Goal: Task Accomplishment & Management: Manage account settings

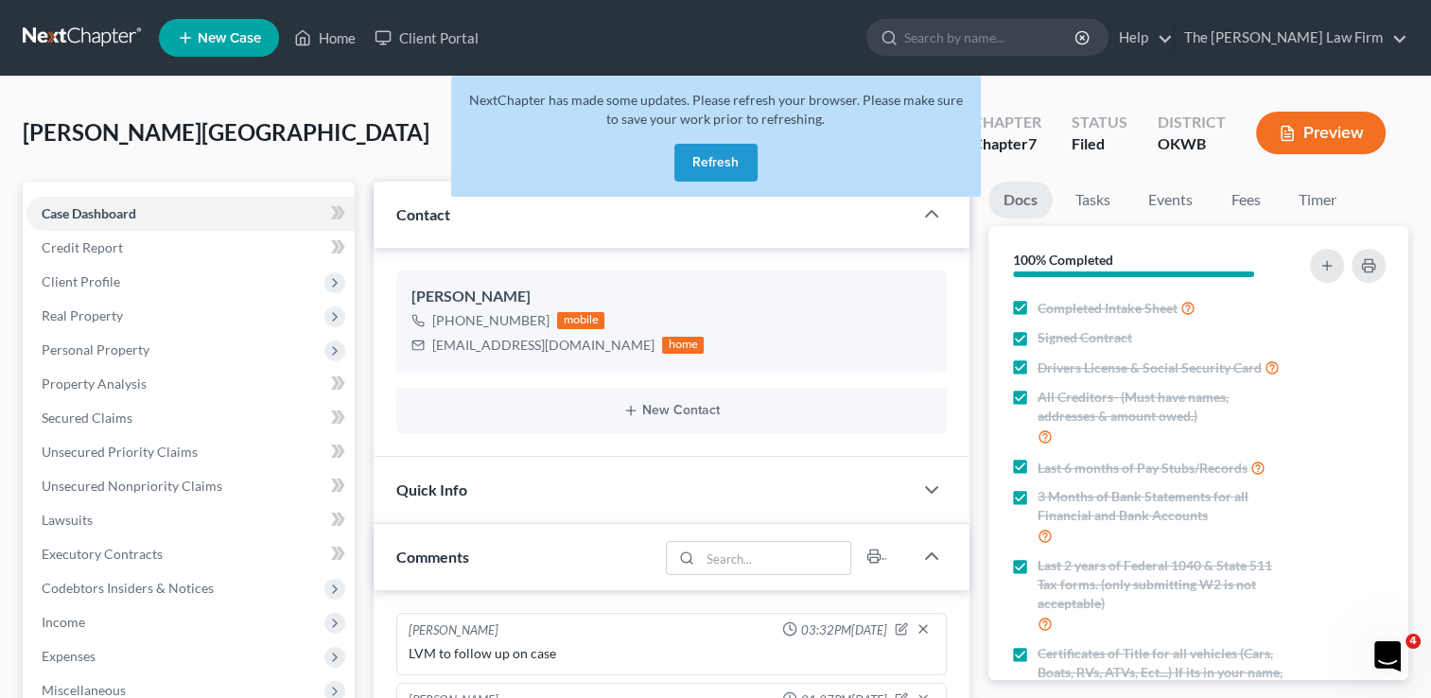
scroll to position [1105, 0]
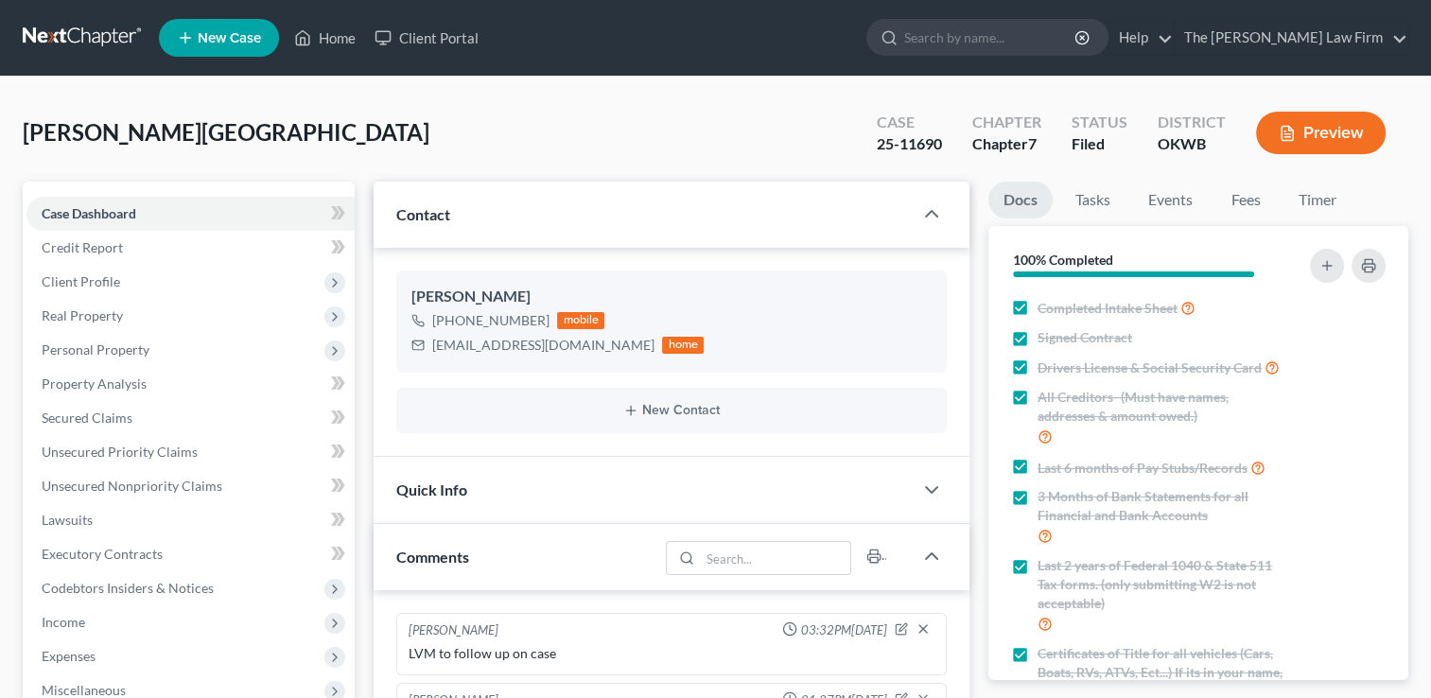
scroll to position [1105, 0]
click at [105, 34] on link at bounding box center [83, 38] width 121 height 34
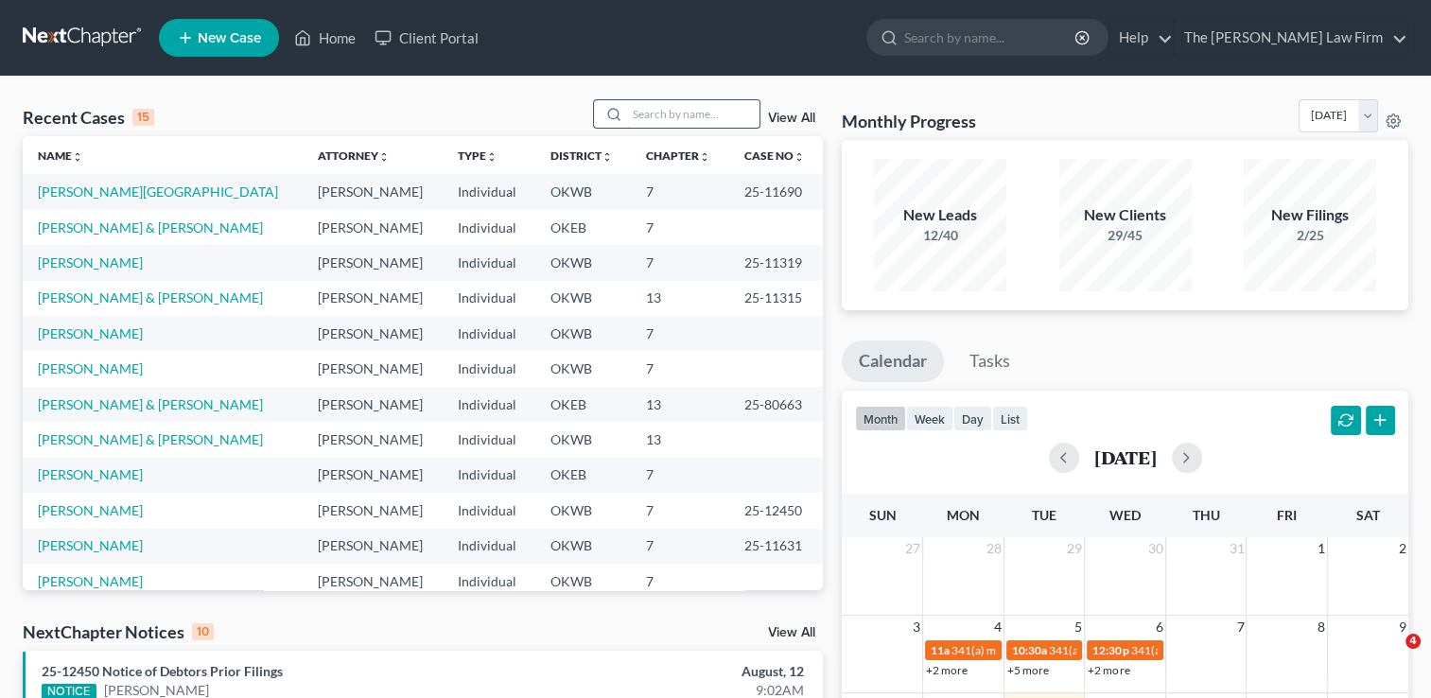
click at [656, 123] on input "search" at bounding box center [693, 113] width 132 height 27
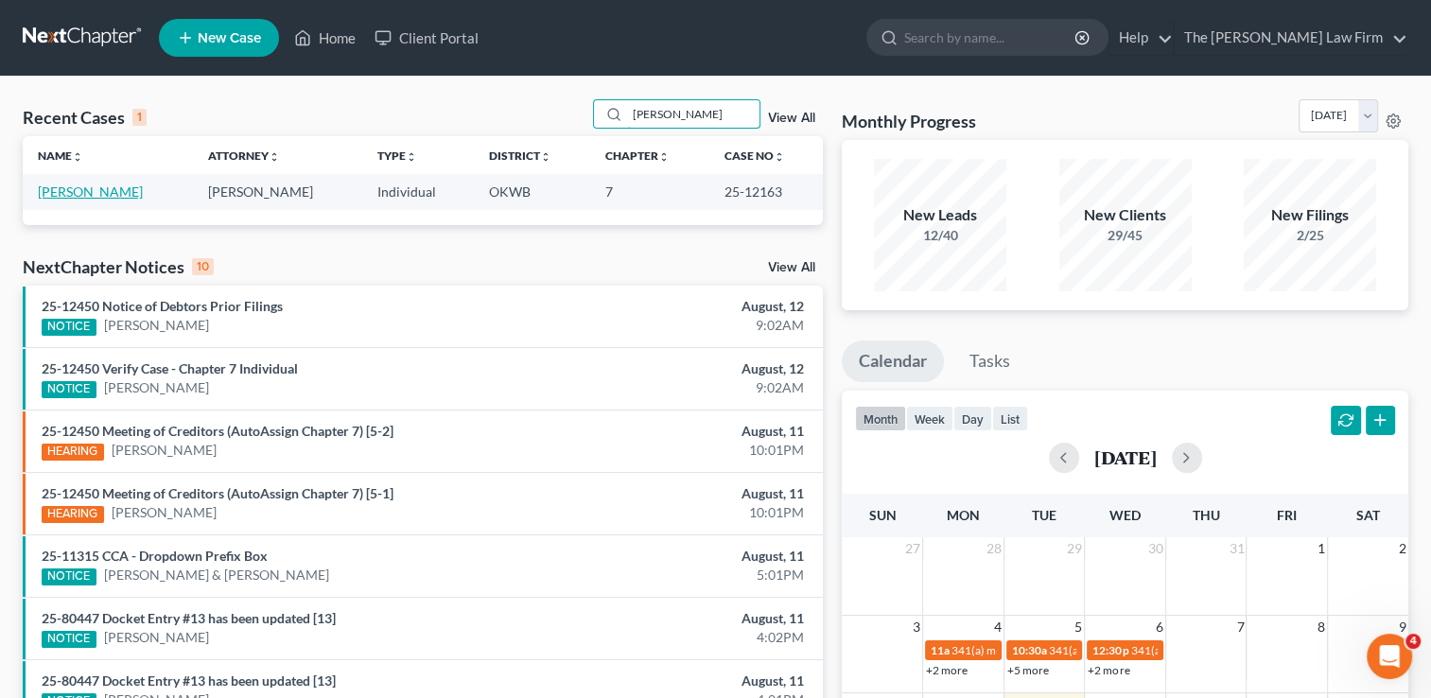
type input "[PERSON_NAME]"
click at [115, 193] on link "[PERSON_NAME]" at bounding box center [90, 191] width 105 height 16
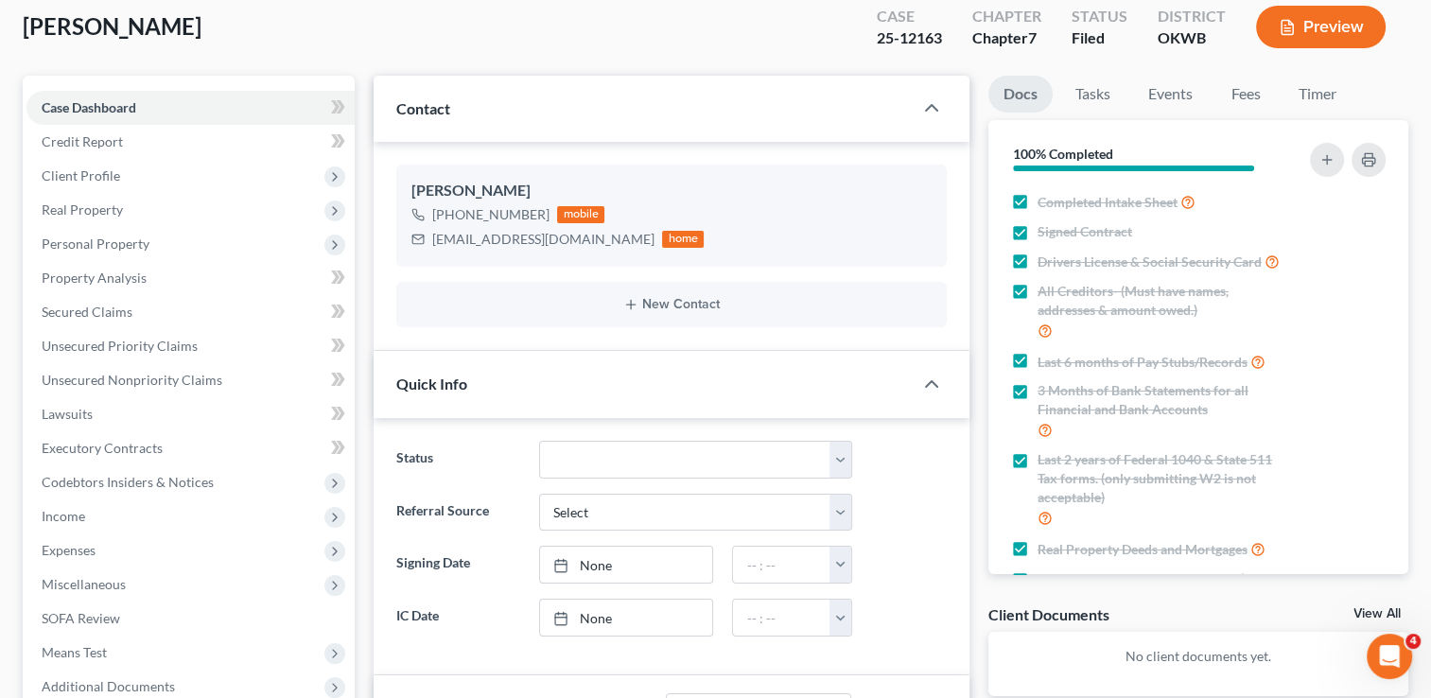
scroll to position [95, 0]
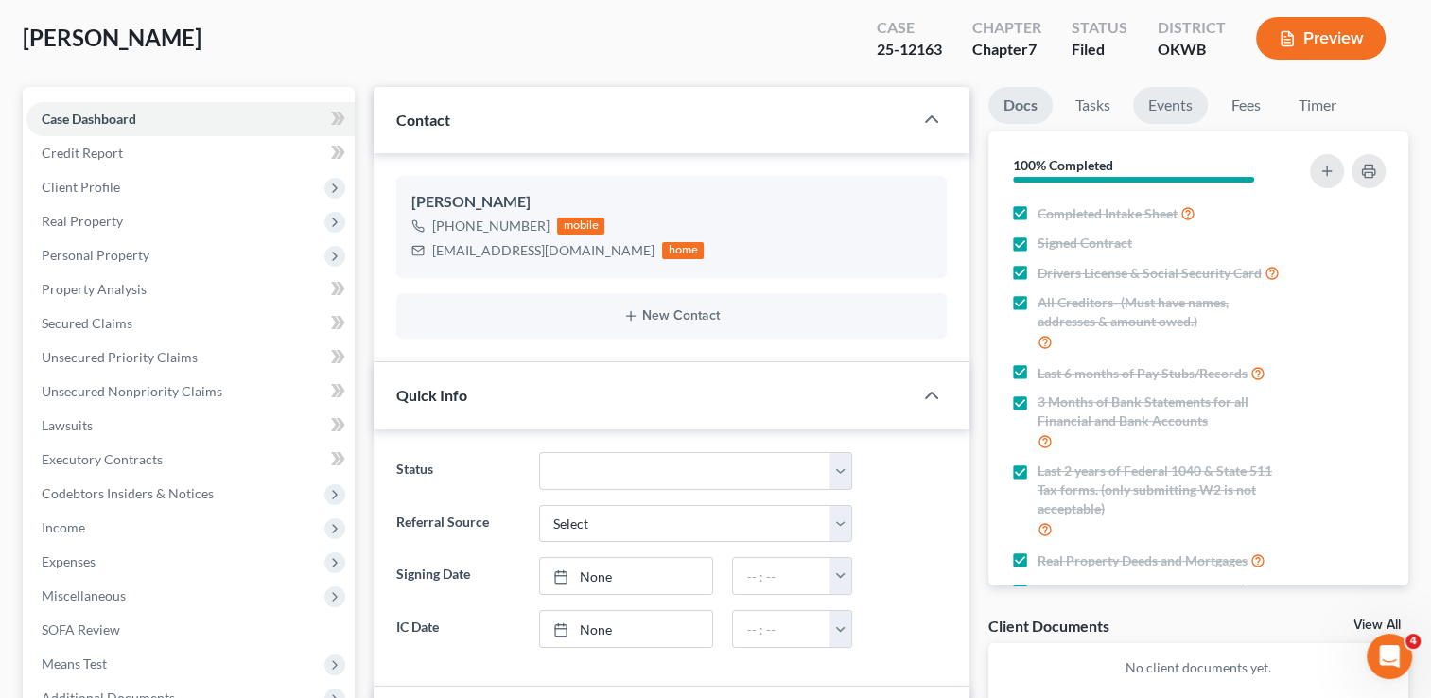
click at [1159, 104] on link "Events" at bounding box center [1170, 105] width 75 height 37
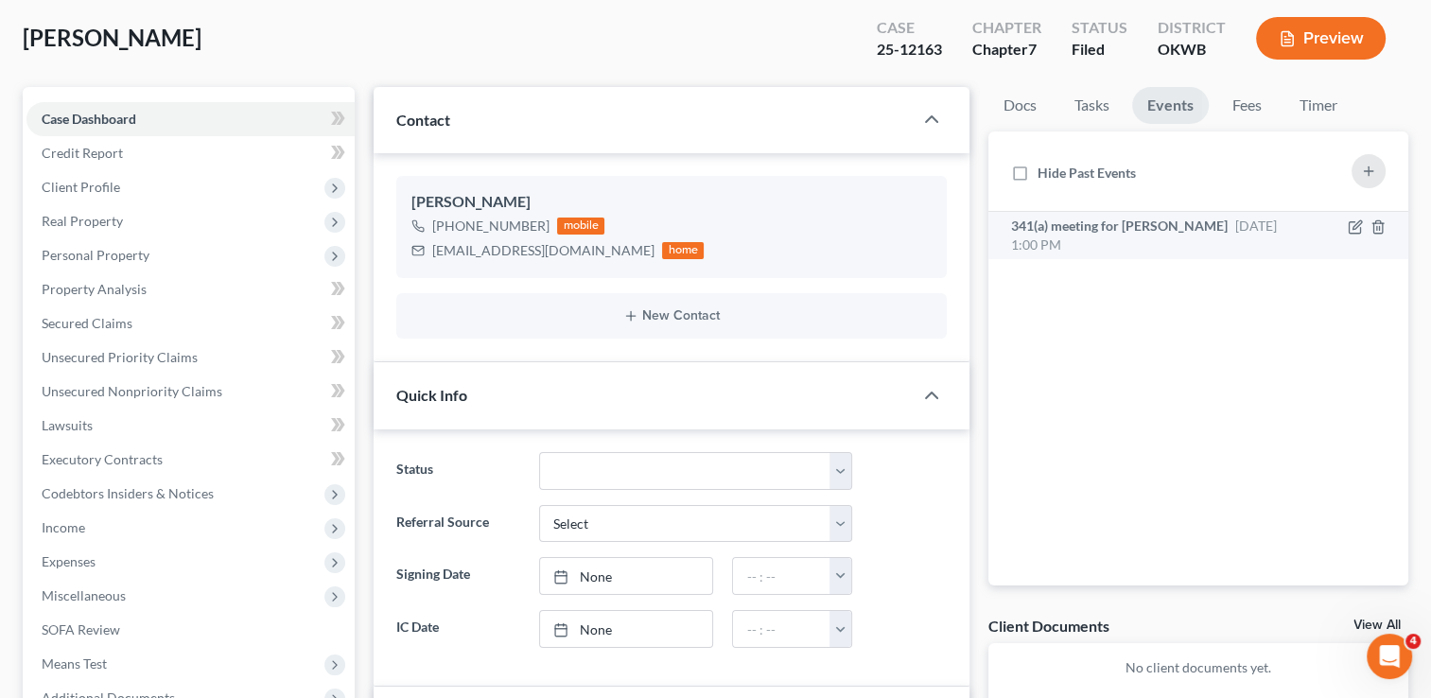
click at [1185, 220] on span "341(a) meeting for [PERSON_NAME]" at bounding box center [1119, 226] width 217 height 16
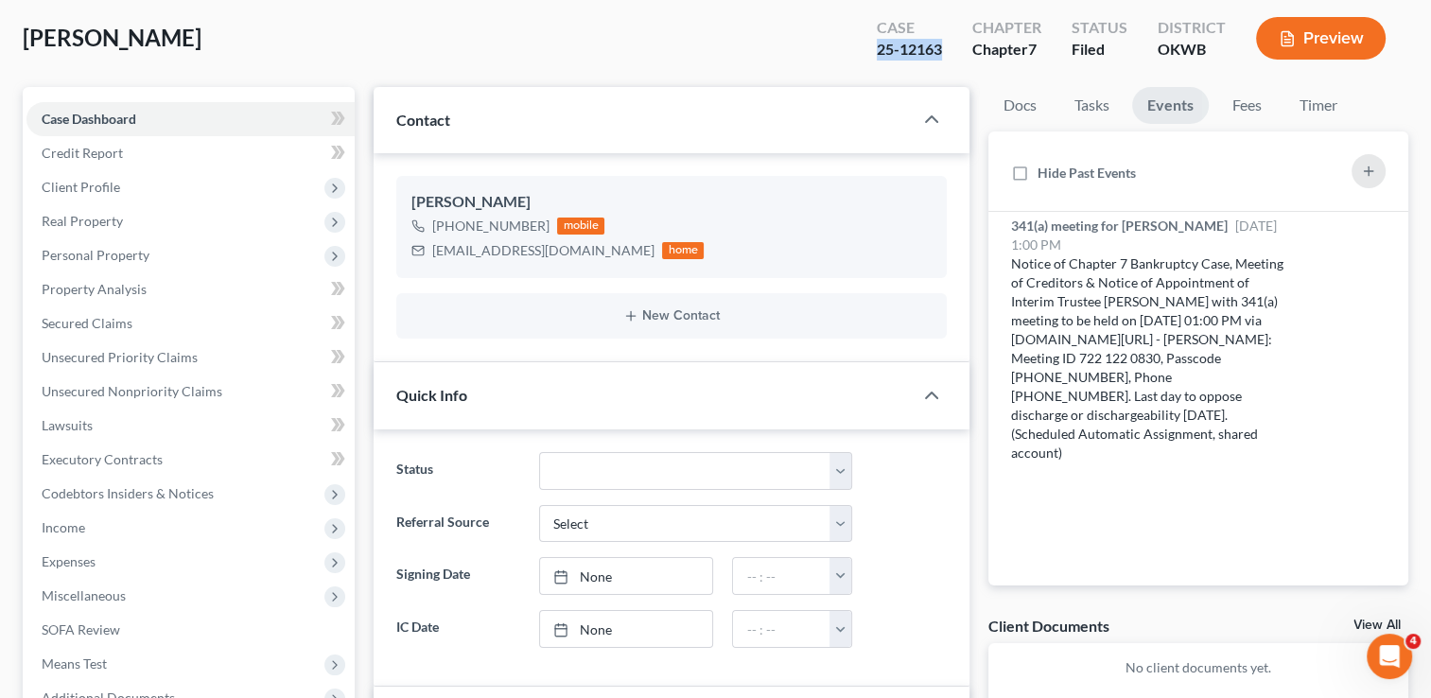
drag, startPoint x: 942, startPoint y: 52, endPoint x: 881, endPoint y: 57, distance: 60.7
click at [881, 57] on div "25-12163" at bounding box center [909, 50] width 65 height 22
drag, startPoint x: 881, startPoint y: 57, endPoint x: 893, endPoint y: 51, distance: 12.7
copy div "25-12163"
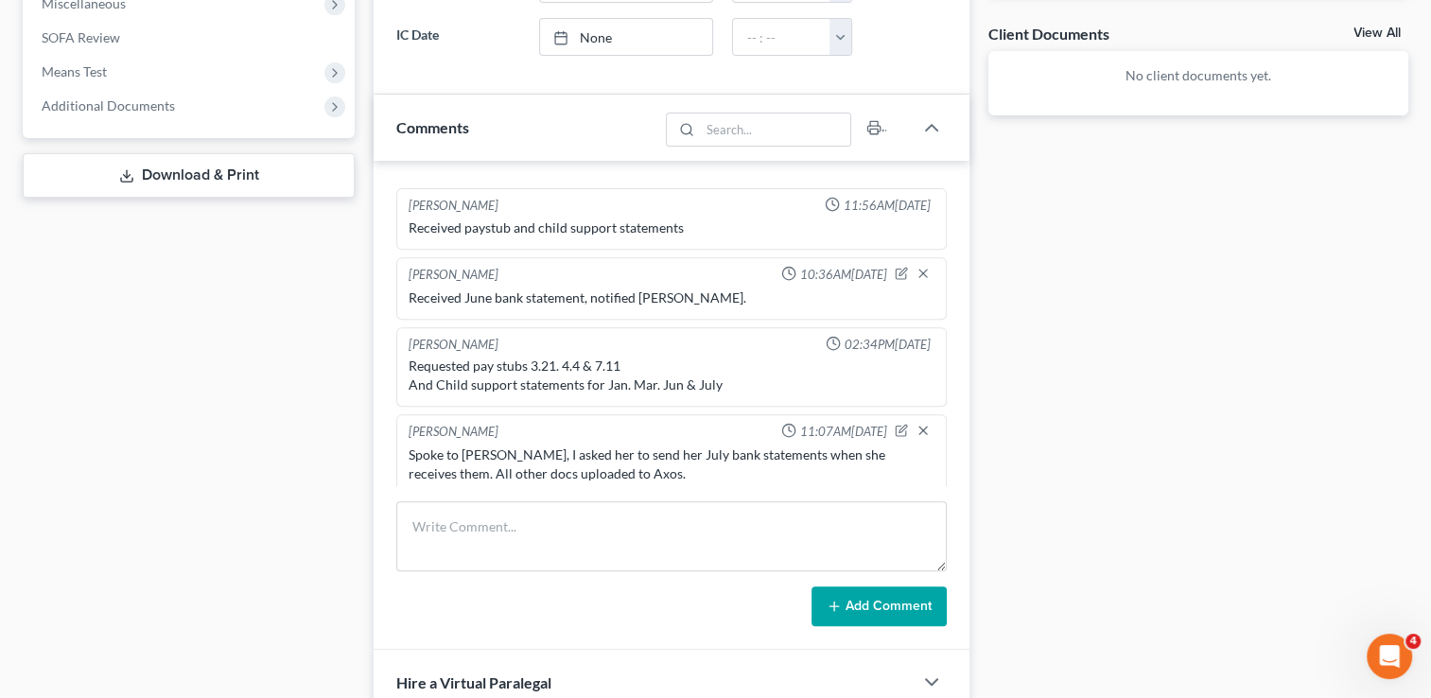
scroll to position [757, 0]
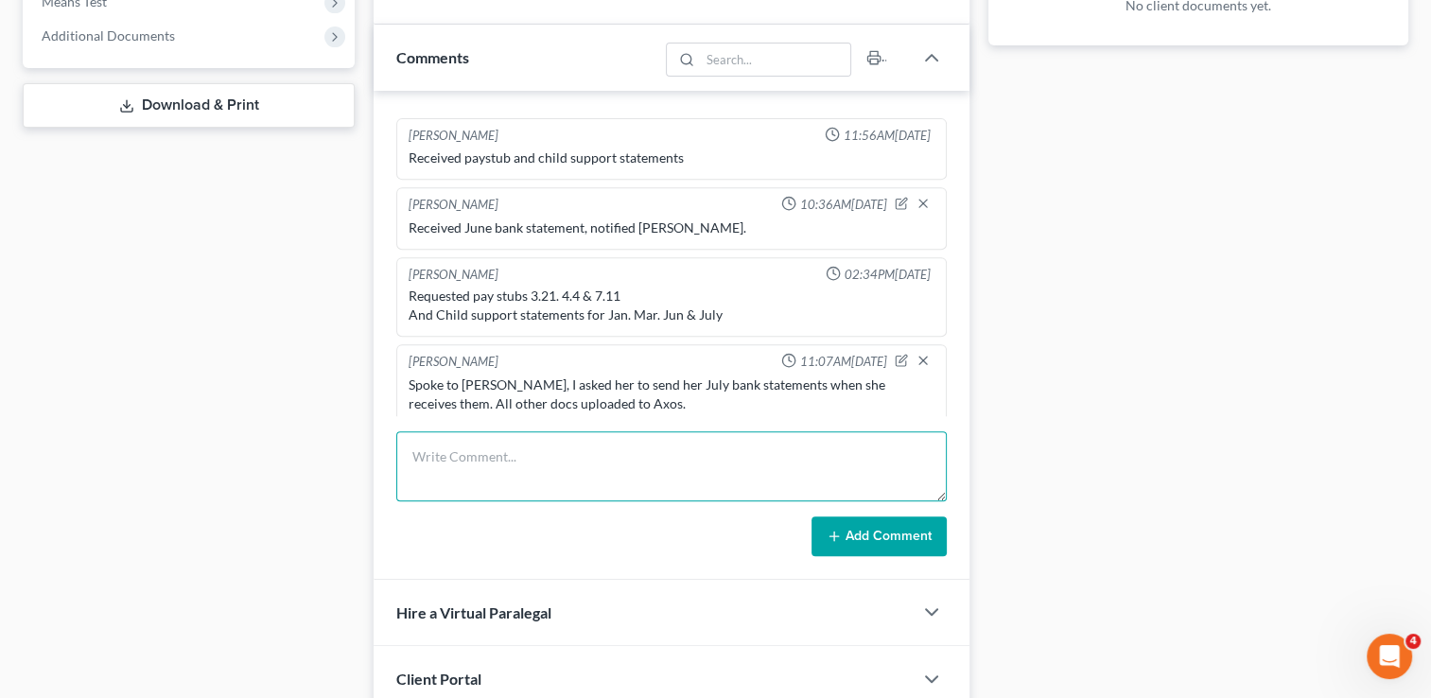
click at [583, 454] on textarea at bounding box center [671, 466] width 550 height 70
type textarea "Received and uploaded to Axos July bank statement for Sovereign Bank."
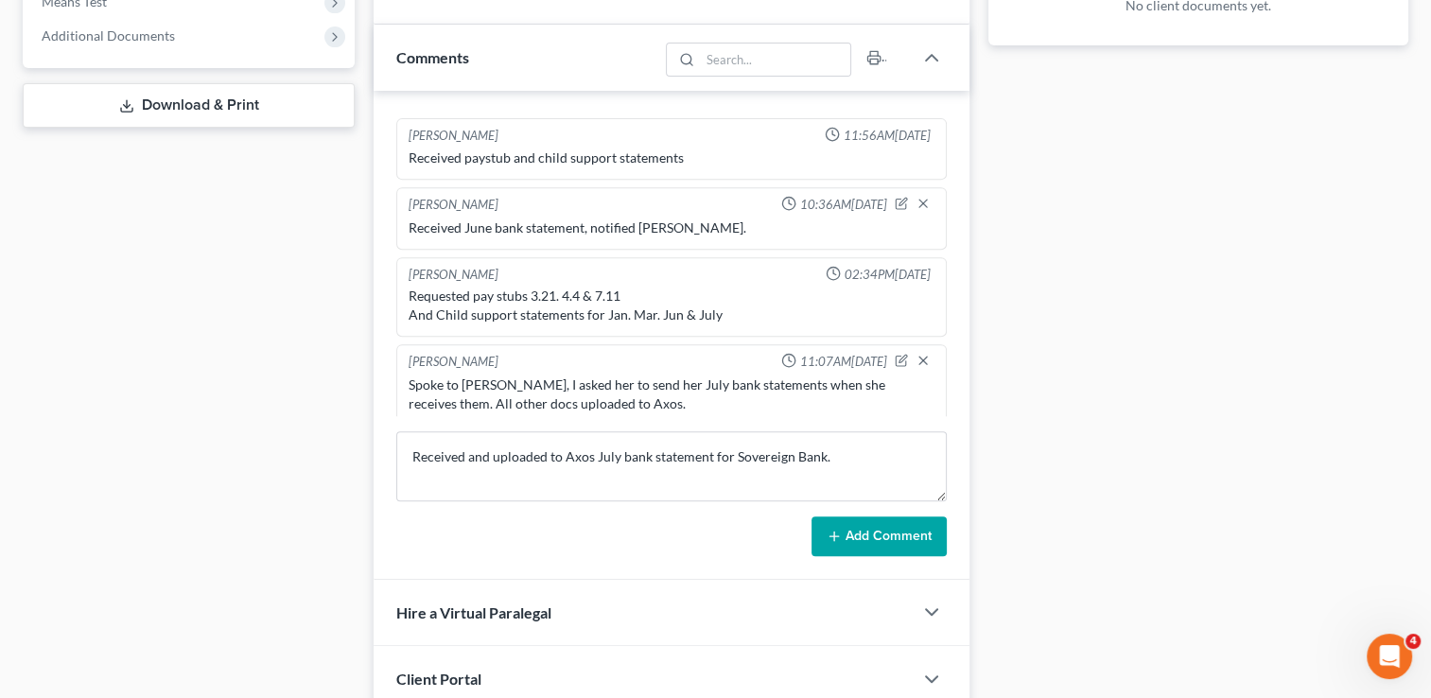
click at [874, 543] on button "Add Comment" at bounding box center [878, 536] width 135 height 40
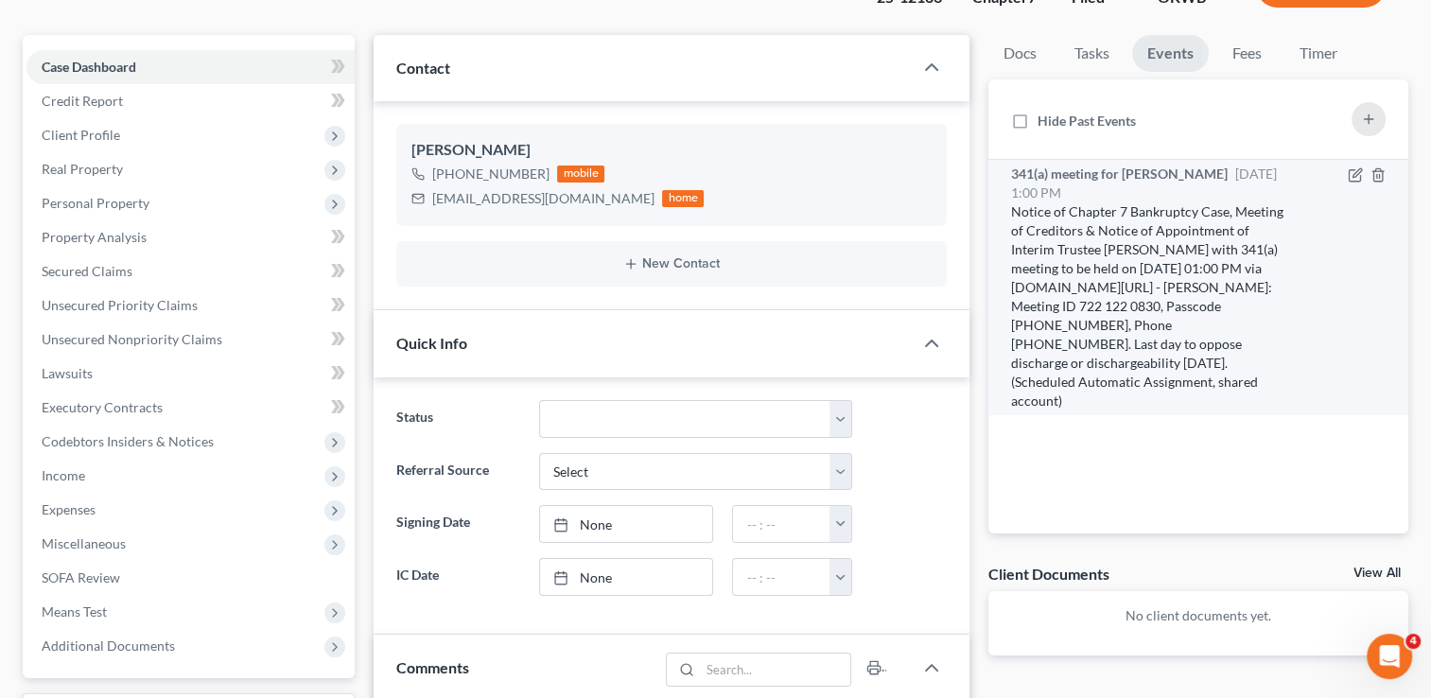
scroll to position [0, 0]
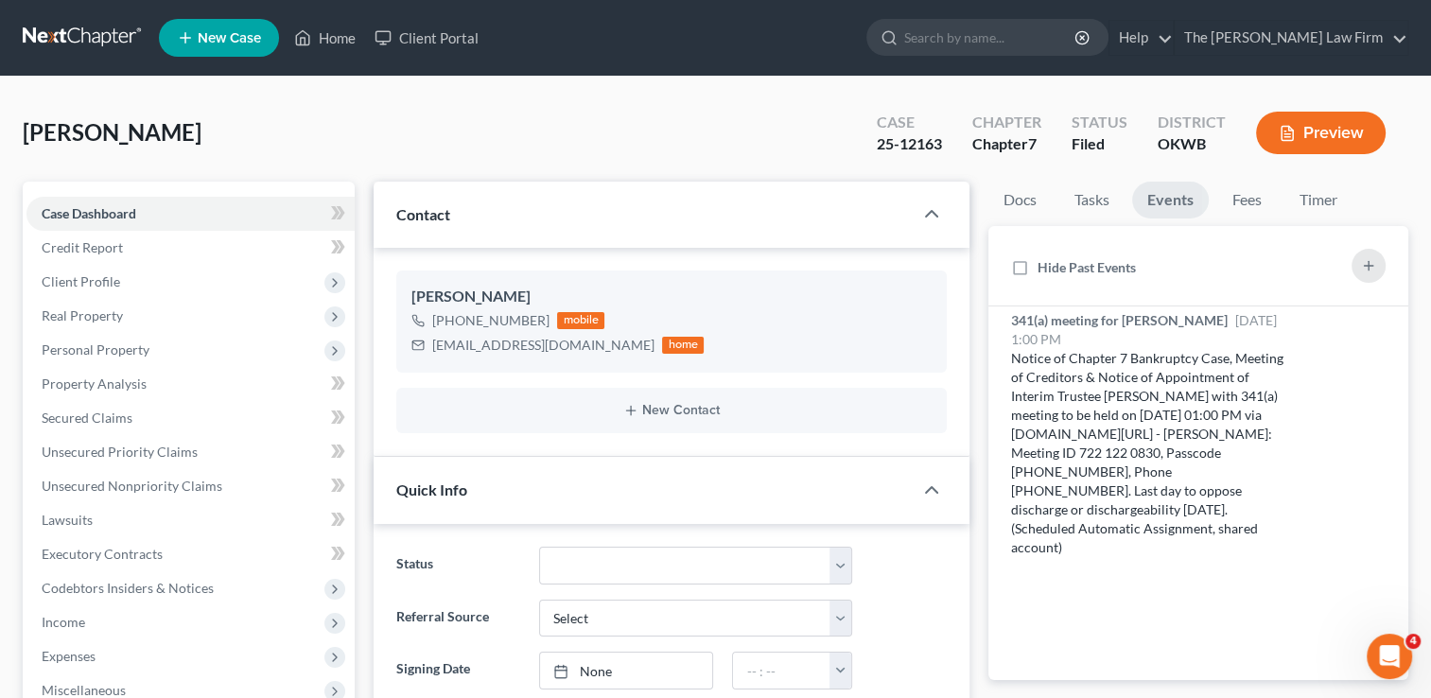
click at [106, 37] on link at bounding box center [83, 38] width 121 height 34
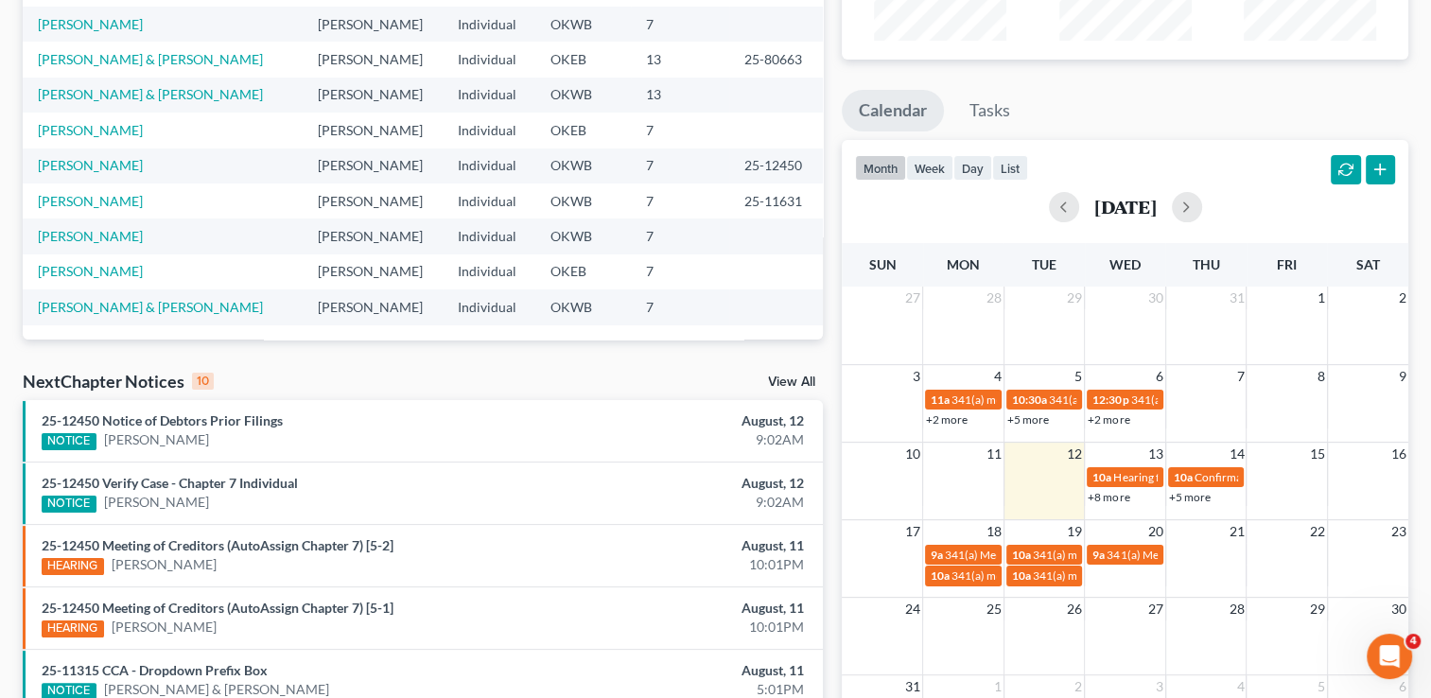
scroll to position [284, 0]
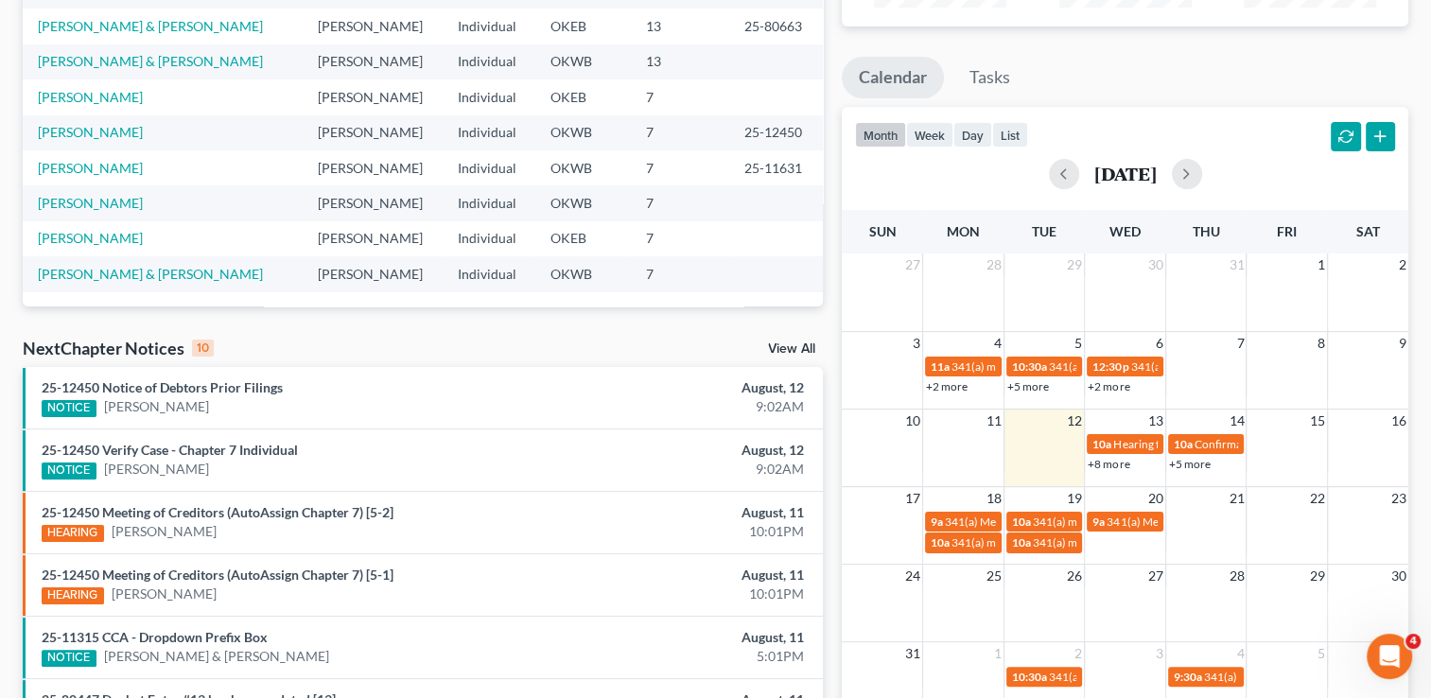
click at [1103, 463] on link "+8 more" at bounding box center [1109, 464] width 42 height 14
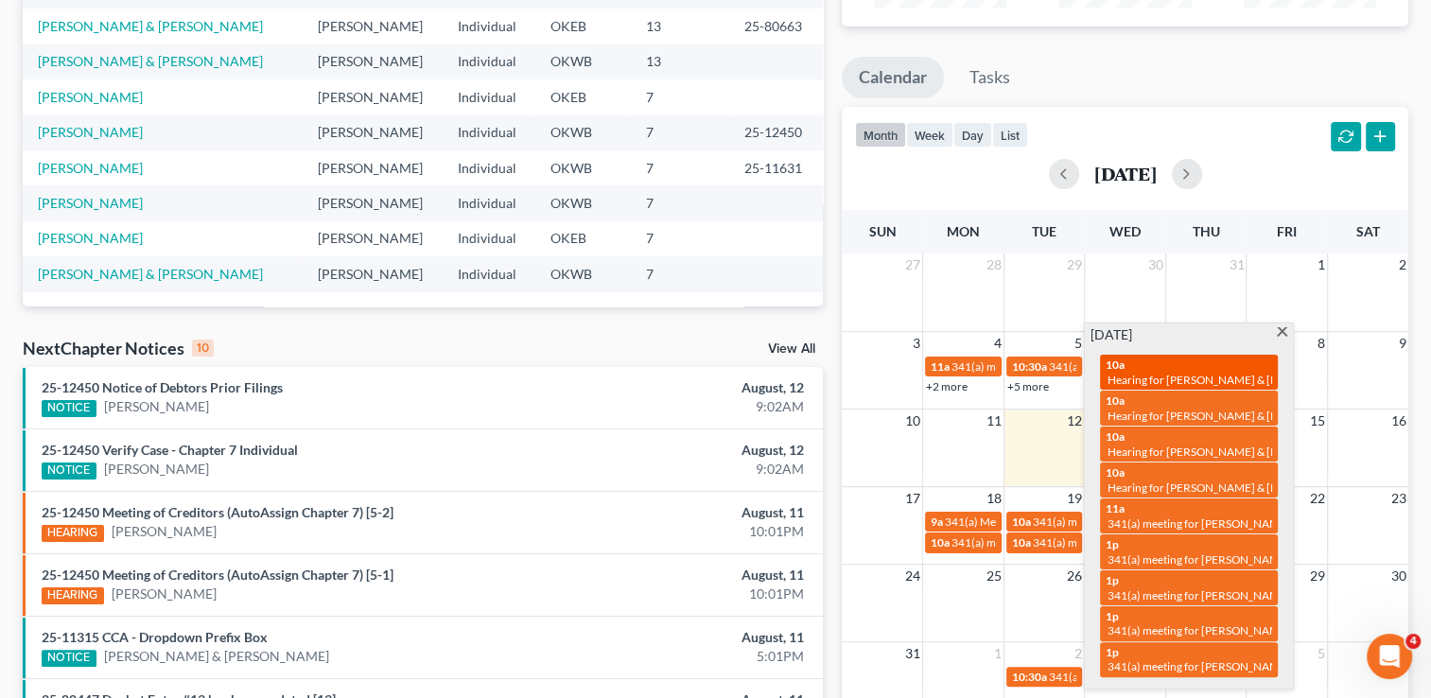
click at [1122, 388] on link "10a Hearing for Steven Brummett & Sabrina Brummett" at bounding box center [1189, 372] width 178 height 35
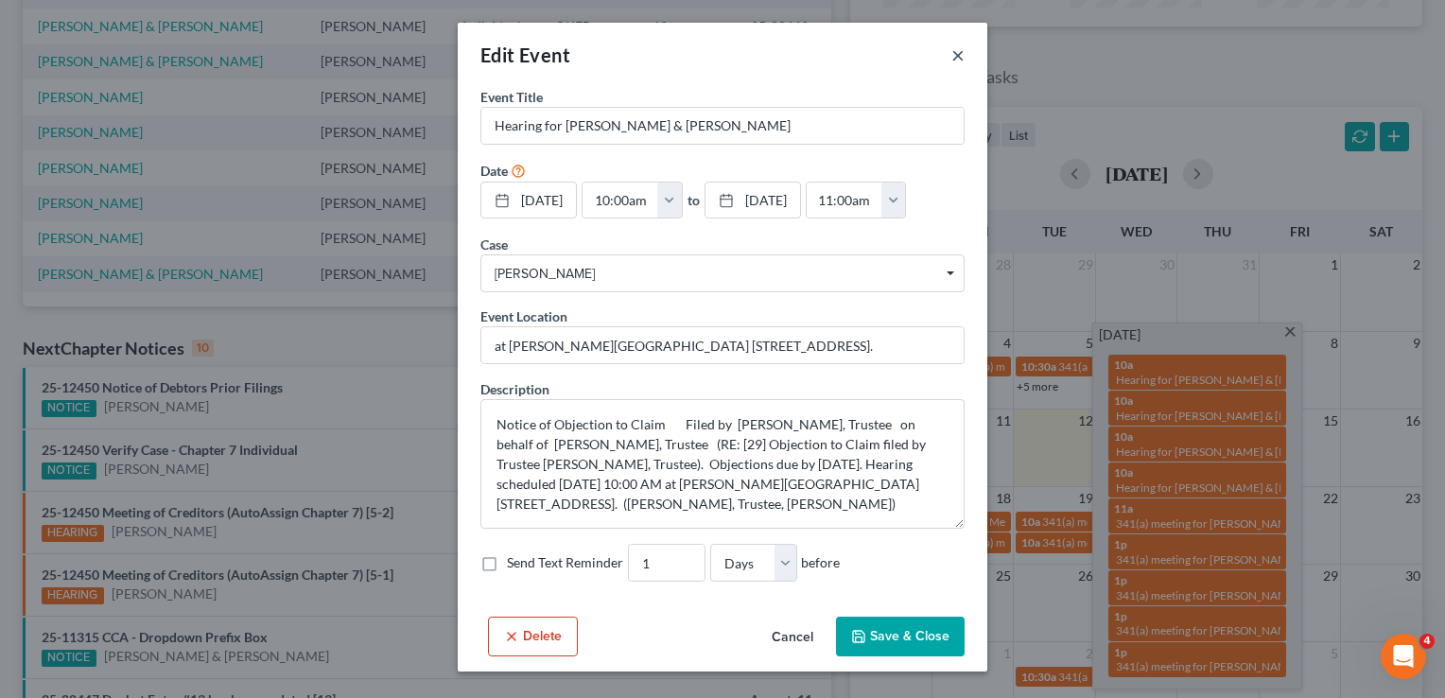
click at [955, 54] on button "×" at bounding box center [957, 55] width 13 height 23
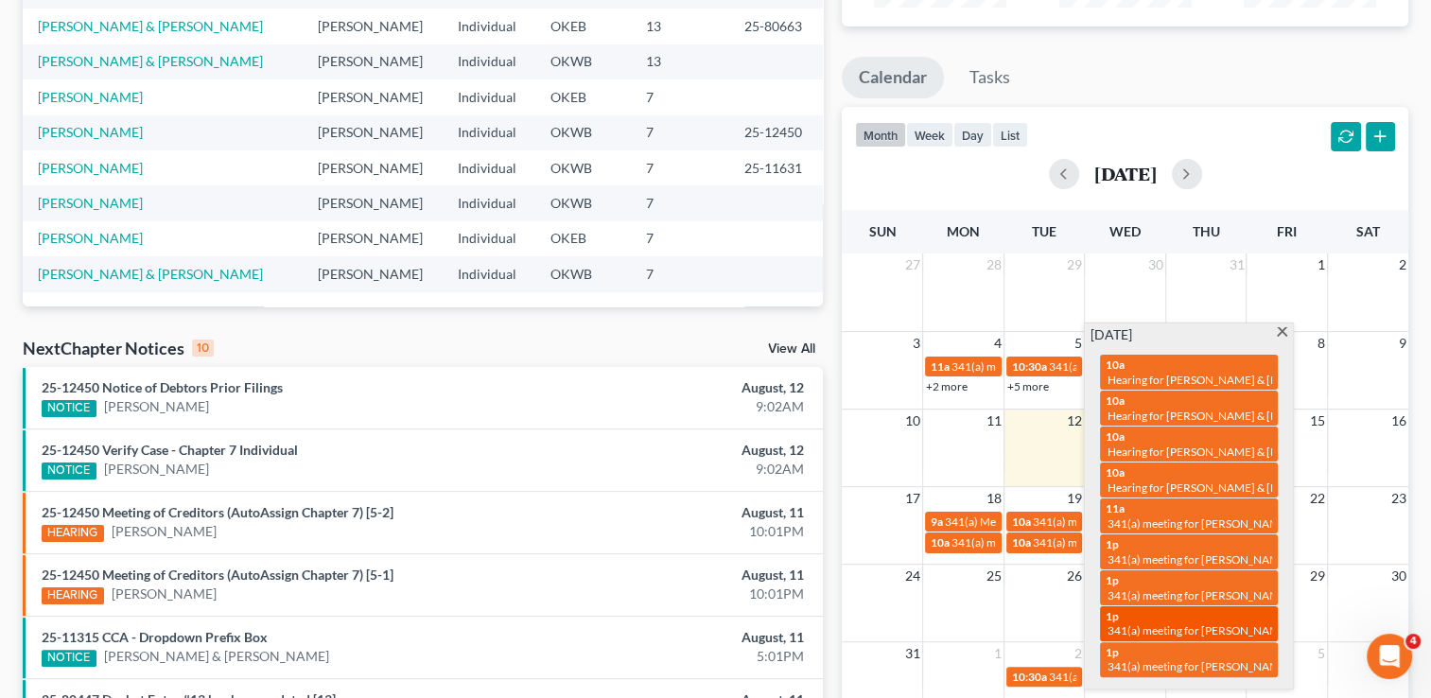
click at [1157, 623] on span "341(a) meeting for [PERSON_NAME] & [PERSON_NAME]" at bounding box center [1248, 630] width 283 height 14
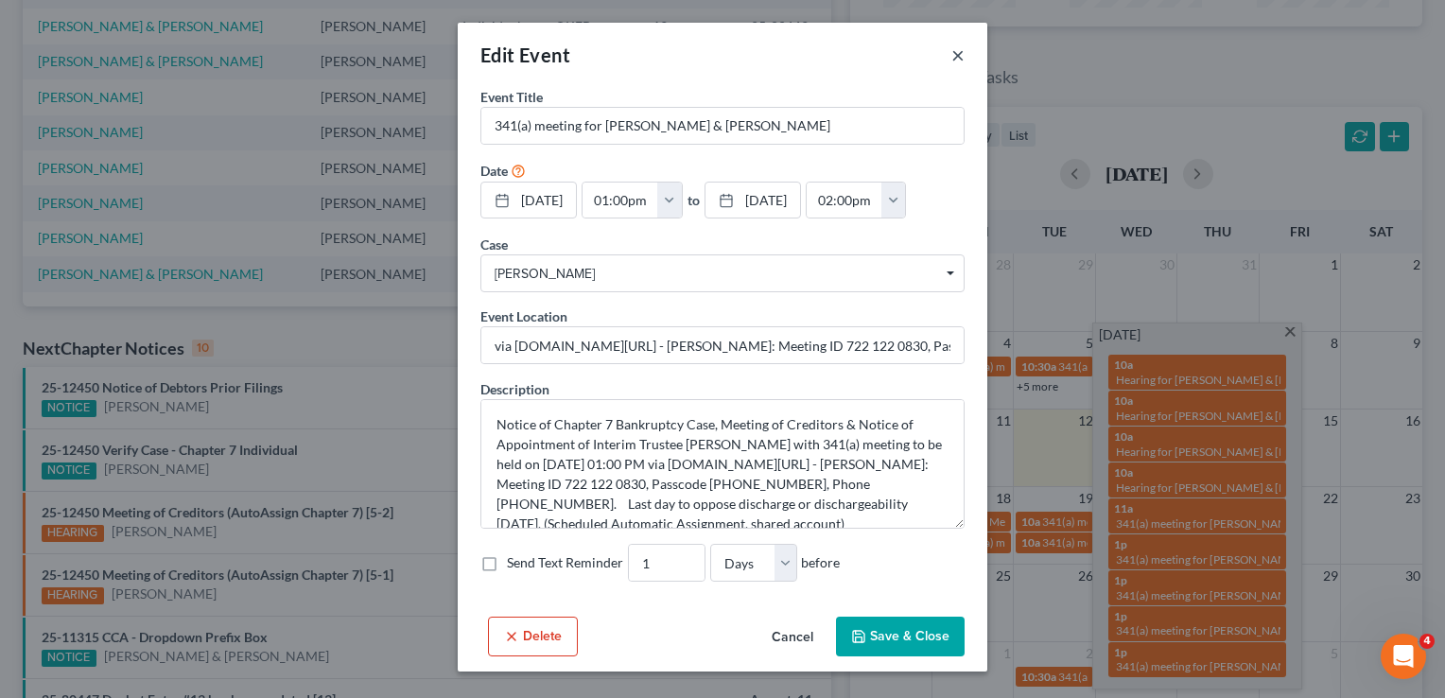
click at [953, 52] on button "×" at bounding box center [957, 55] width 13 height 23
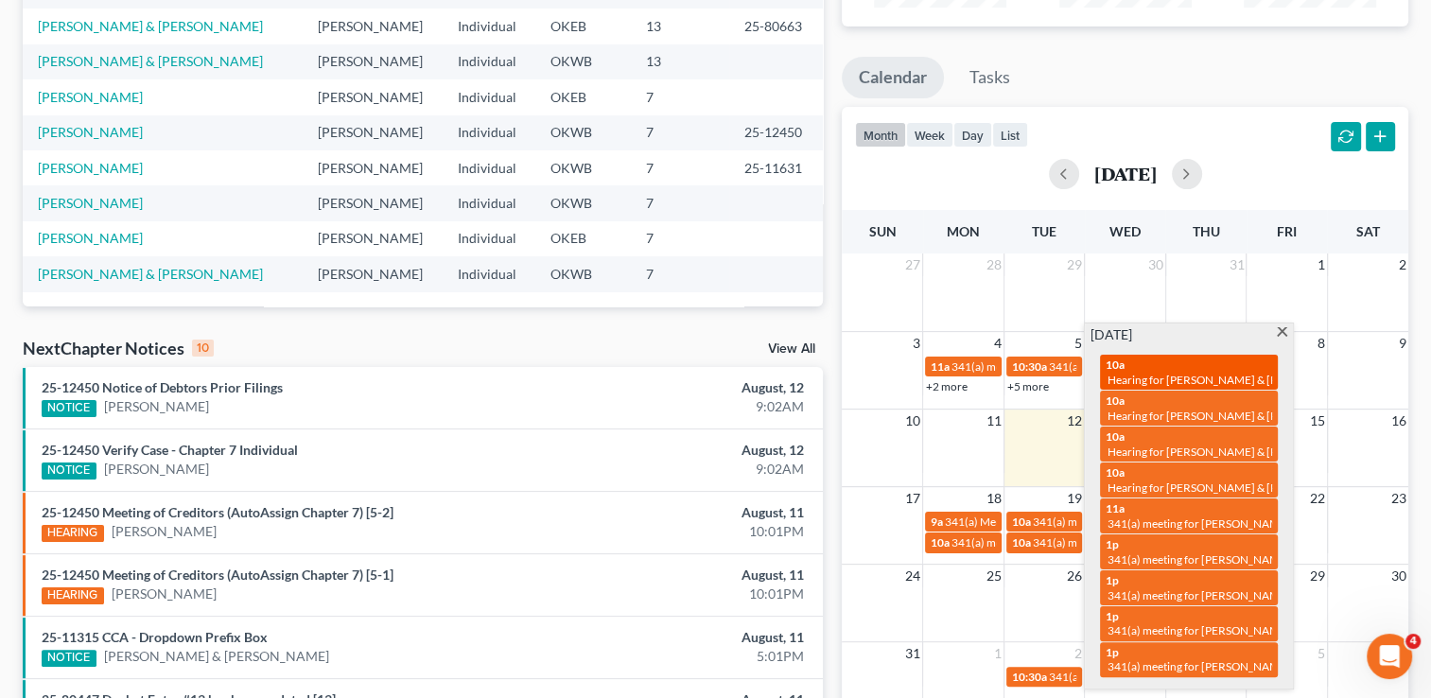
click at [1117, 380] on span "Hearing for [PERSON_NAME] & [PERSON_NAME]" at bounding box center [1231, 380] width 248 height 14
select select "Days"
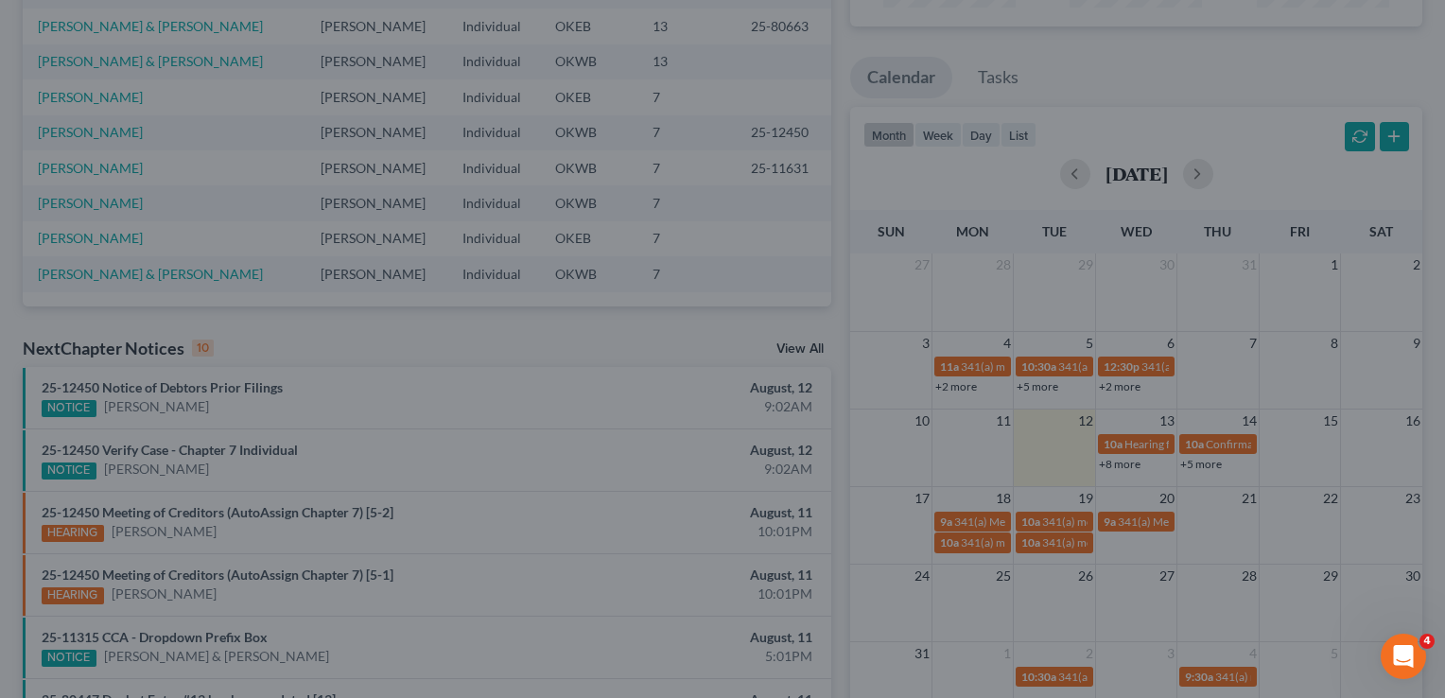
click at [1139, 415] on div "Edit Event × Event Title * Hearing for Steven Brummett & Sabrina Brummett Date …" at bounding box center [722, 349] width 1445 height 698
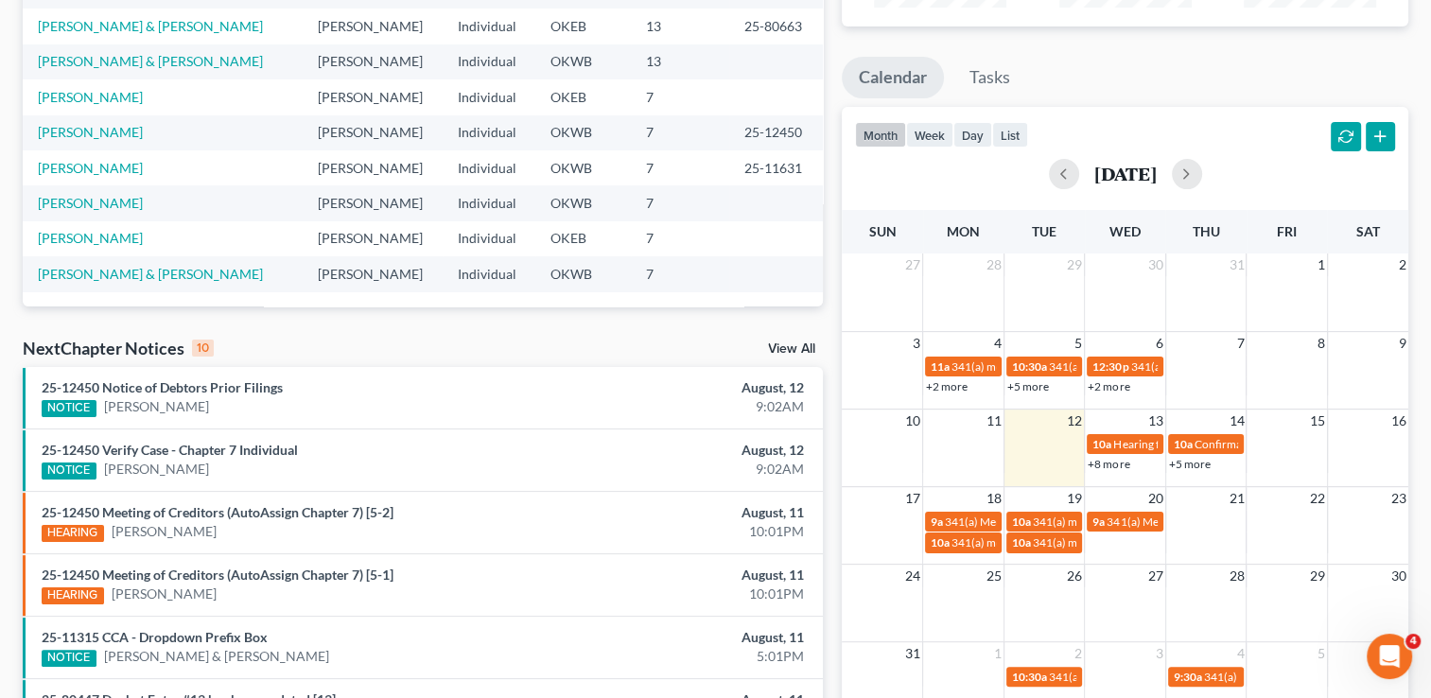
click at [1127, 461] on link "+8 more" at bounding box center [1109, 464] width 42 height 14
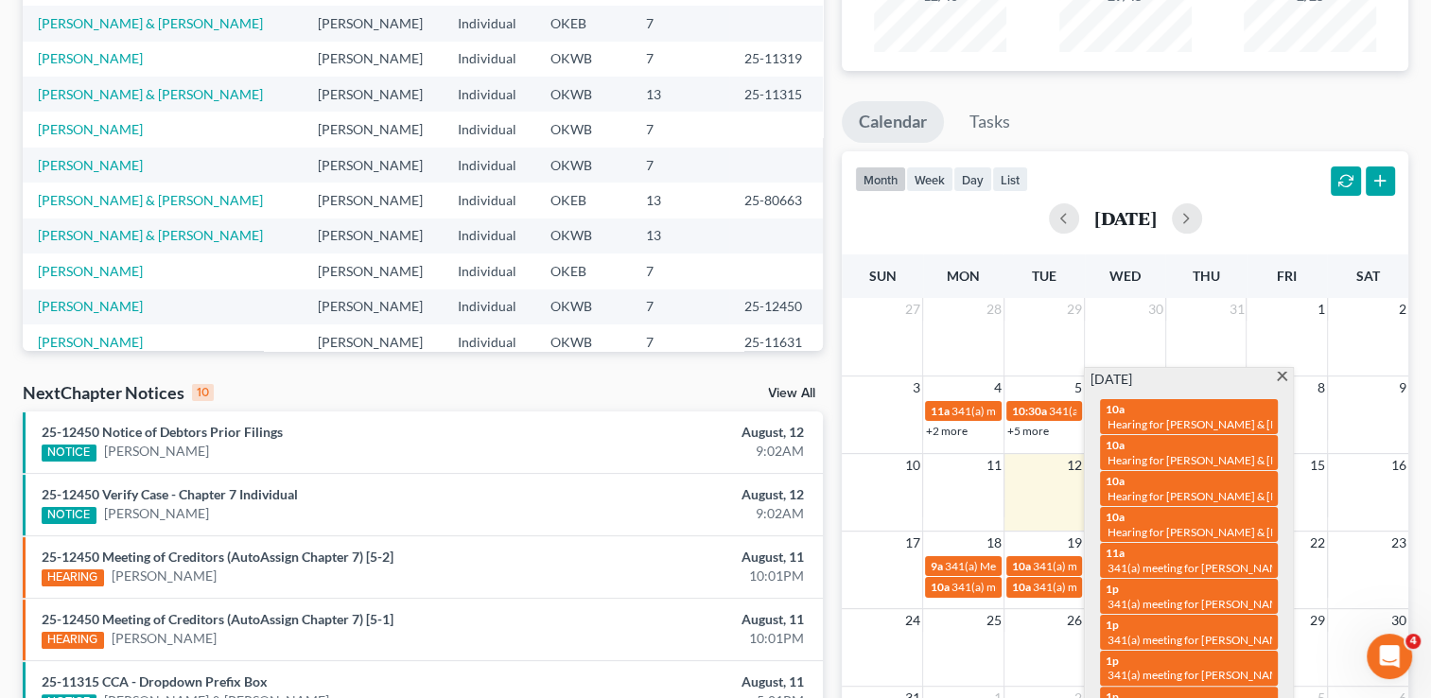
scroll to position [0, 0]
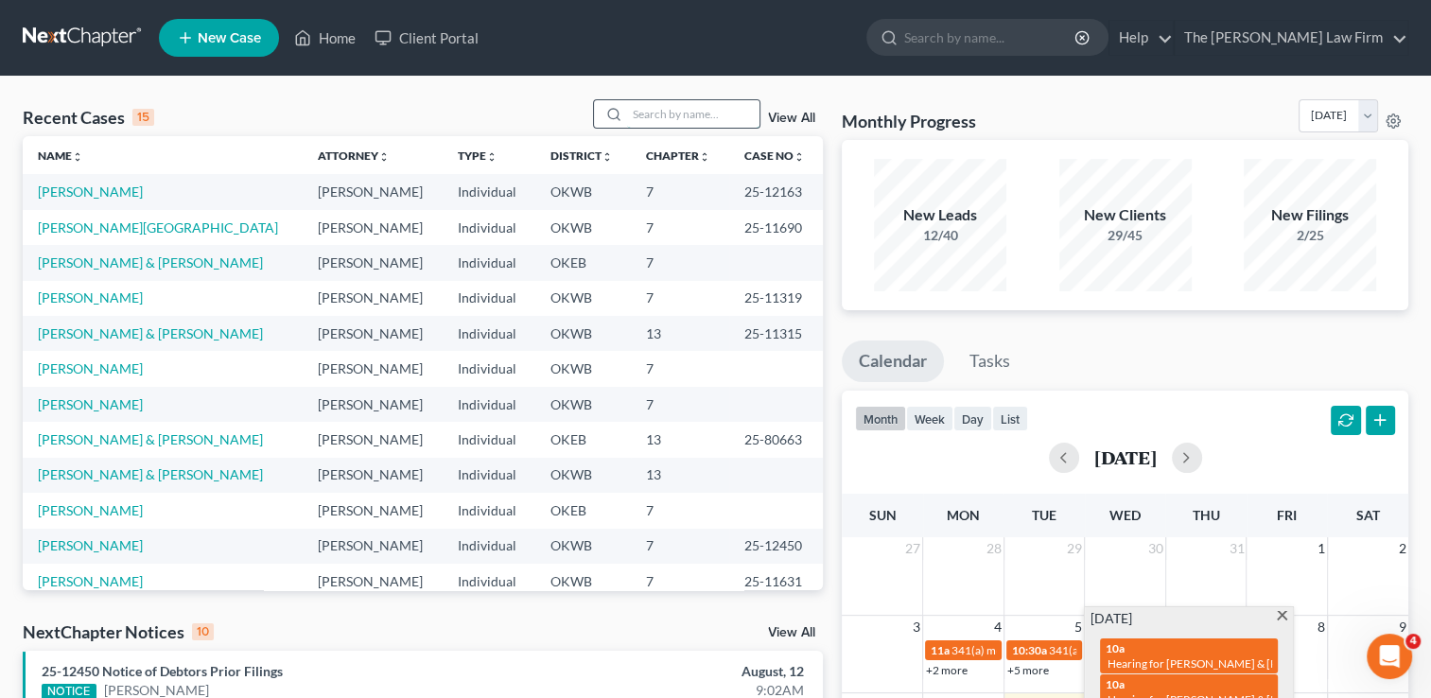
click at [677, 116] on input "search" at bounding box center [693, 113] width 132 height 27
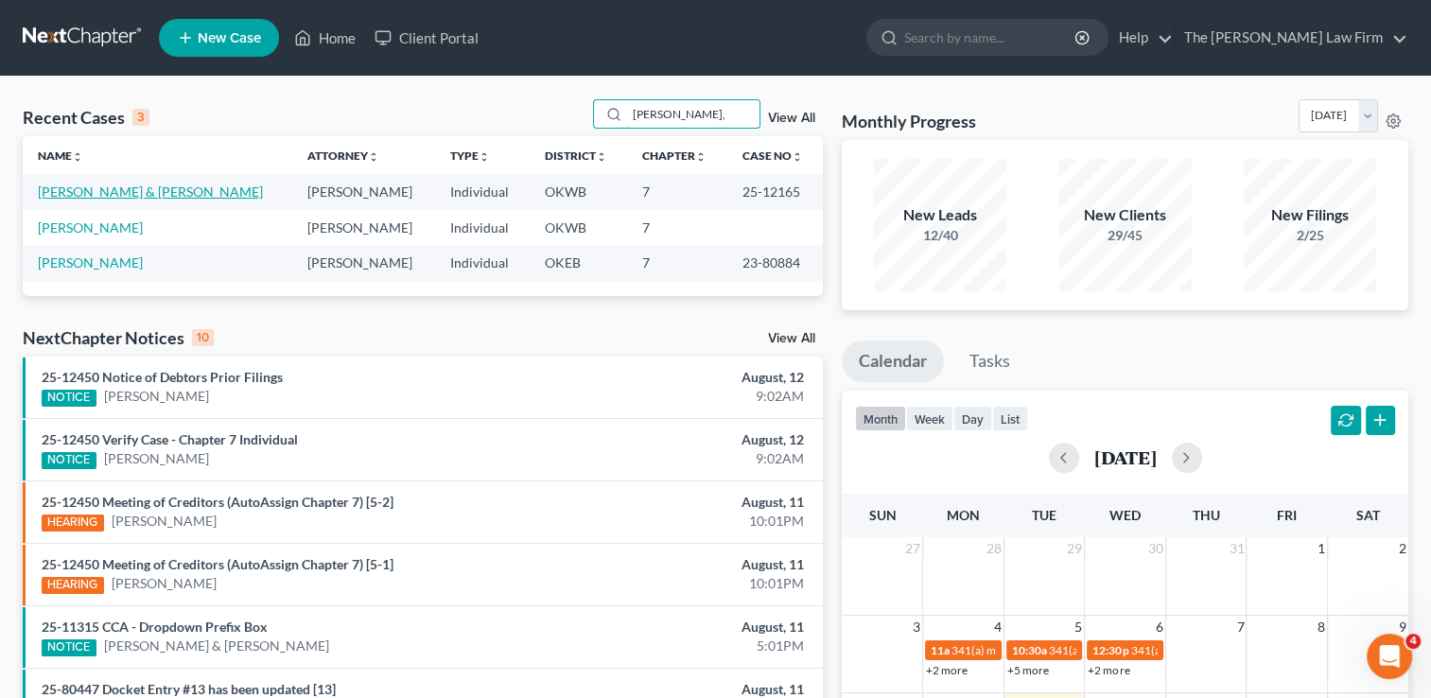
type input "Watts,"
click at [123, 187] on link "[PERSON_NAME] & [PERSON_NAME]" at bounding box center [150, 191] width 225 height 16
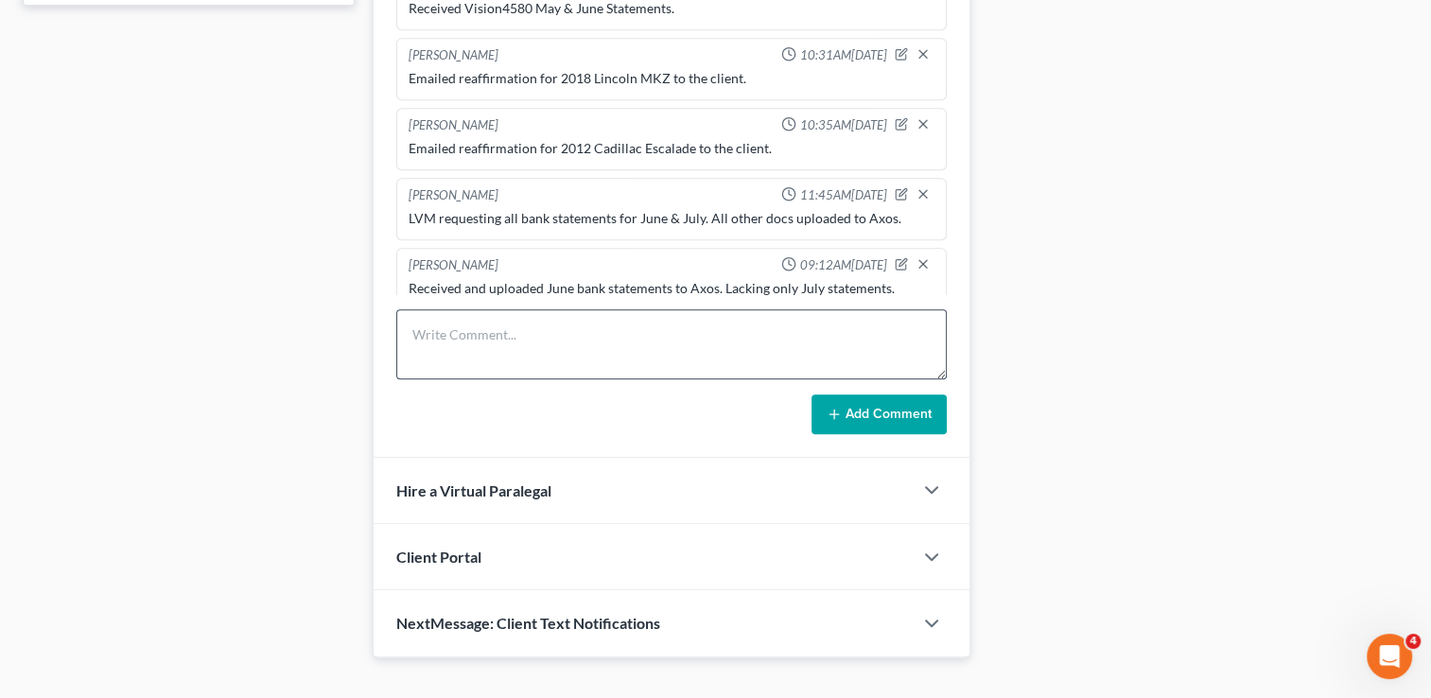
scroll to position [904, 0]
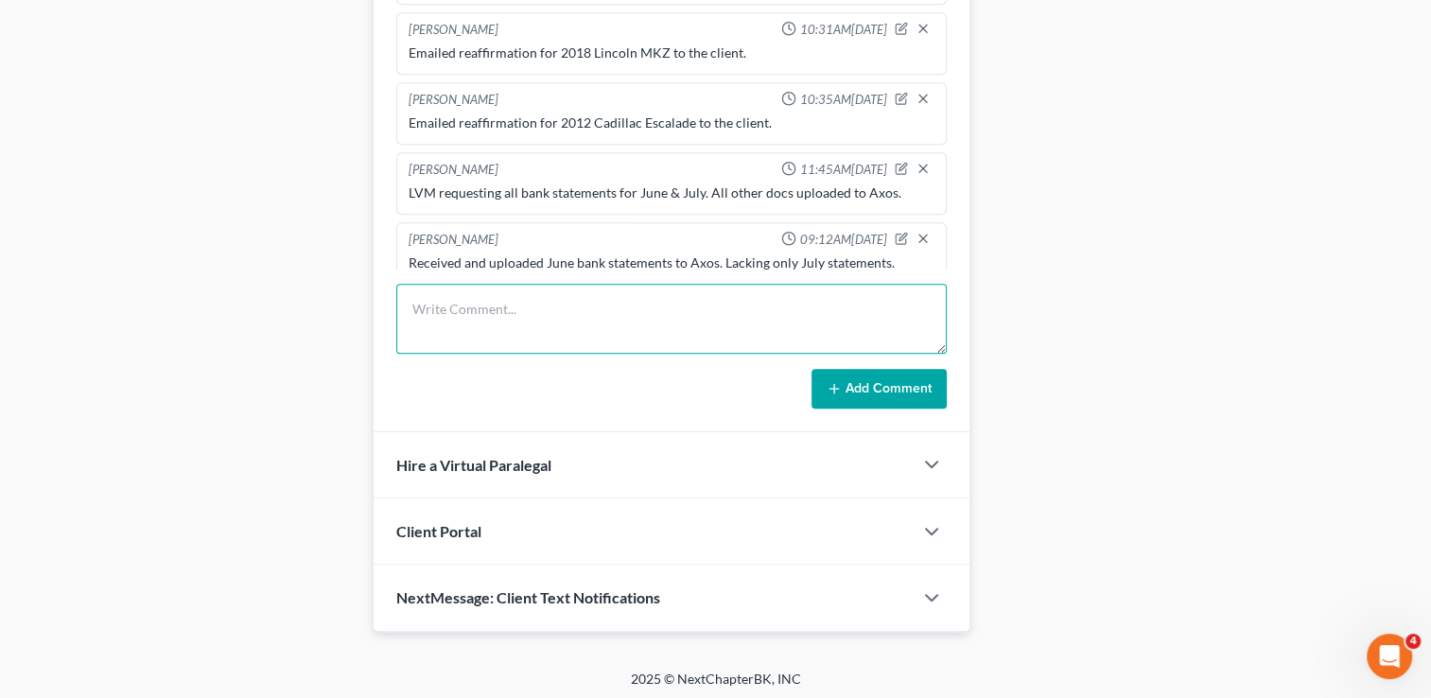
click at [510, 297] on textarea at bounding box center [671, 319] width 550 height 70
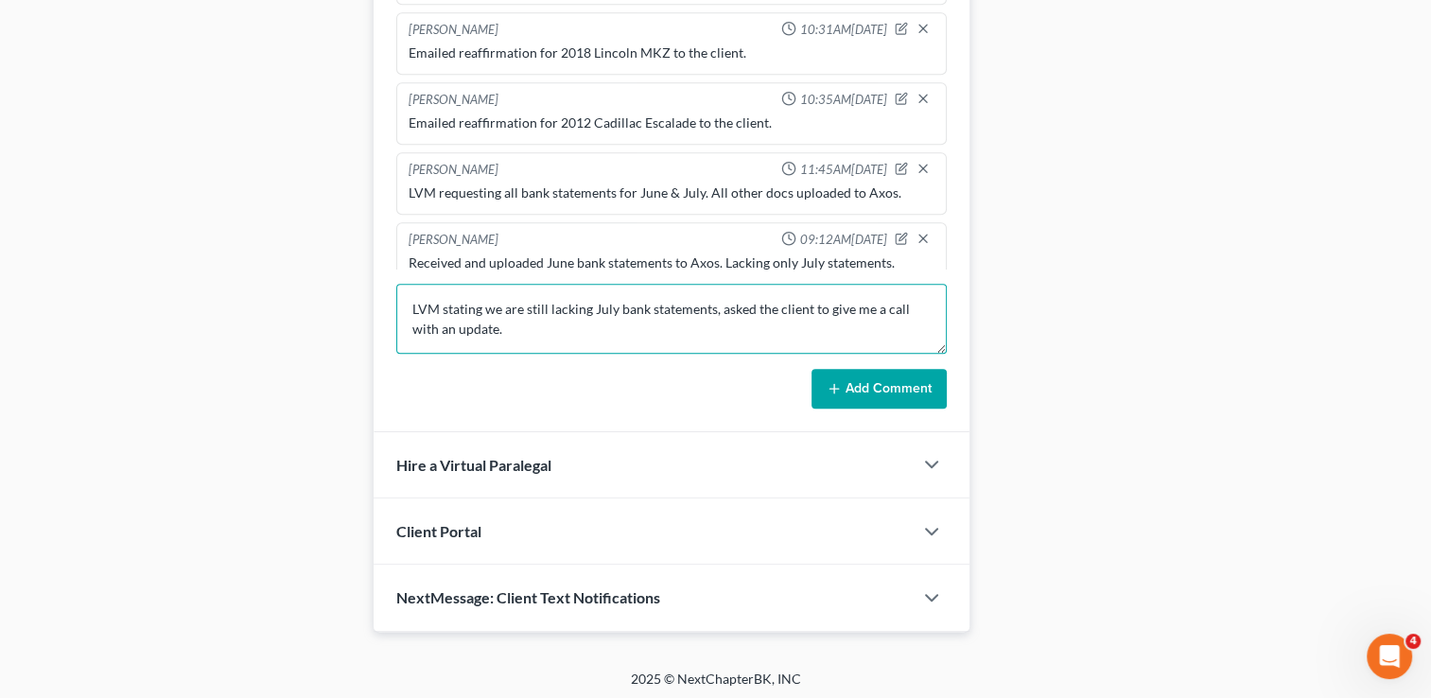
type textarea "LVM stating we are still lacking July bank statements, asked the client to give…"
click at [911, 390] on button "Add Comment" at bounding box center [878, 389] width 135 height 40
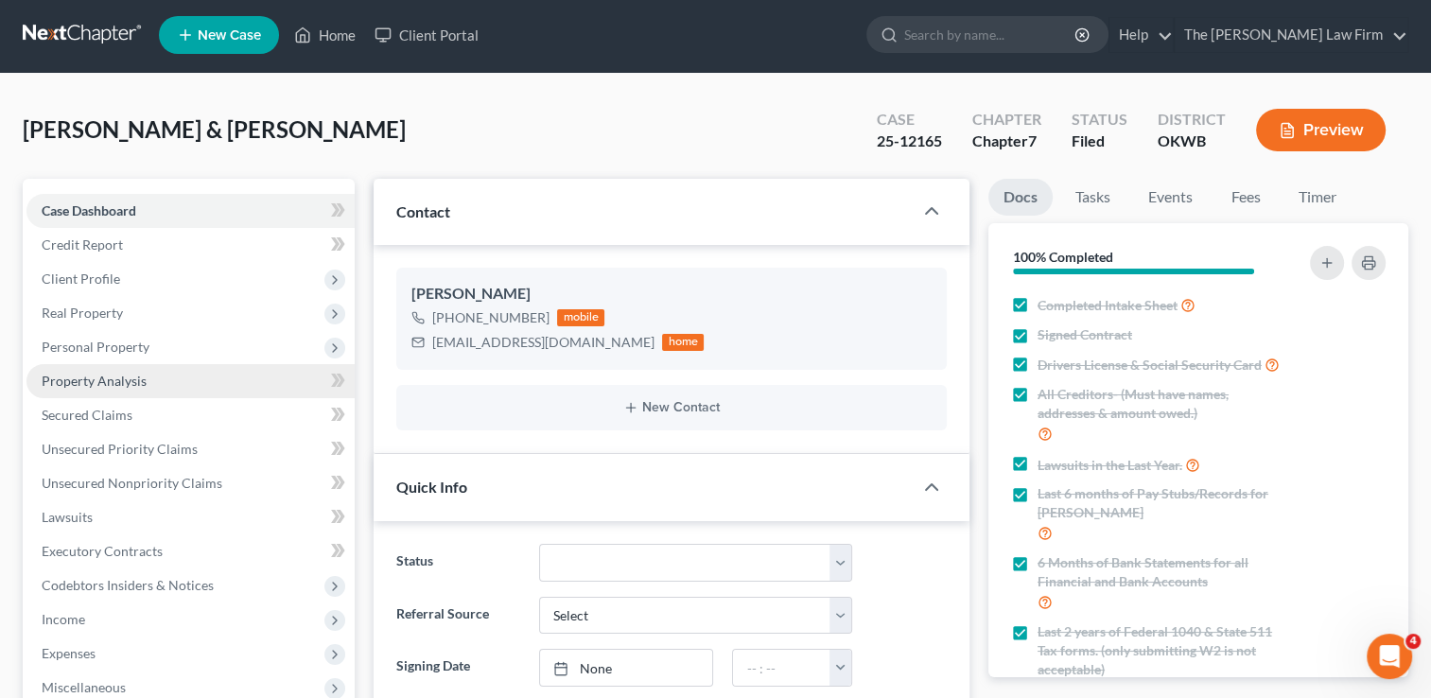
scroll to position [0, 0]
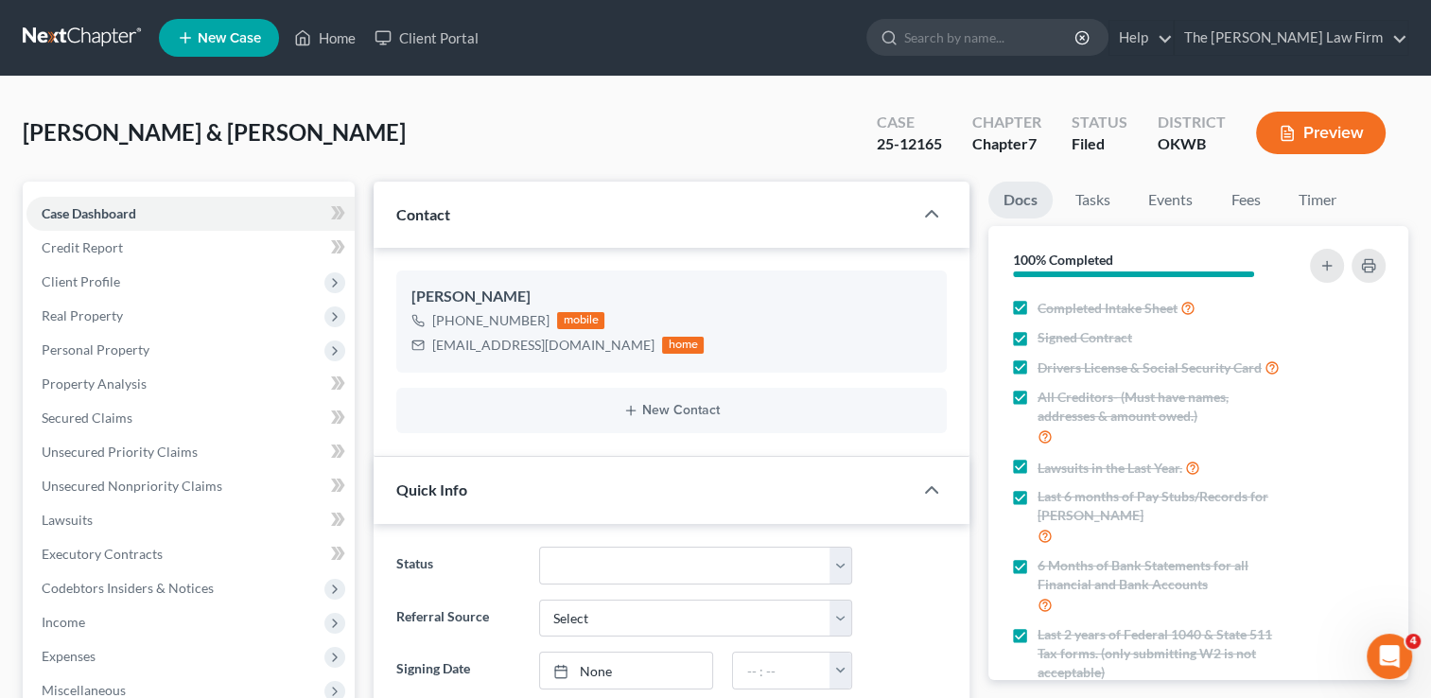
click at [108, 32] on link at bounding box center [83, 38] width 121 height 34
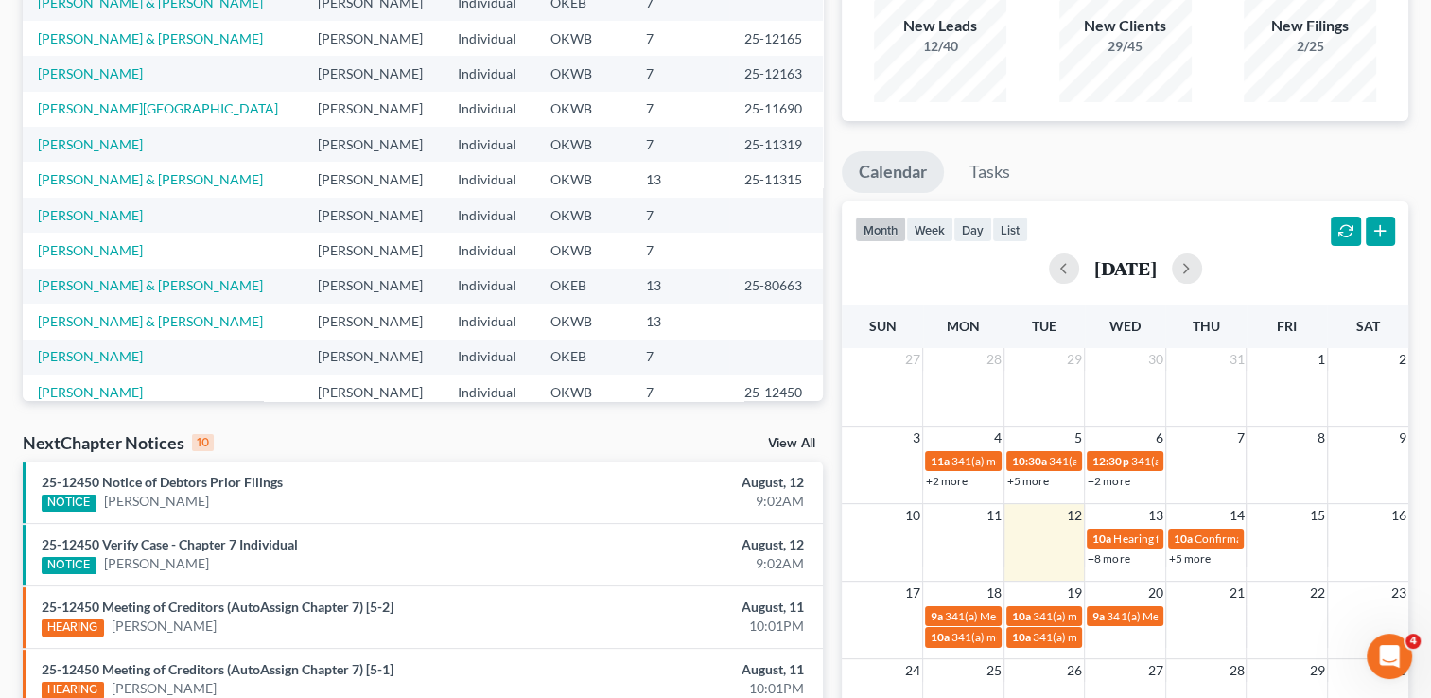
scroll to position [284, 0]
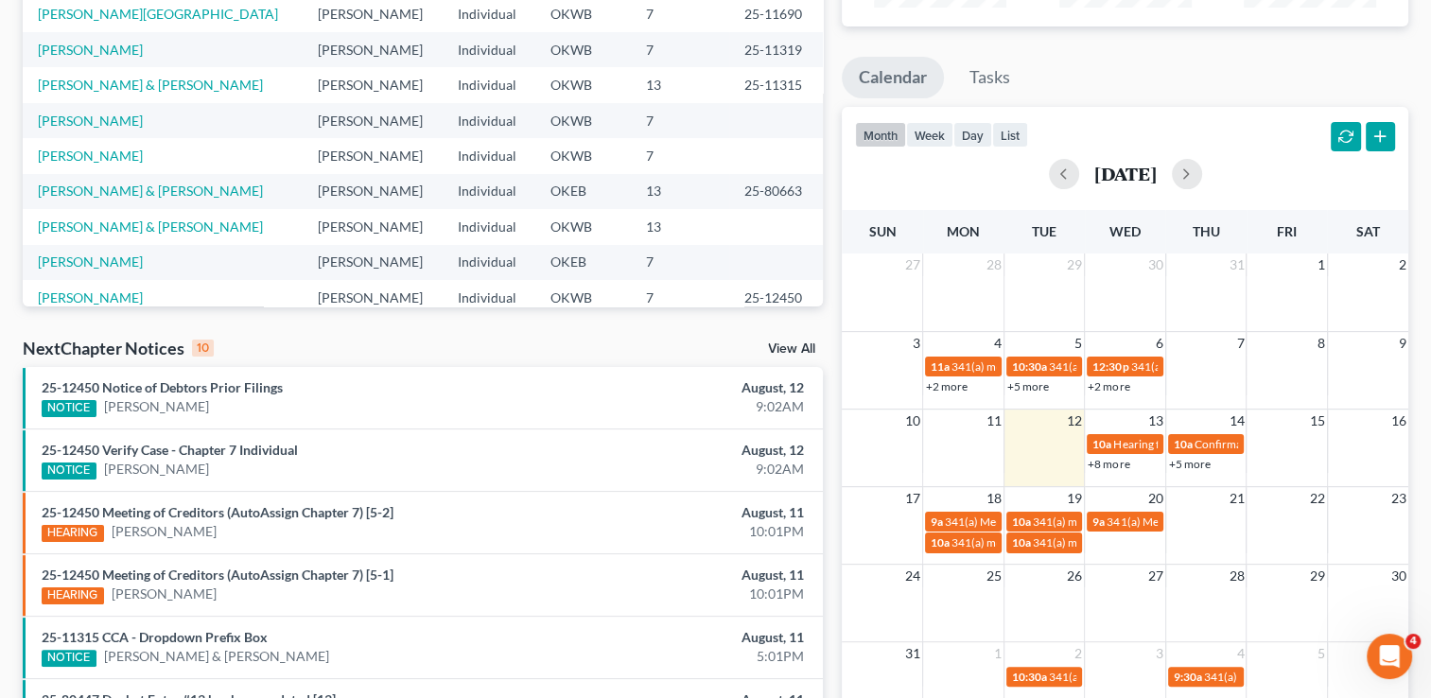
click at [1100, 460] on link "+8 more" at bounding box center [1109, 464] width 42 height 14
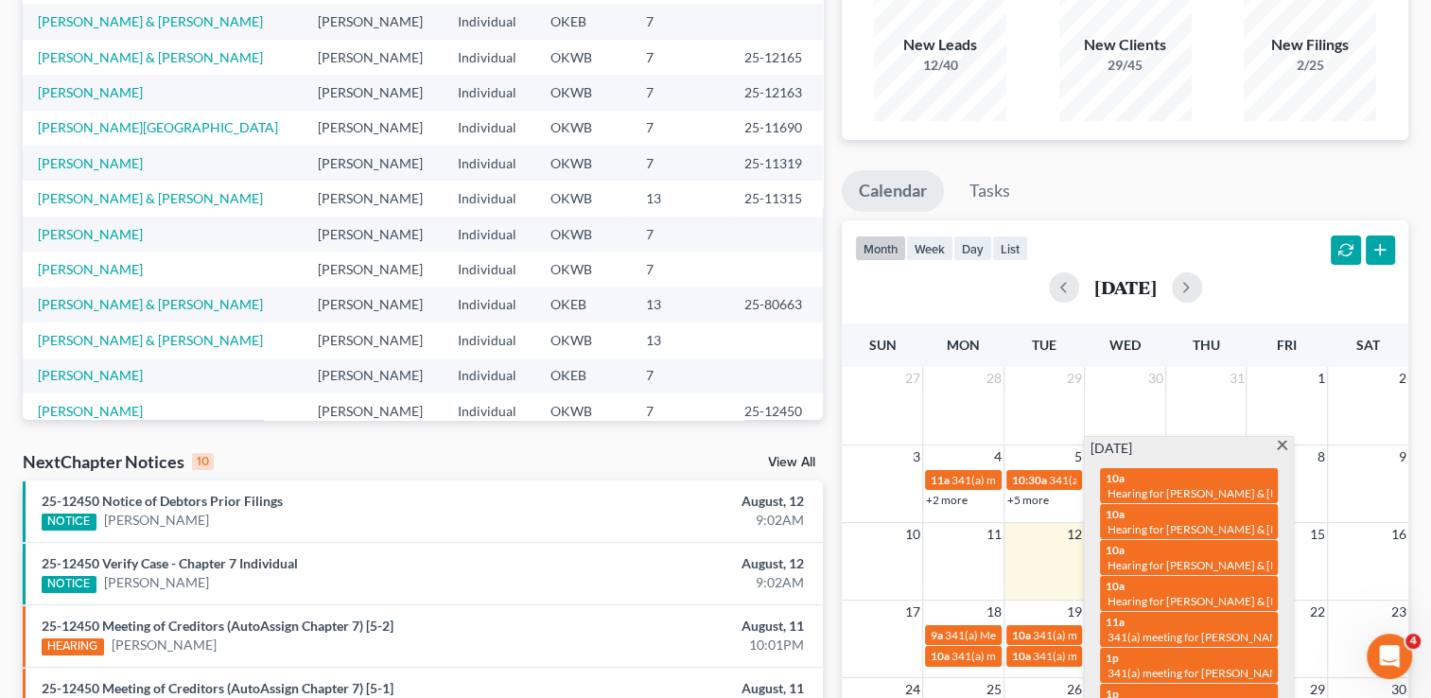
scroll to position [0, 0]
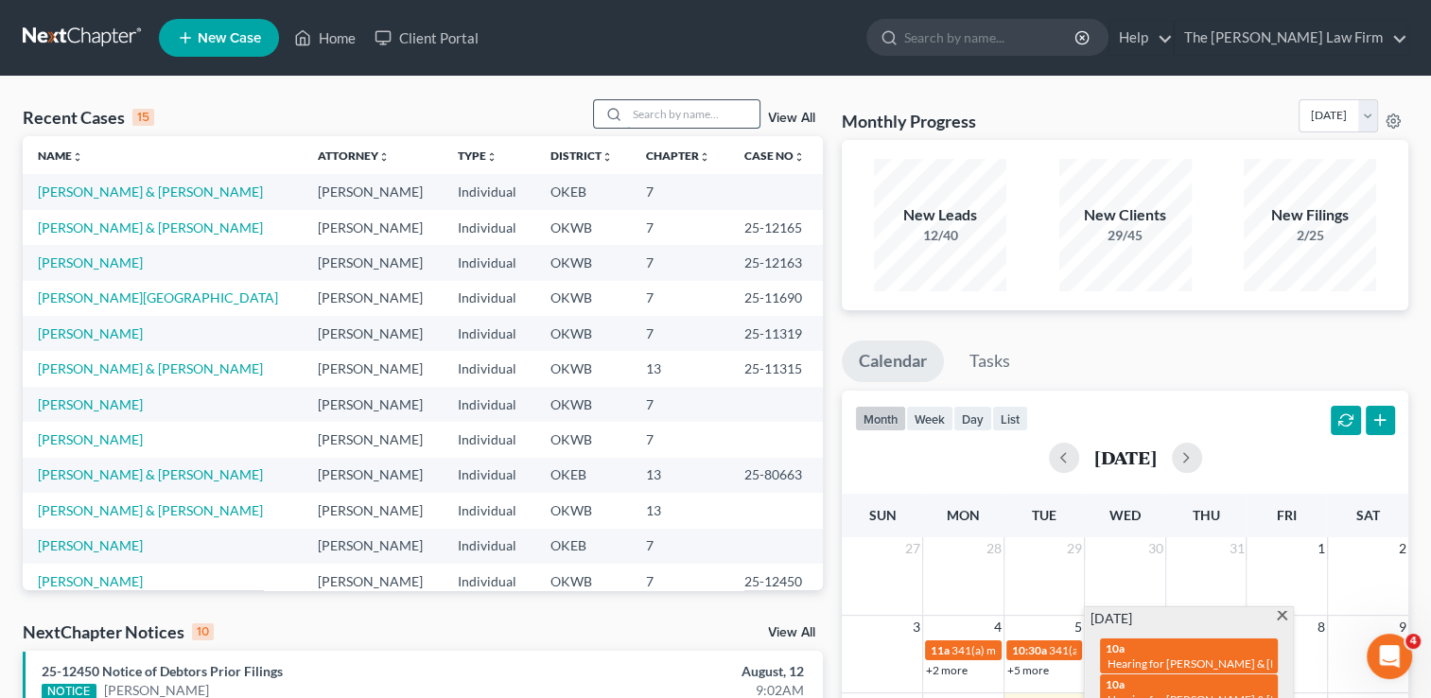
click at [646, 106] on input "search" at bounding box center [693, 113] width 132 height 27
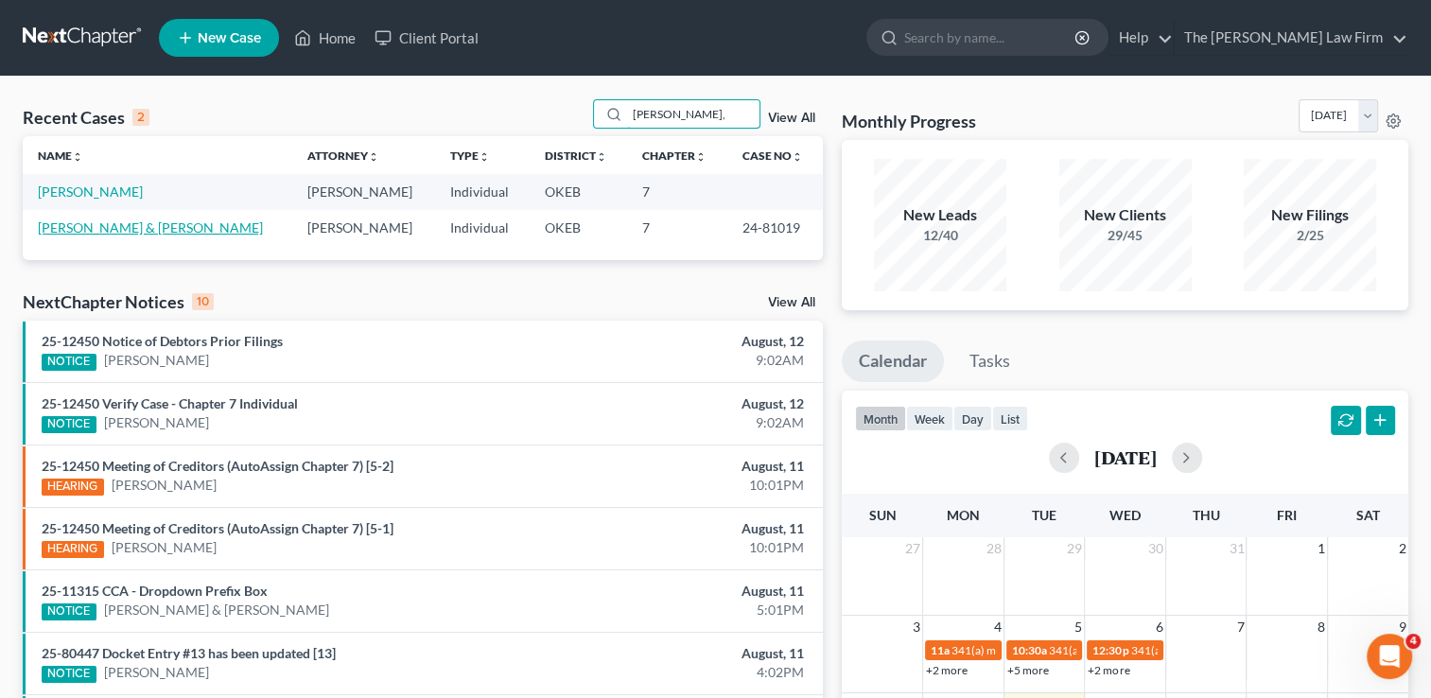
type input "Brummett,"
click at [188, 229] on link "[PERSON_NAME] & [PERSON_NAME]" at bounding box center [150, 227] width 225 height 16
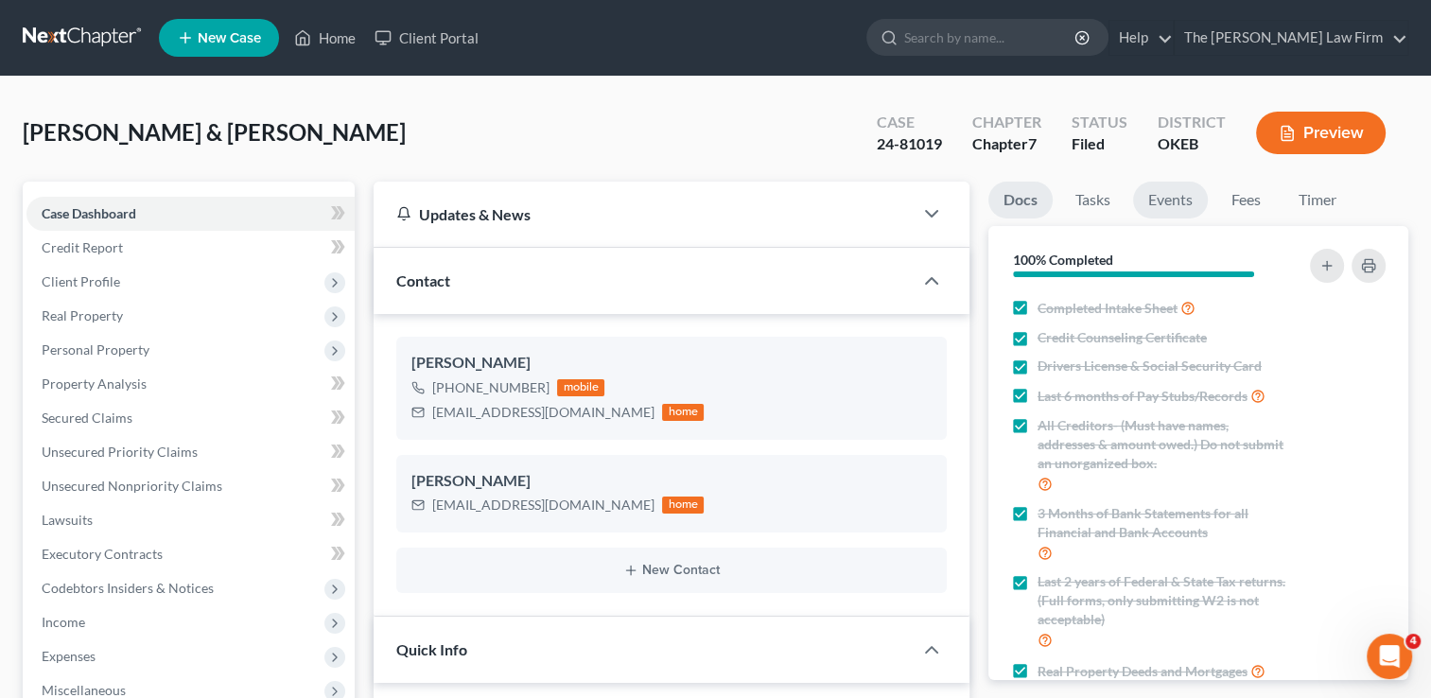
click at [1150, 200] on link "Events" at bounding box center [1170, 200] width 75 height 37
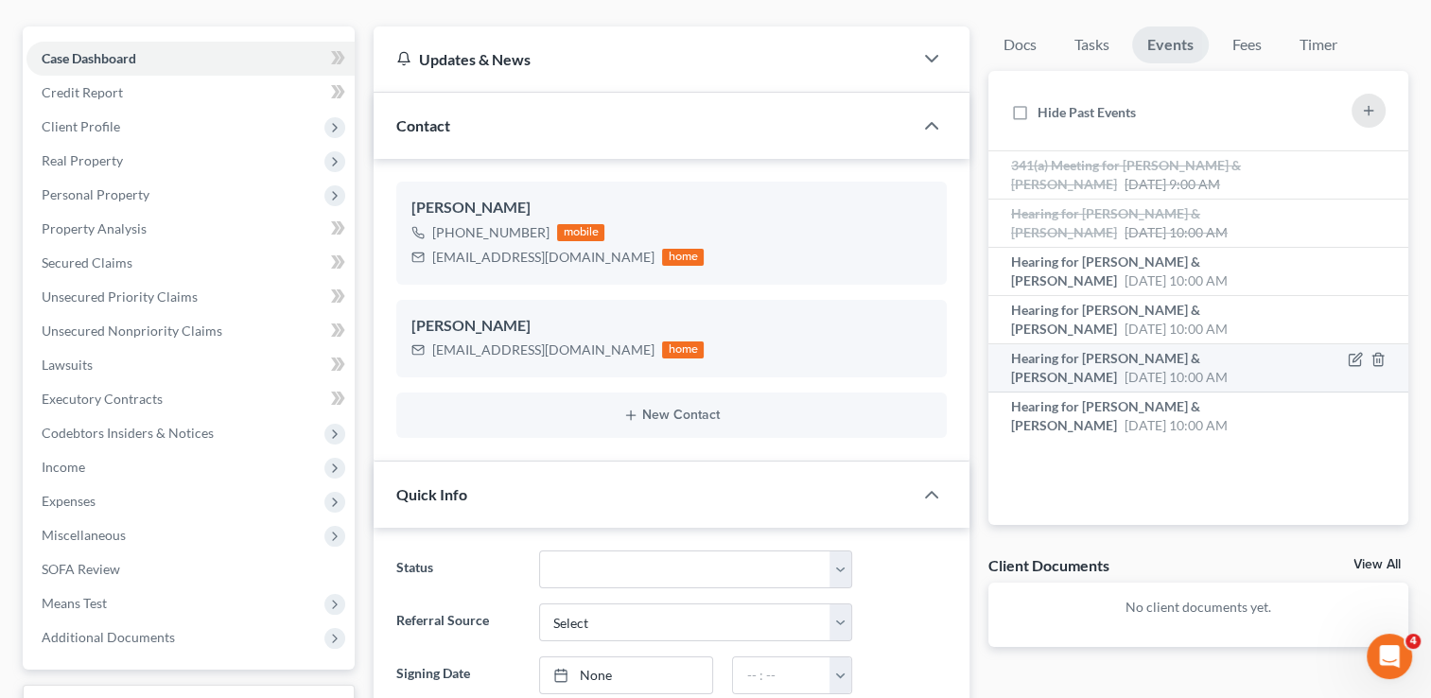
scroll to position [189, 0]
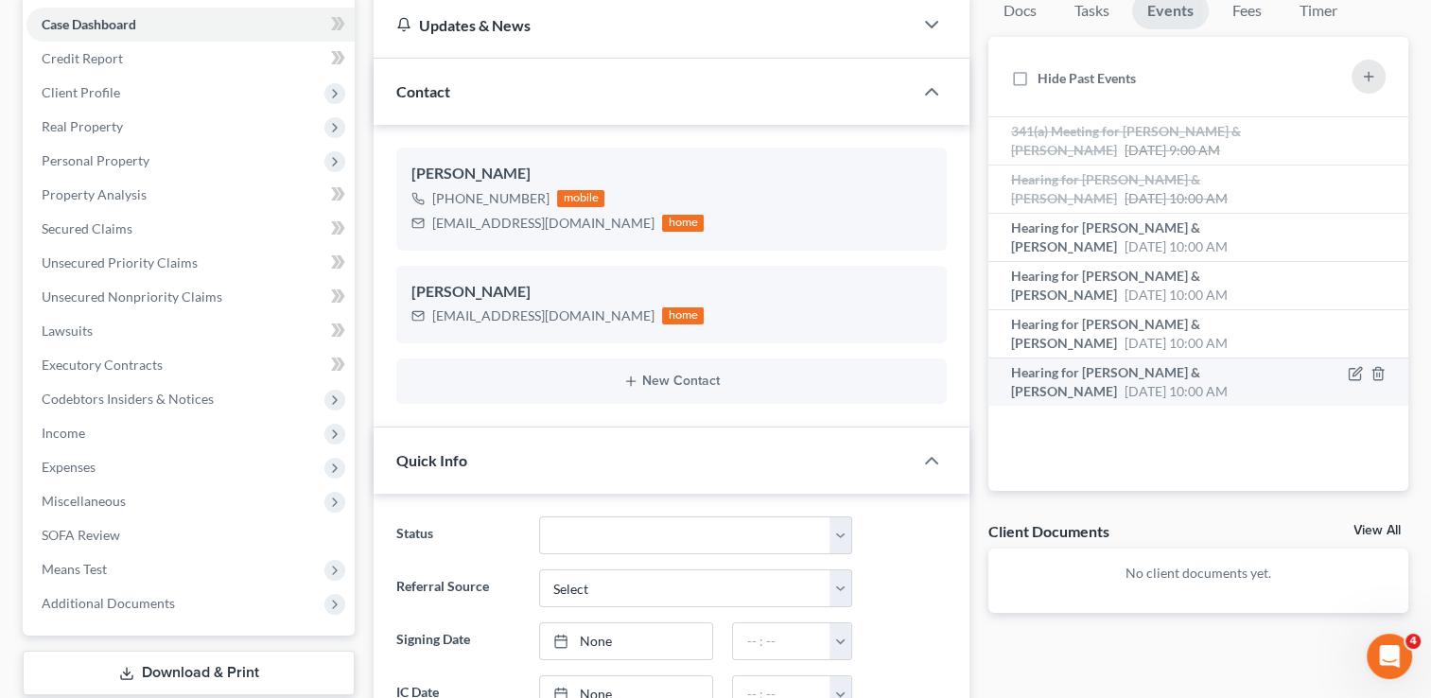
click at [1123, 369] on span "Hearing for [PERSON_NAME] & [PERSON_NAME]" at bounding box center [1105, 381] width 189 height 35
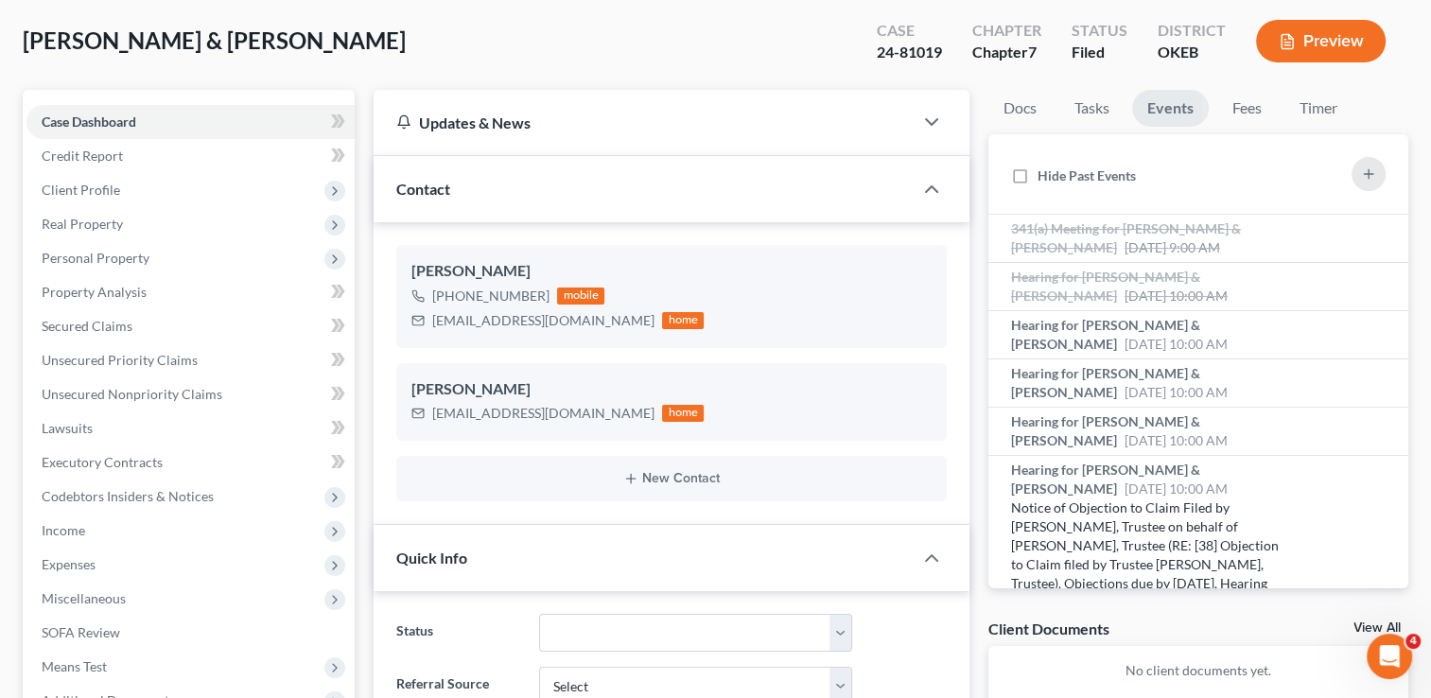
scroll to position [0, 0]
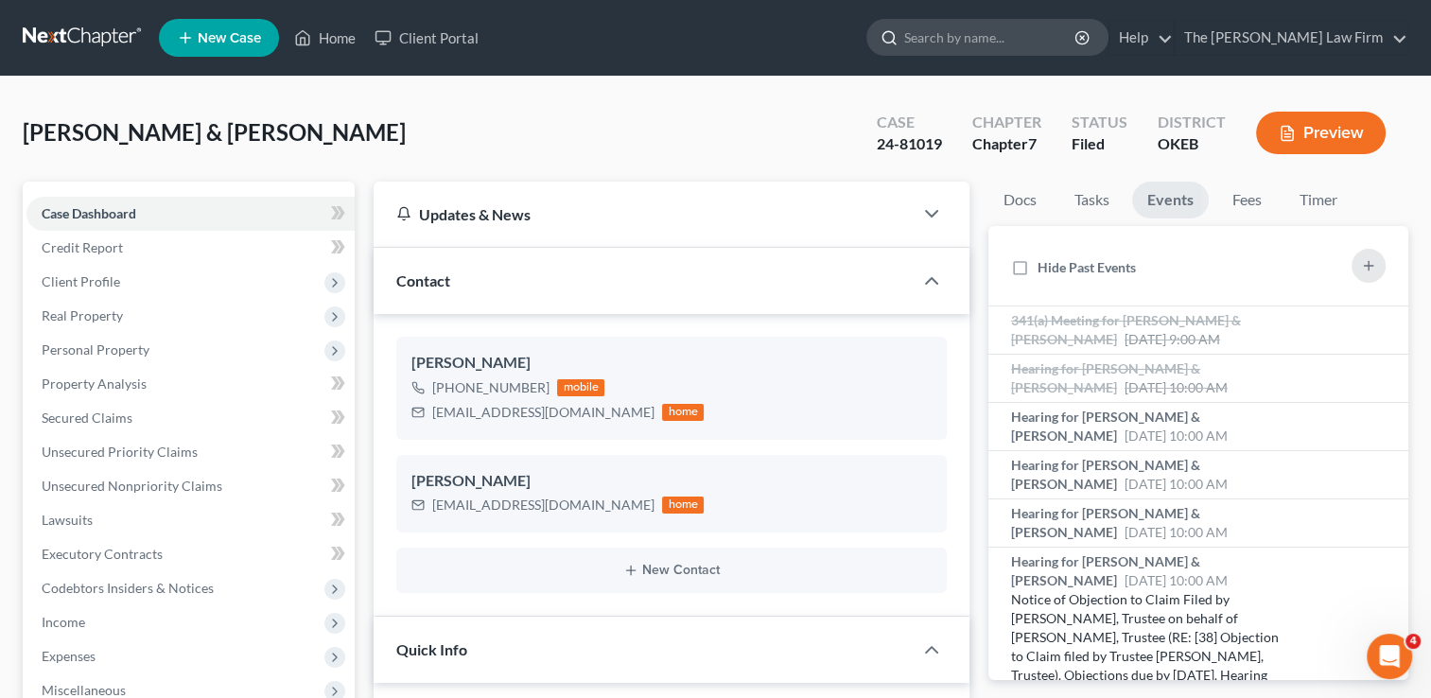
click at [1000, 41] on input "search" at bounding box center [990, 37] width 173 height 35
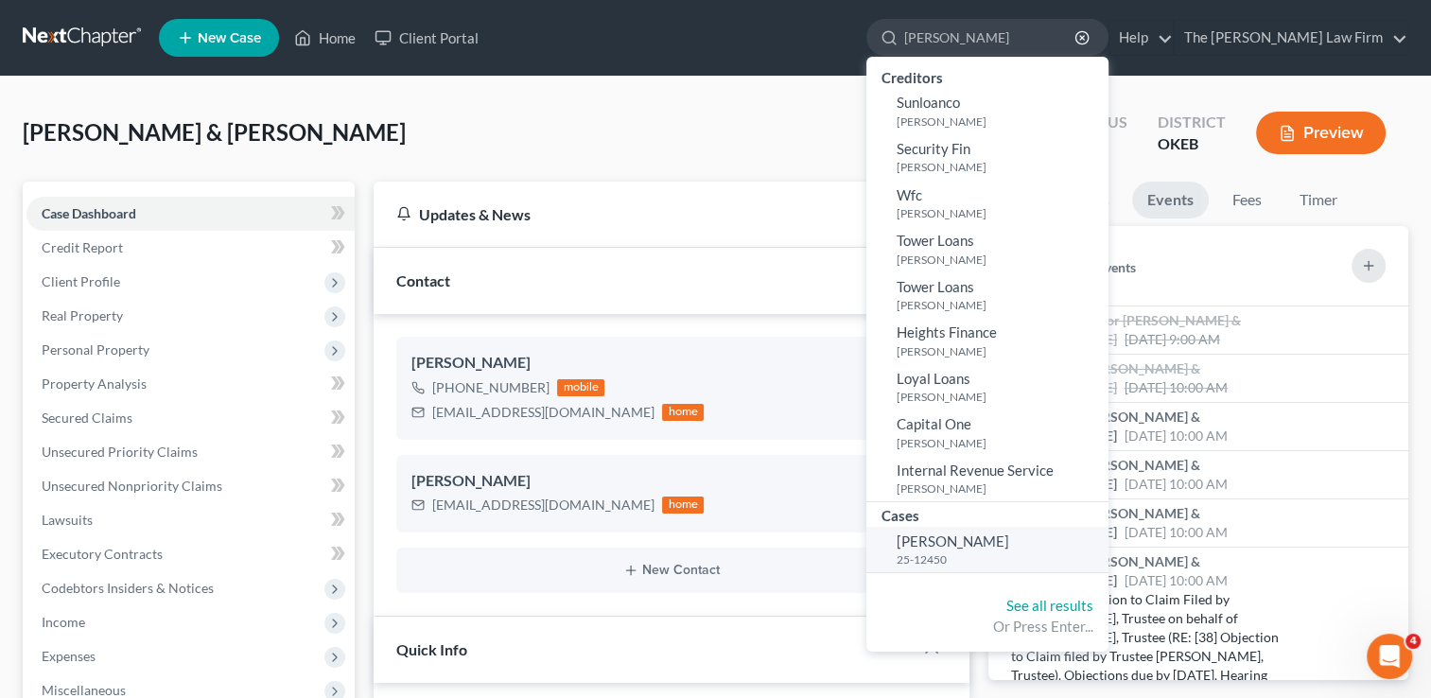
type input "[PERSON_NAME]"
click at [1009, 543] on span "[PERSON_NAME]" at bounding box center [952, 540] width 113 height 17
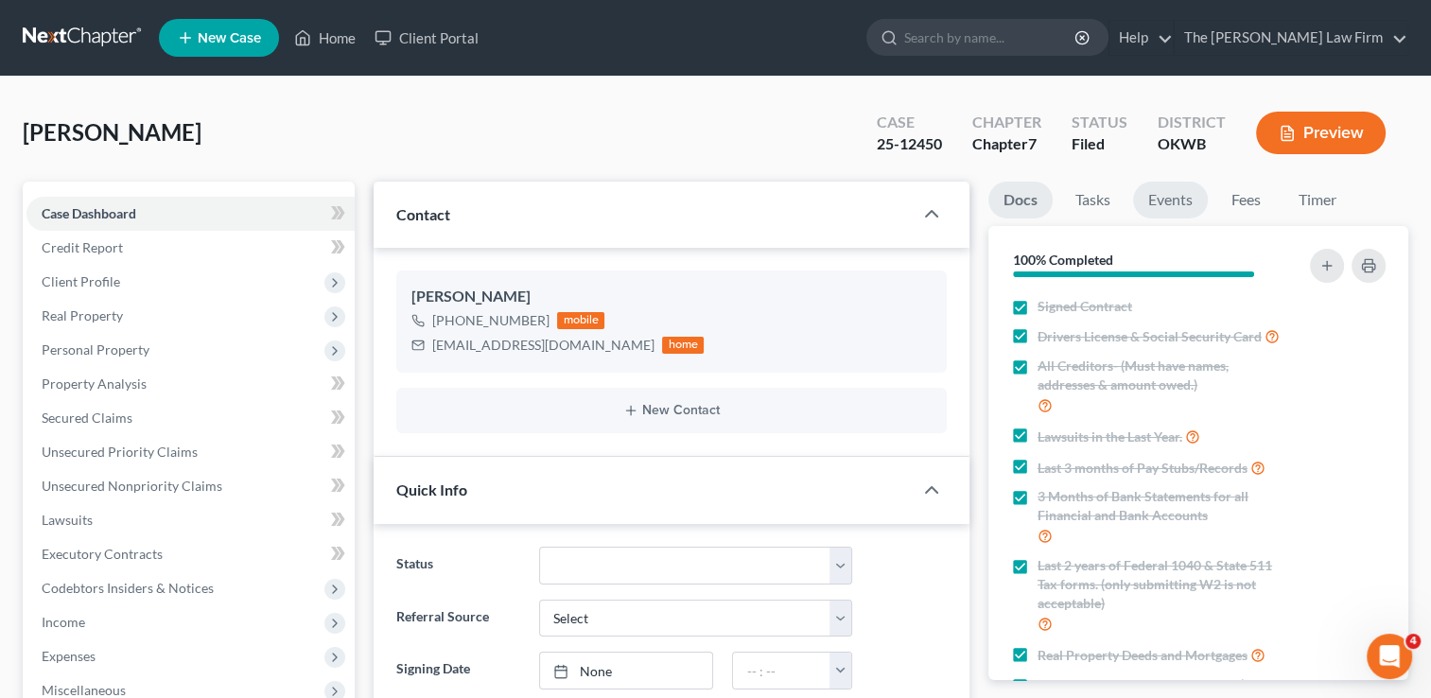
click at [1186, 198] on link "Events" at bounding box center [1170, 200] width 75 height 37
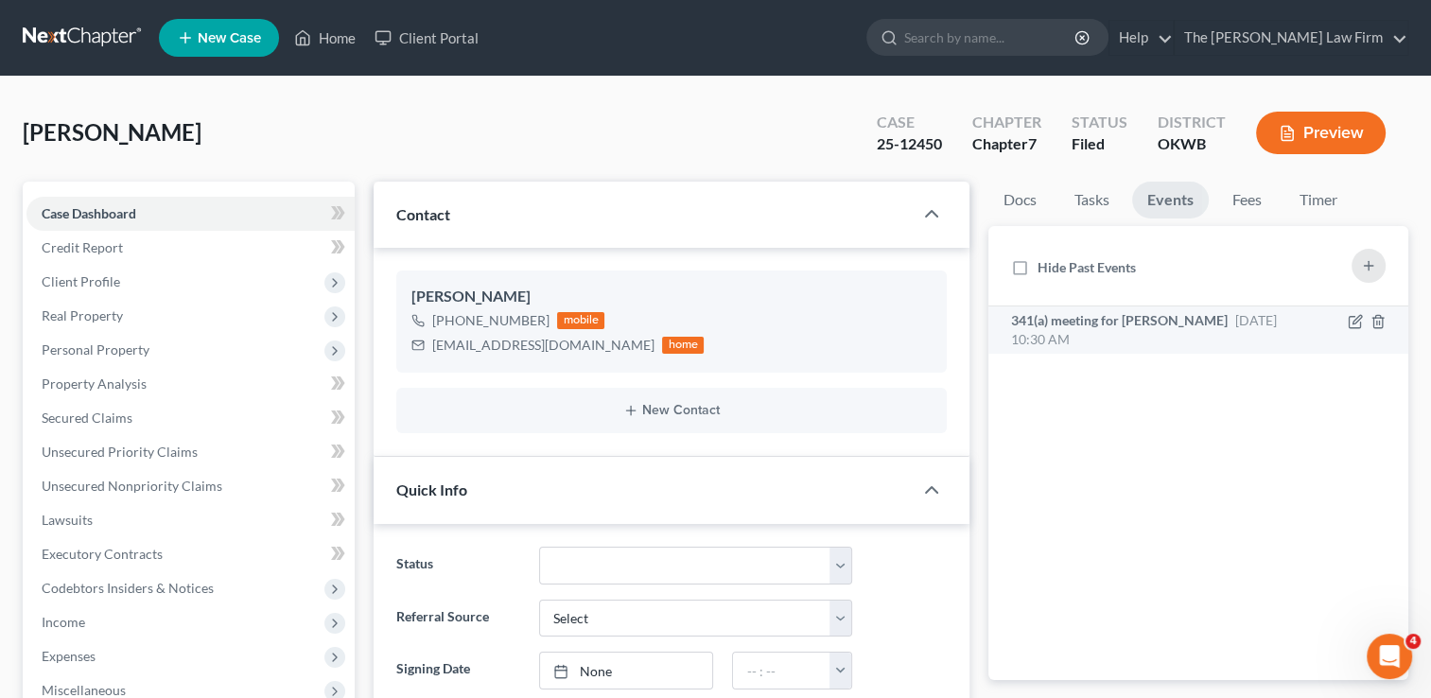
click at [1154, 327] on span "341(a) meeting for Cynthia Barnes" at bounding box center [1119, 320] width 217 height 16
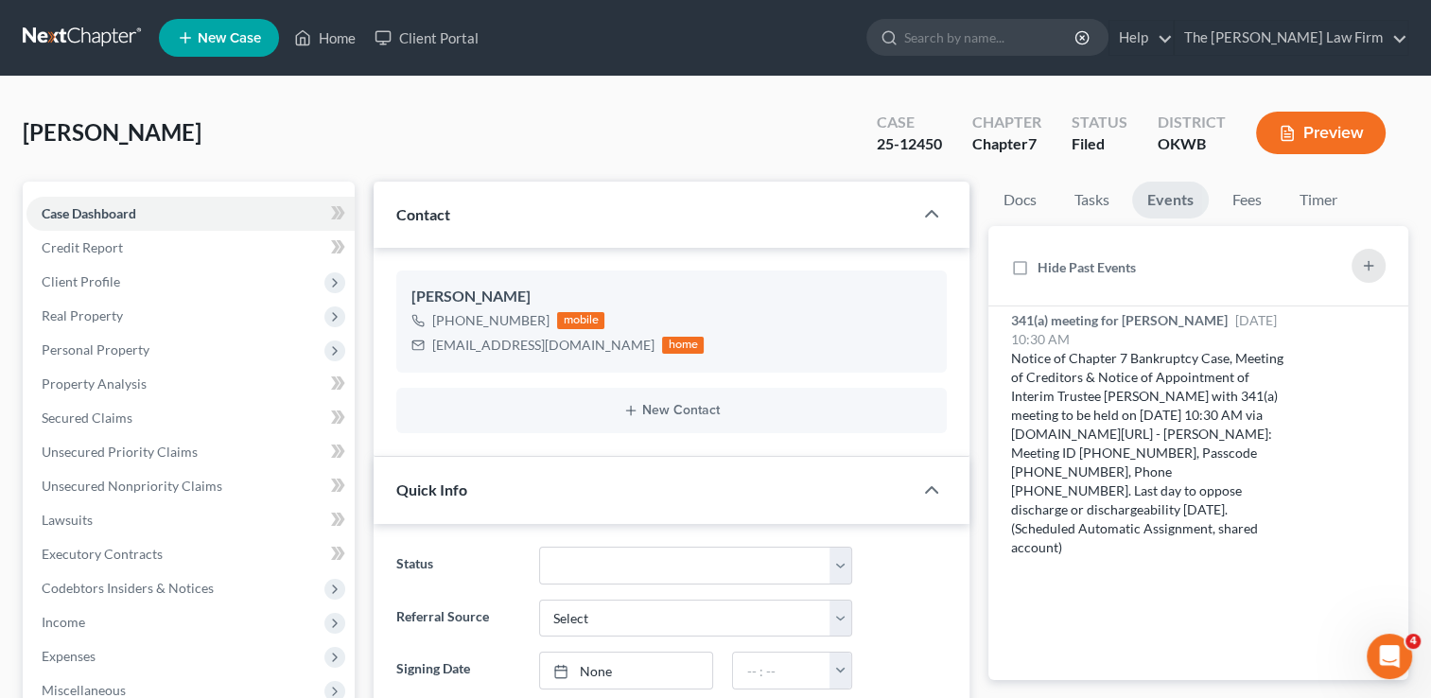
scroll to position [95, 0]
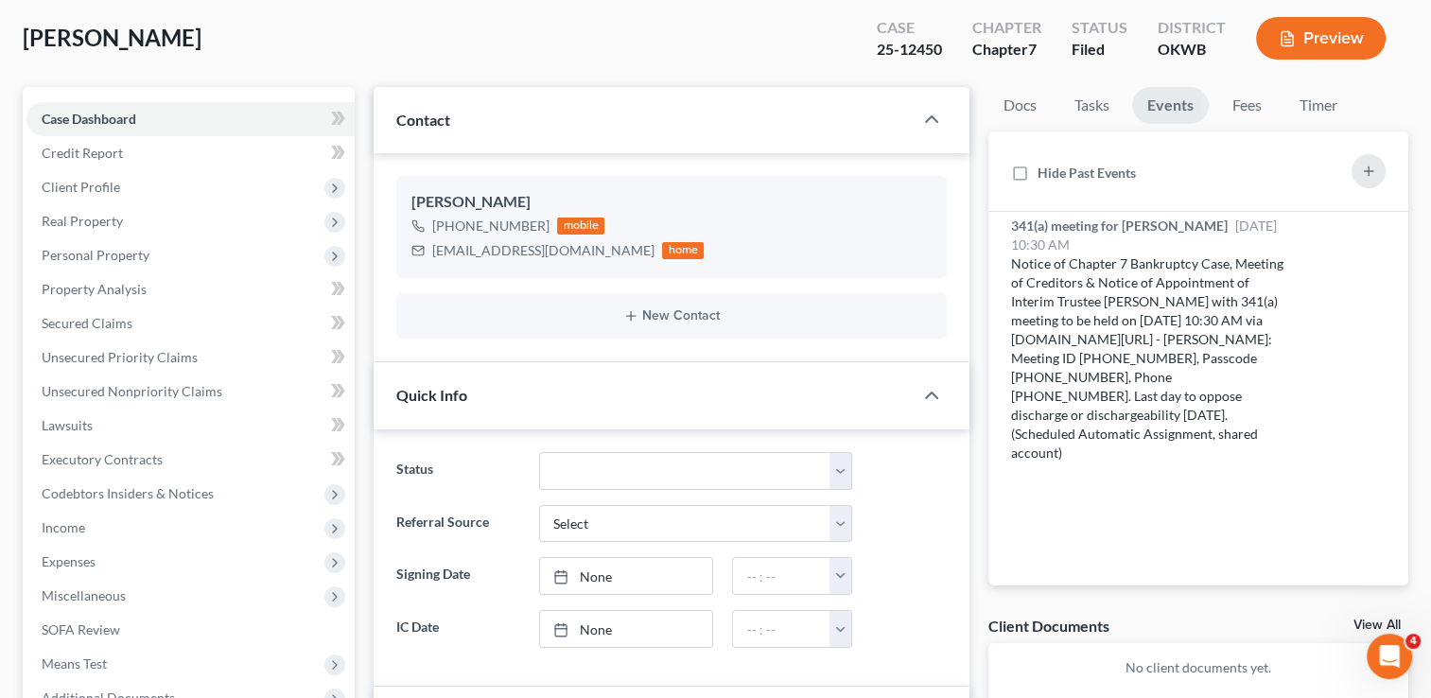
click at [886, 50] on div "25-12450" at bounding box center [909, 50] width 65 height 22
copy div "25-12450"
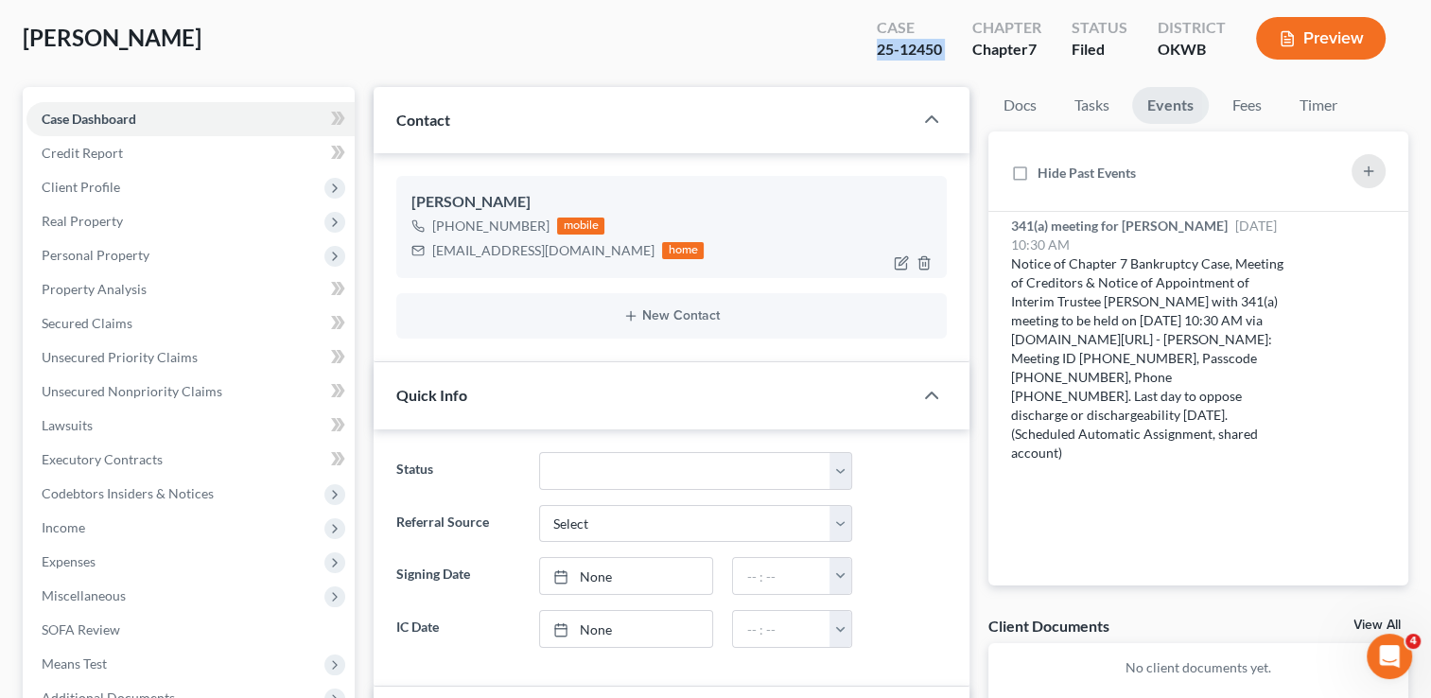
scroll to position [0, 0]
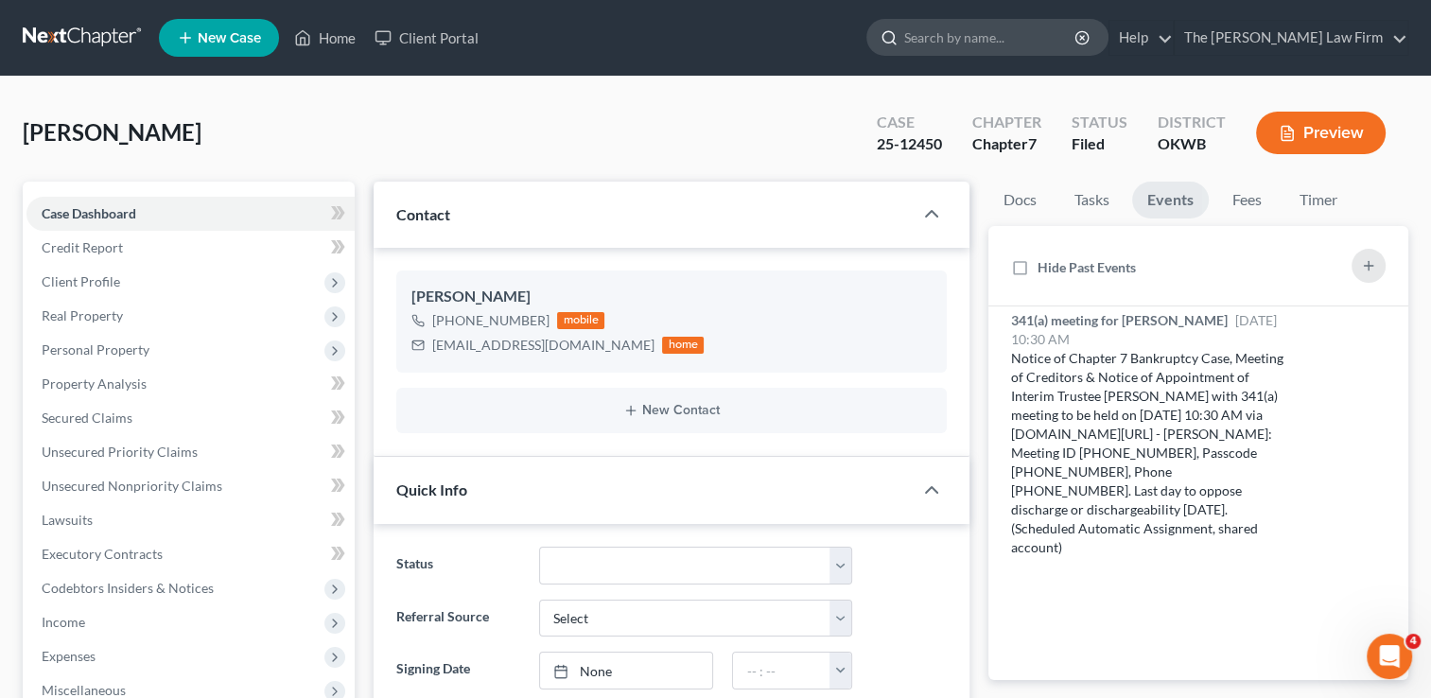
click at [1006, 36] on input "search" at bounding box center [990, 37] width 173 height 35
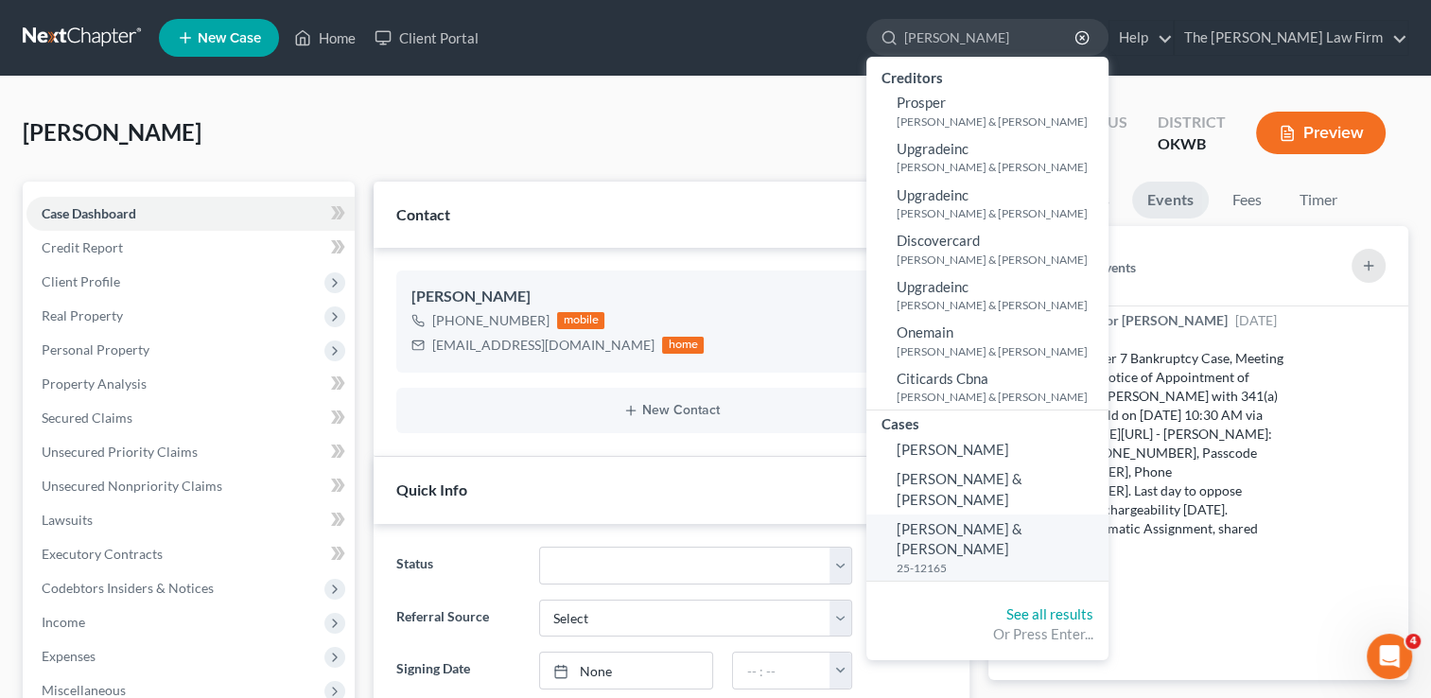
type input "Watts, Jason"
click at [1022, 520] on span "[PERSON_NAME] & [PERSON_NAME]" at bounding box center [959, 538] width 126 height 37
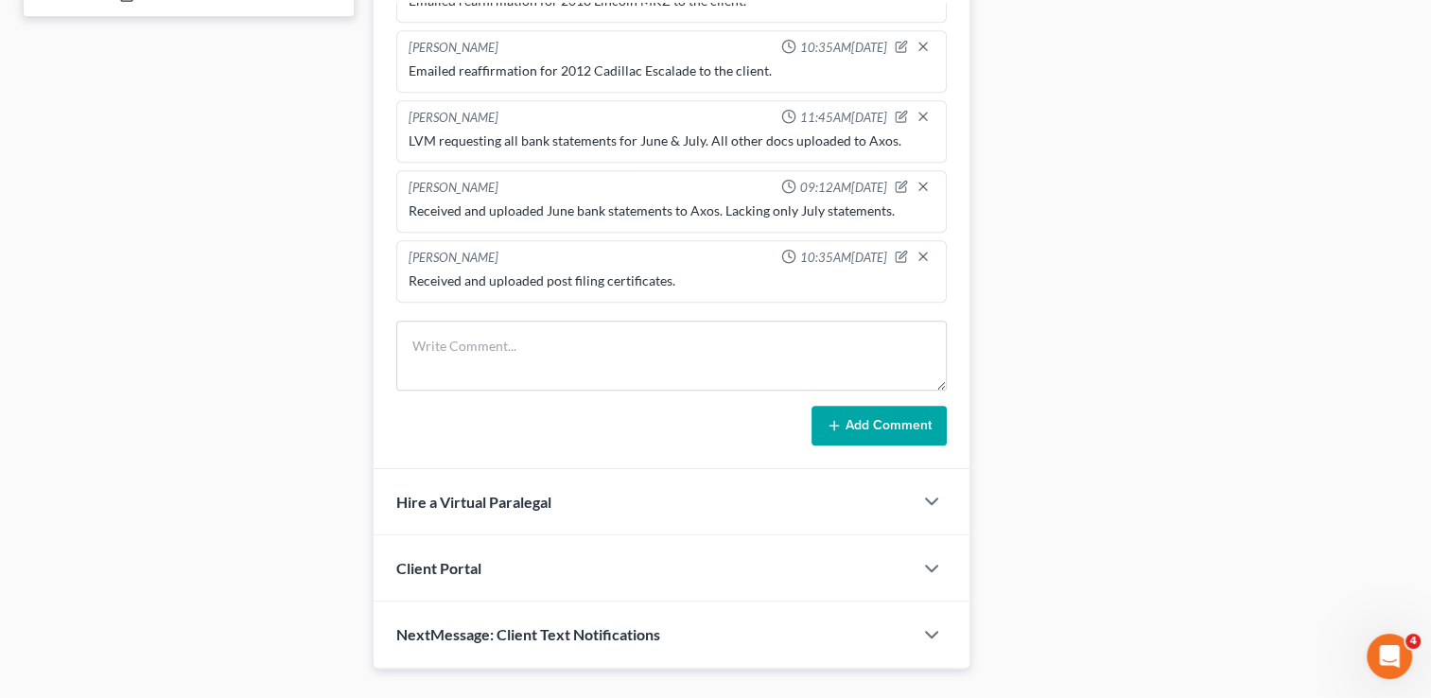
scroll to position [904, 0]
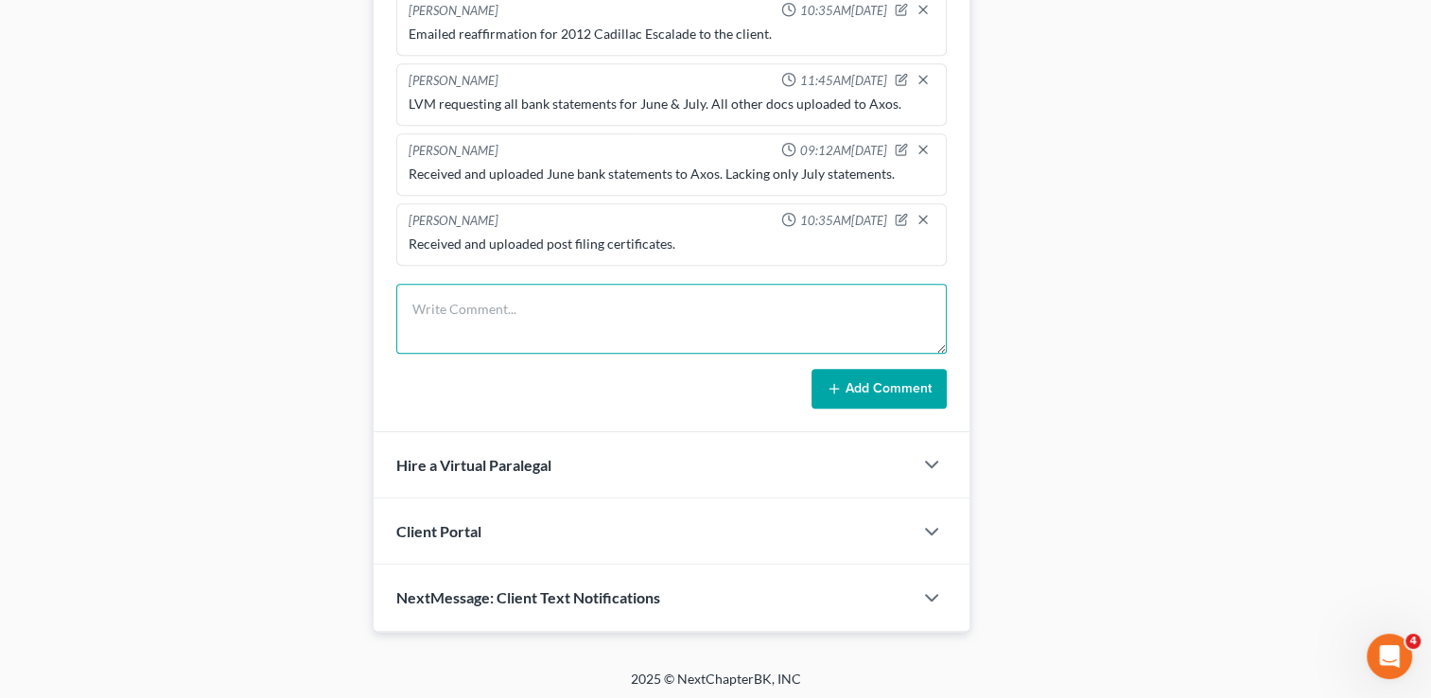
click at [617, 300] on textarea at bounding box center [671, 319] width 550 height 70
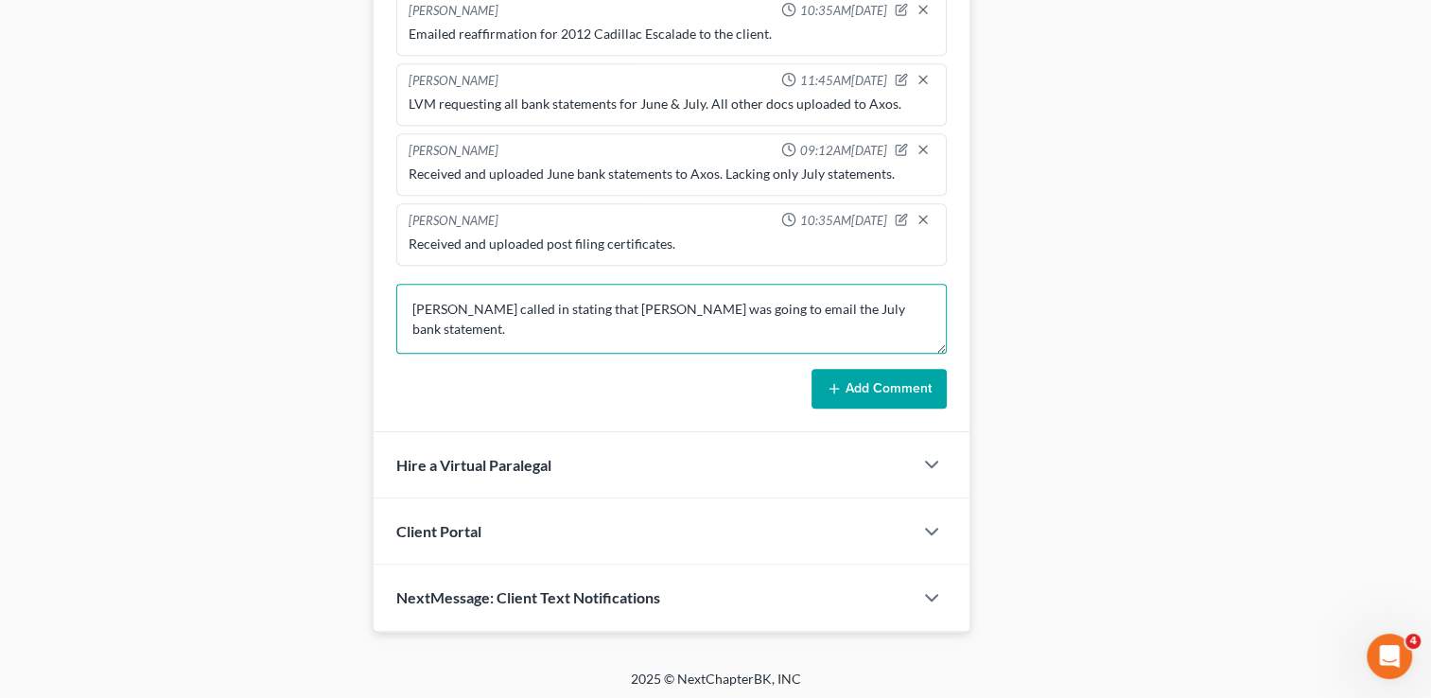
type textarea "Cheryl called in stating that Jason was going to email the July bank statement."
click at [832, 381] on icon at bounding box center [834, 388] width 15 height 15
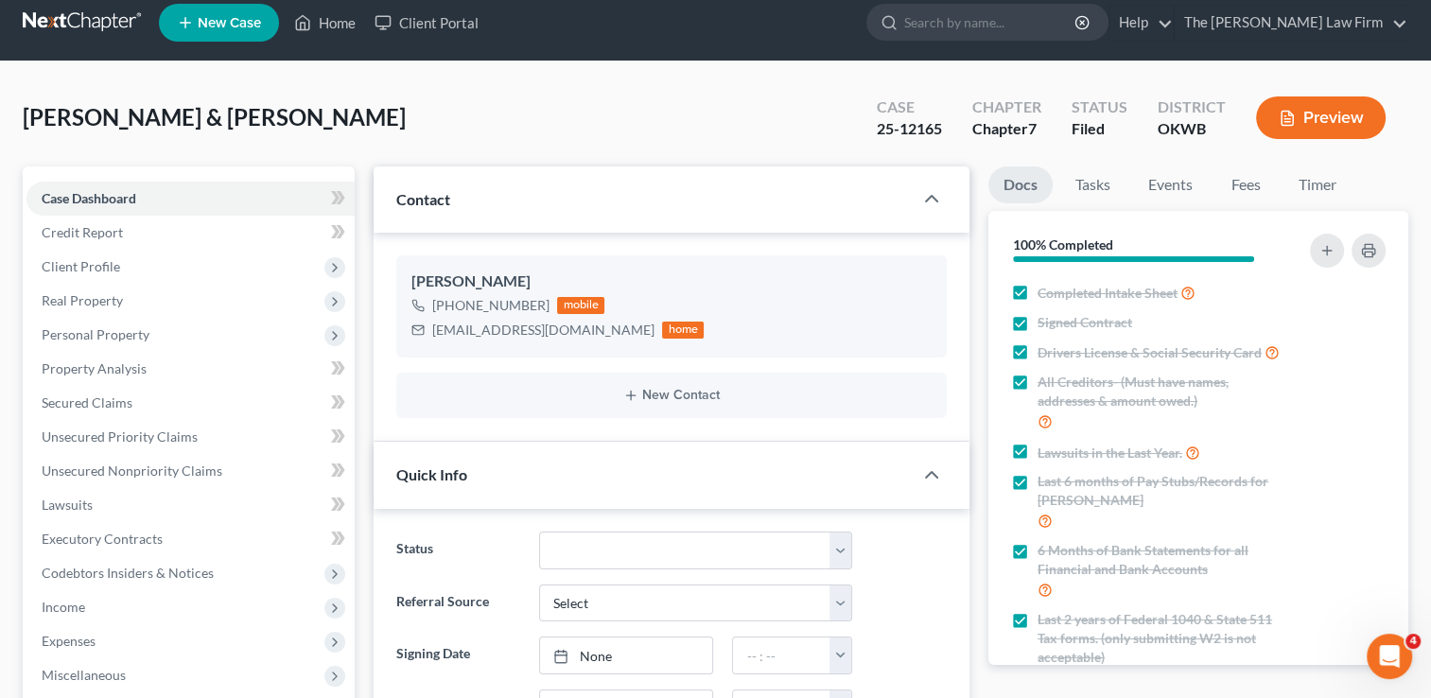
scroll to position [0, 0]
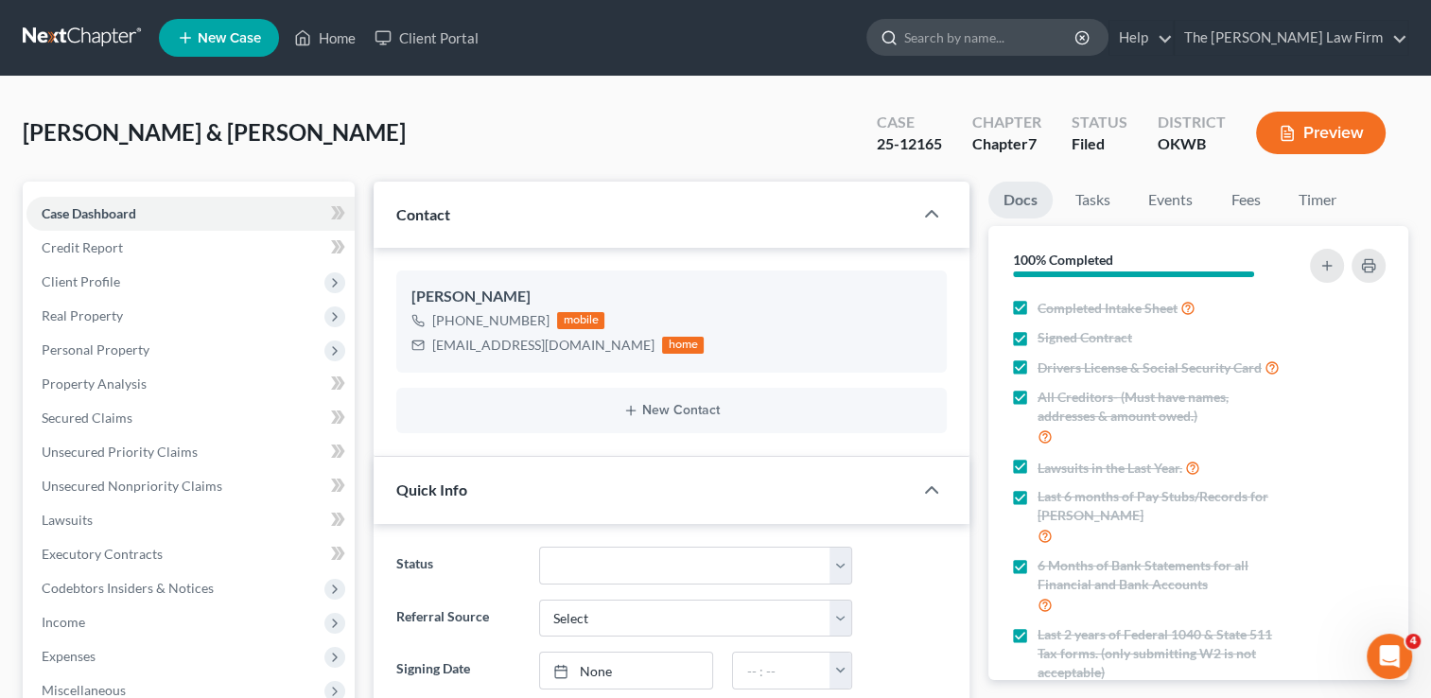
click at [1009, 45] on input "search" at bounding box center [990, 37] width 173 height 35
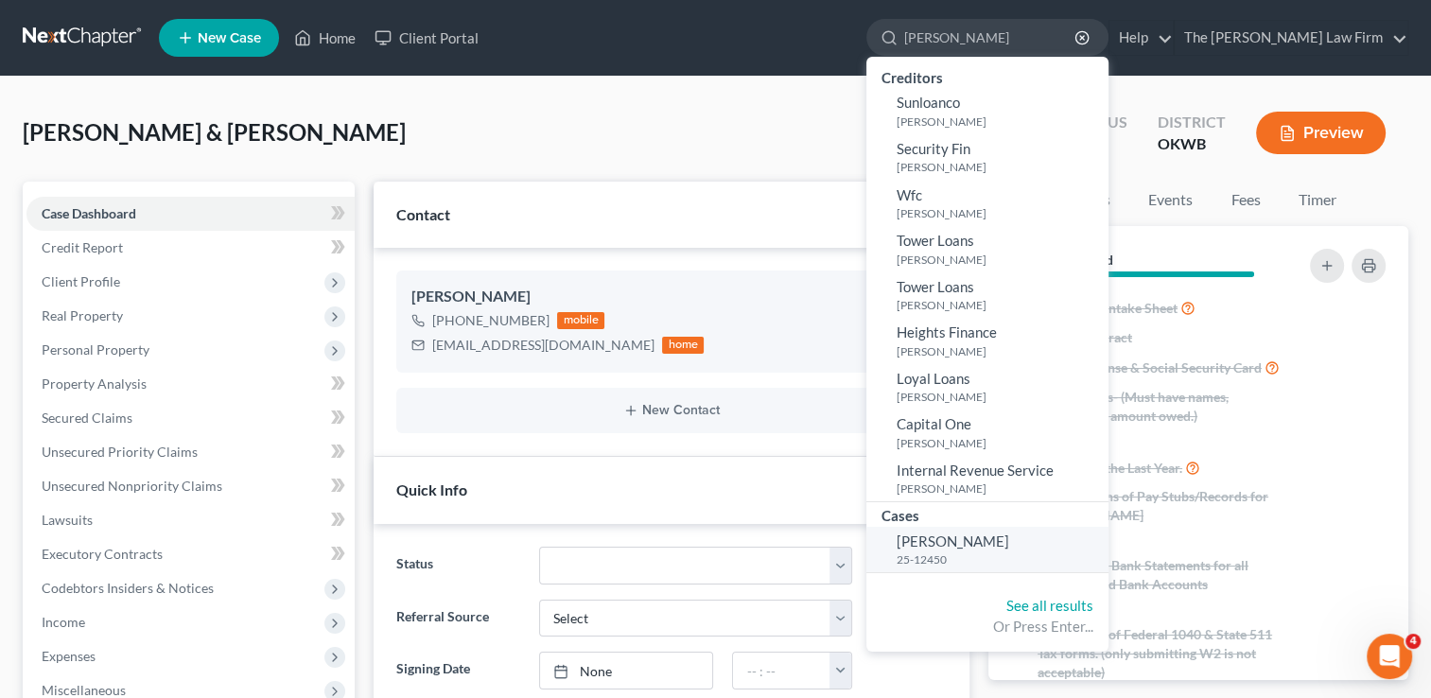
type input "Barnes, Cynthi"
click at [1065, 542] on link "Barnes, Cynthia 25-12450" at bounding box center [987, 550] width 242 height 46
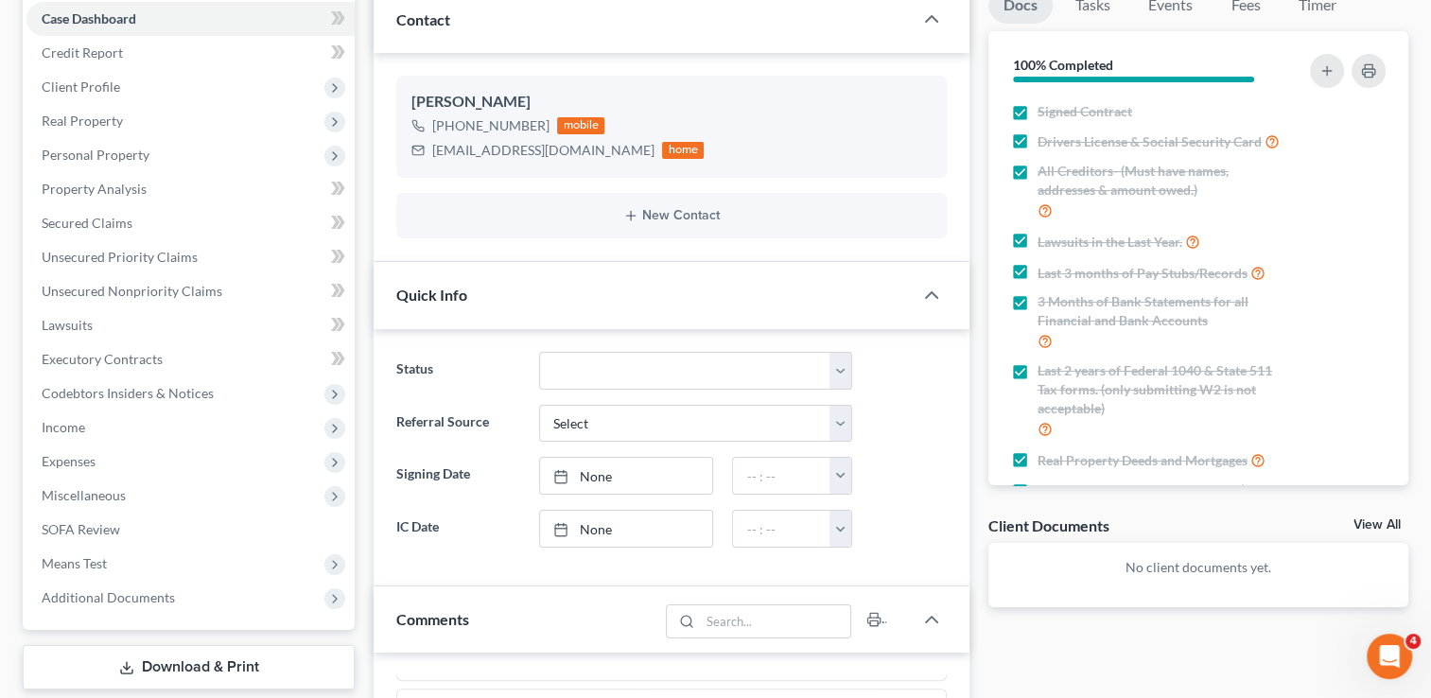
scroll to position [189, 0]
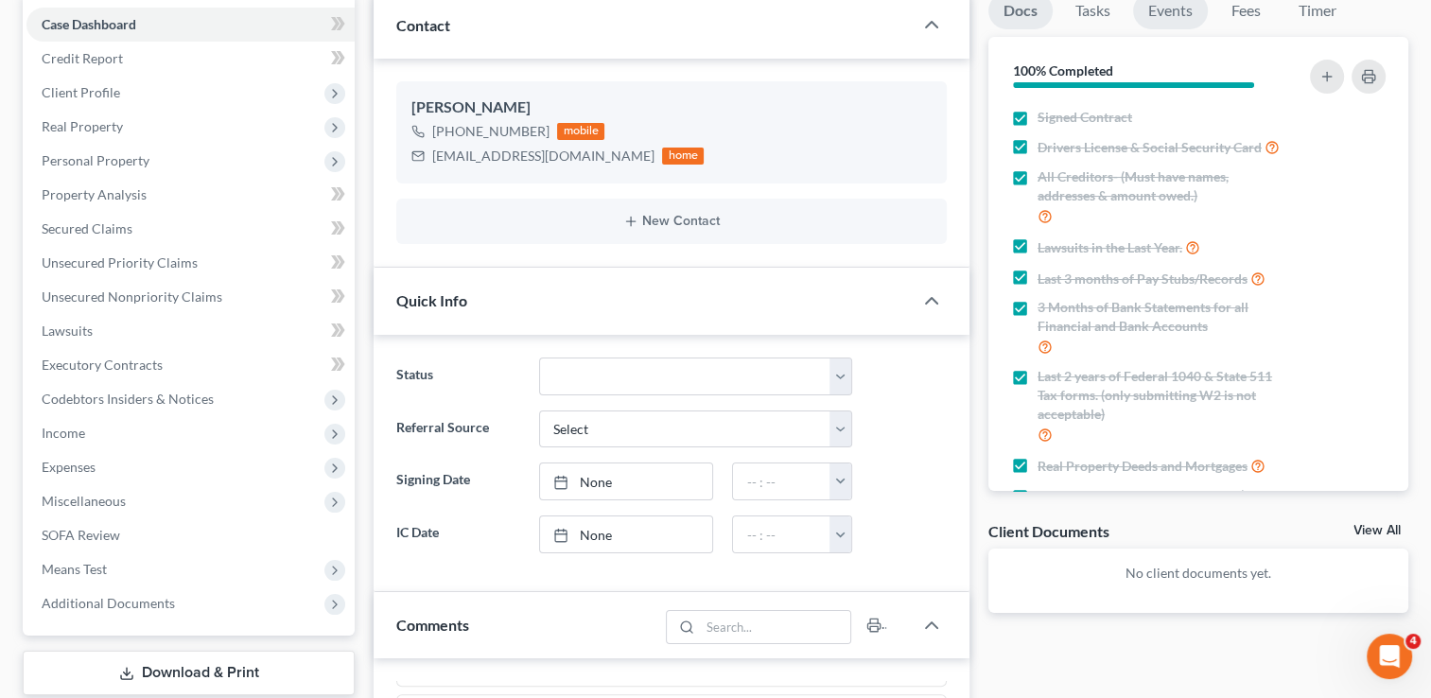
click at [1175, 15] on link "Events" at bounding box center [1170, 10] width 75 height 37
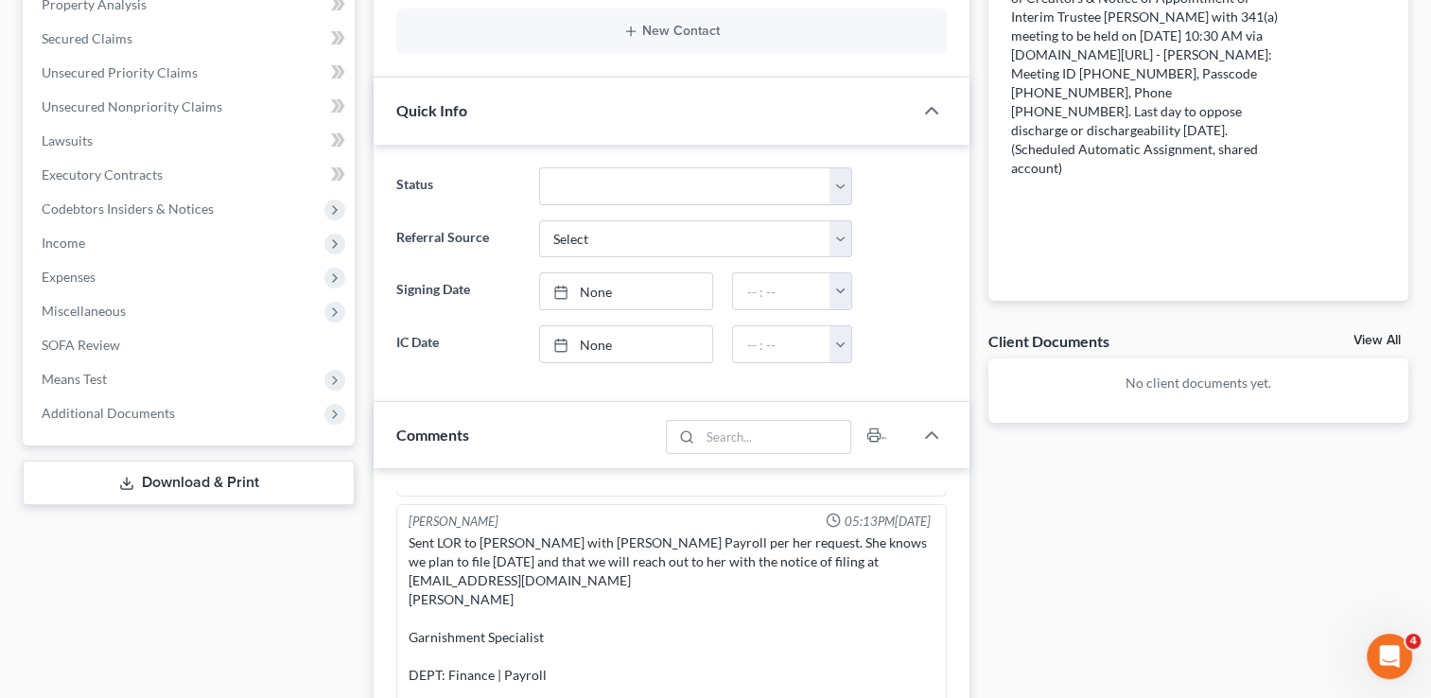
scroll to position [378, 0]
click at [207, 407] on span "Additional Documents" at bounding box center [190, 414] width 328 height 34
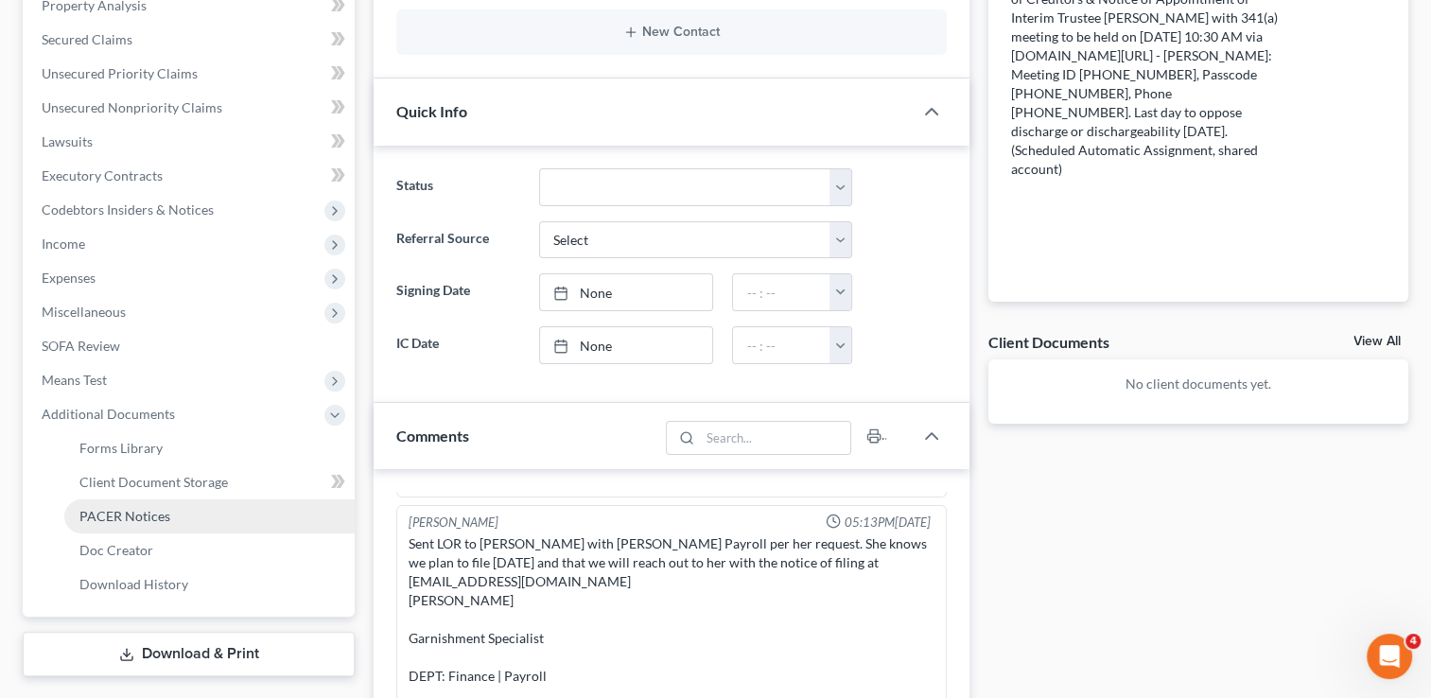
click at [162, 513] on span "PACER Notices" at bounding box center [124, 516] width 91 height 16
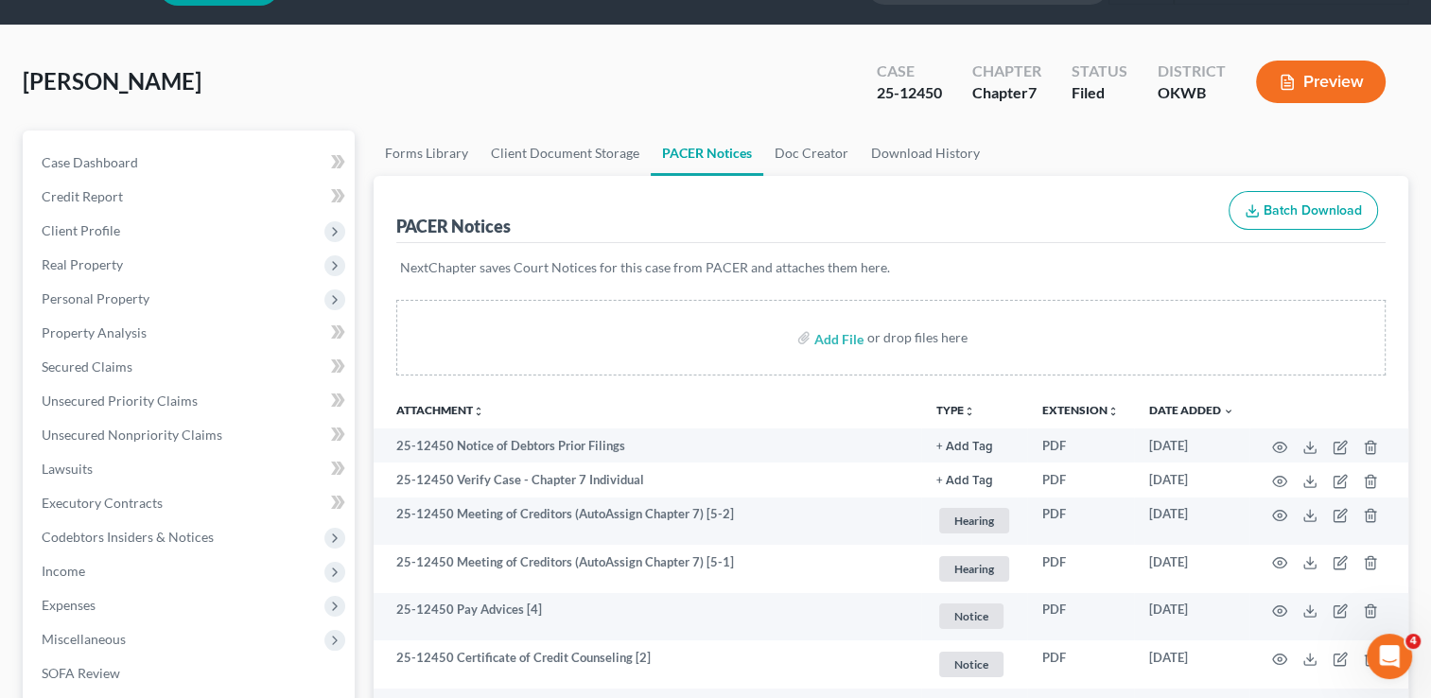
scroll to position [48, 0]
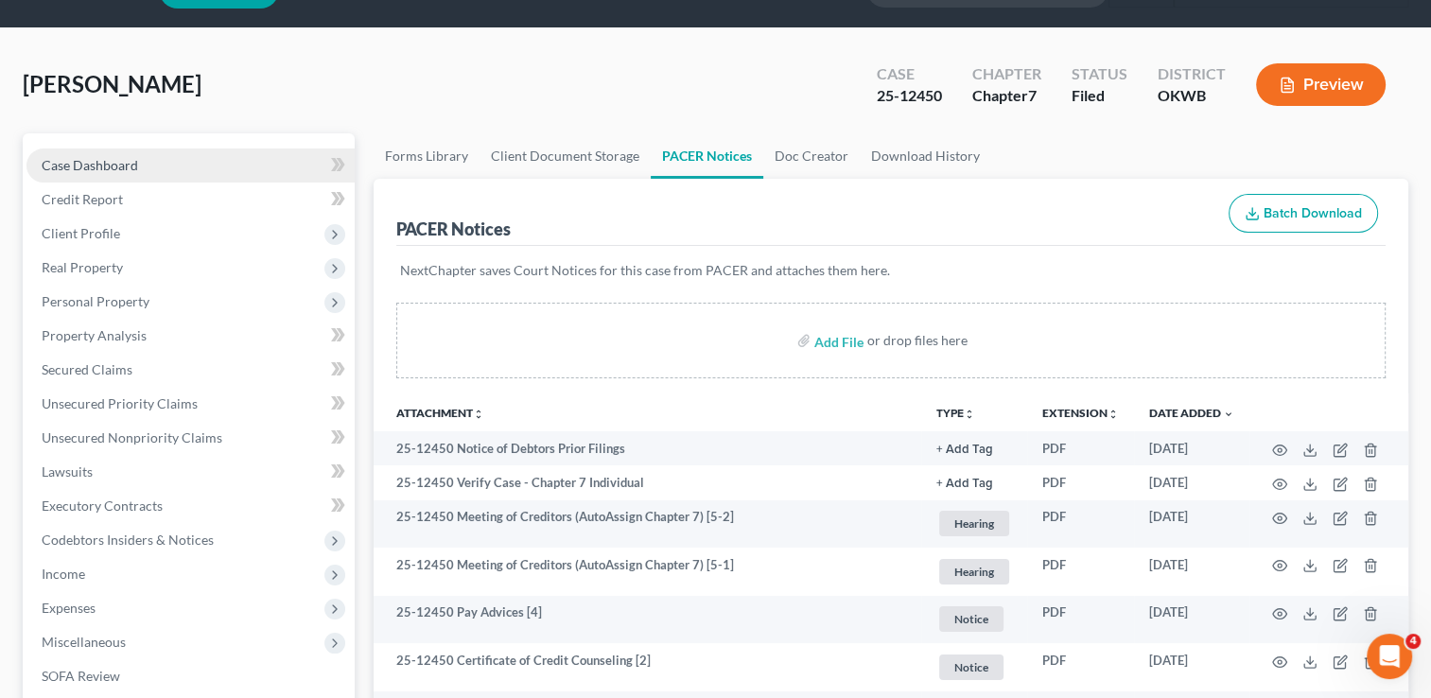
click at [218, 168] on link "Case Dashboard" at bounding box center [190, 165] width 328 height 34
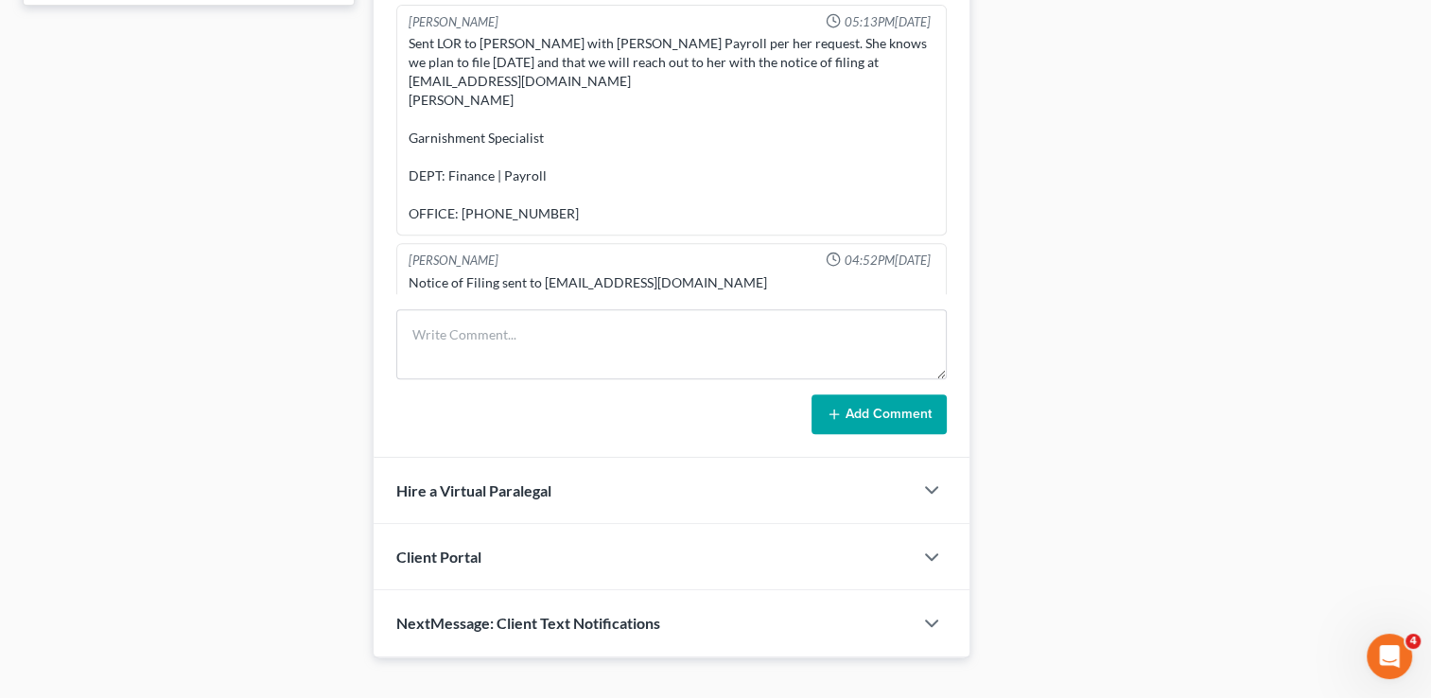
scroll to position [904, 0]
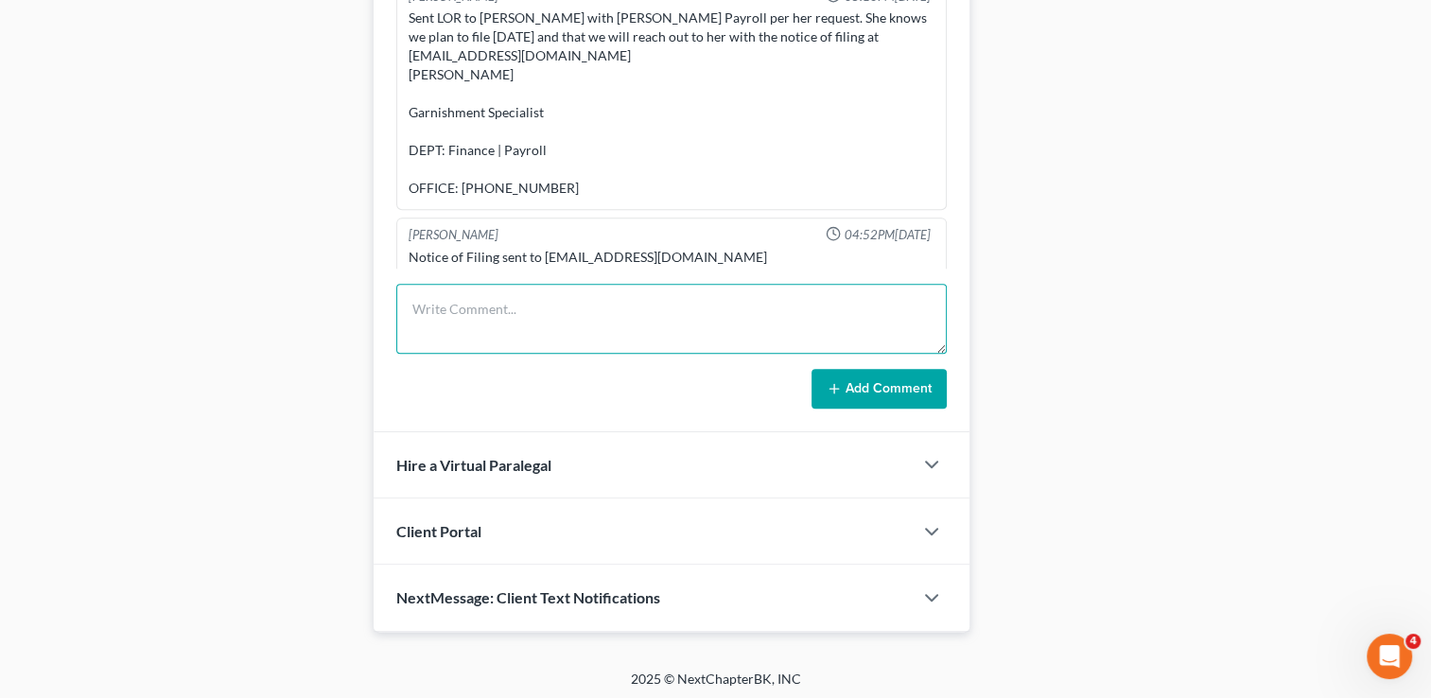
click at [619, 299] on textarea at bounding box center [671, 319] width 550 height 70
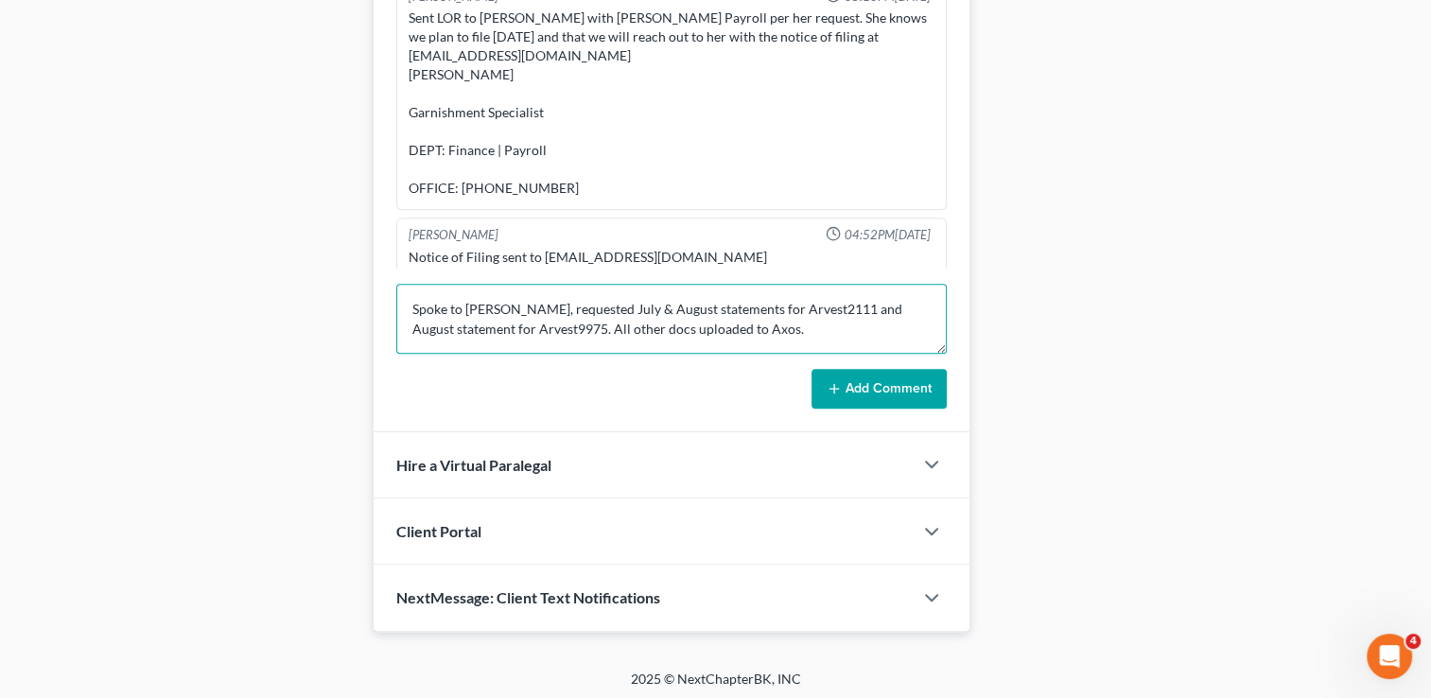
click at [620, 316] on textarea "Spoke to Cynthia, requested July & August statements for Arvest2111 and August …" at bounding box center [671, 319] width 550 height 70
type textarea "Spoke to Cynthia, requested July & August statements for Arvest2111 and August …"
click at [832, 381] on icon at bounding box center [834, 388] width 15 height 15
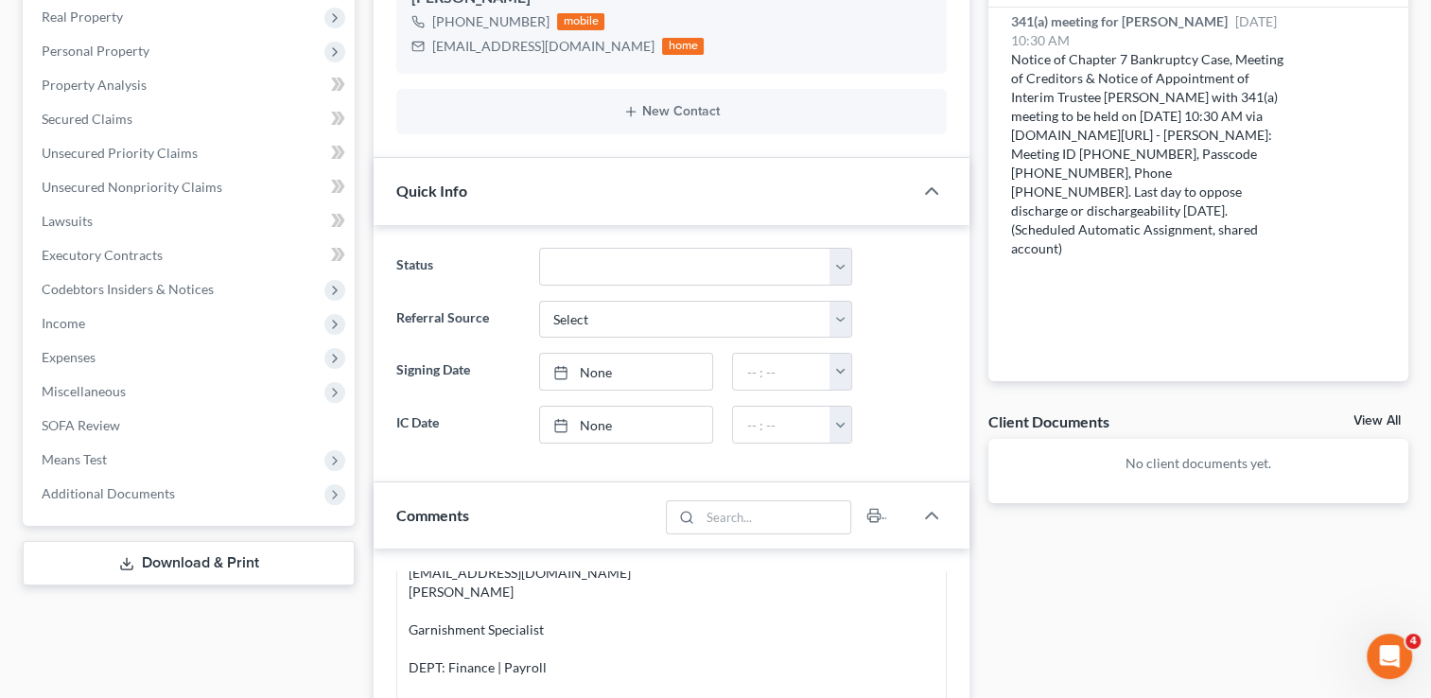
scroll to position [148, 0]
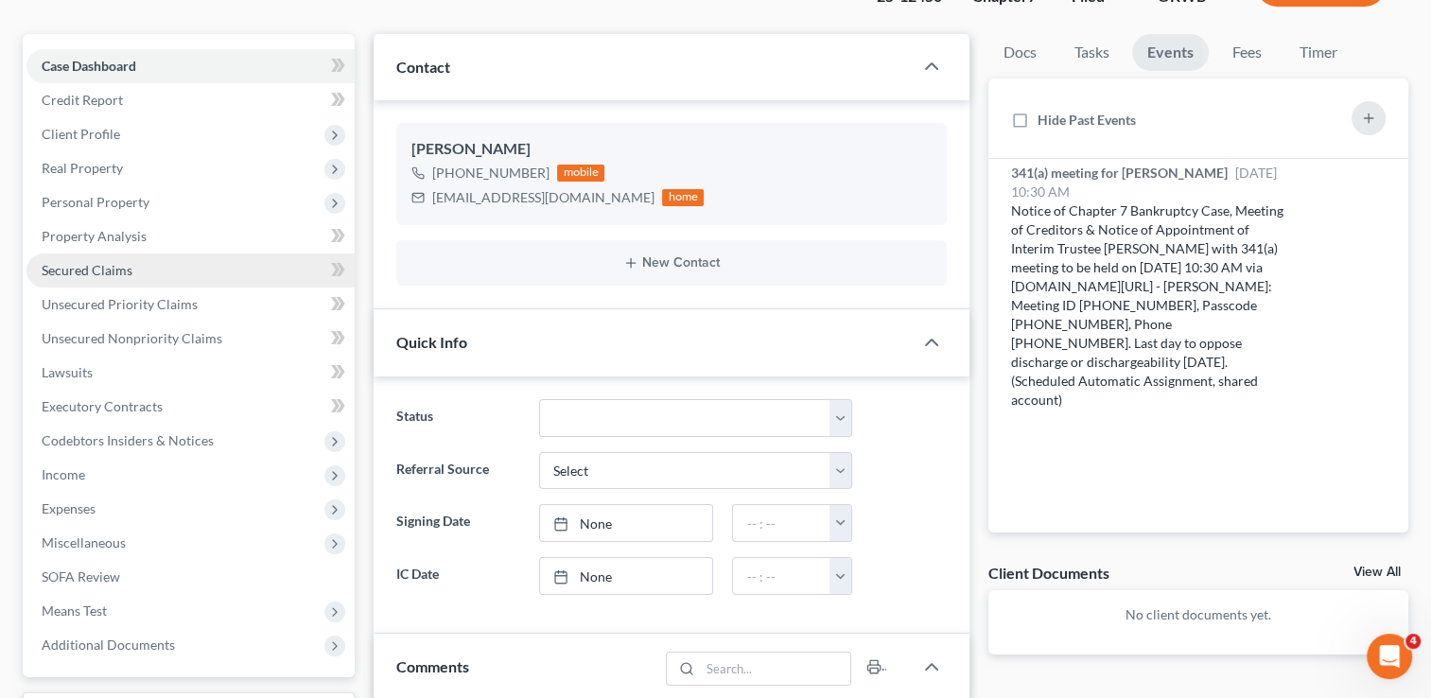
click at [113, 274] on span "Secured Claims" at bounding box center [87, 270] width 91 height 16
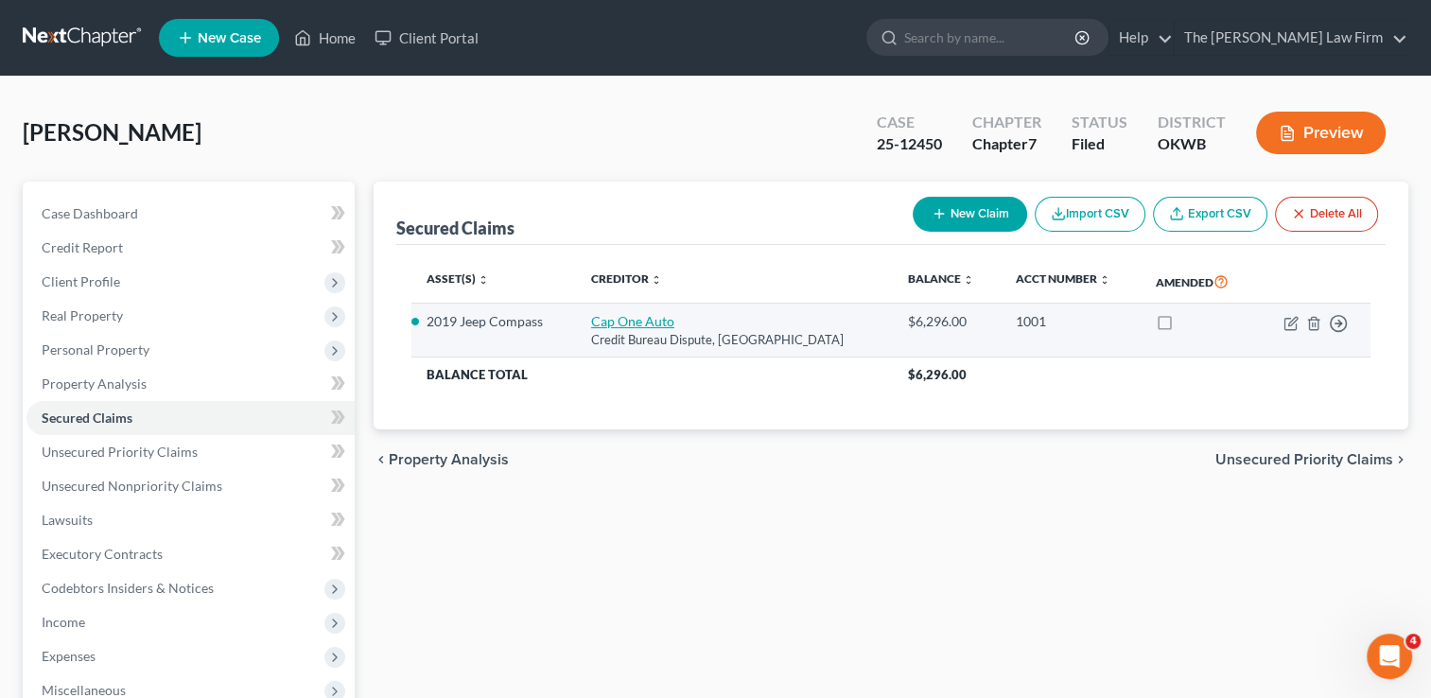
click at [624, 321] on link "Cap One Auto" at bounding box center [632, 321] width 83 height 16
select select "45"
select select "2"
select select "0"
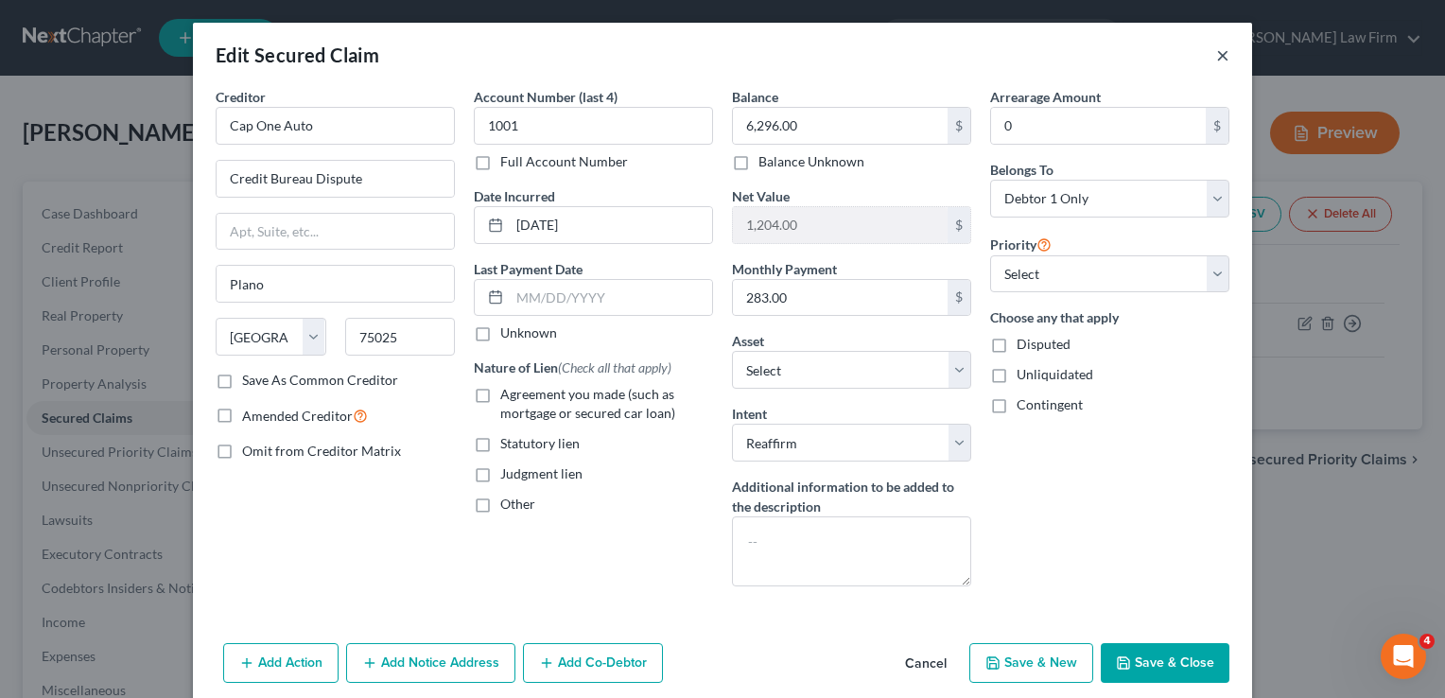
click at [1216, 46] on button "×" at bounding box center [1222, 55] width 13 height 23
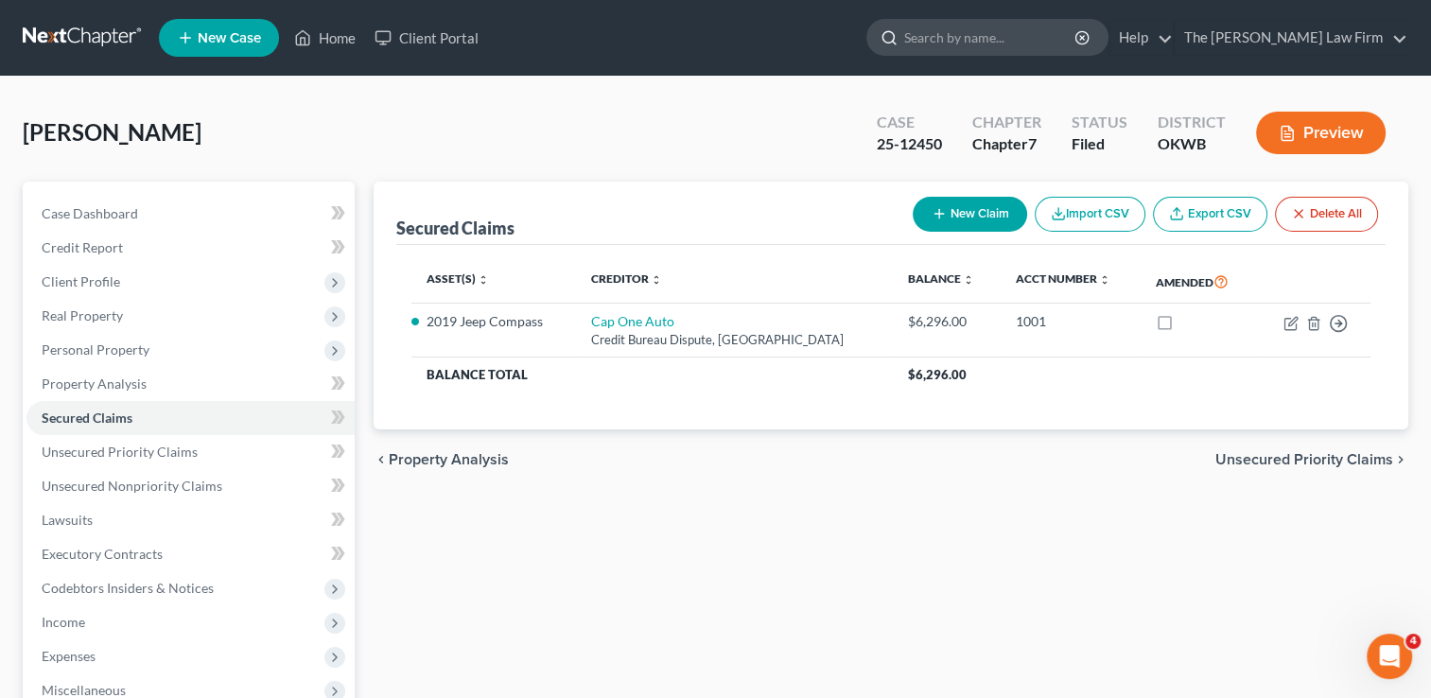
click at [986, 41] on input "search" at bounding box center [990, 37] width 173 height 35
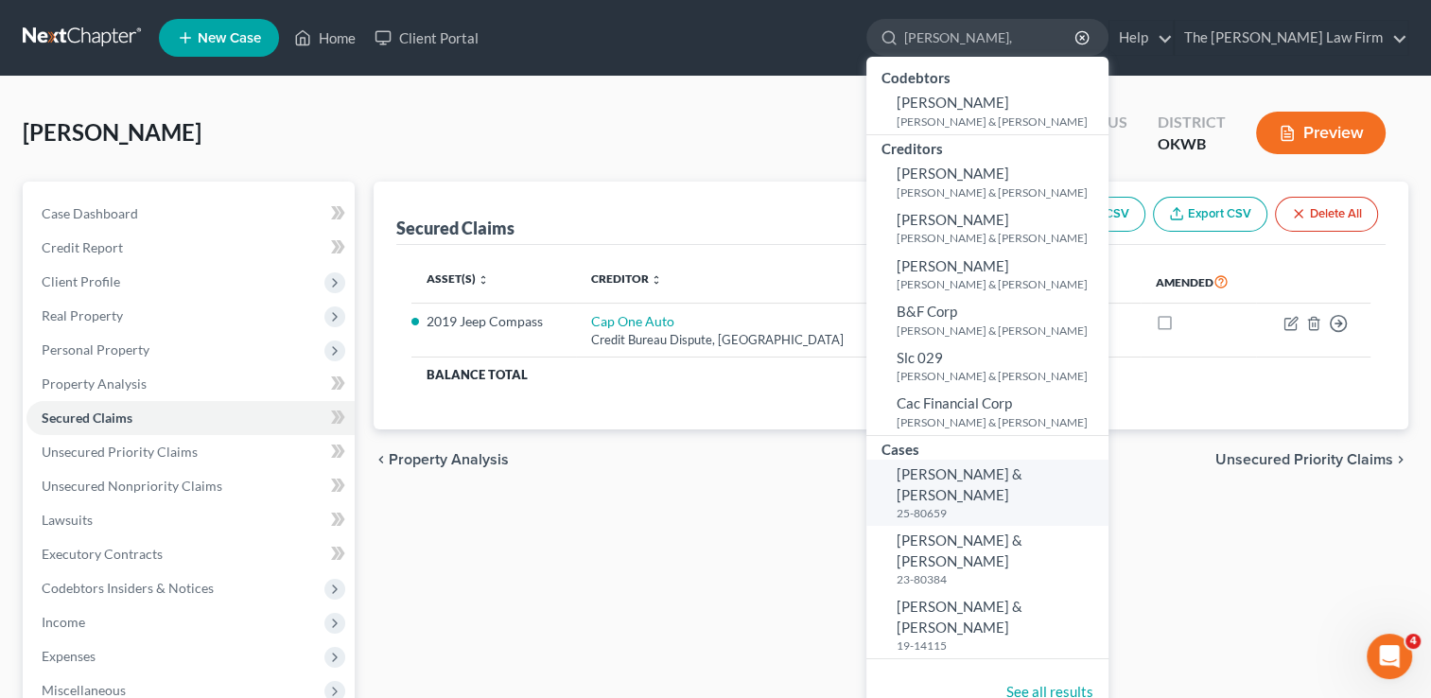
type input "Chandler,"
click at [1022, 502] on span "Chandler, Gregory & Angel-Chandler, Christal" at bounding box center [959, 483] width 126 height 37
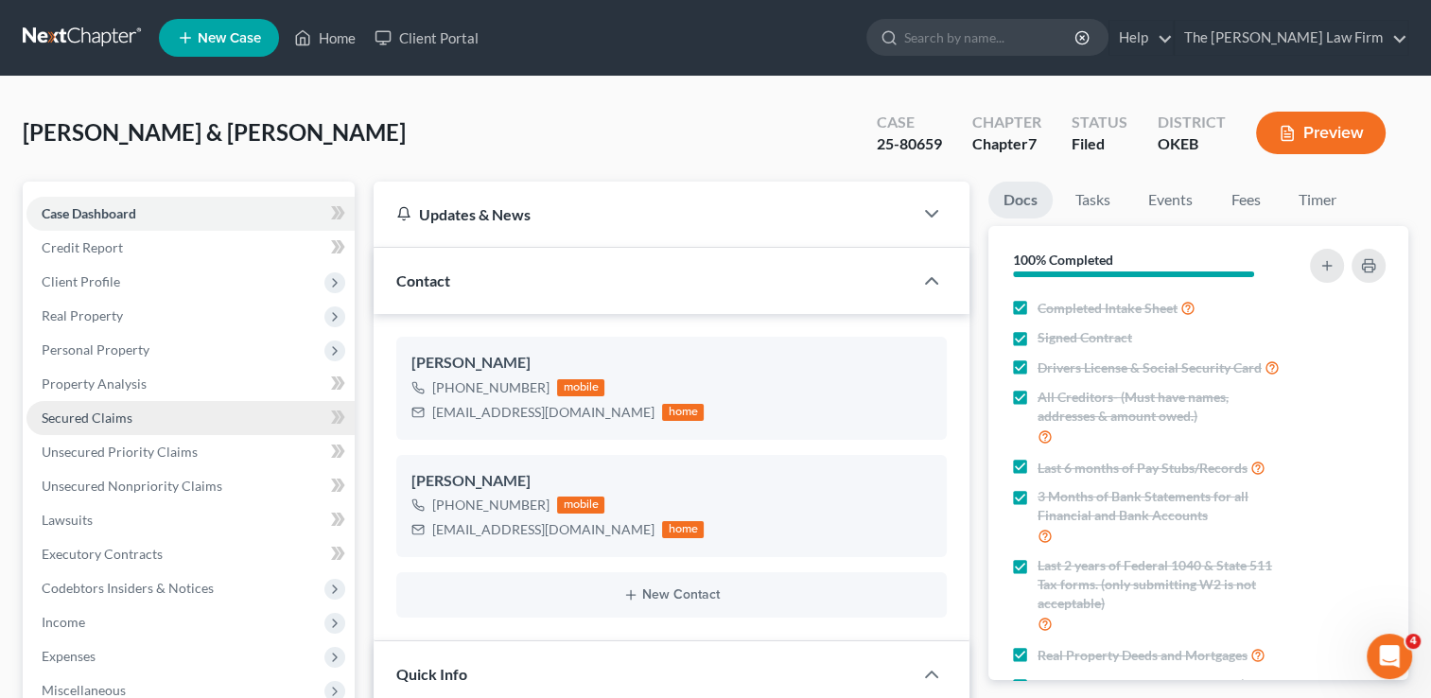
click at [87, 420] on span "Secured Claims" at bounding box center [87, 417] width 91 height 16
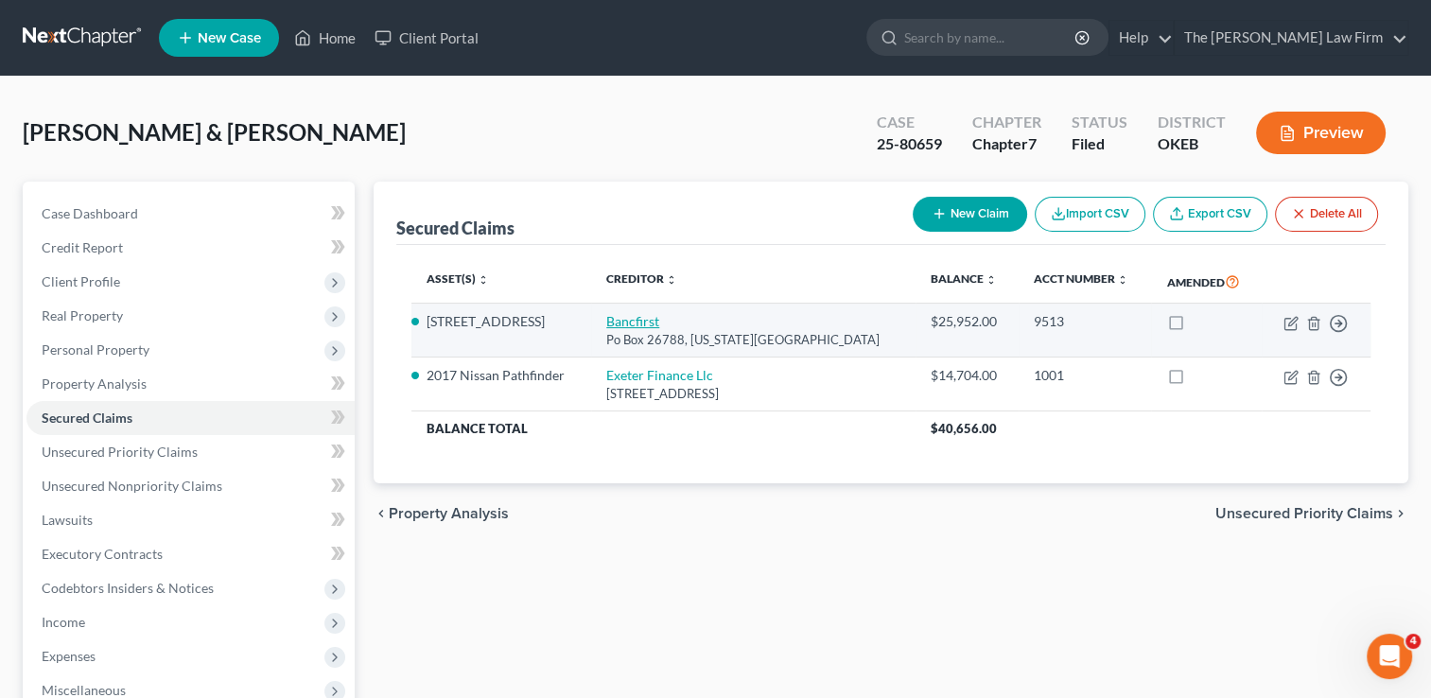
click at [639, 323] on link "Bancfirst" at bounding box center [632, 321] width 53 height 16
select select "37"
select select "2"
select select "1"
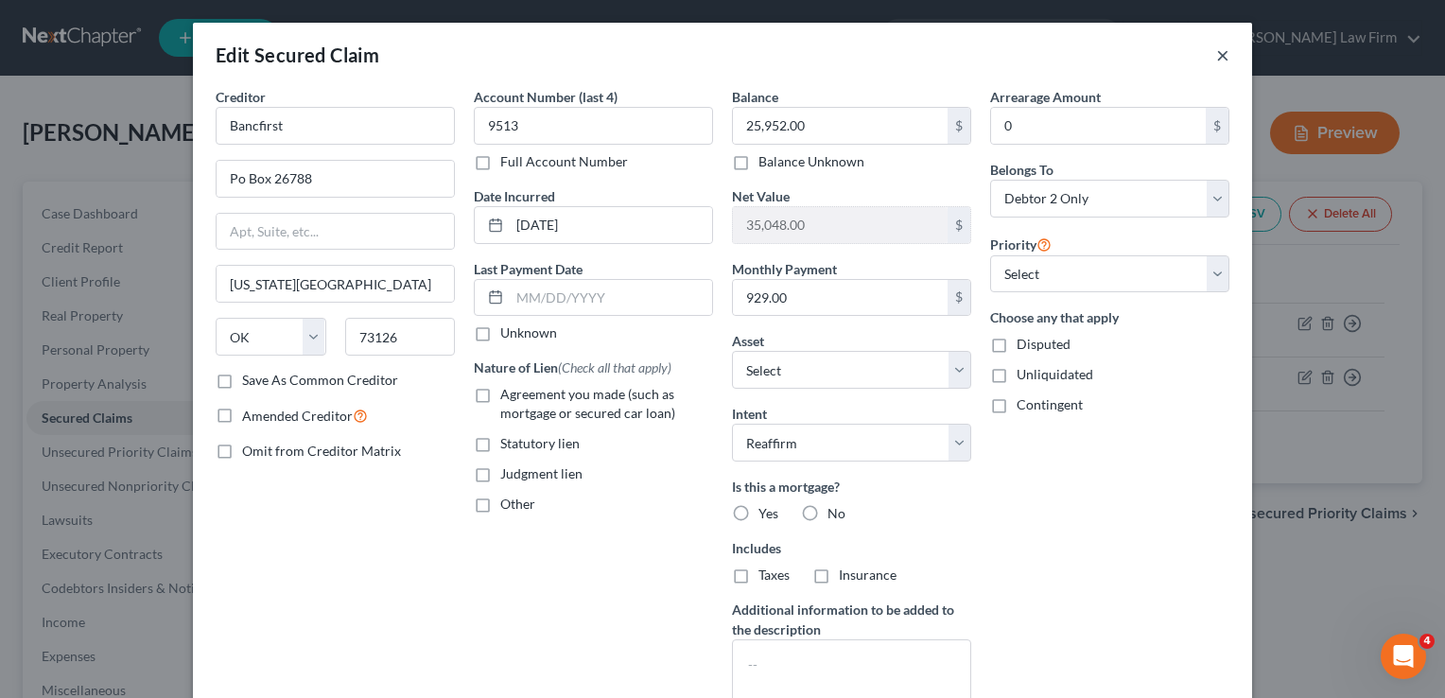
click at [1221, 54] on button "×" at bounding box center [1222, 55] width 13 height 23
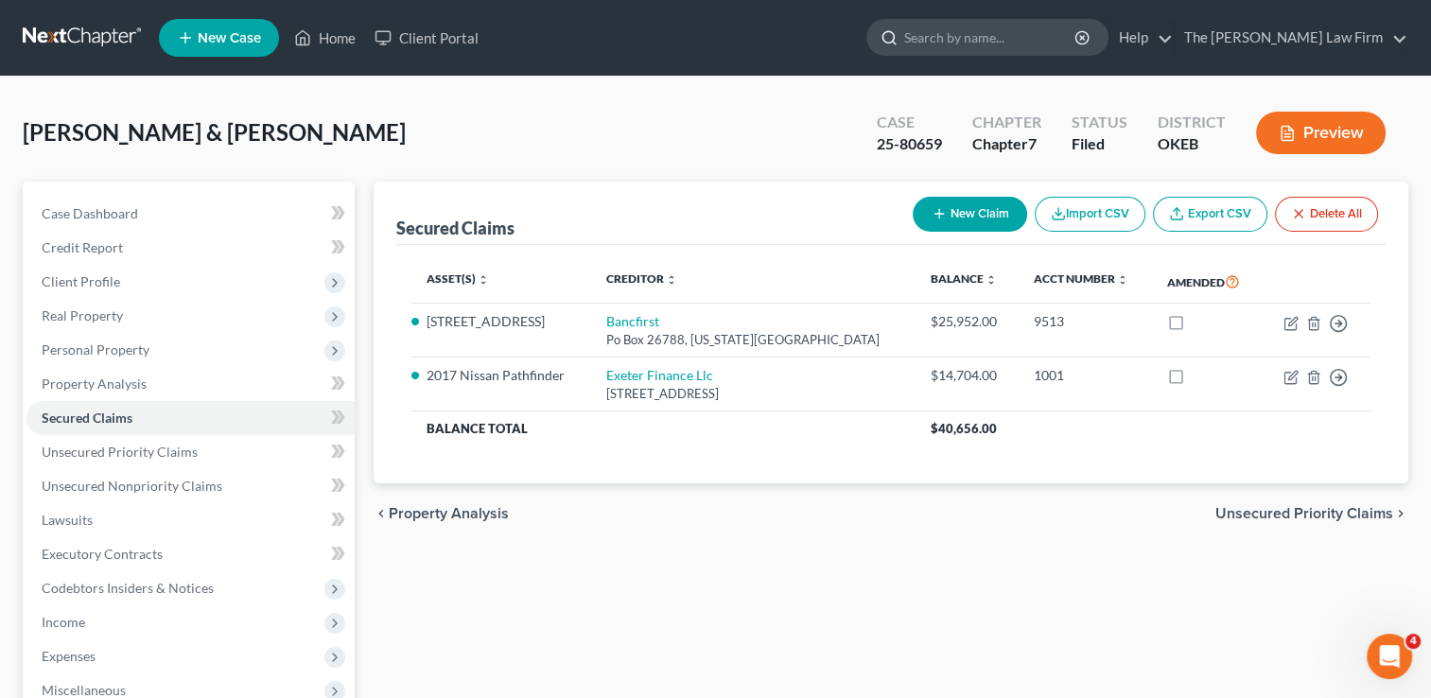
click at [991, 47] on input "search" at bounding box center [990, 37] width 173 height 35
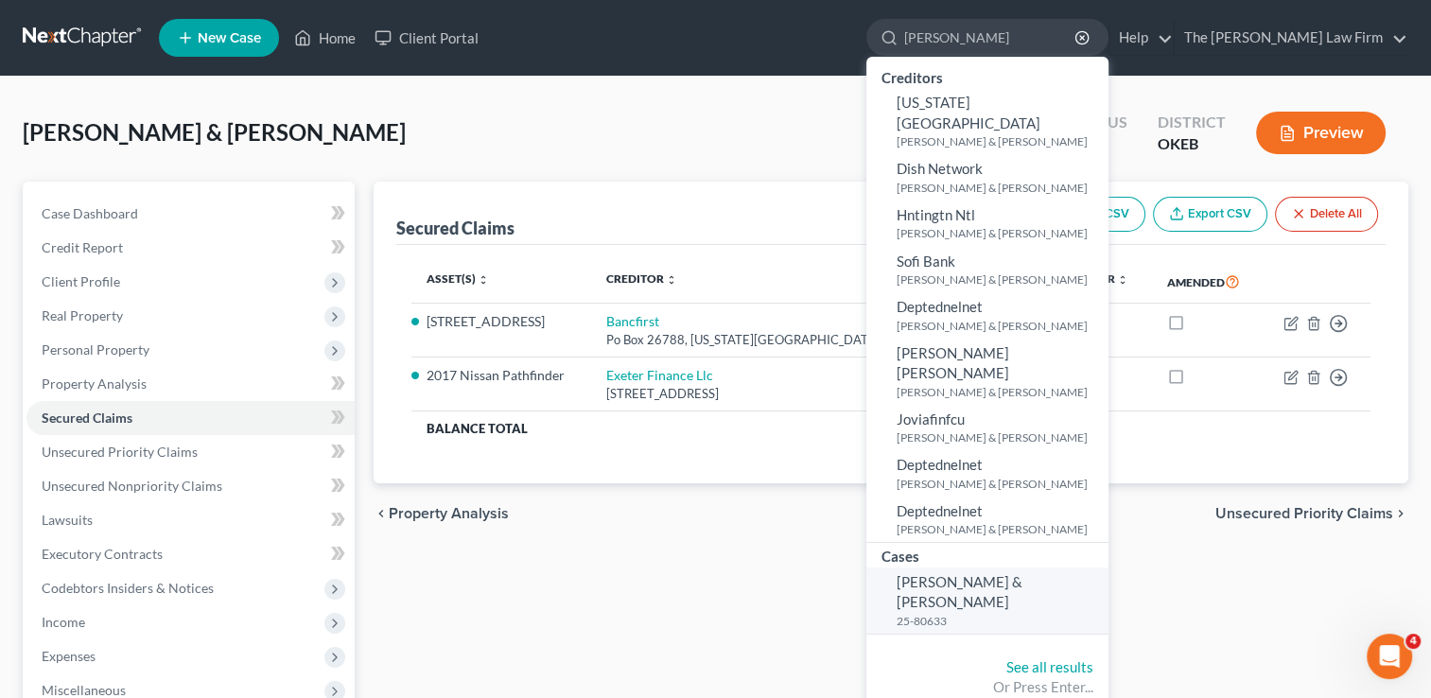
type input "Hendrickson"
click at [1086, 567] on link "Hendrickson, James & Misty 25-80633" at bounding box center [987, 600] width 242 height 66
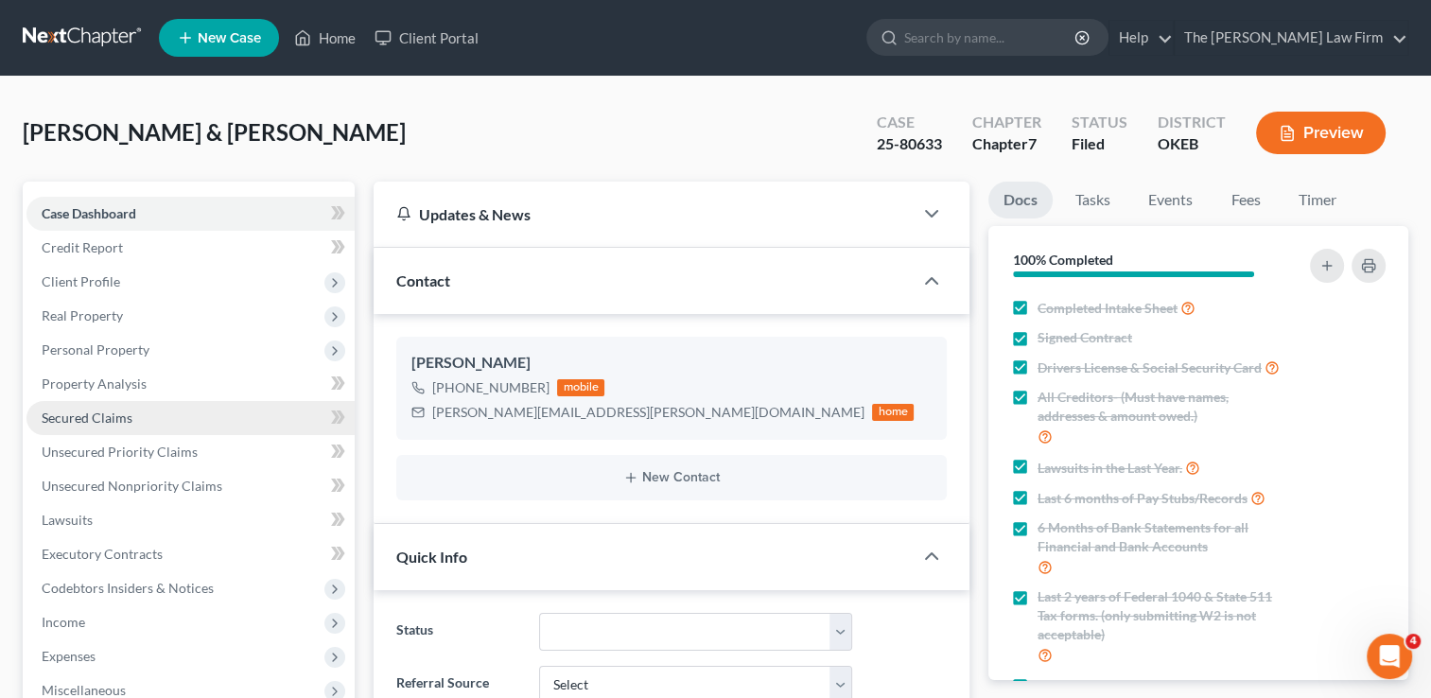
click at [96, 405] on link "Secured Claims" at bounding box center [190, 418] width 328 height 34
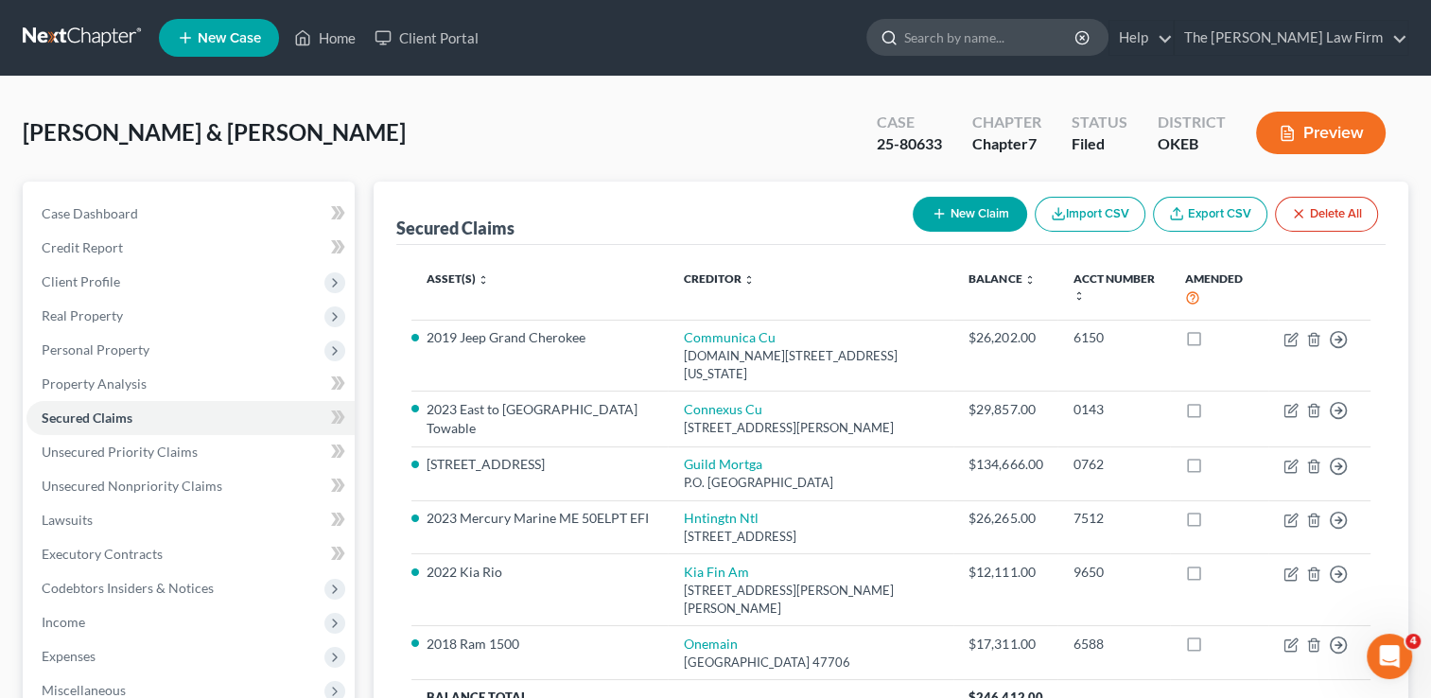
click at [1014, 36] on input "search" at bounding box center [990, 37] width 173 height 35
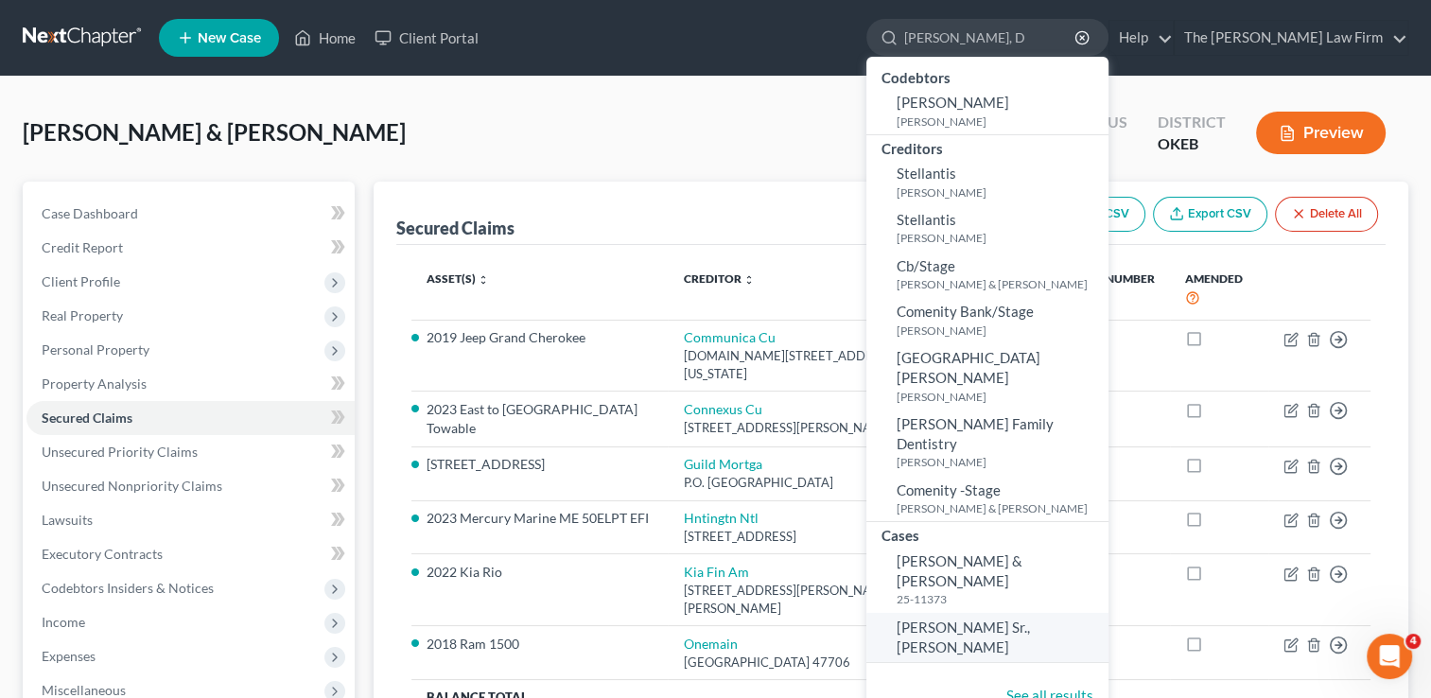
type input "Stepp, D"
click at [1025, 618] on span "[PERSON_NAME] Sr., [PERSON_NAME]" at bounding box center [962, 636] width 133 height 37
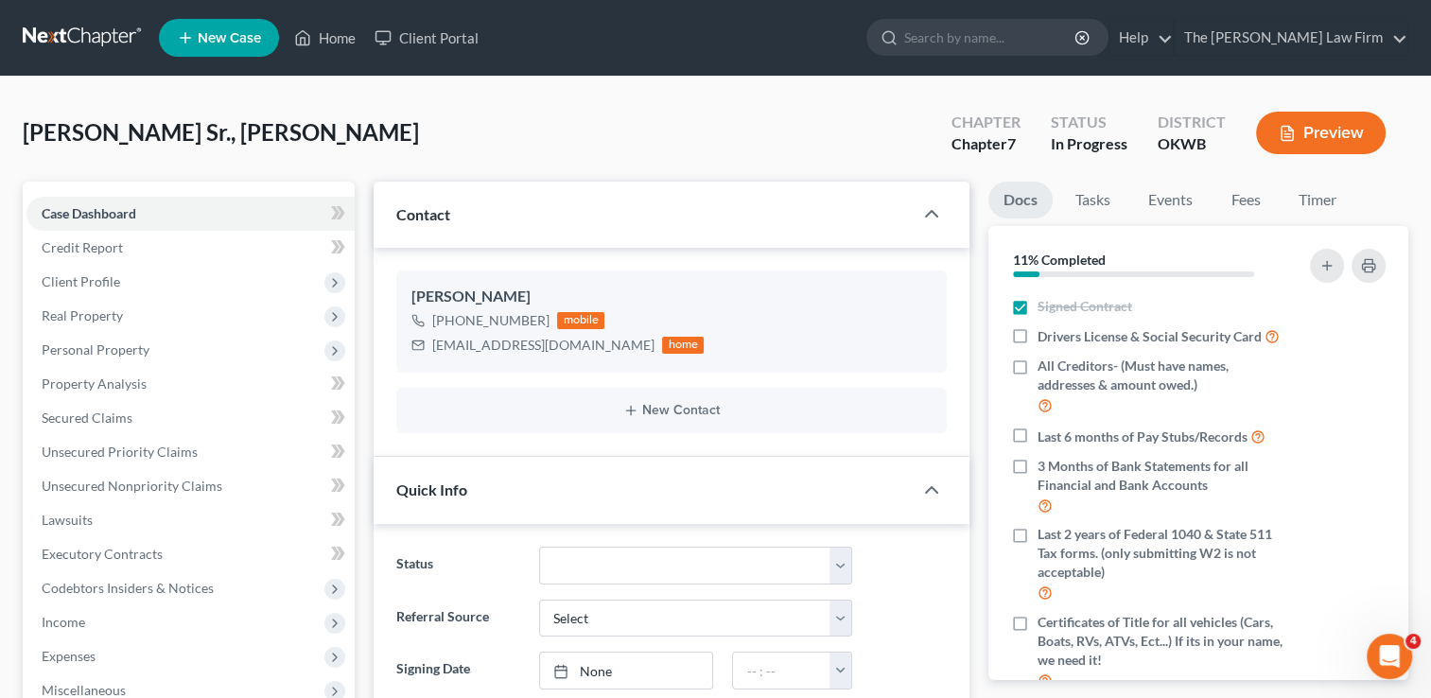
scroll to position [820, 0]
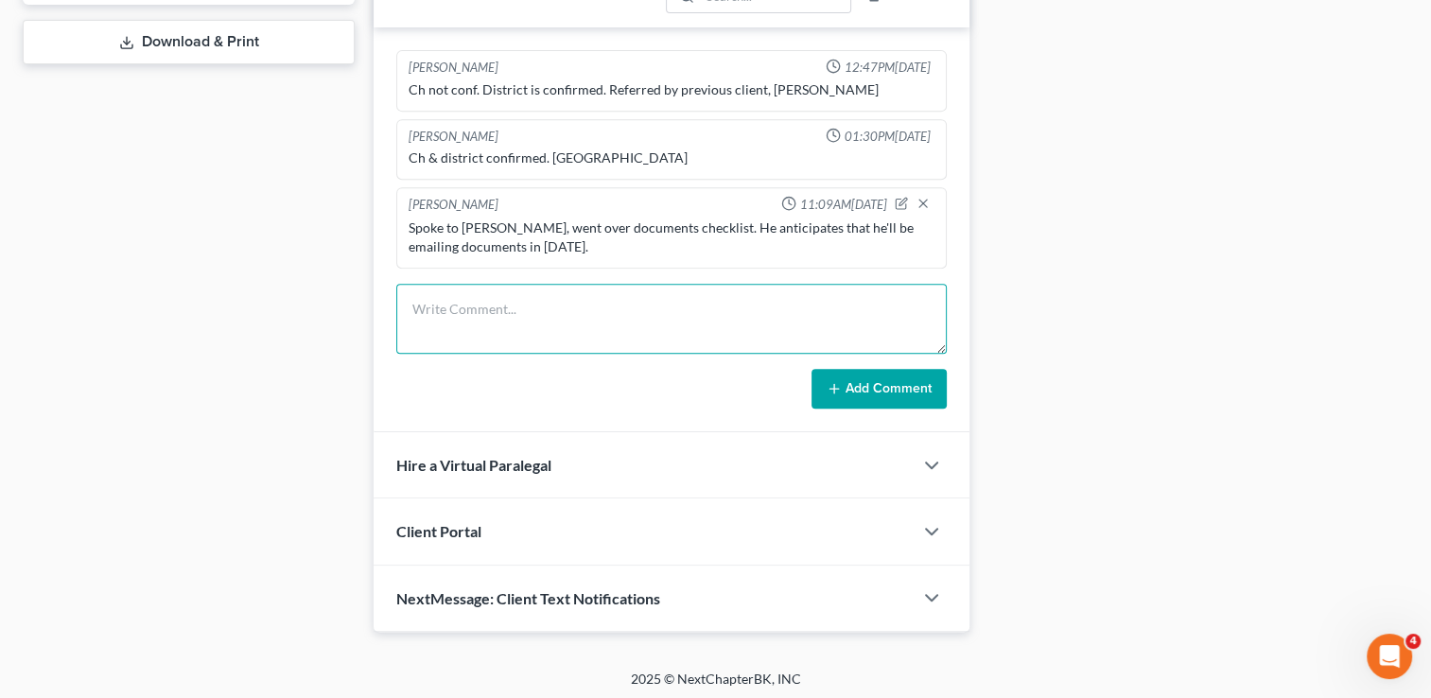
click at [692, 306] on textarea at bounding box center [671, 319] width 550 height 70
type textarea "Received Paystubs 02.08.25, 07.12.25, 07.18.25, & 07.26.25"
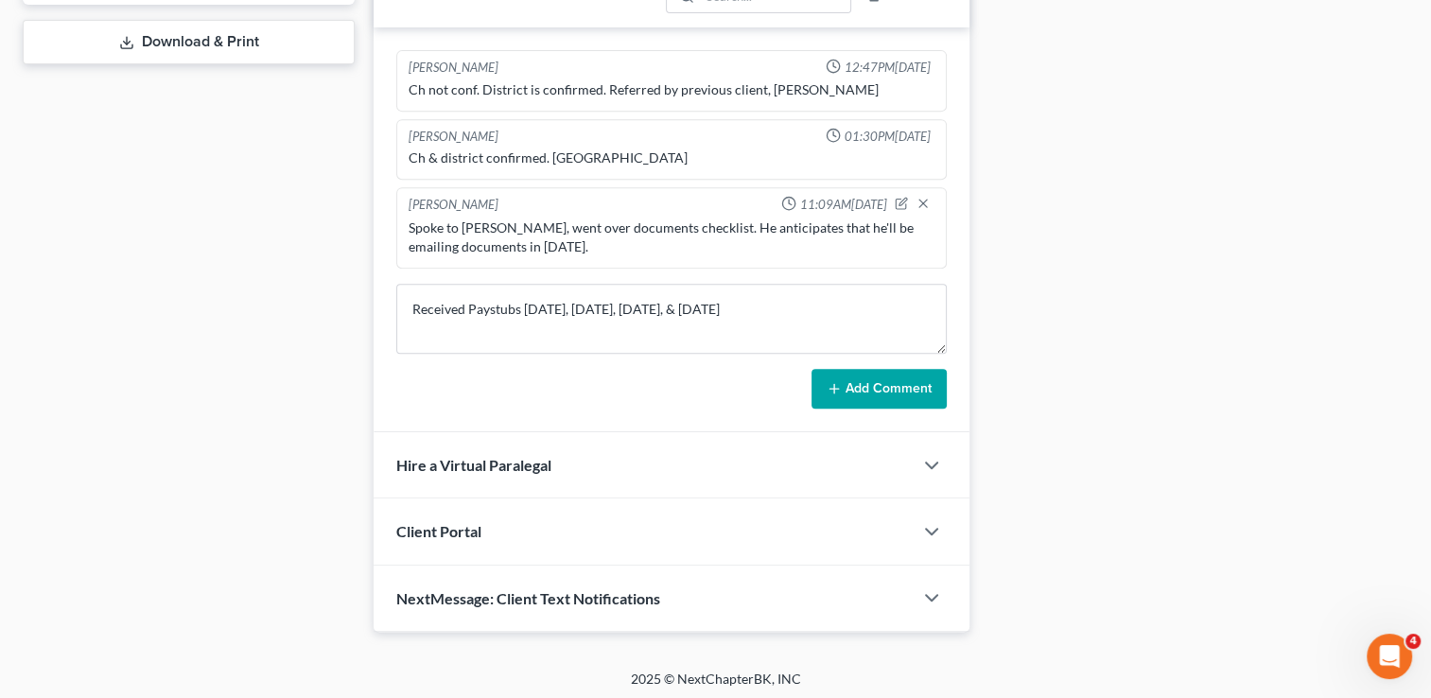
click at [846, 394] on button "Add Comment" at bounding box center [878, 389] width 135 height 40
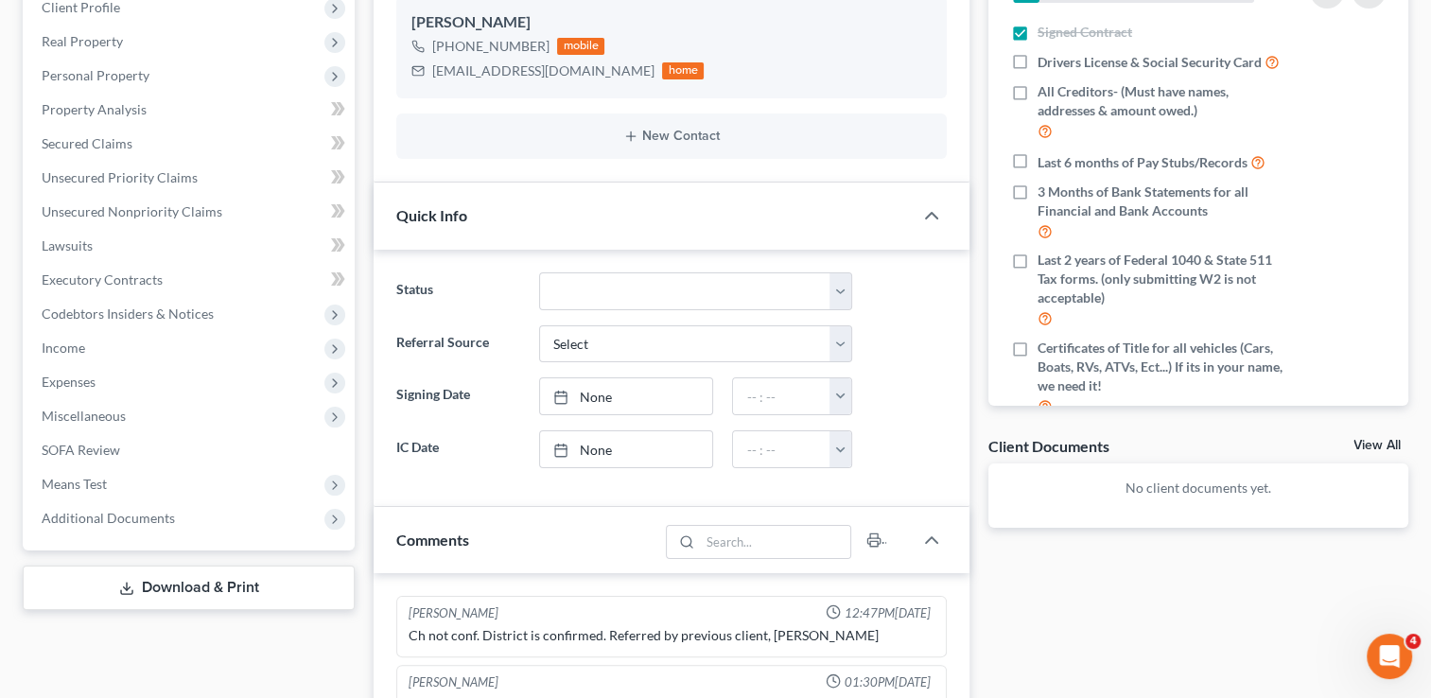
scroll to position [252, 0]
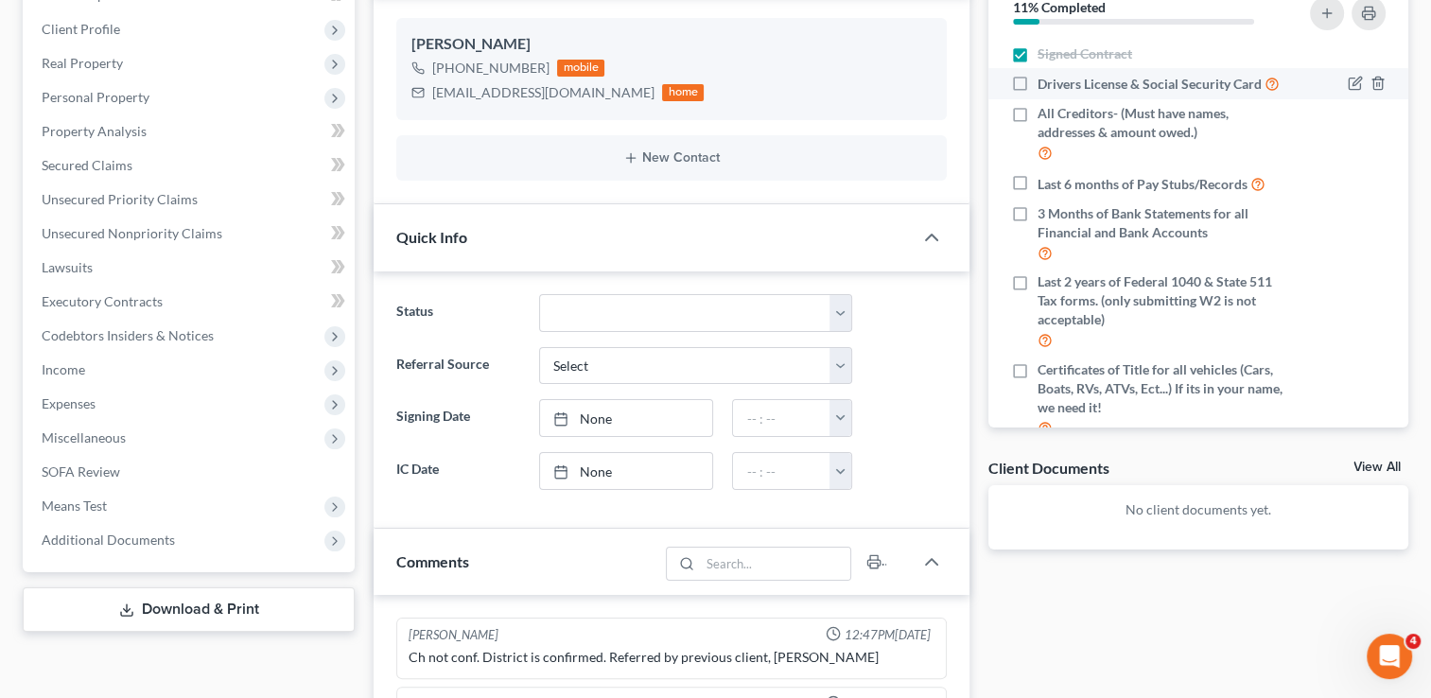
click at [1037, 82] on label "Drivers License & Social Security Card" at bounding box center [1158, 84] width 242 height 22
click at [1045, 82] on input "Drivers License & Social Security Card" at bounding box center [1051, 79] width 12 height 12
checkbox input "true"
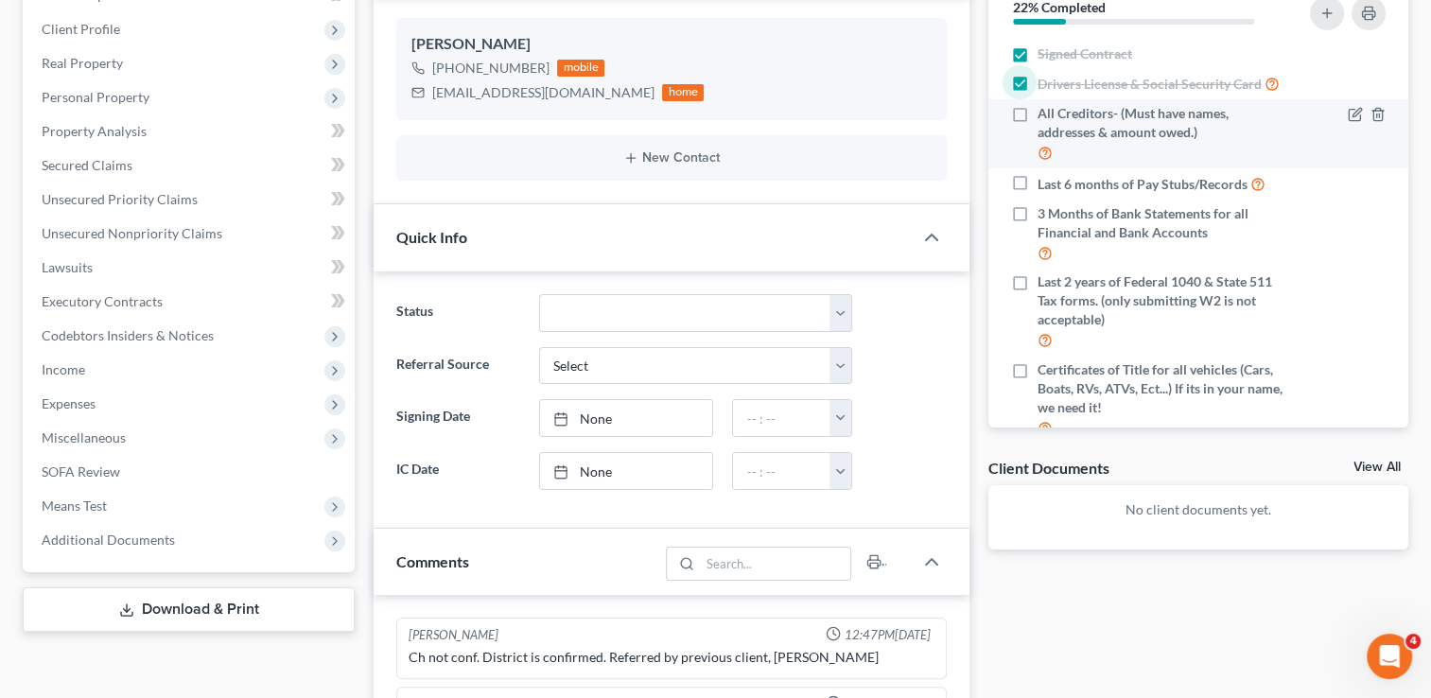
click at [1037, 131] on label "All Creditors- (Must have names, addresses & amount owed.)" at bounding box center [1162, 134] width 250 height 60
click at [1045, 116] on input "All Creditors- (Must have names, addresses & amount owed.)" at bounding box center [1051, 110] width 12 height 12
checkbox input "true"
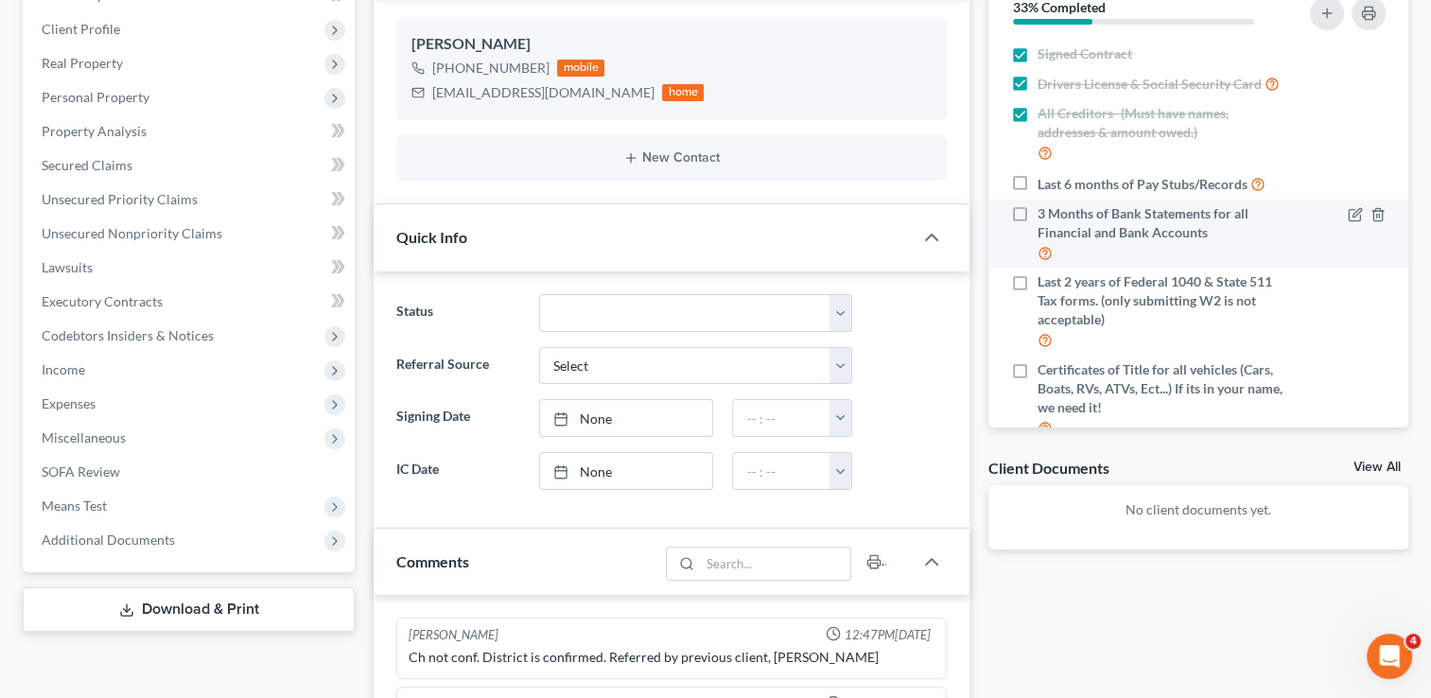
click at [1037, 229] on label "3 Months of Bank Statements for all Financial and Bank Accounts" at bounding box center [1162, 234] width 250 height 60
click at [1045, 217] on input "3 Months of Bank Statements for all Financial and Bank Accounts" at bounding box center [1051, 210] width 12 height 12
checkbox input "true"
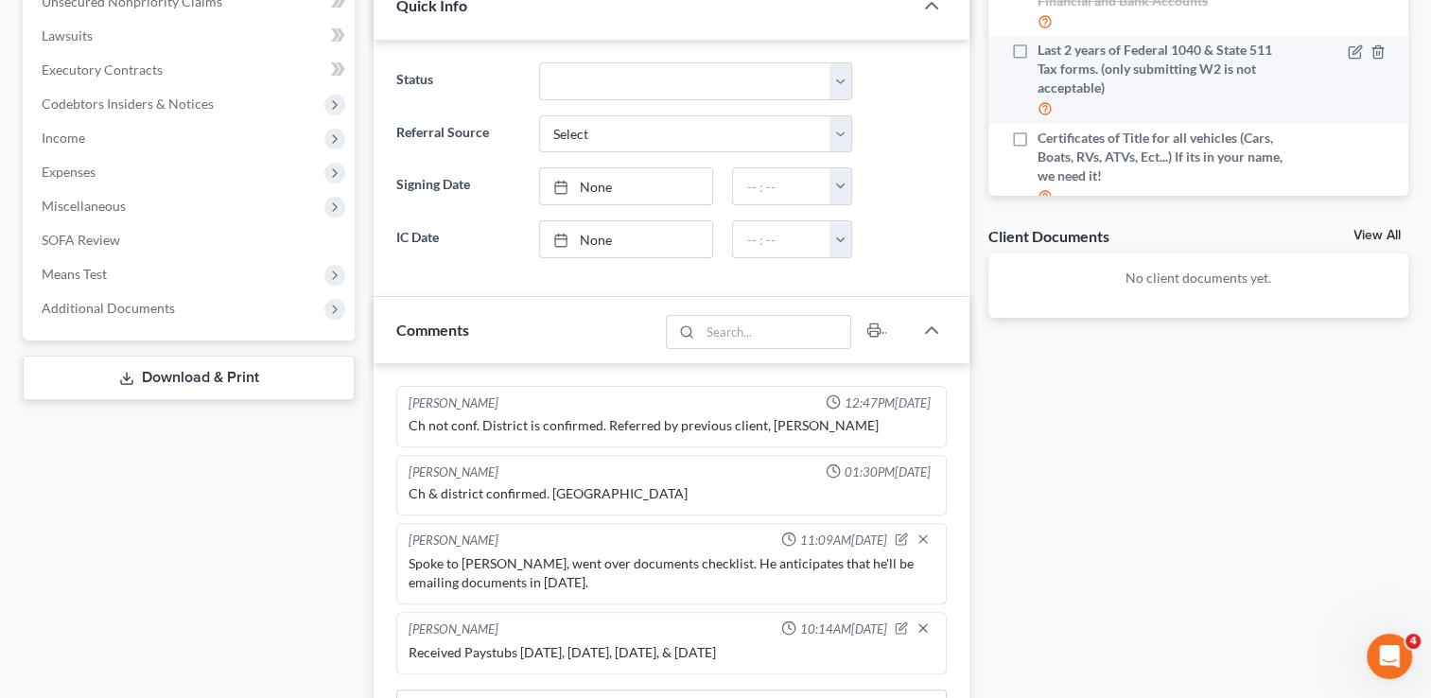
scroll to position [442, 0]
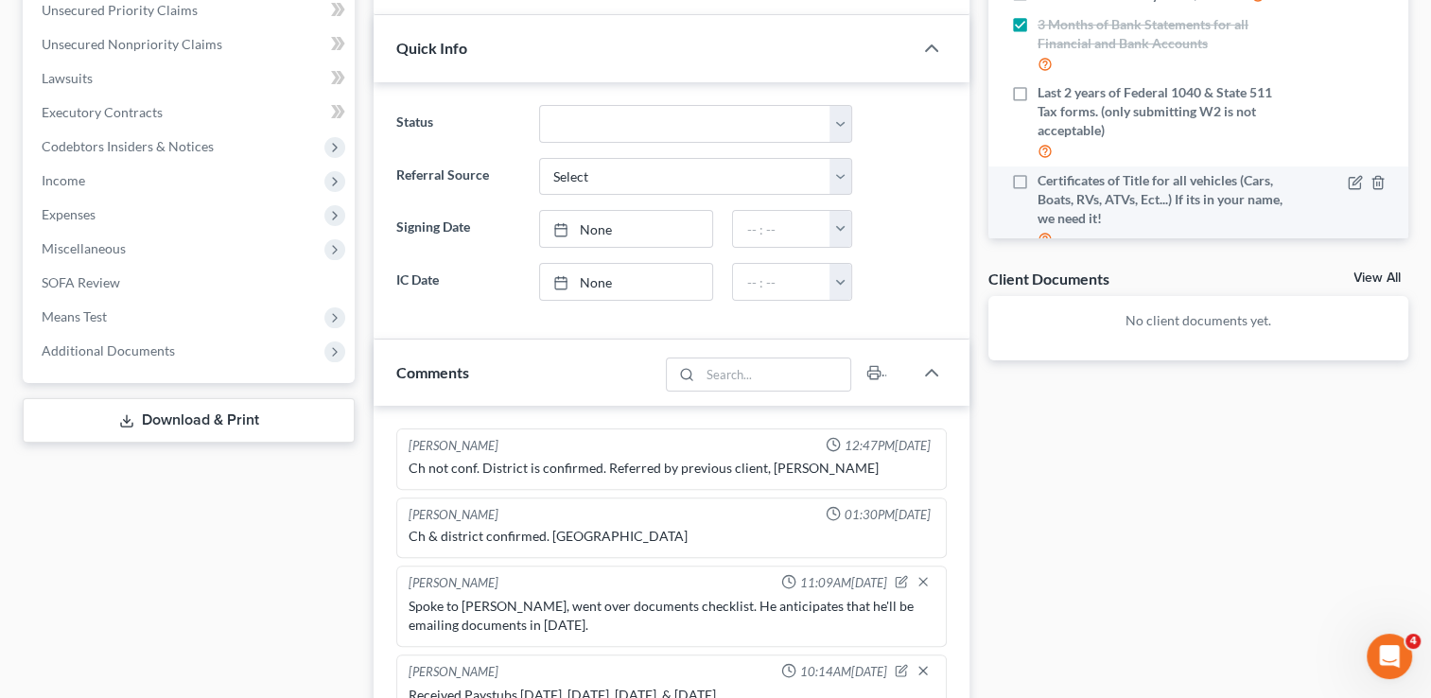
click at [1037, 198] on label "Certificates of Title for all vehicles (Cars, Boats, RVs, ATVs, Ect...) If its …" at bounding box center [1162, 210] width 250 height 78
click at [1045, 183] on input "Certificates of Title for all vehicles (Cars, Boats, RVs, ATVs, Ect...) If its …" at bounding box center [1051, 177] width 12 height 12
checkbox input "true"
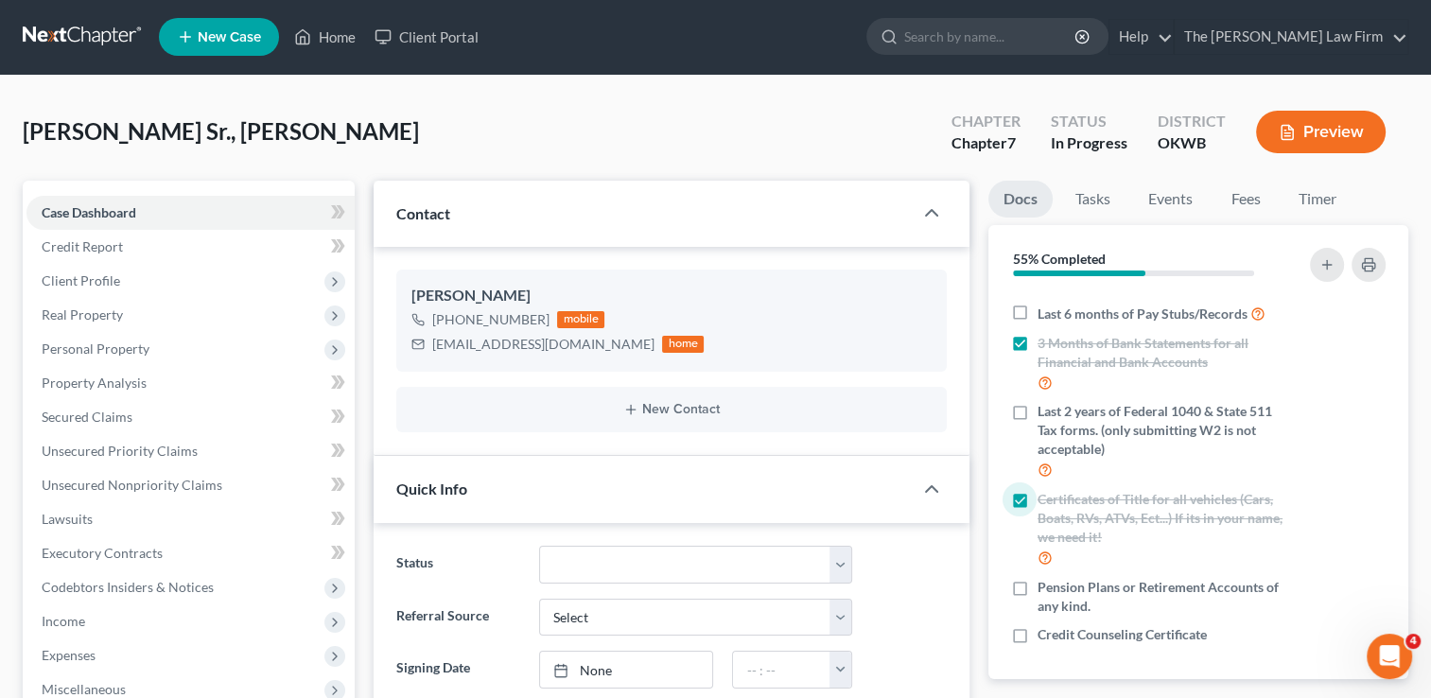
scroll to position [0, 0]
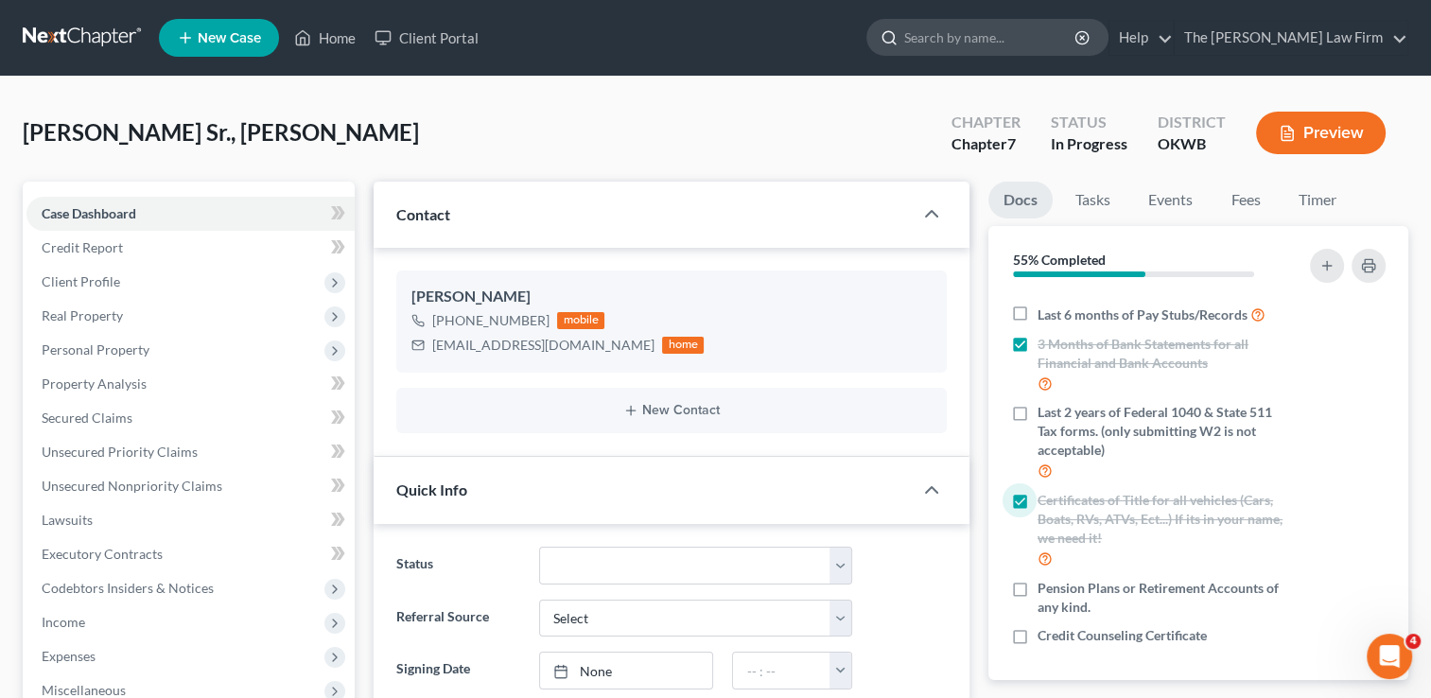
click at [1013, 28] on input "search" at bounding box center [990, 37] width 173 height 35
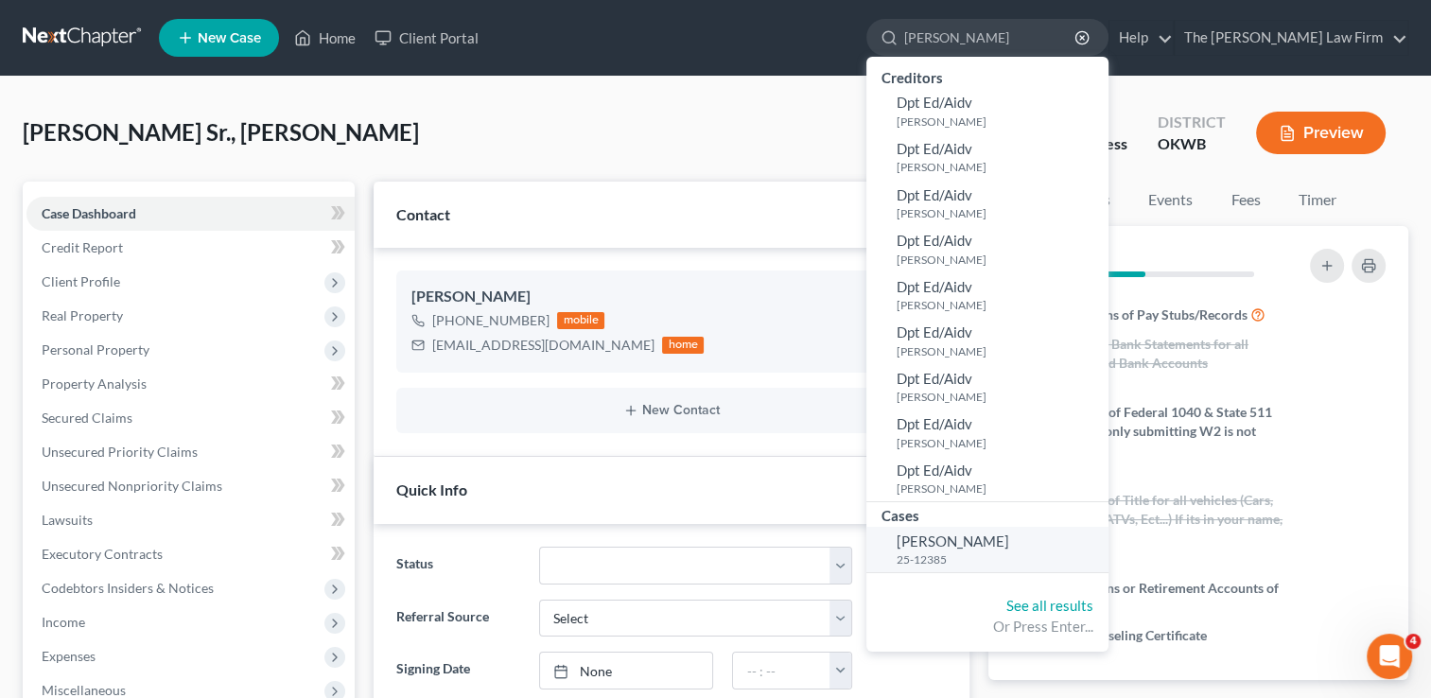
type input "[PERSON_NAME]"
click at [1009, 540] on span "[PERSON_NAME]" at bounding box center [952, 540] width 113 height 17
select select "1"
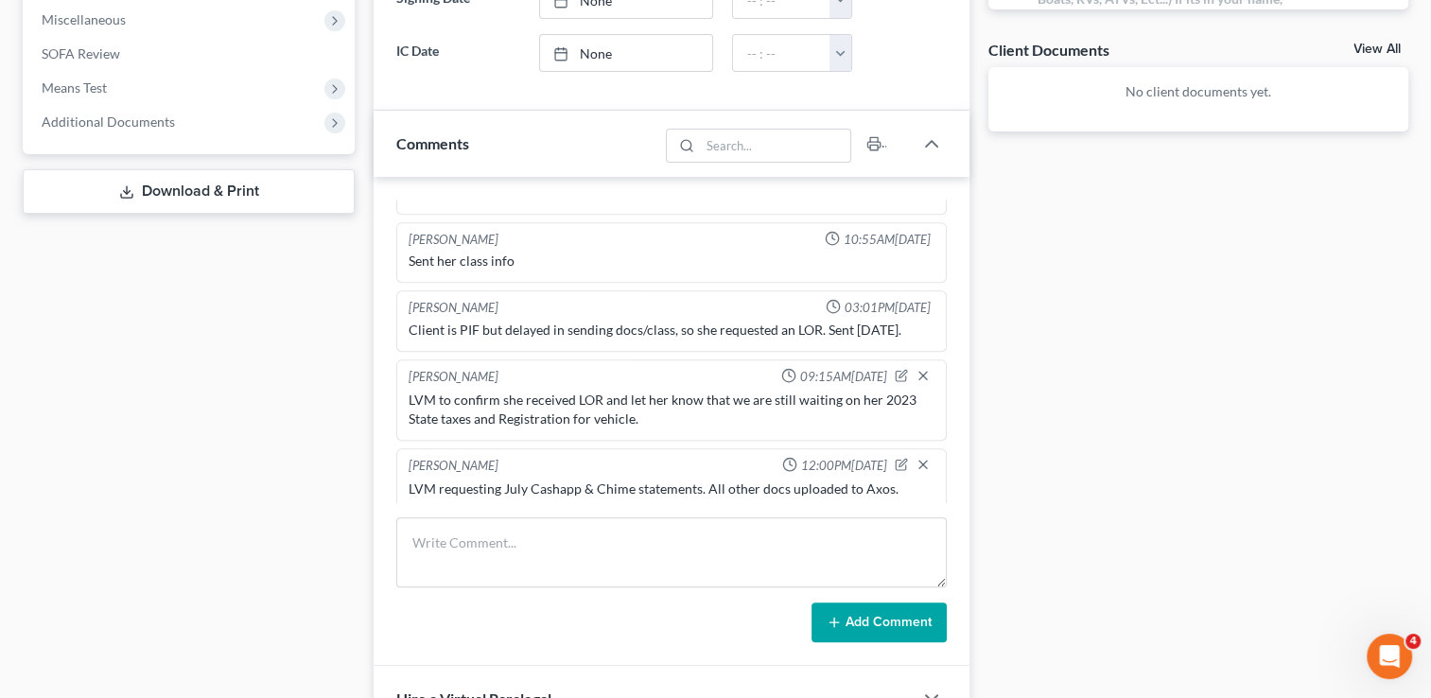
scroll to position [757, 0]
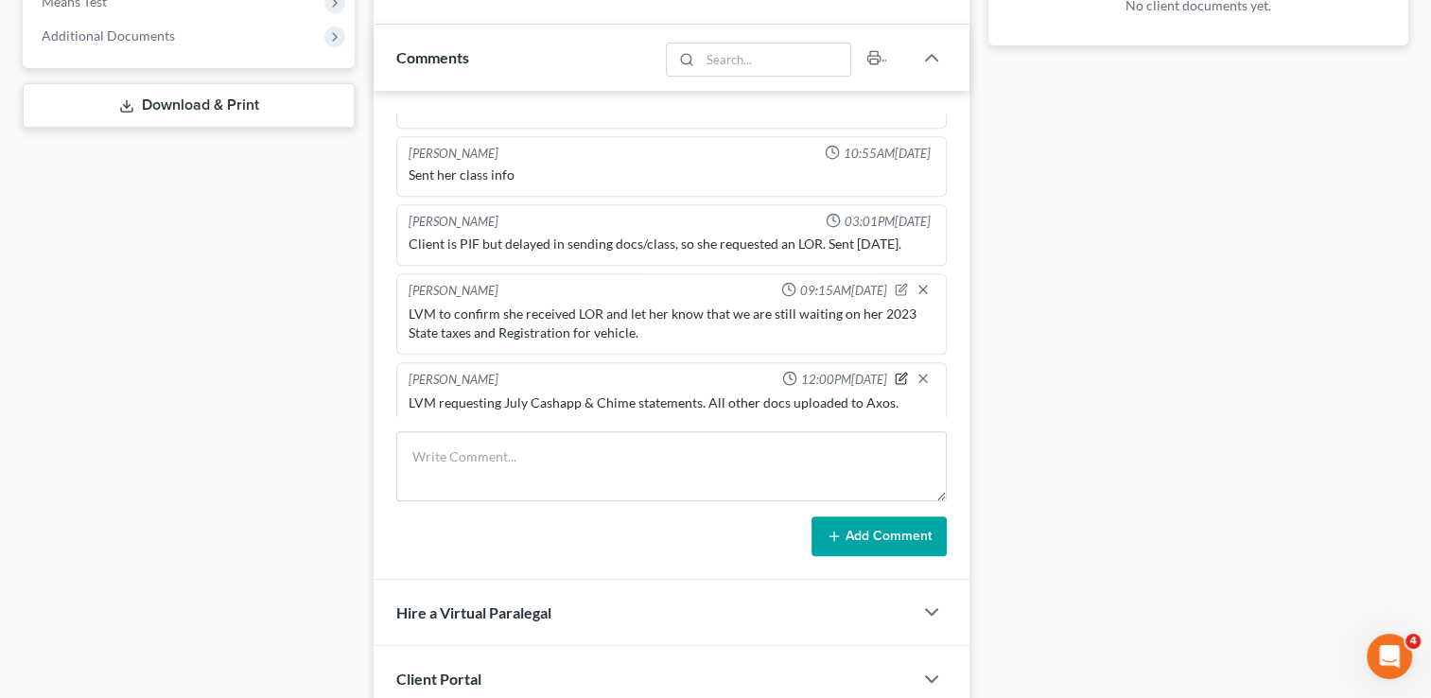
click at [899, 373] on icon "button" at bounding box center [903, 377] width 8 height 8
click at [643, 409] on textarea "LVM requesting July Cashapp & Chime statements. All other docs uploaded to Axos." at bounding box center [672, 428] width 526 height 70
type textarea "LVM requesting July Cashapp & Chase statements. All other docs uploaded to Axos."
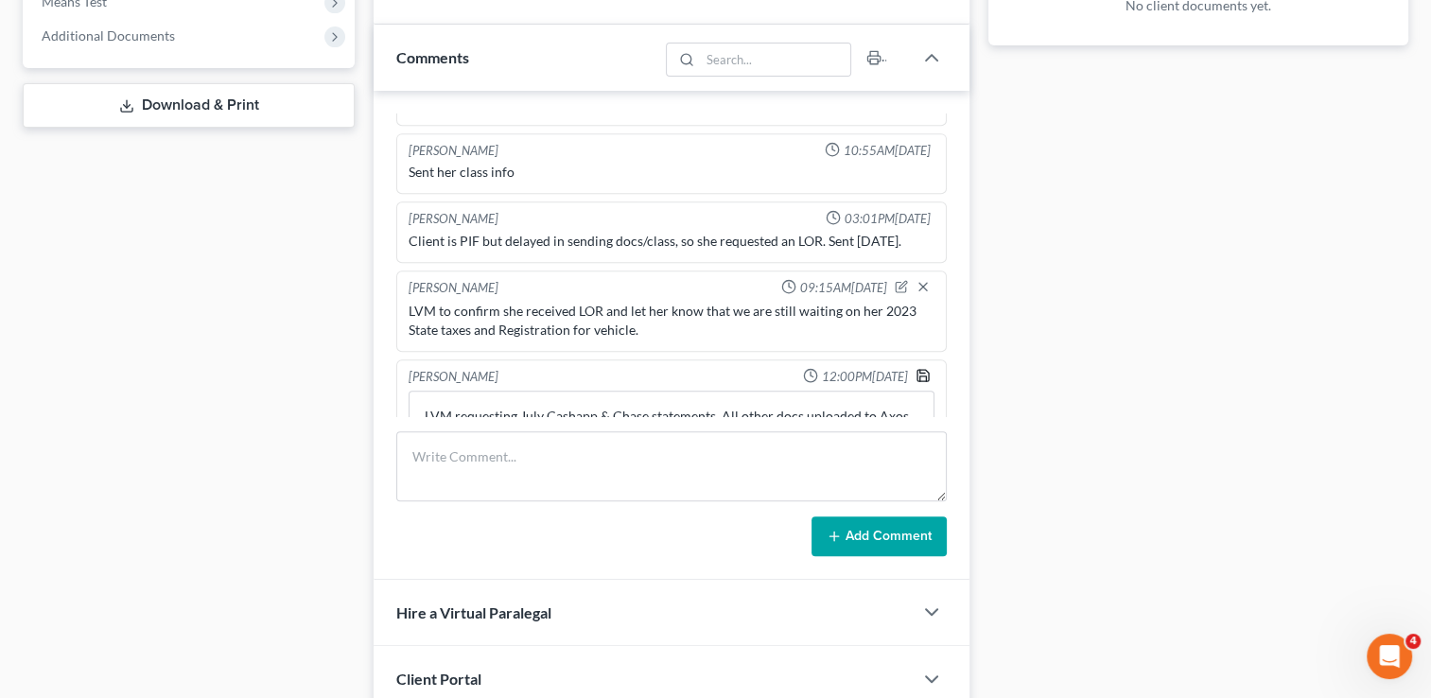
click at [915, 368] on icon "button" at bounding box center [922, 375] width 15 height 15
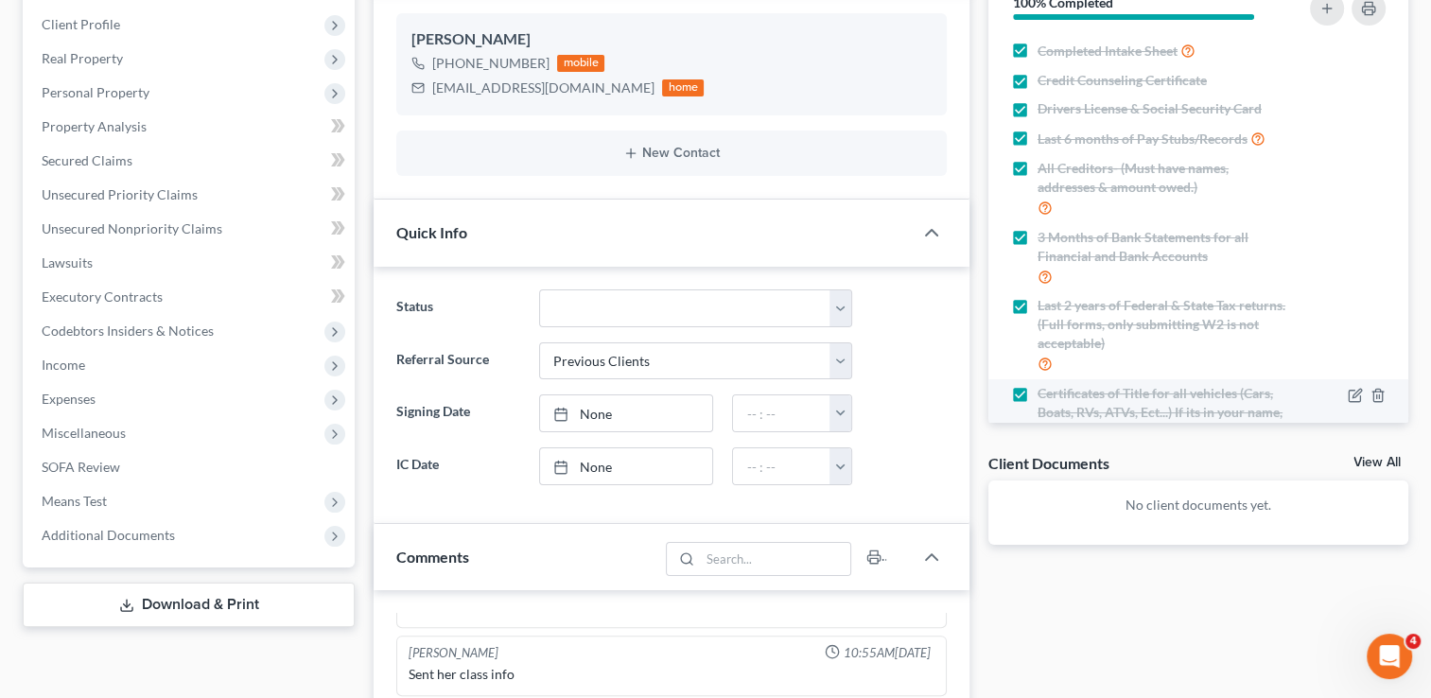
scroll to position [0, 0]
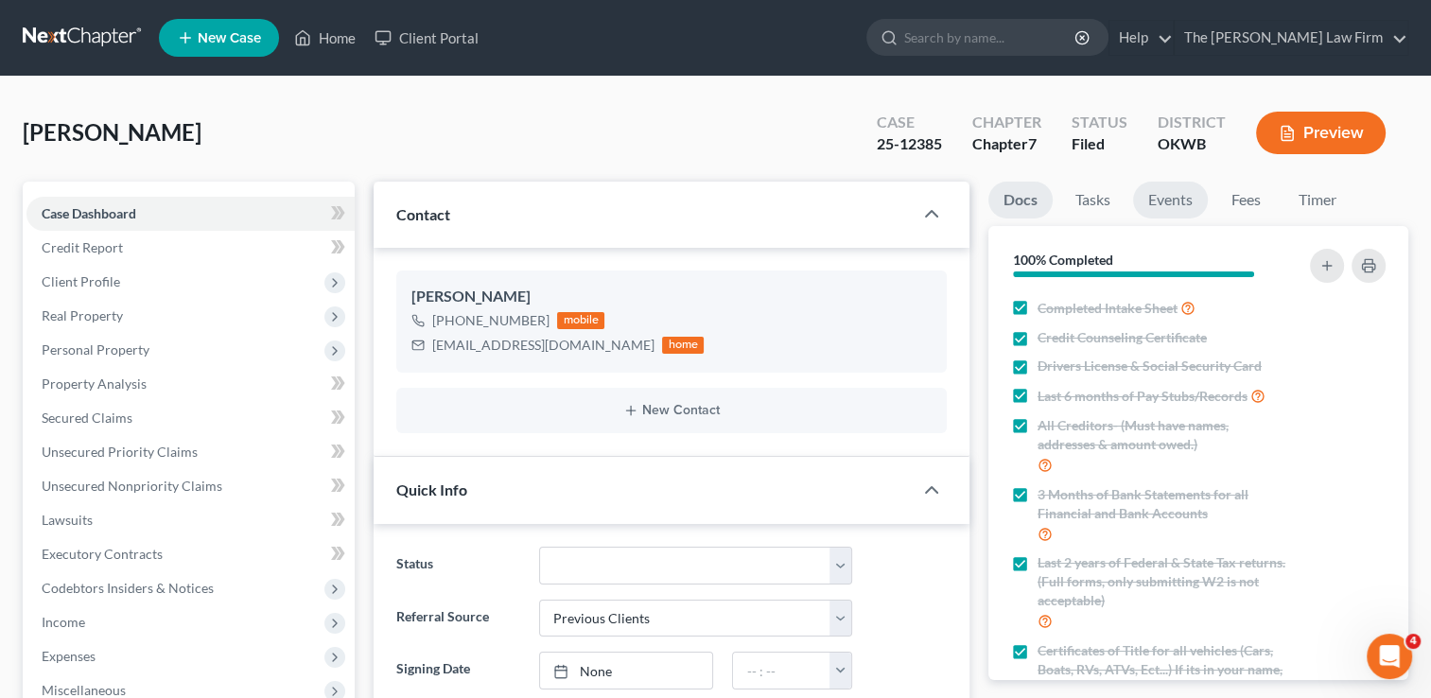
click at [1172, 207] on link "Events" at bounding box center [1170, 200] width 75 height 37
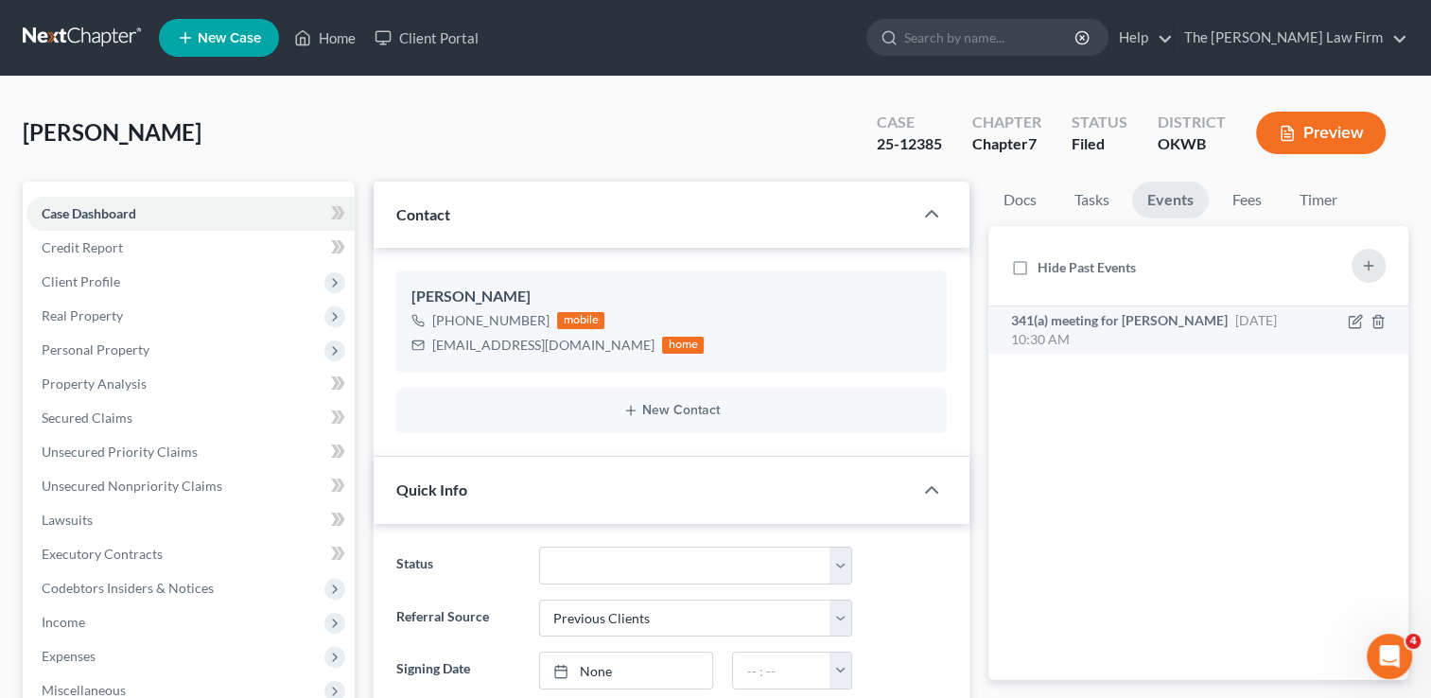
click at [1209, 321] on span "341(a) meeting for [PERSON_NAME]" at bounding box center [1119, 320] width 217 height 16
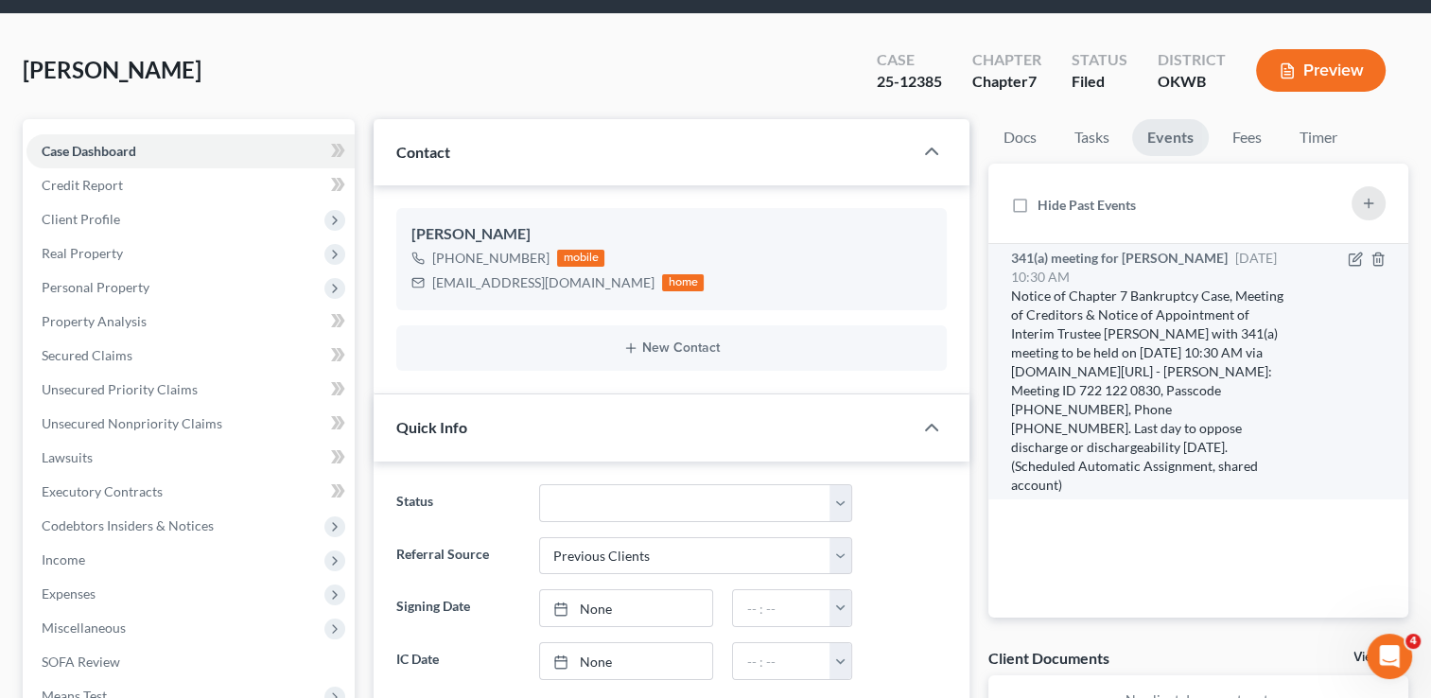
scroll to position [95, 0]
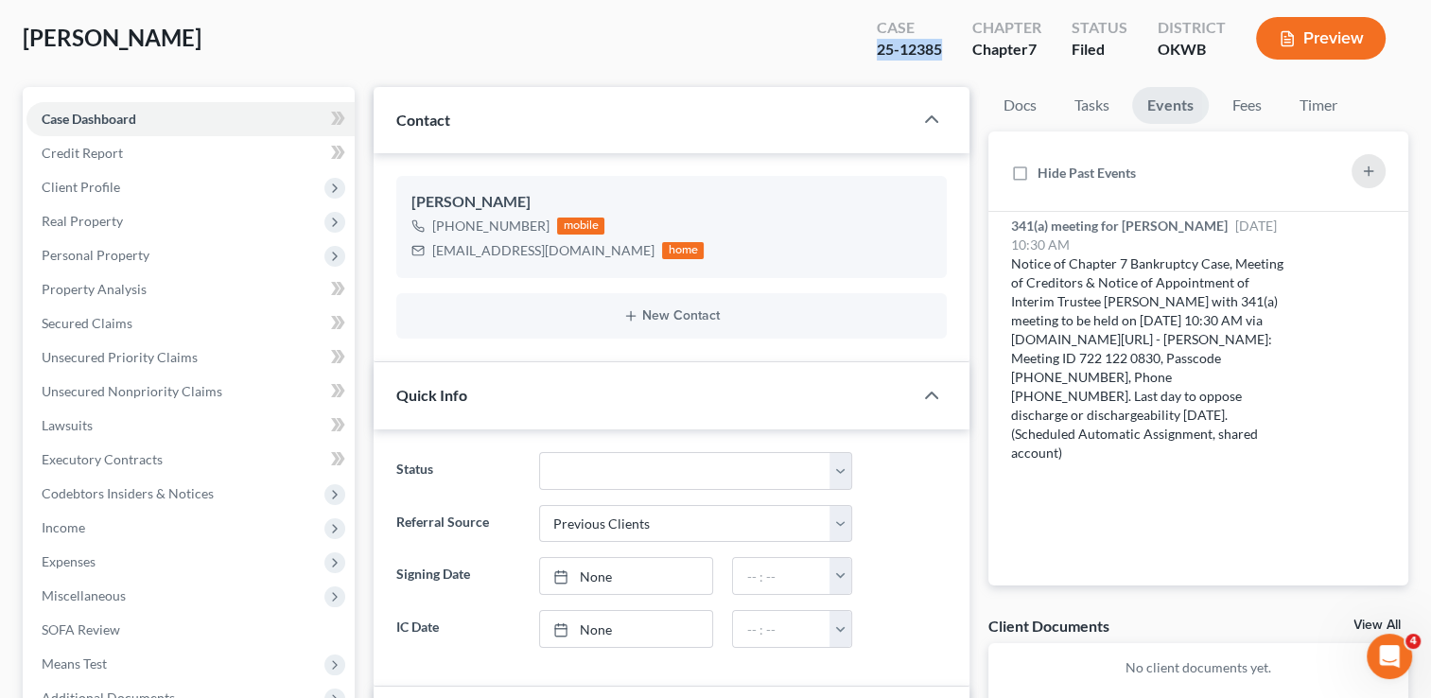
drag, startPoint x: 943, startPoint y: 53, endPoint x: 879, endPoint y: 62, distance: 64.1
click at [879, 62] on div "Case 25-12385" at bounding box center [909, 40] width 96 height 56
copy div "25-12385"
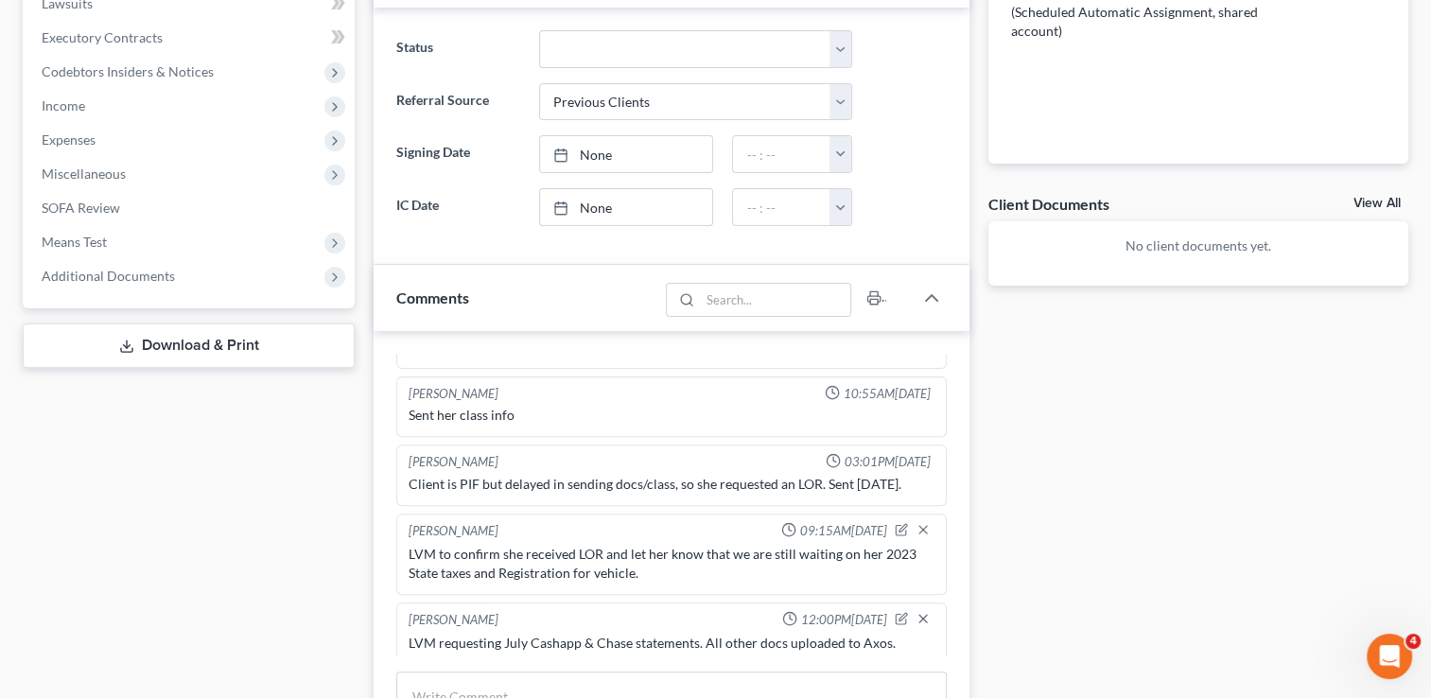
scroll to position [904, 0]
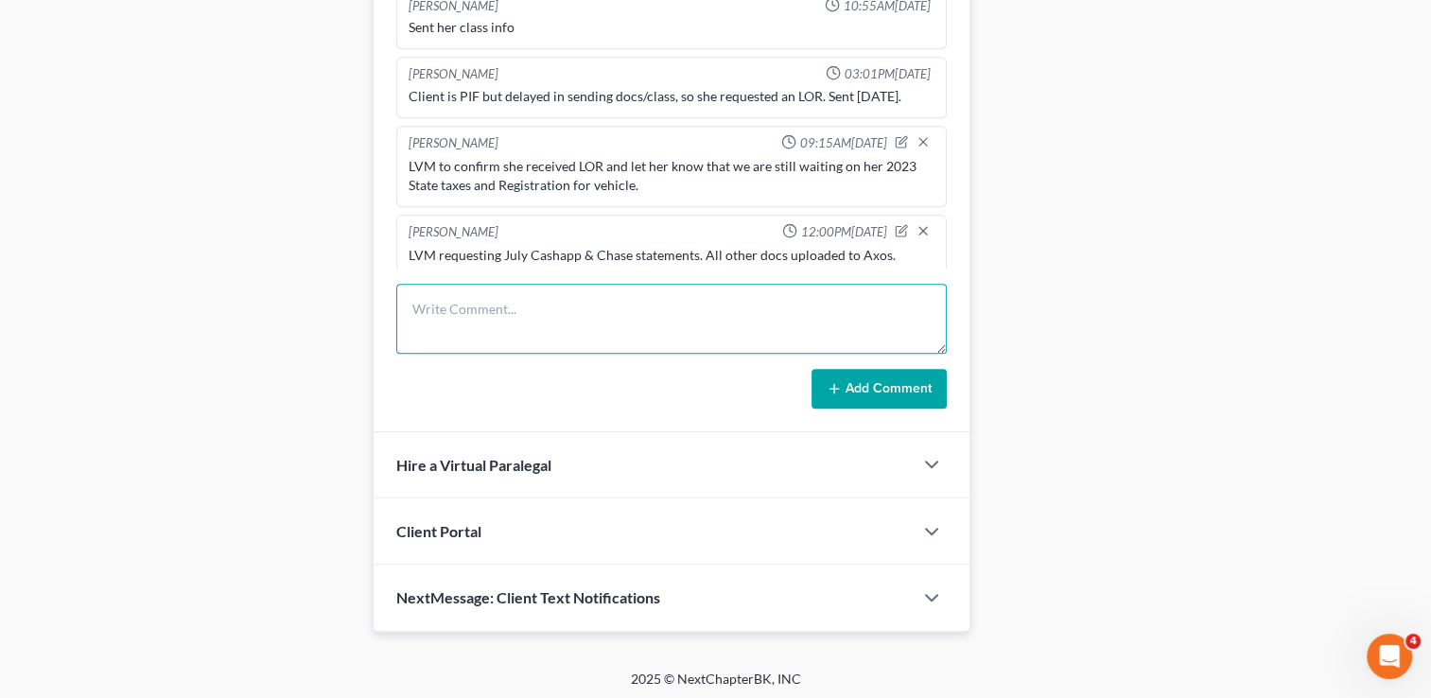
click at [594, 293] on textarea at bounding box center [671, 319] width 550 height 70
type textarea "Received and uploaded July bank statements to Axos."
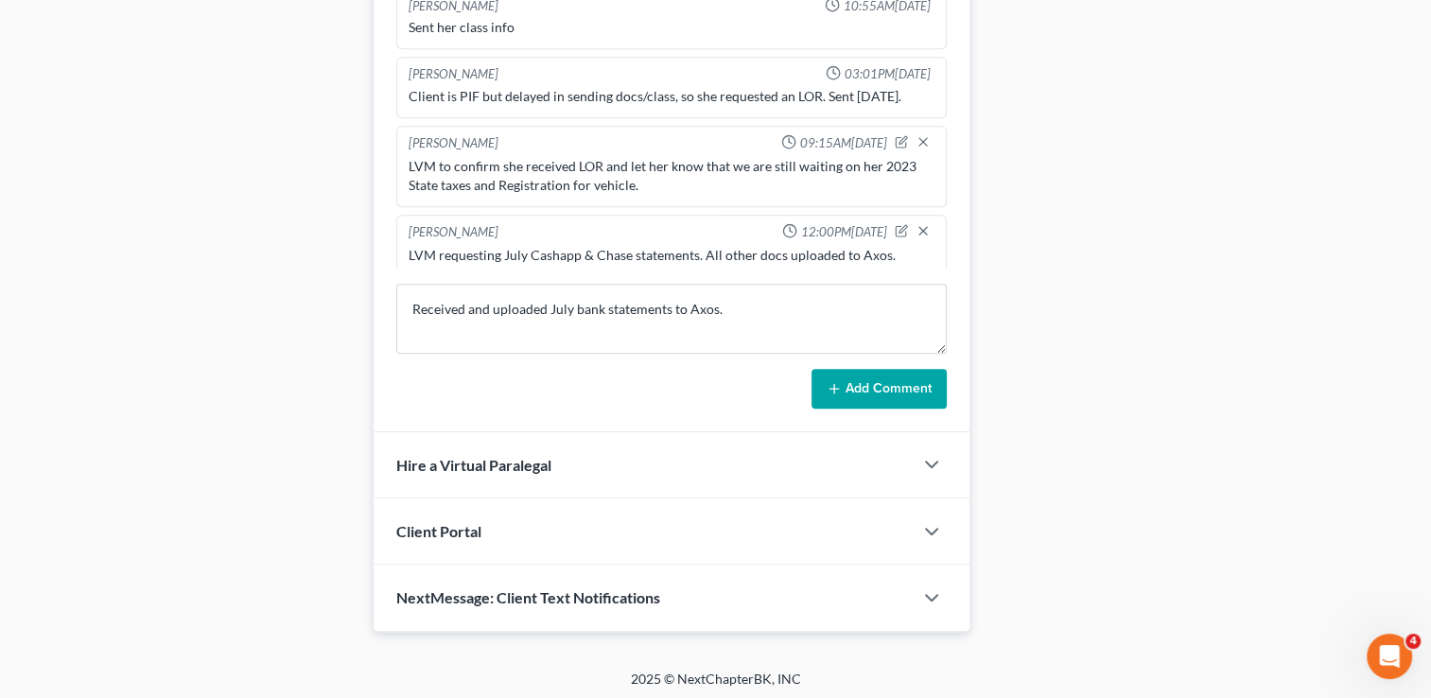
click at [839, 381] on icon at bounding box center [834, 388] width 15 height 15
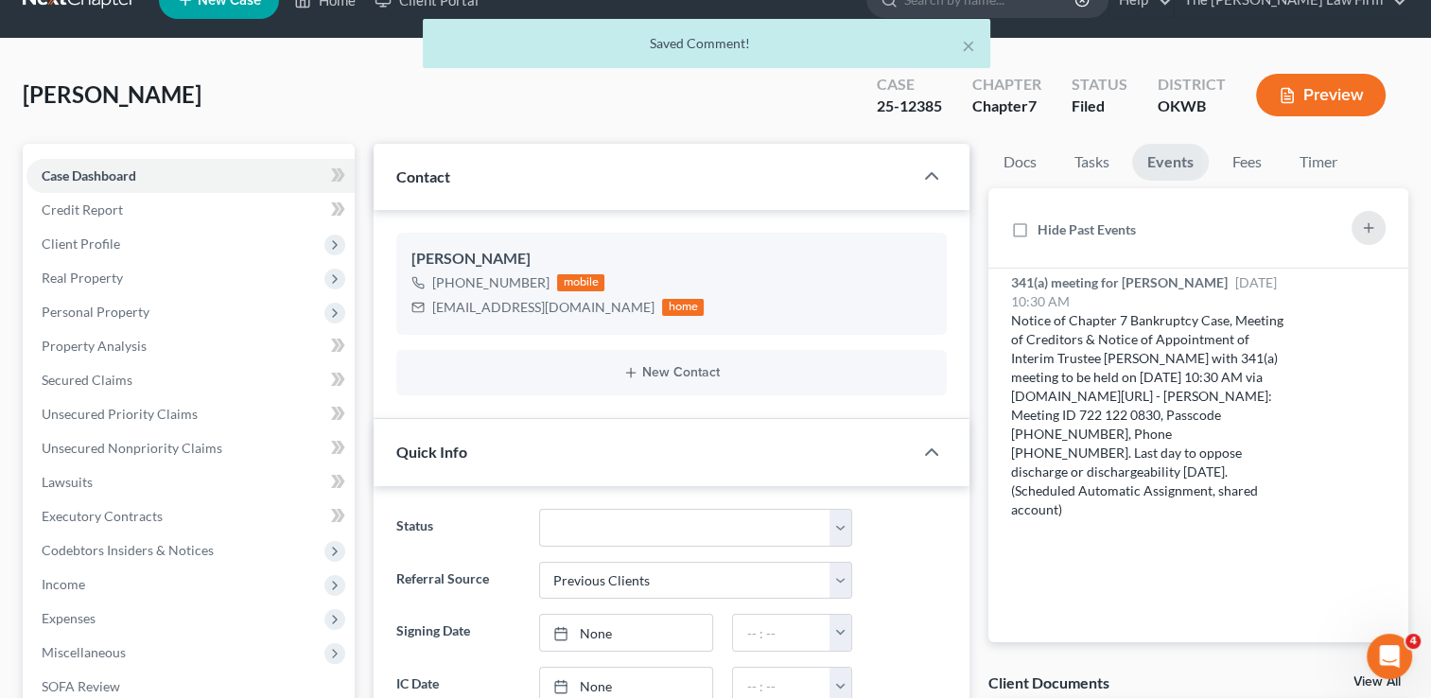
scroll to position [0, 0]
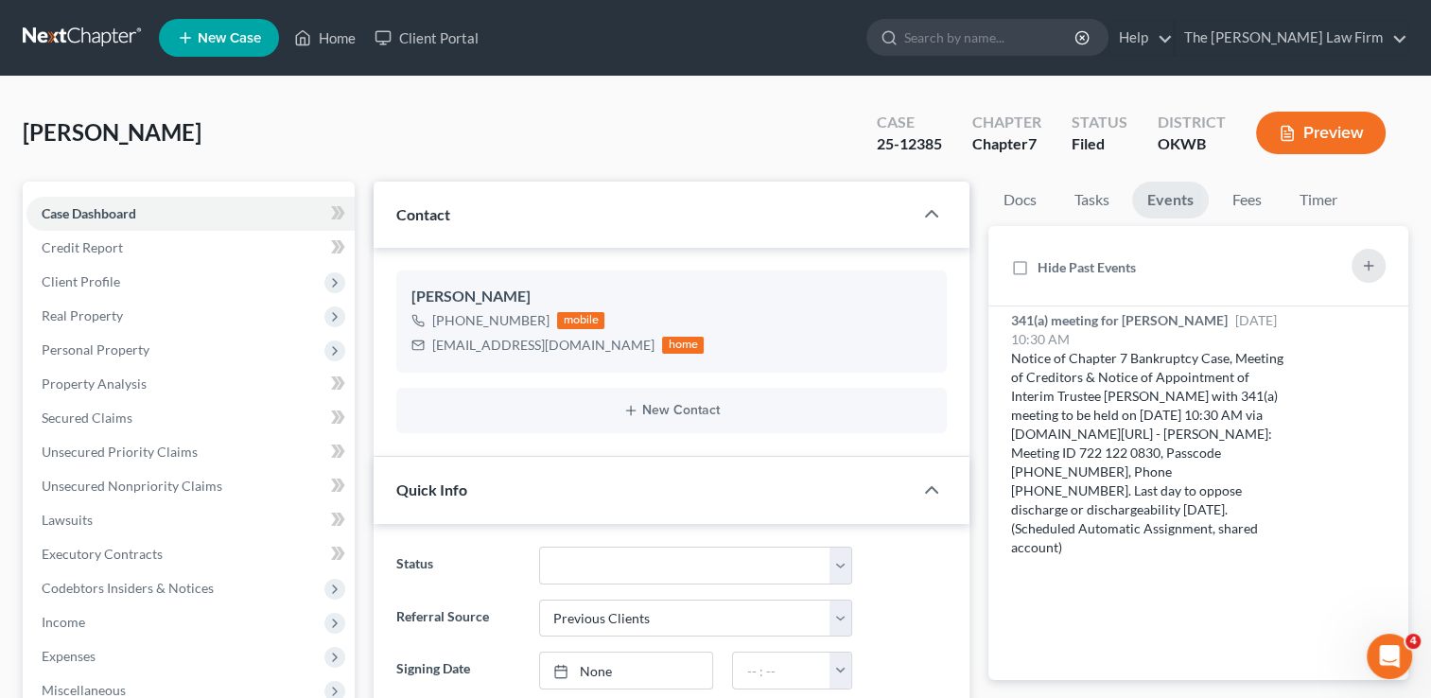
click at [113, 27] on link at bounding box center [83, 38] width 121 height 34
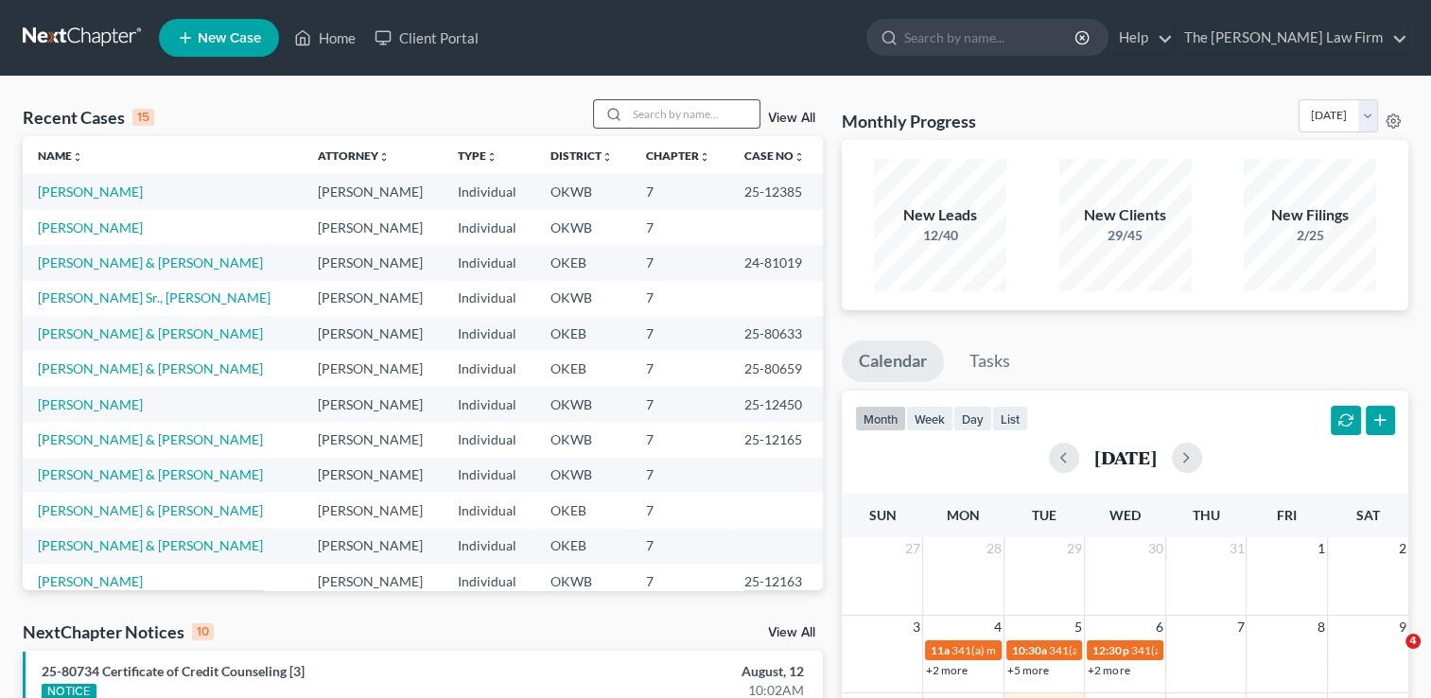
click at [641, 111] on input "search" at bounding box center [693, 113] width 132 height 27
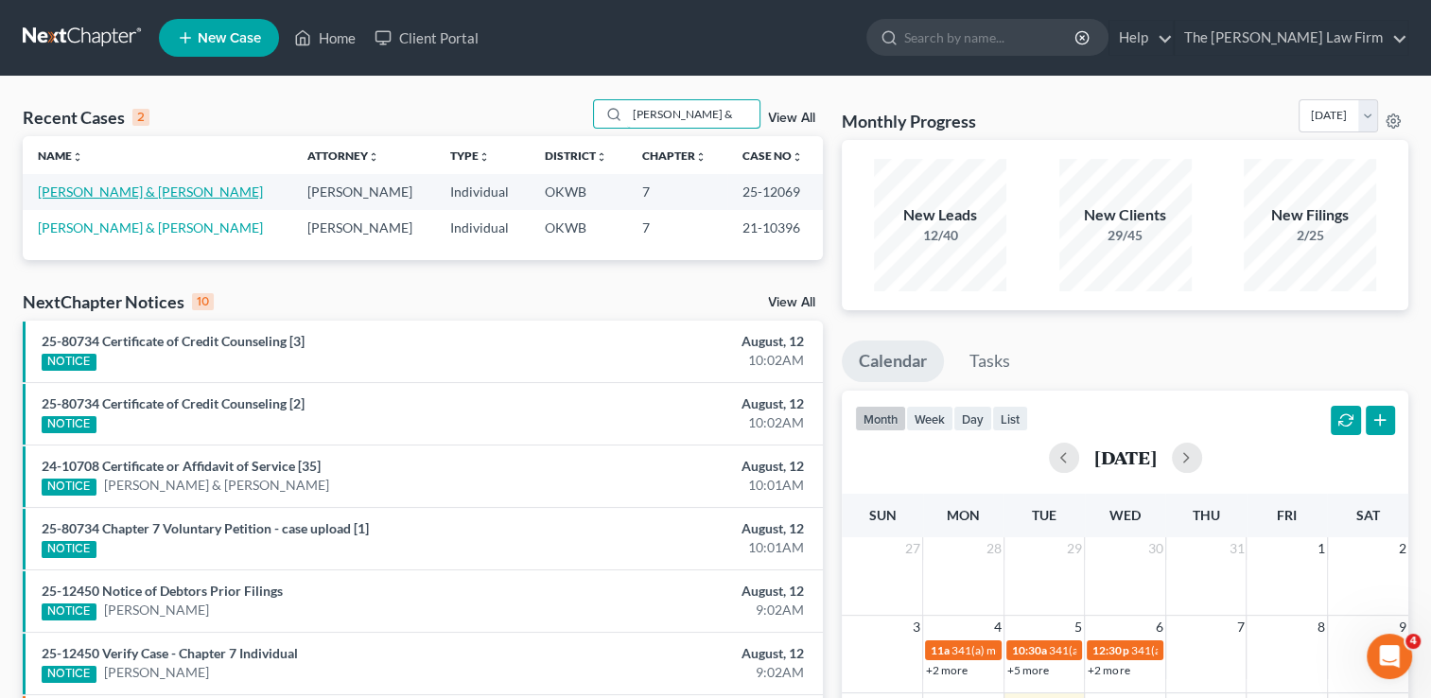
type input "[PERSON_NAME] &"
click at [148, 195] on link "[PERSON_NAME] & [PERSON_NAME]" at bounding box center [150, 191] width 225 height 16
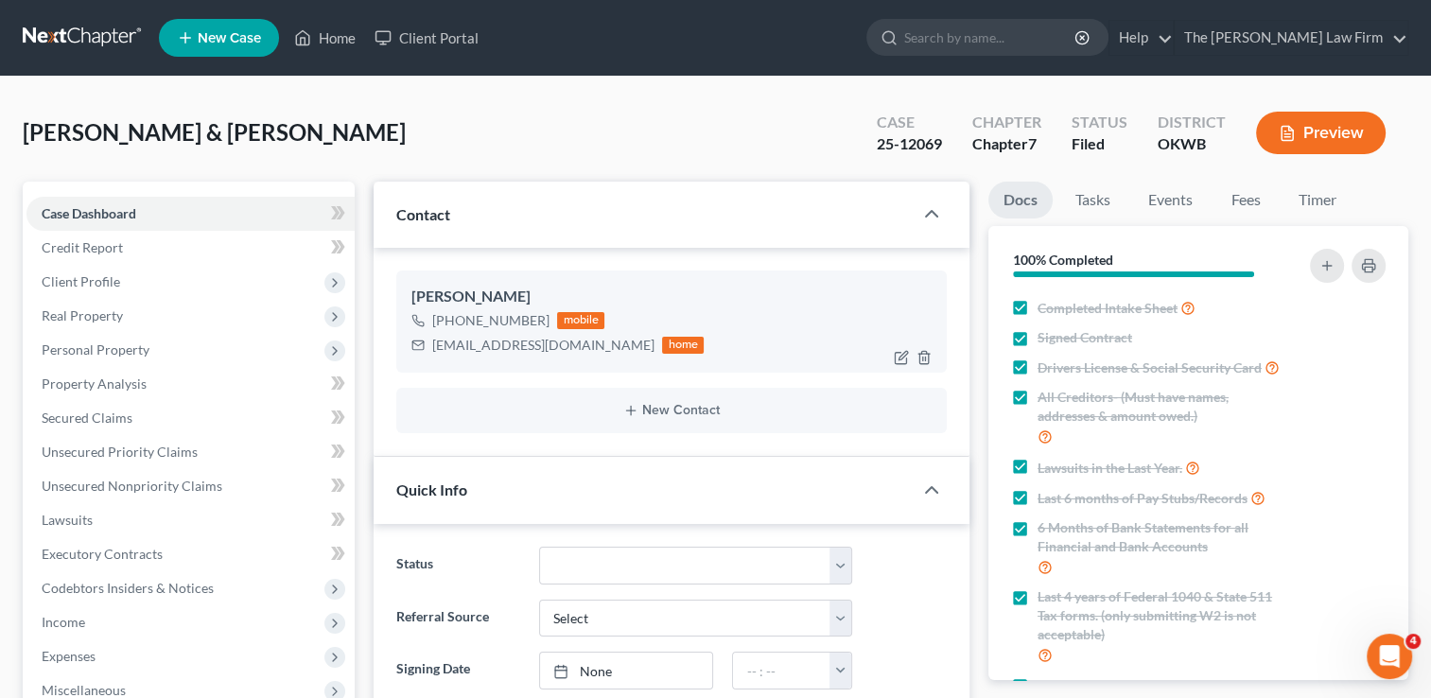
scroll to position [3042, 0]
click at [454, 341] on div "[EMAIL_ADDRESS][DOMAIN_NAME]" at bounding box center [543, 345] width 222 height 19
copy div "[EMAIL_ADDRESS][DOMAIN_NAME]"
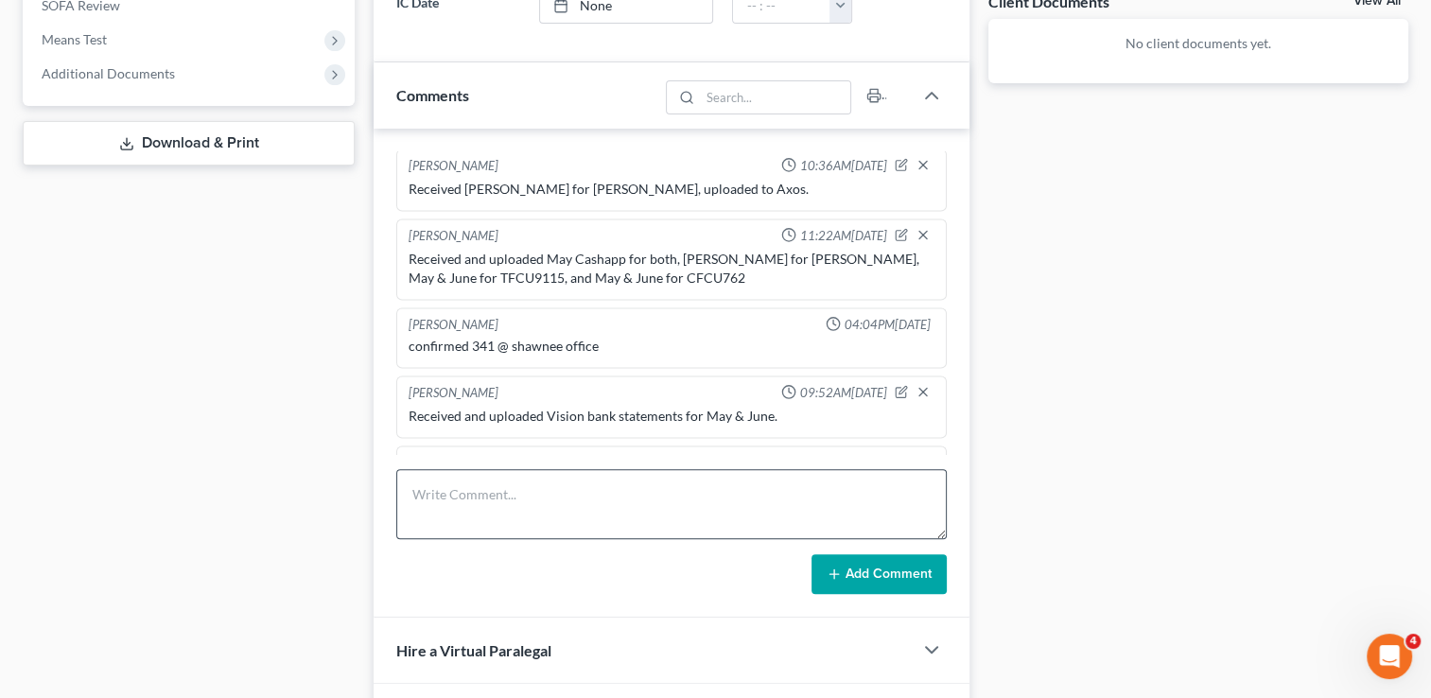
scroll to position [904, 0]
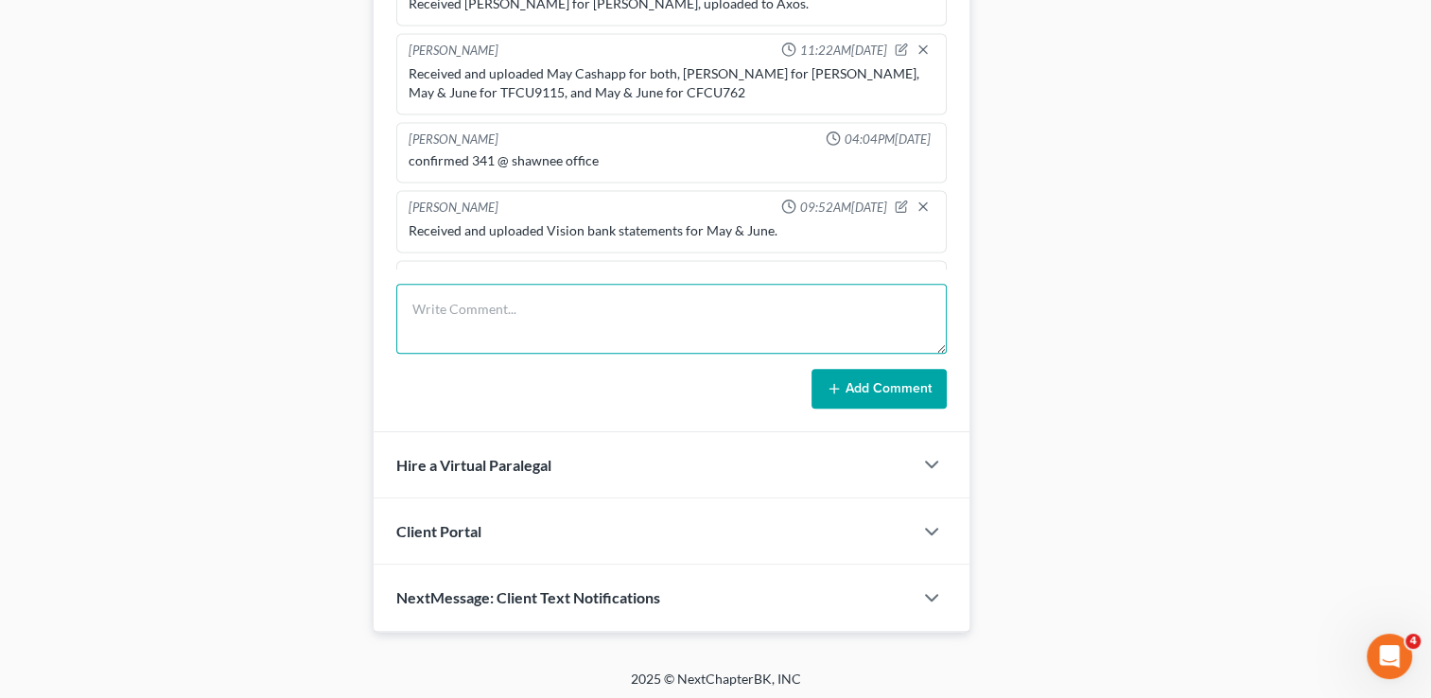
click at [648, 293] on textarea at bounding box center [671, 319] width 550 height 70
type textarea "Emailed reaffirmation for 514 [PERSON_NAME] to the client."
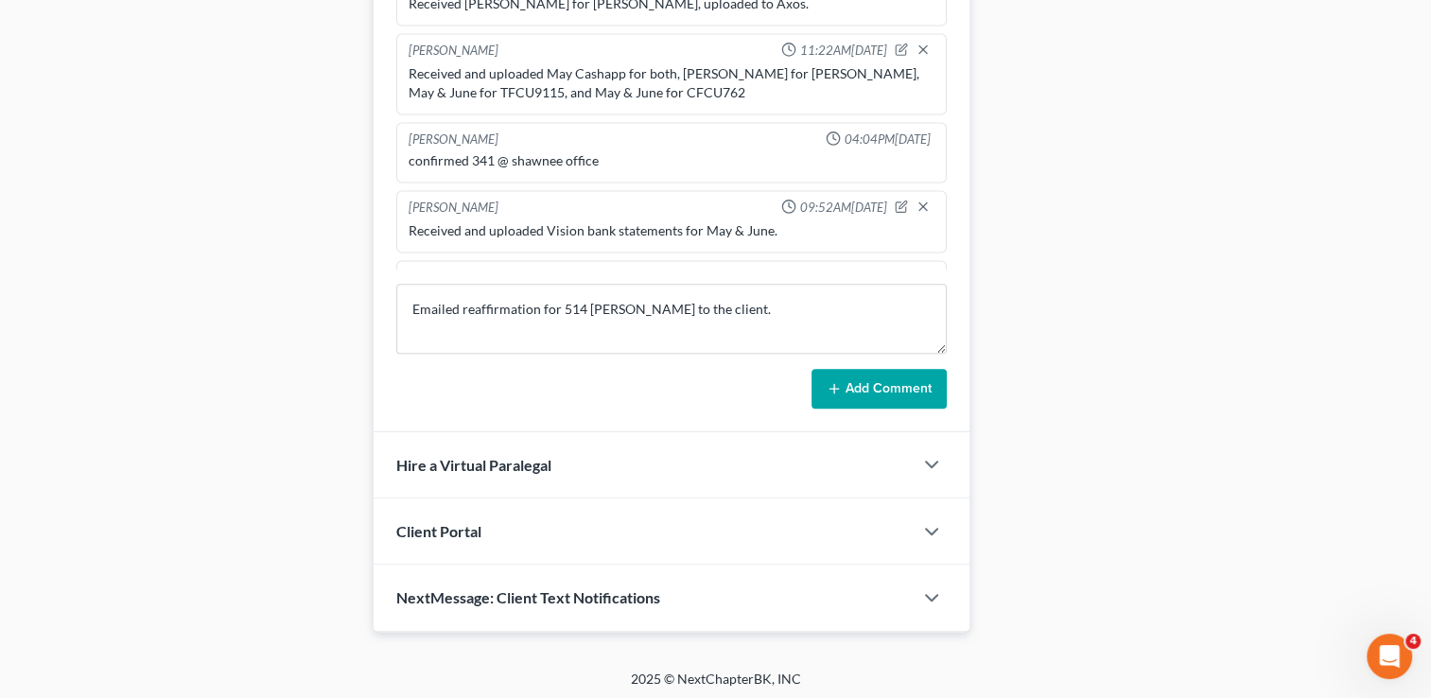
click at [859, 373] on button "Add Comment" at bounding box center [878, 389] width 135 height 40
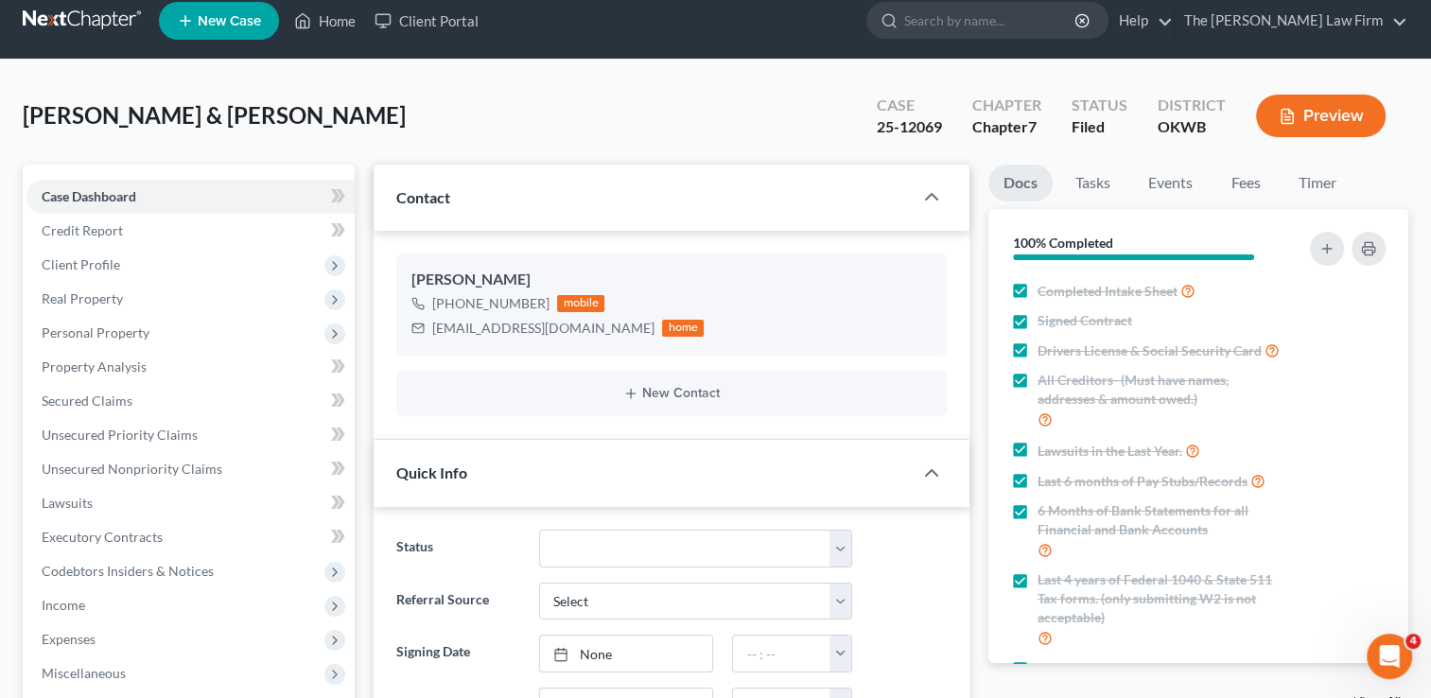
scroll to position [0, 0]
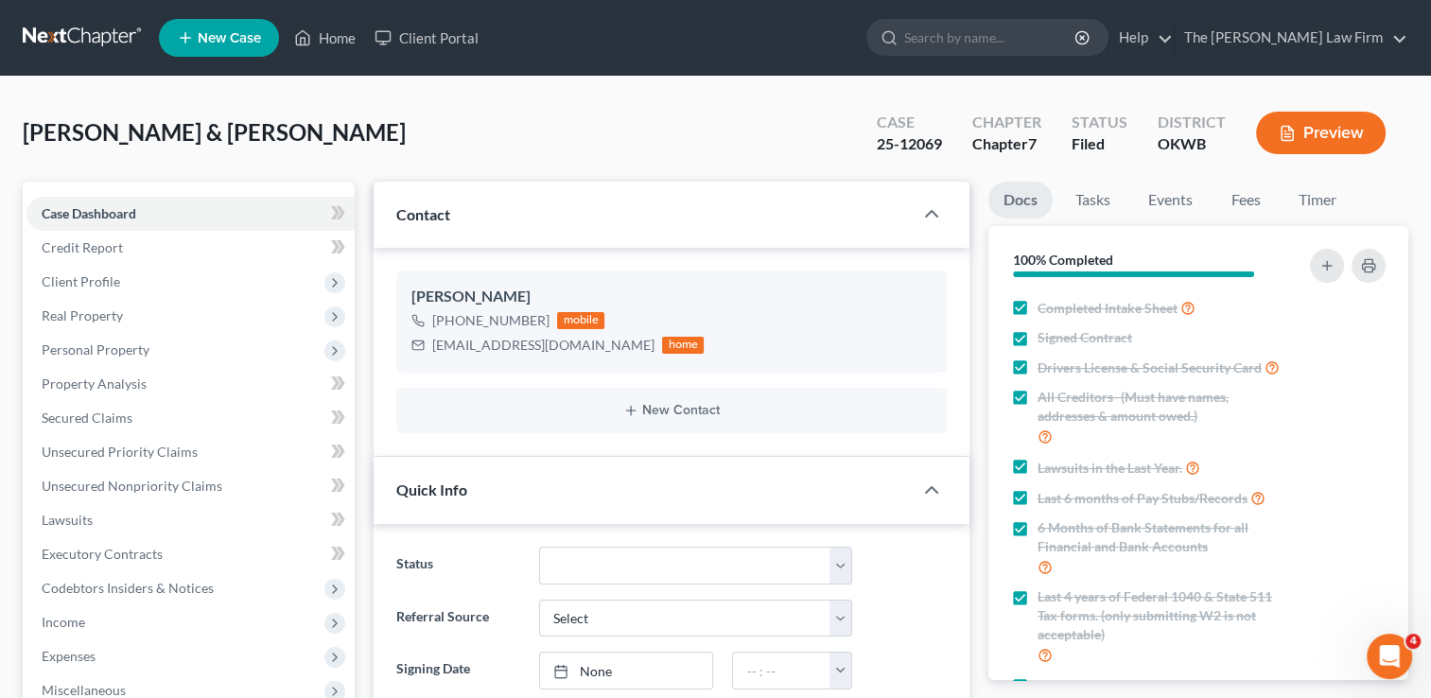
click at [94, 32] on link at bounding box center [83, 38] width 121 height 34
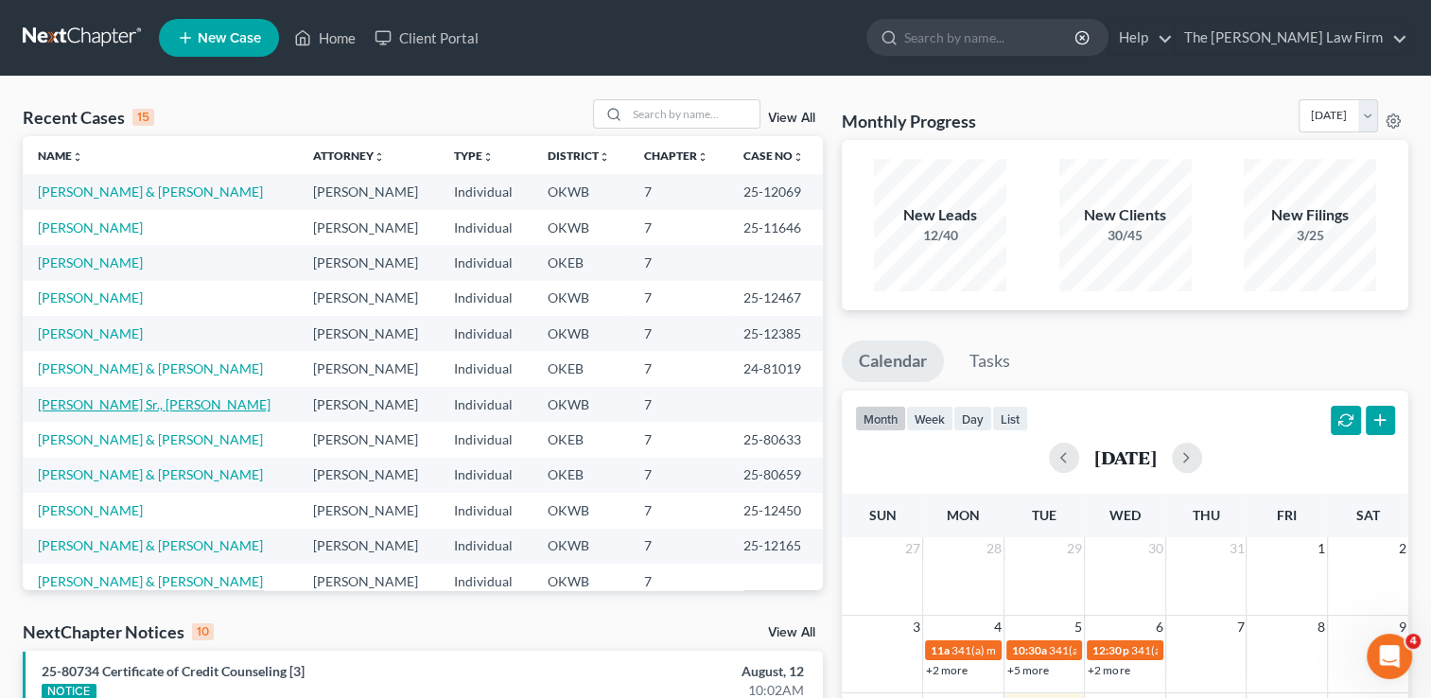
click at [110, 406] on link "[PERSON_NAME] Sr., [PERSON_NAME]" at bounding box center [154, 404] width 233 height 16
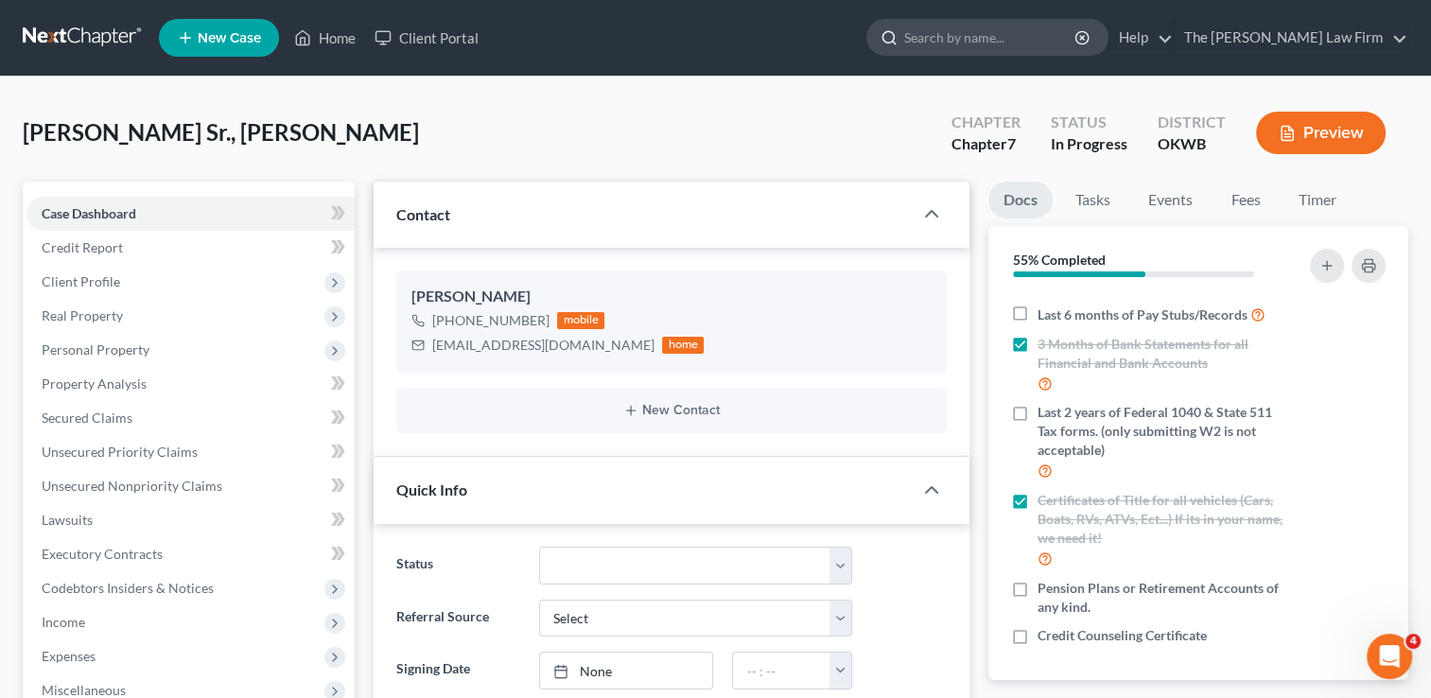
click at [981, 36] on input "search" at bounding box center [990, 37] width 173 height 35
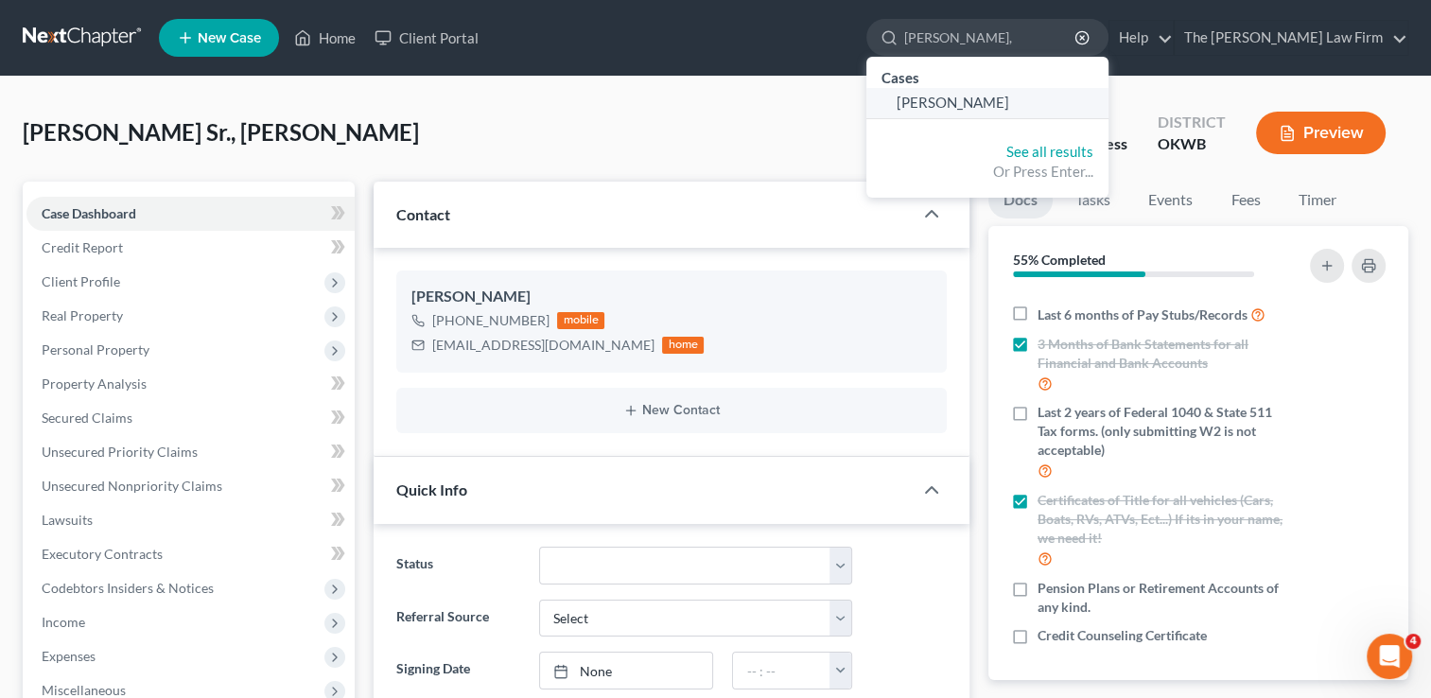
type input "[PERSON_NAME],"
click at [995, 106] on span "[PERSON_NAME]" at bounding box center [952, 102] width 113 height 17
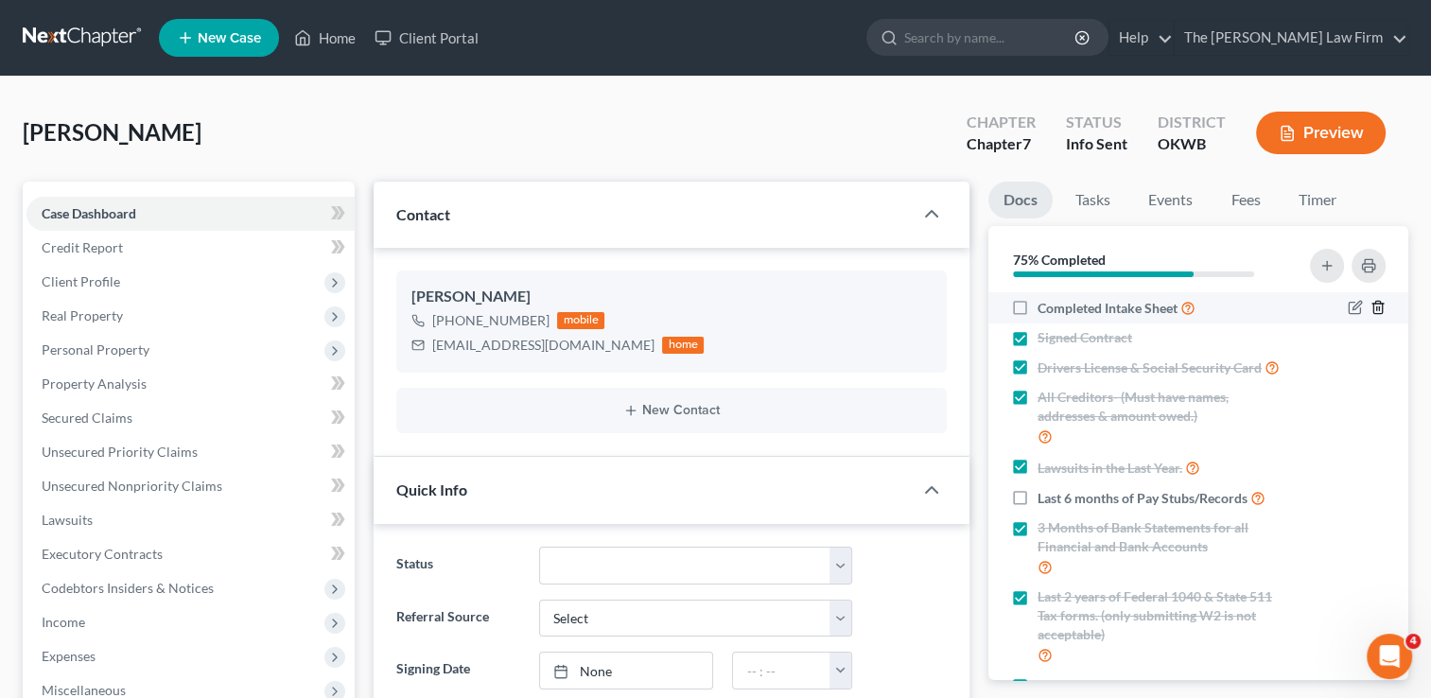
click at [1373, 307] on icon "button" at bounding box center [1377, 308] width 9 height 12
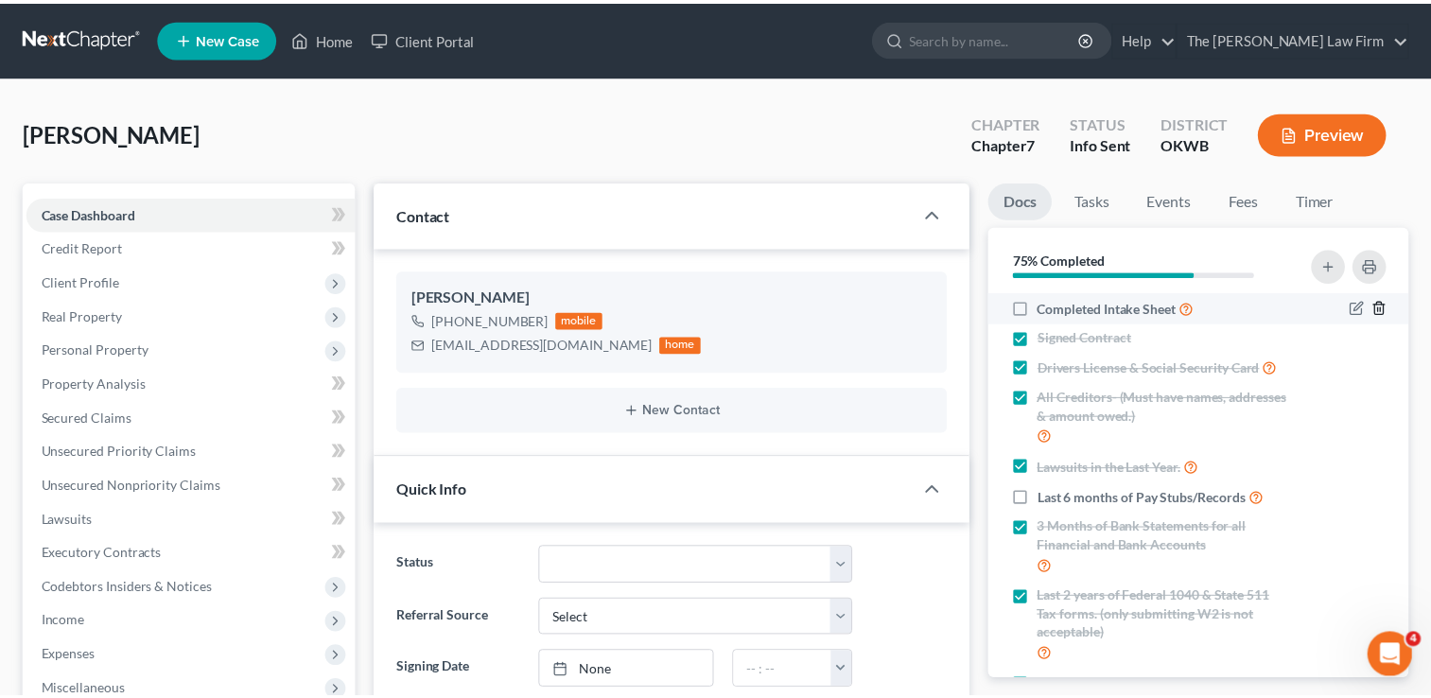
scroll to position [770, 0]
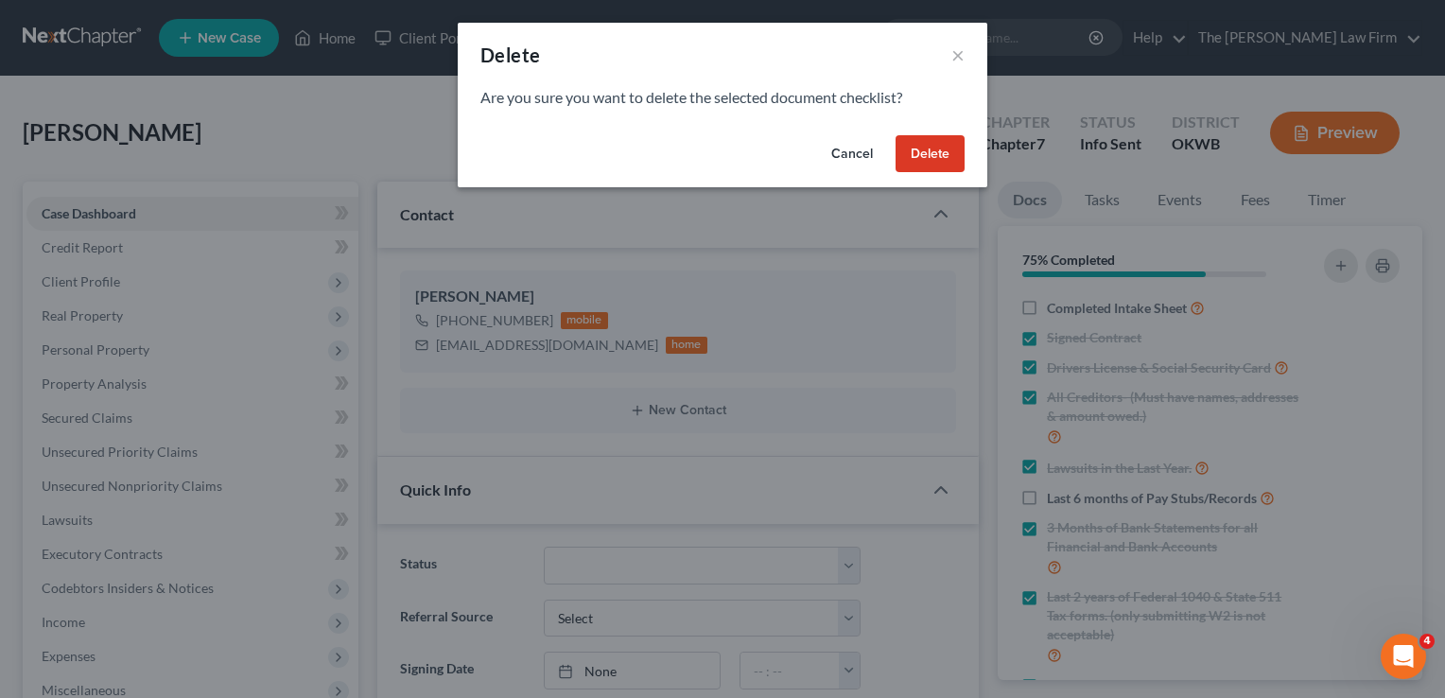
click at [913, 145] on button "Delete" at bounding box center [930, 154] width 69 height 38
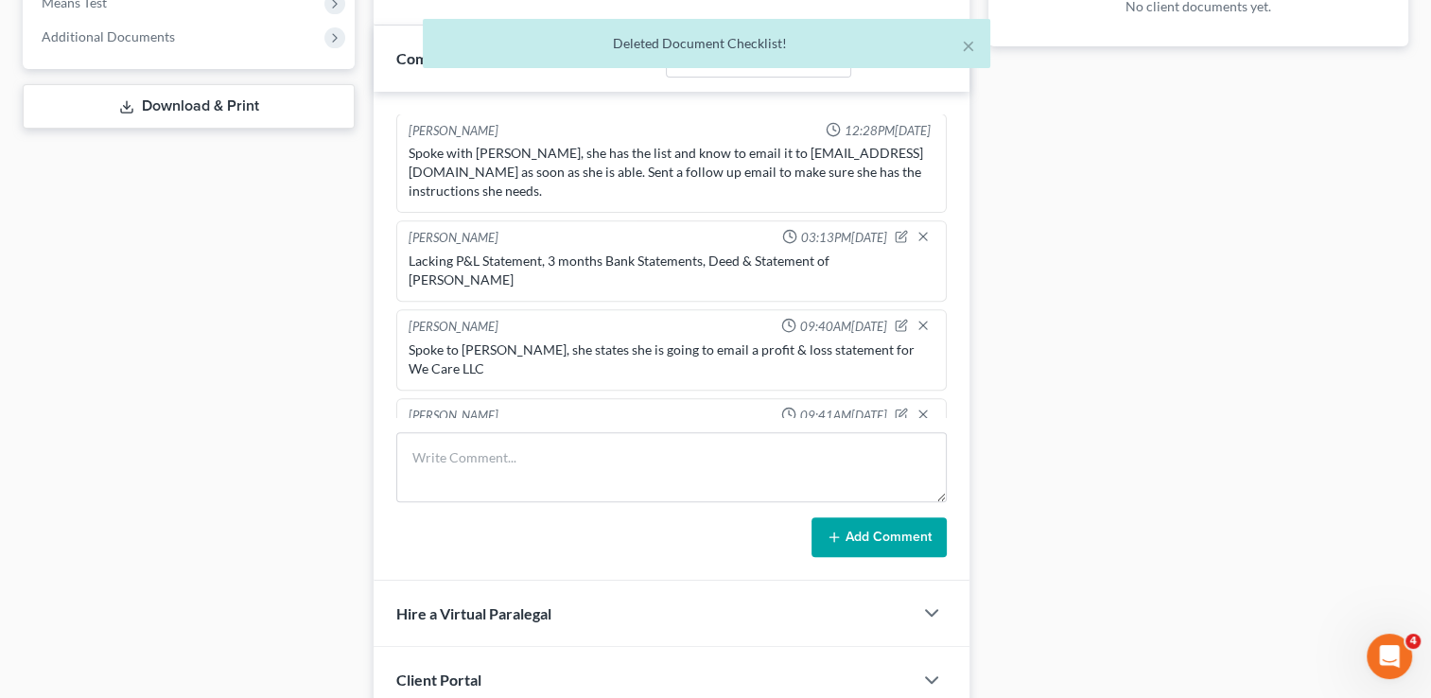
scroll to position [757, 0]
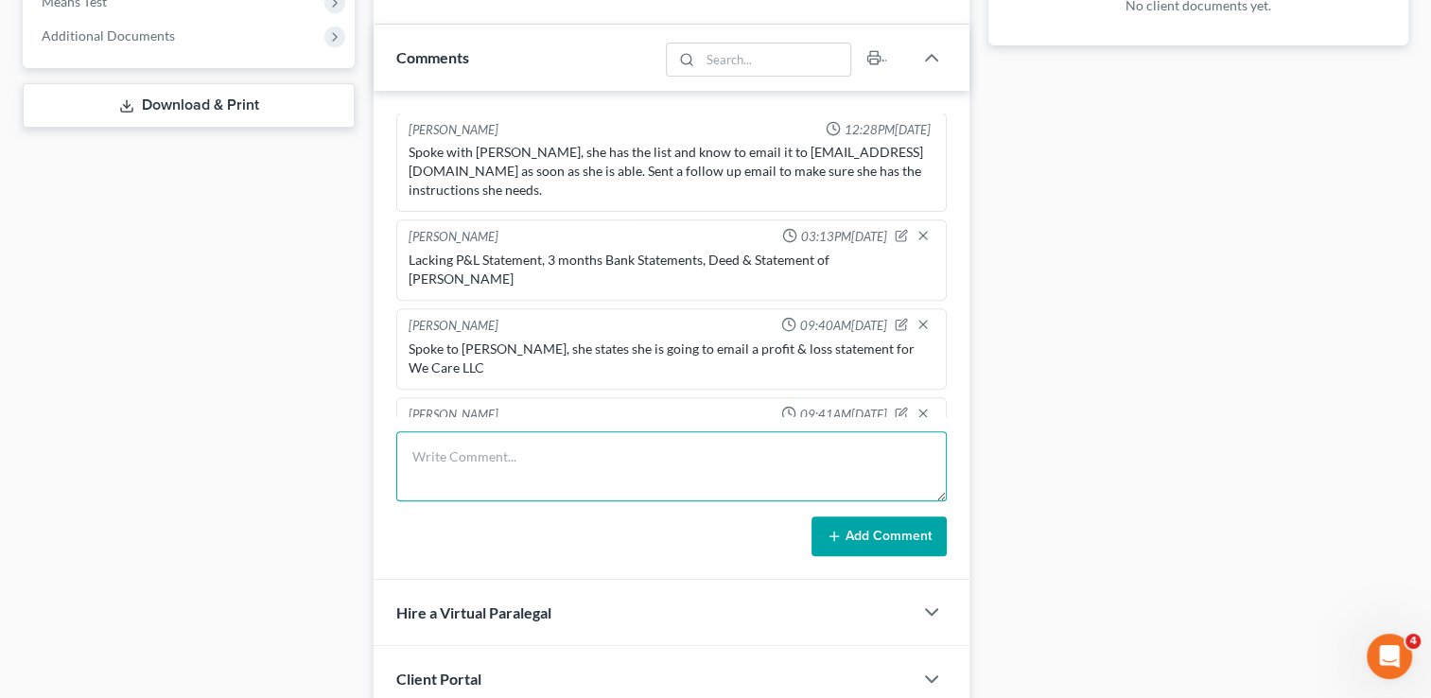
click at [756, 449] on textarea at bounding box center [671, 466] width 550 height 70
click at [754, 449] on textarea at bounding box center [671, 466] width 550 height 70
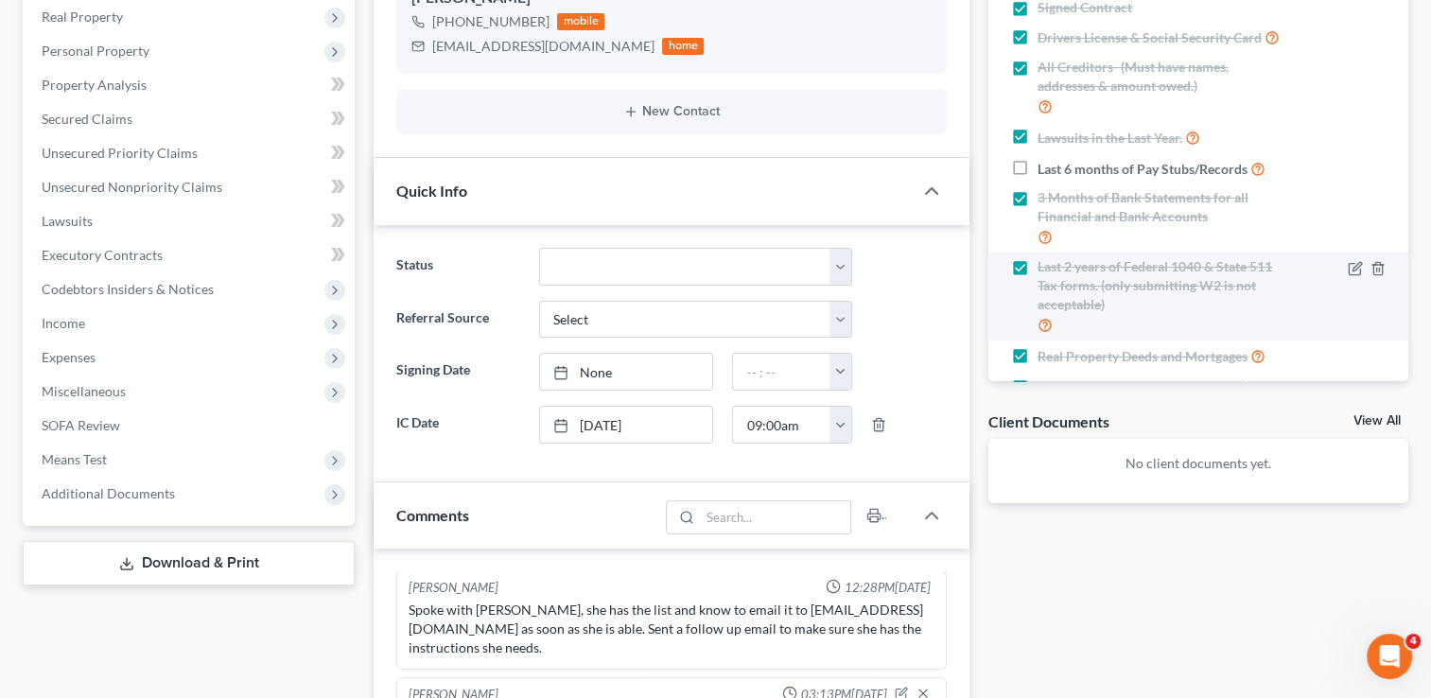
scroll to position [284, 0]
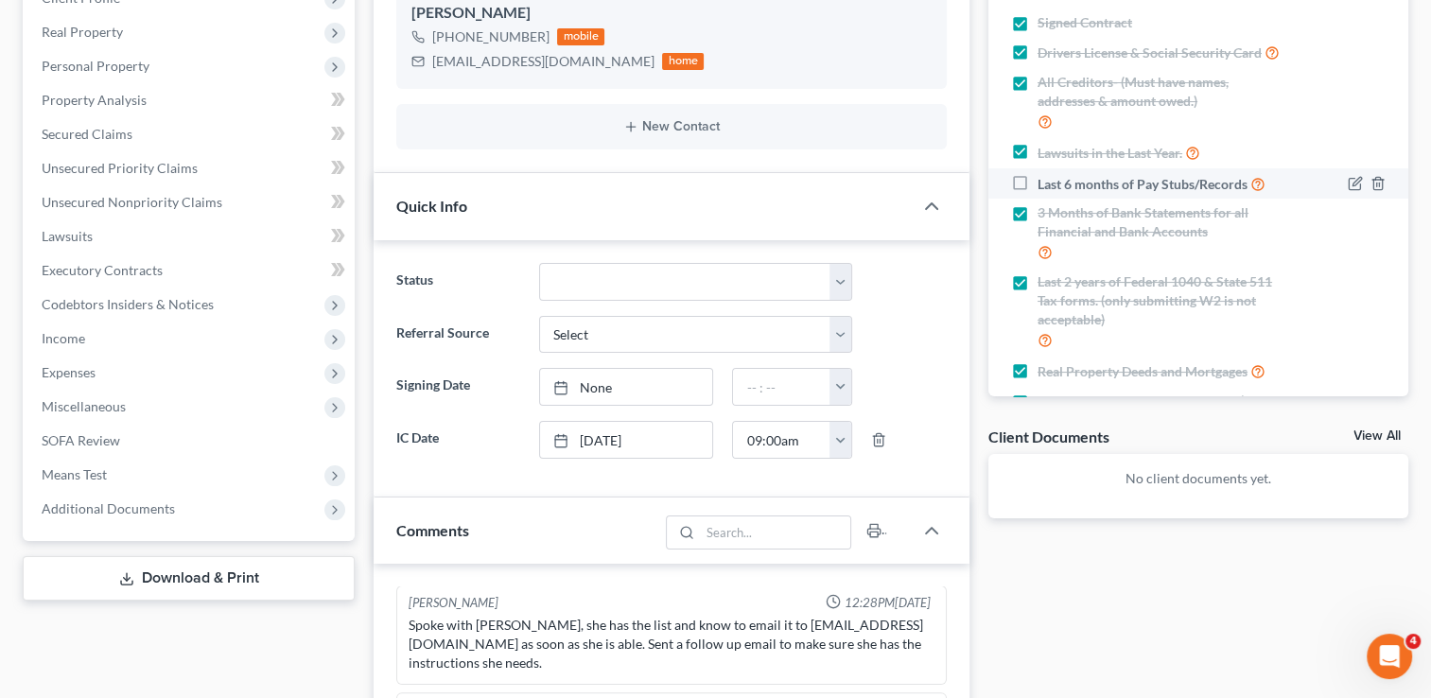
click at [1037, 195] on label "Last 6 months of Pay Stubs/Records" at bounding box center [1151, 184] width 228 height 22
click at [1045, 185] on input "Last 6 months of Pay Stubs/Records" at bounding box center [1051, 179] width 12 height 12
checkbox input "true"
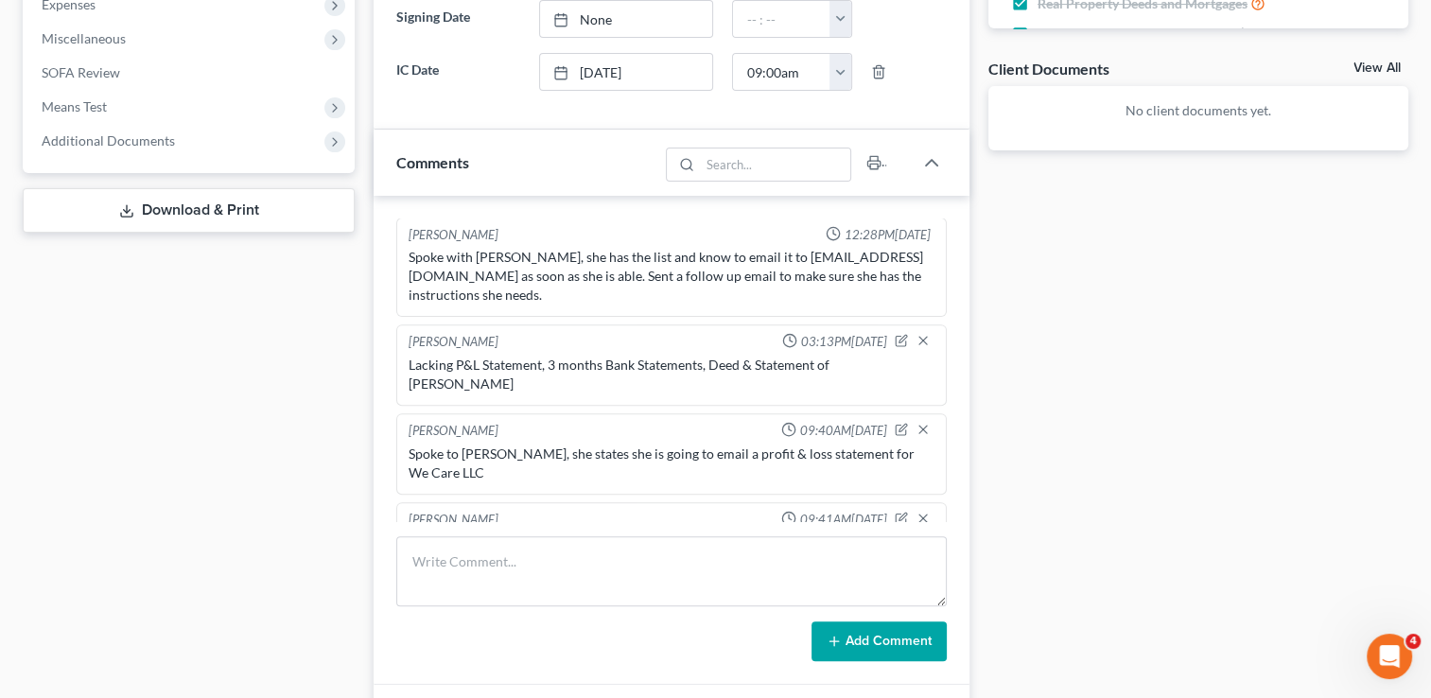
scroll to position [757, 0]
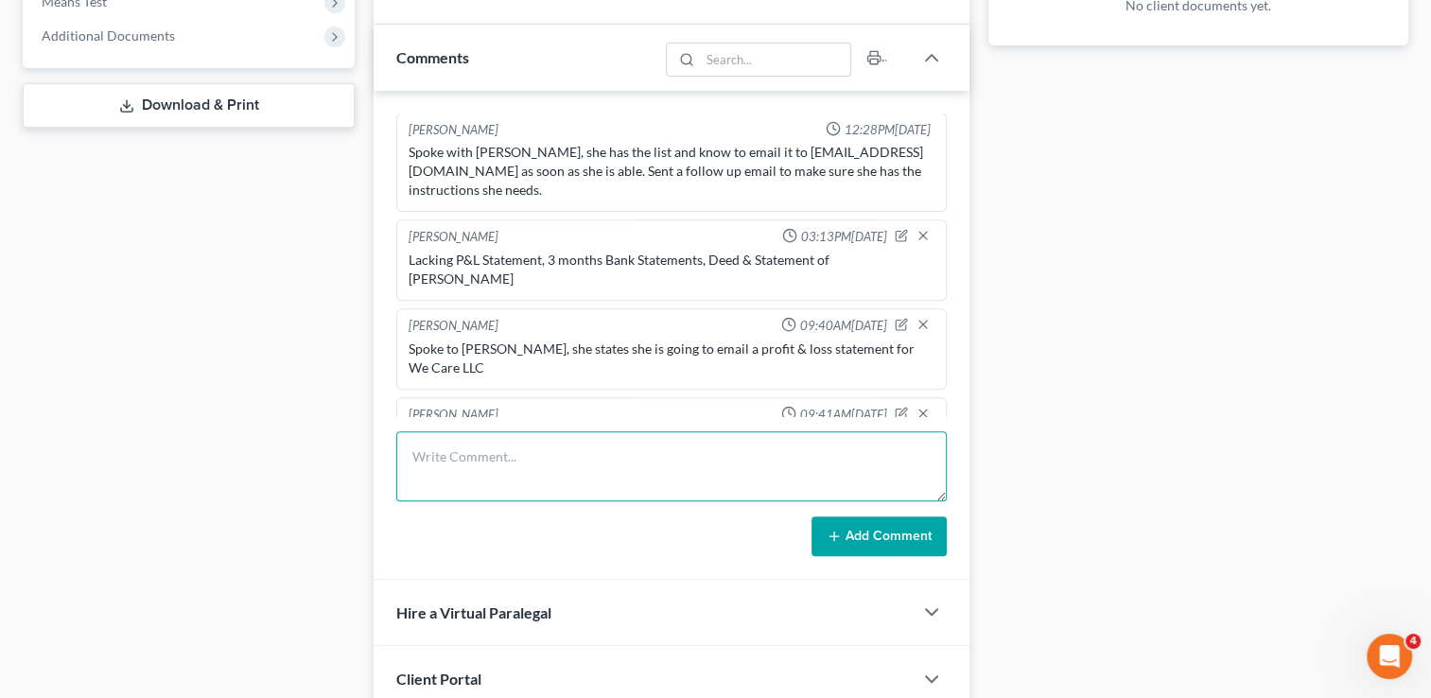
click at [749, 451] on textarea at bounding box center [671, 466] width 550 height 70
type textarea "[PERSON_NAME] sent in List of Creditors and paystubs for We Care LLC Feb, Mar, …"
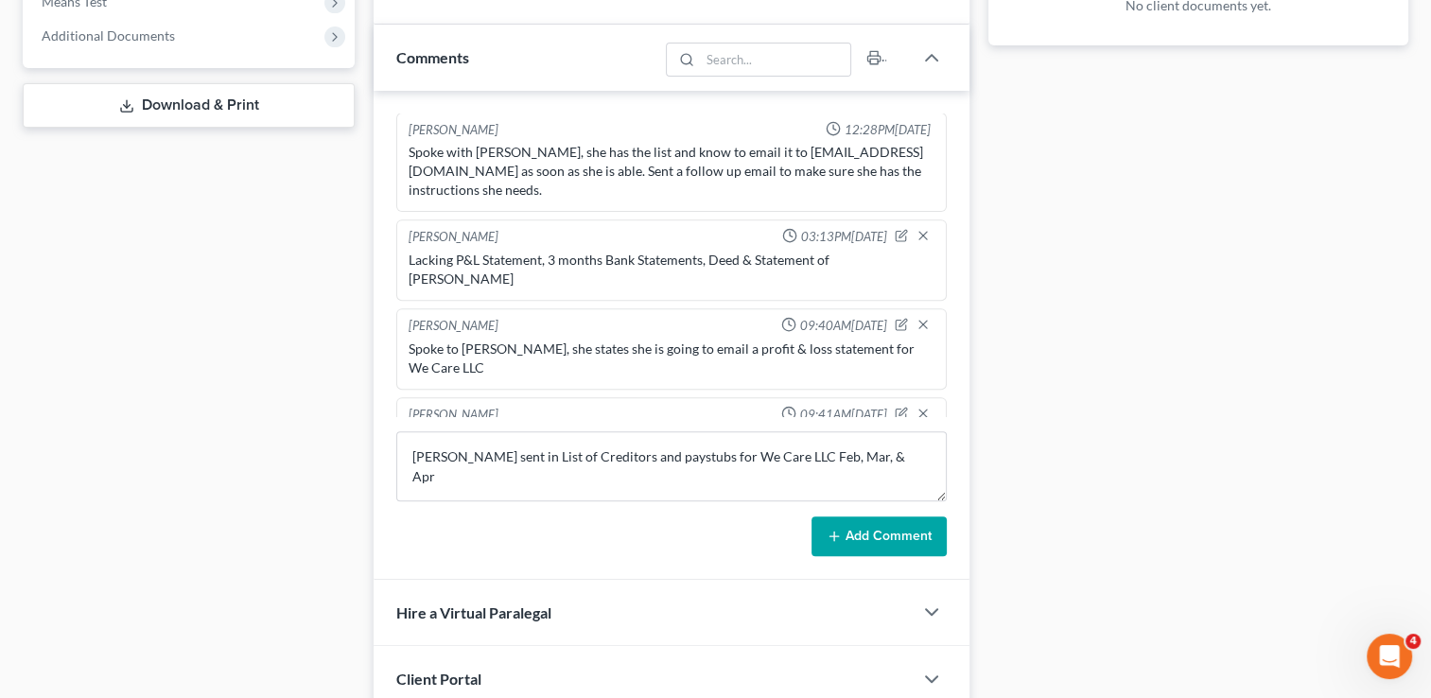
click at [845, 535] on button "Add Comment" at bounding box center [878, 536] width 135 height 40
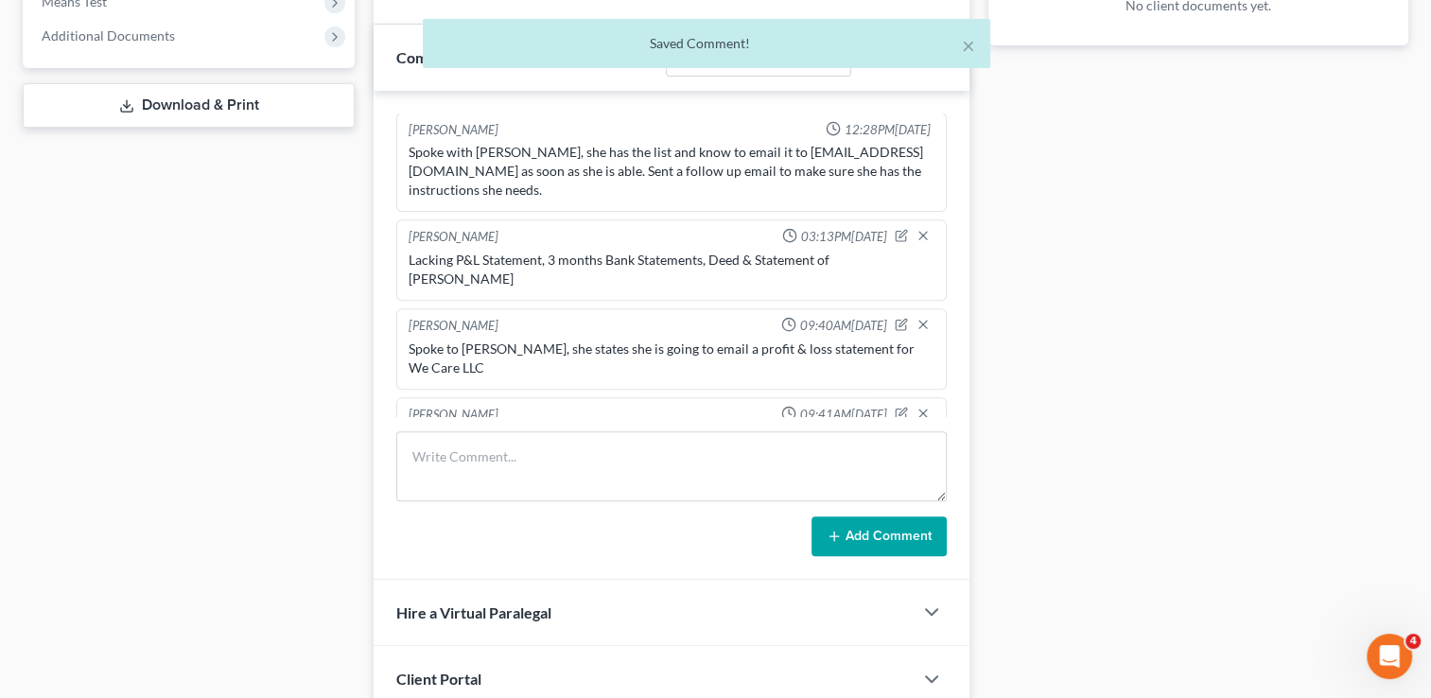
scroll to position [859, 0]
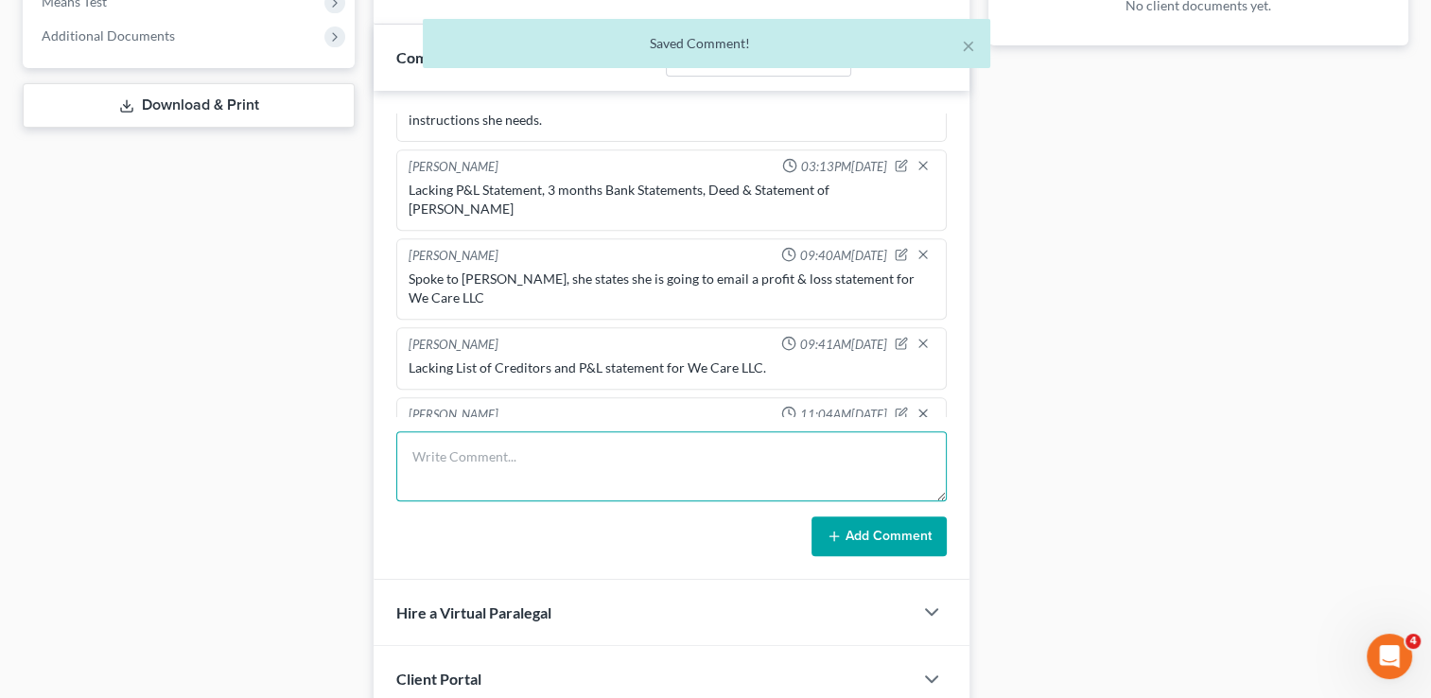
click at [704, 460] on textarea at bounding box center [671, 466] width 550 height 70
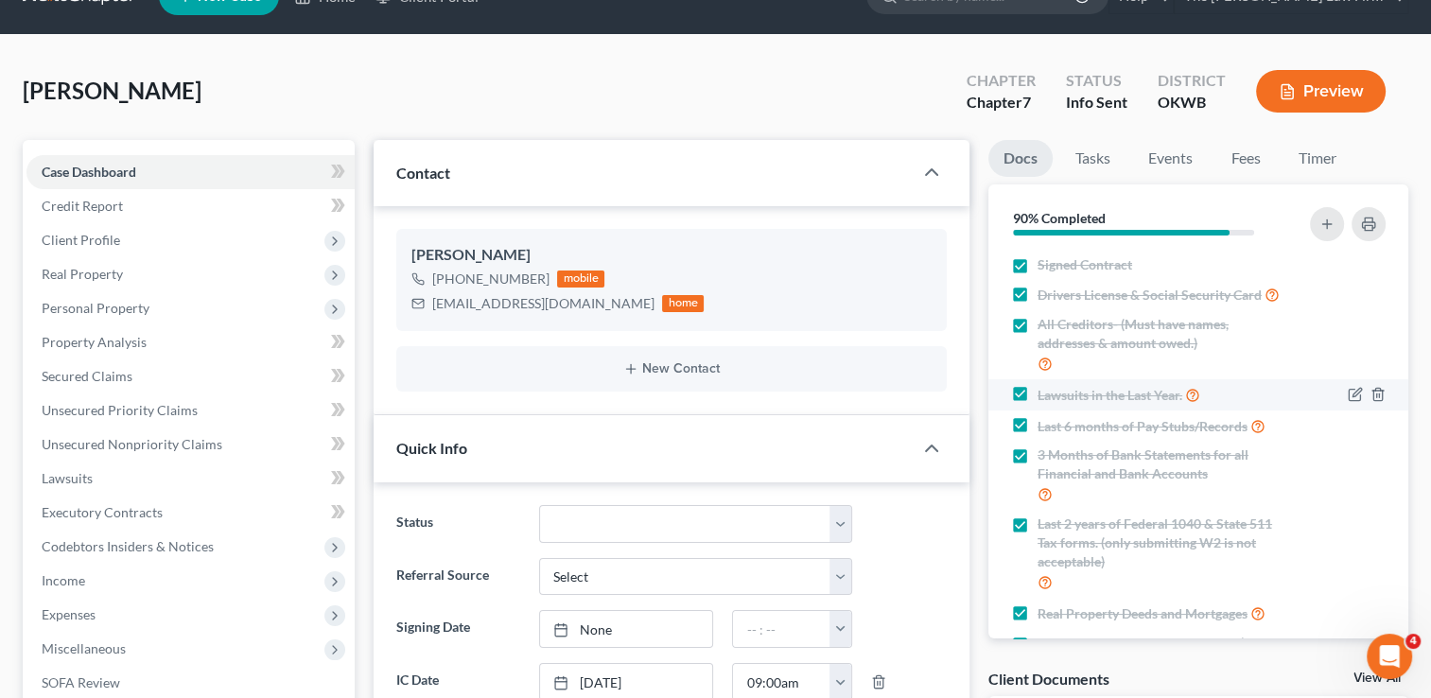
scroll to position [95, 0]
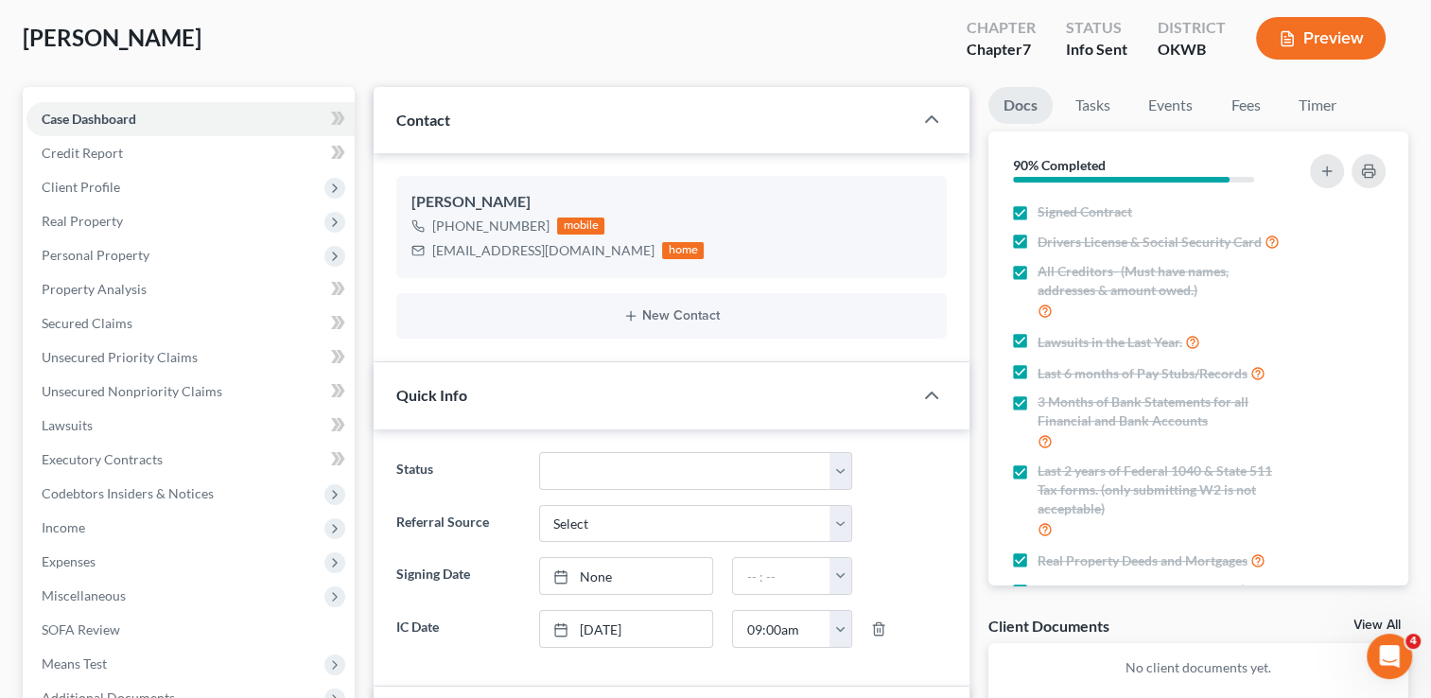
type textarea "ALL DOCS COLLECTED, Sent Class Info"
click at [506, 253] on div "[EMAIL_ADDRESS][DOMAIN_NAME]" at bounding box center [543, 250] width 222 height 19
copy div "N372123@gmail.com"
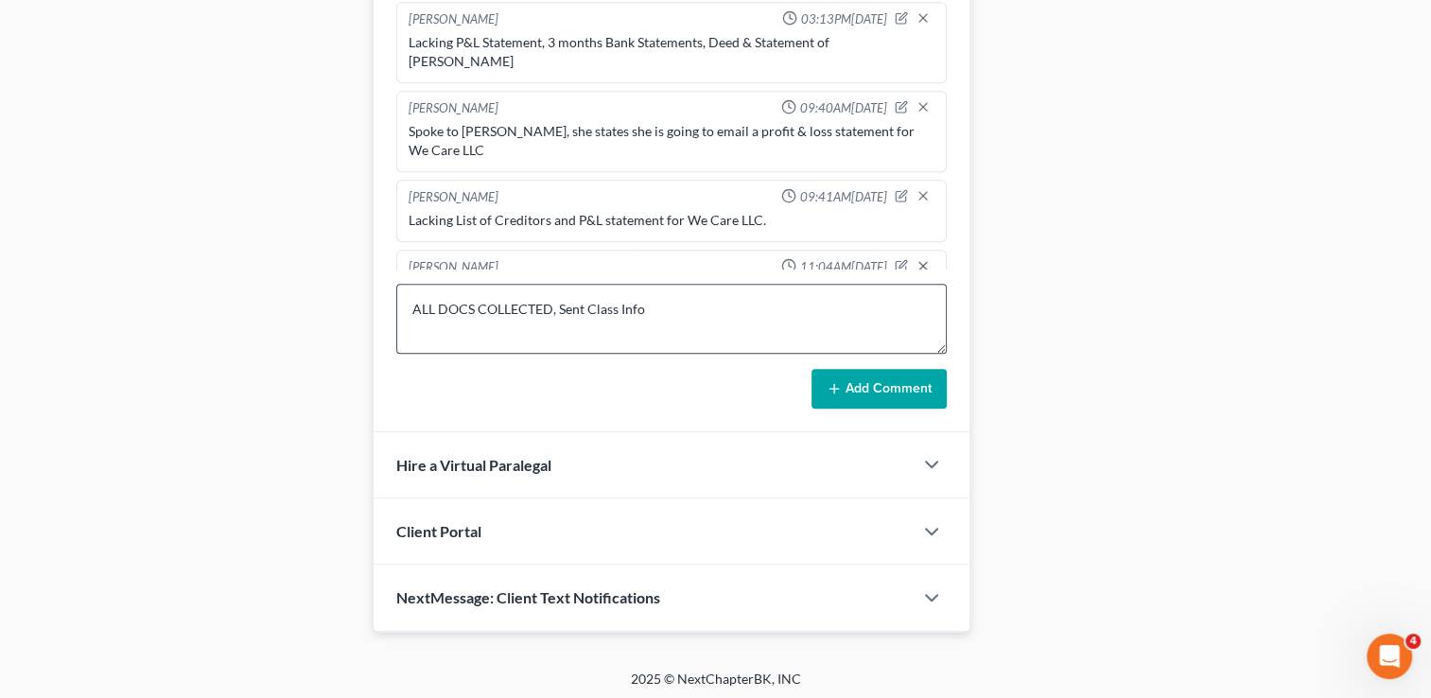
scroll to position [904, 0]
click at [731, 308] on textarea "ALL DOCS COLLECTED, Sent Class Info" at bounding box center [671, 319] width 550 height 70
click at [711, 306] on textarea "ALL DOCS COLLECTED, Sent Class Info" at bounding box center [671, 319] width 550 height 70
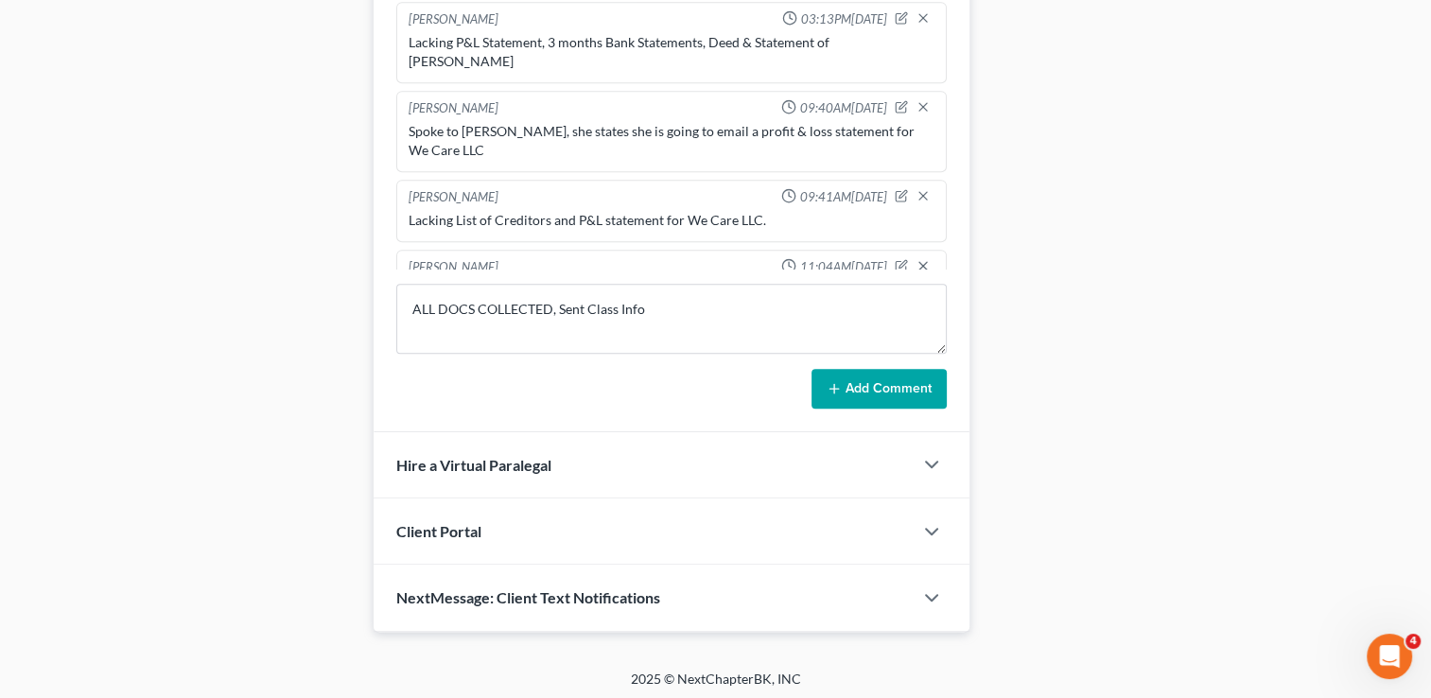
click at [844, 391] on button "Add Comment" at bounding box center [878, 389] width 135 height 40
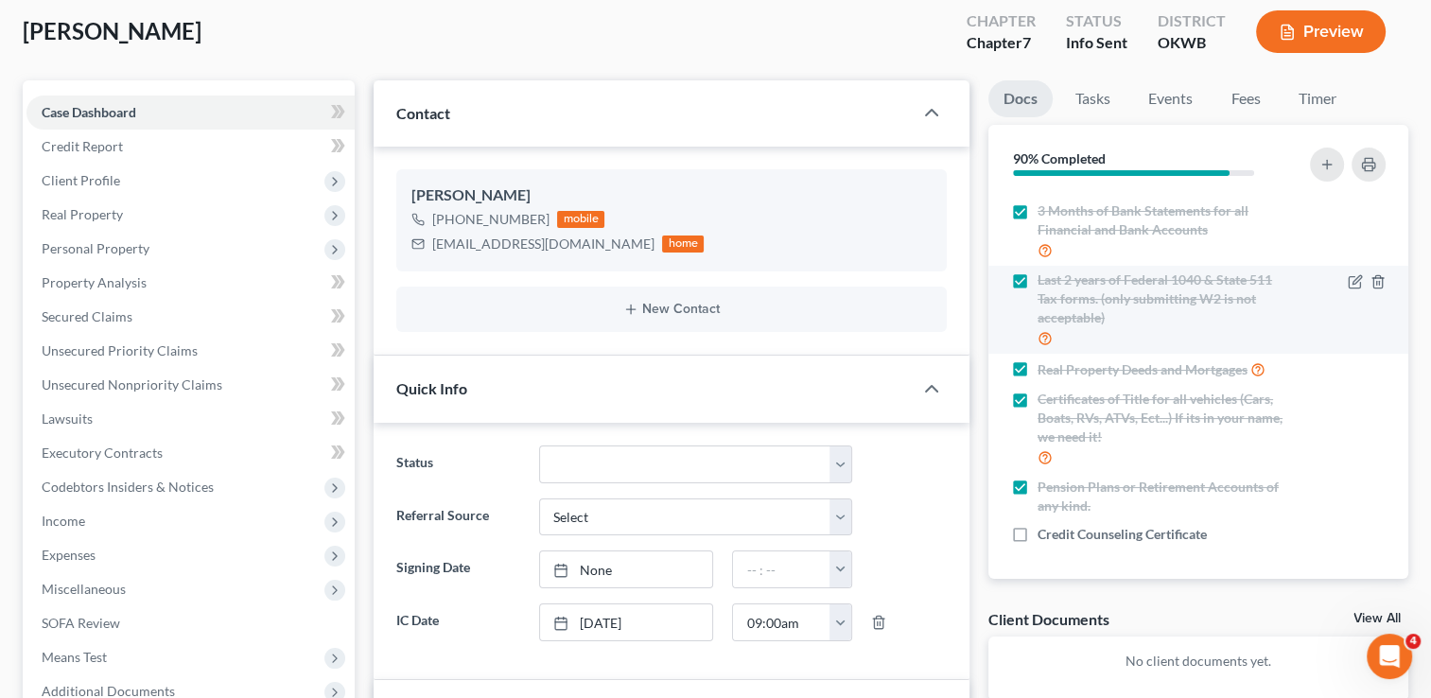
scroll to position [0, 0]
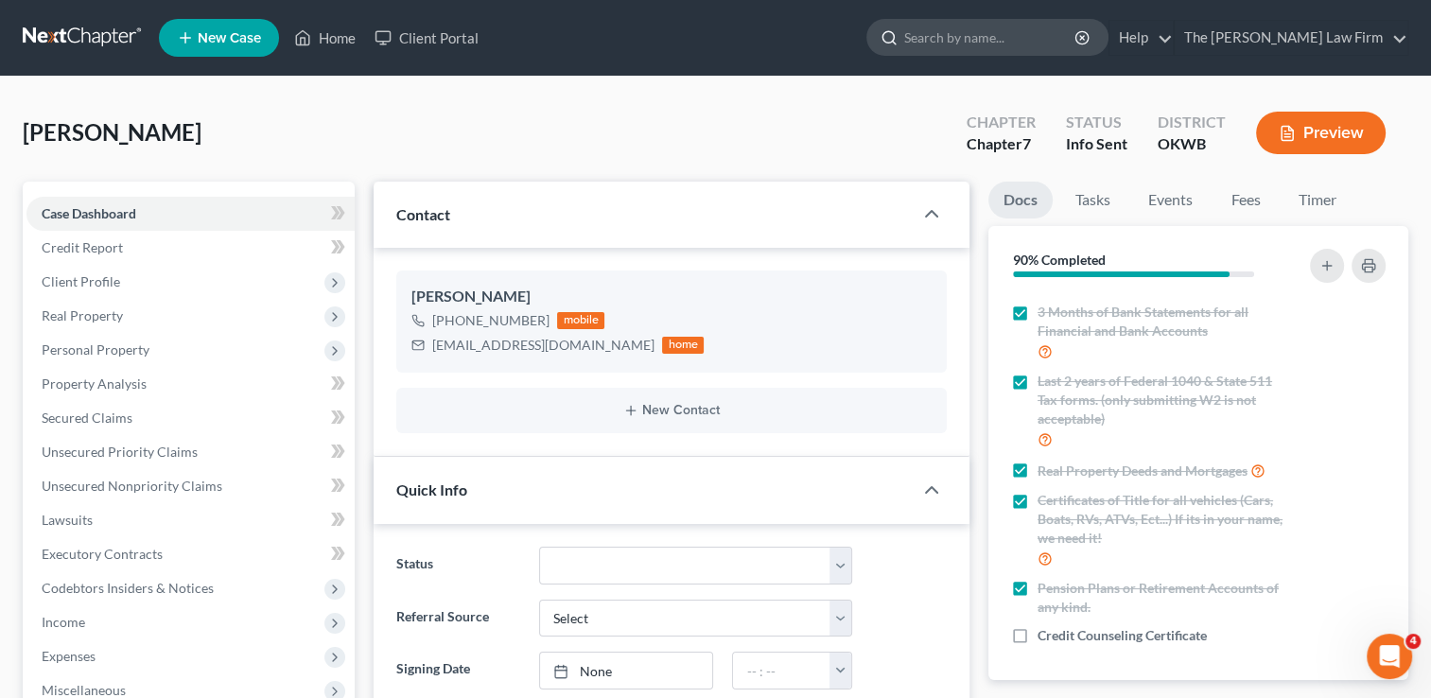
click at [983, 36] on input "search" at bounding box center [990, 37] width 173 height 35
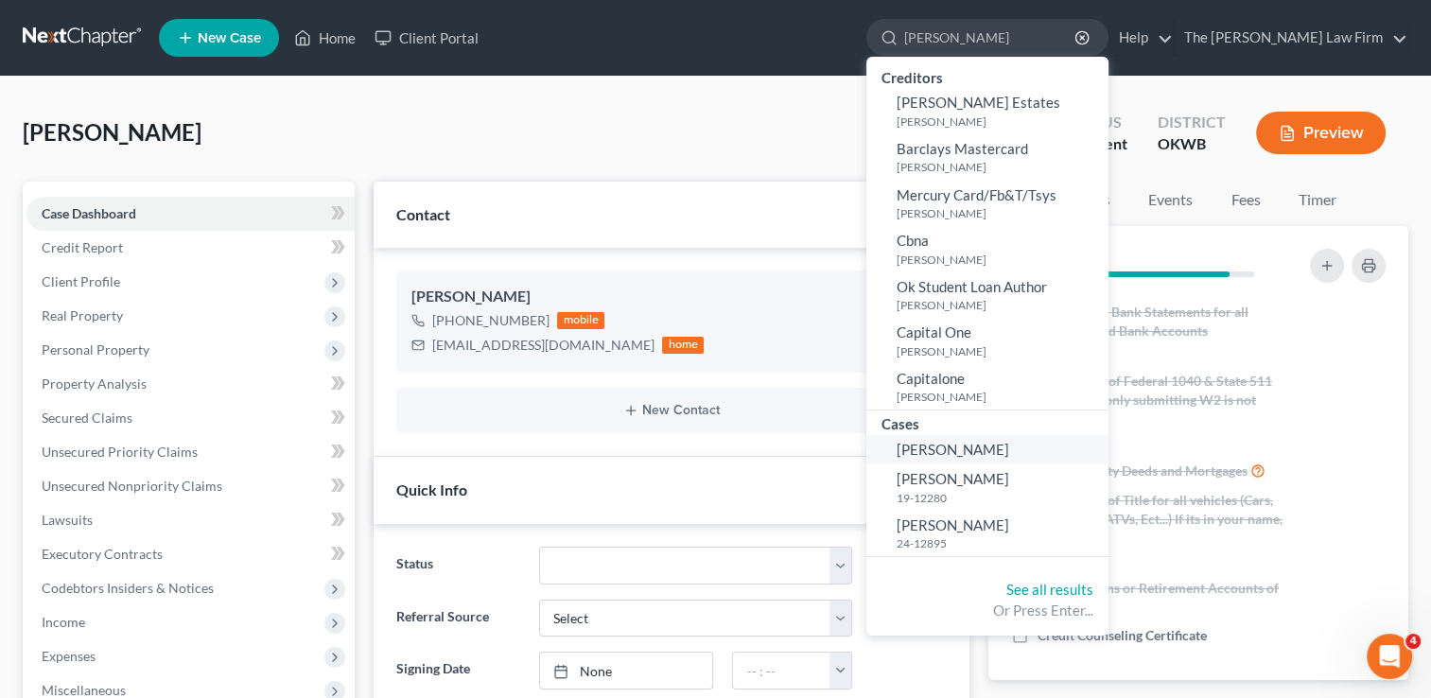
type input "Espinoza"
click at [983, 444] on span "[PERSON_NAME]" at bounding box center [952, 449] width 113 height 17
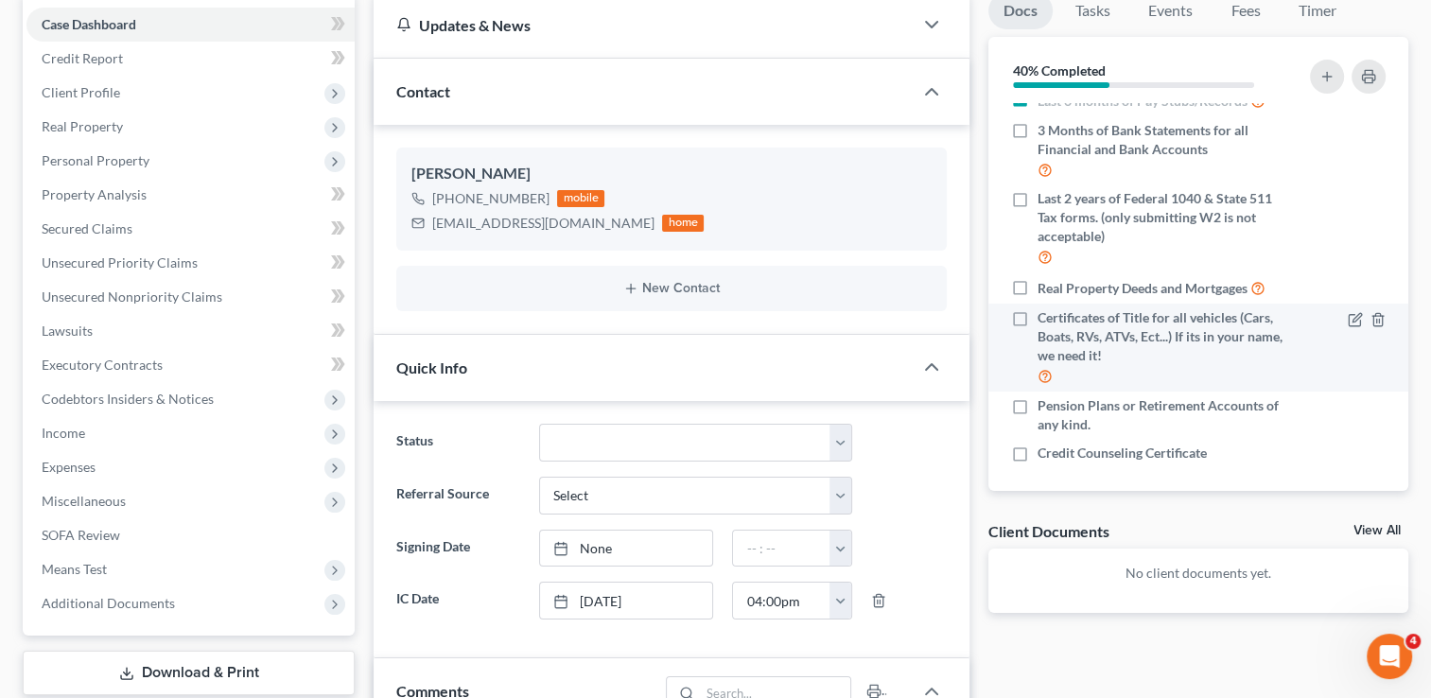
scroll to position [172, 0]
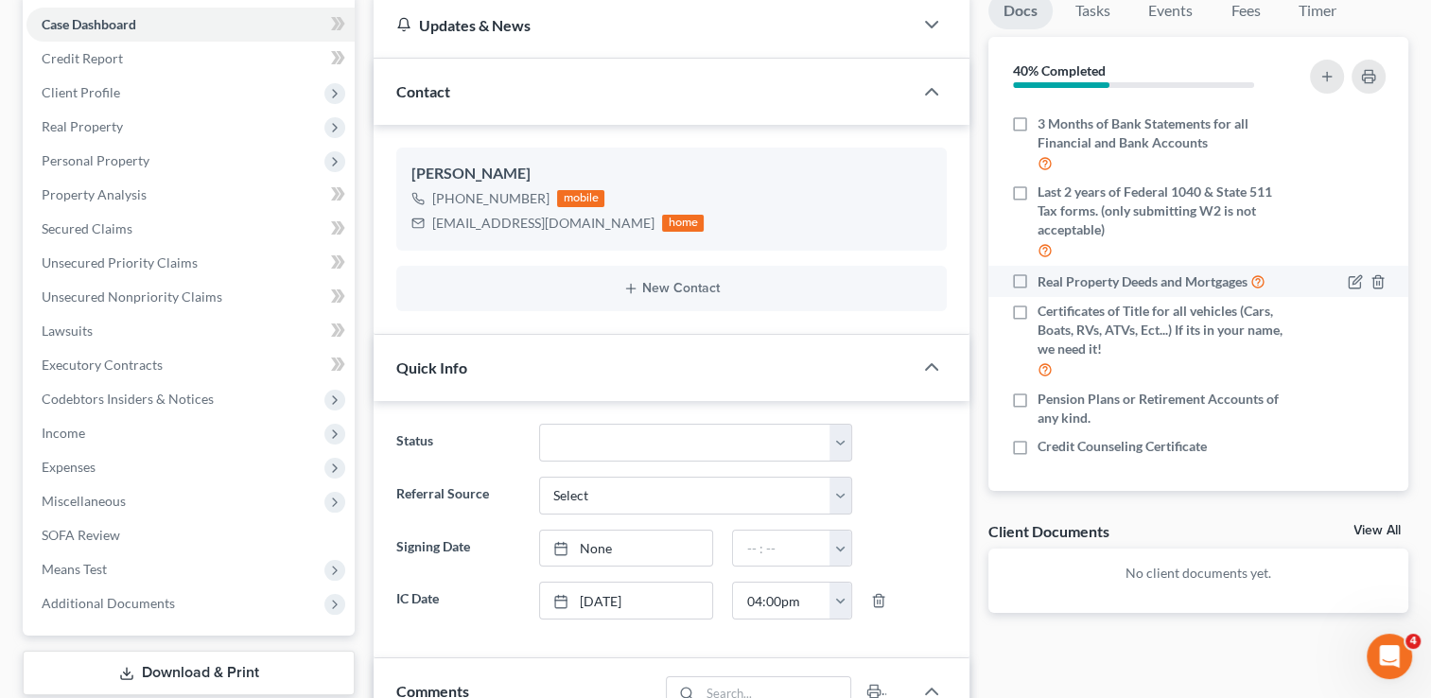
click at [1037, 274] on label "Real Property Deeds and Mortgages" at bounding box center [1151, 281] width 228 height 22
click at [1045, 274] on input "Real Property Deeds and Mortgages" at bounding box center [1051, 276] width 12 height 12
checkbox input "true"
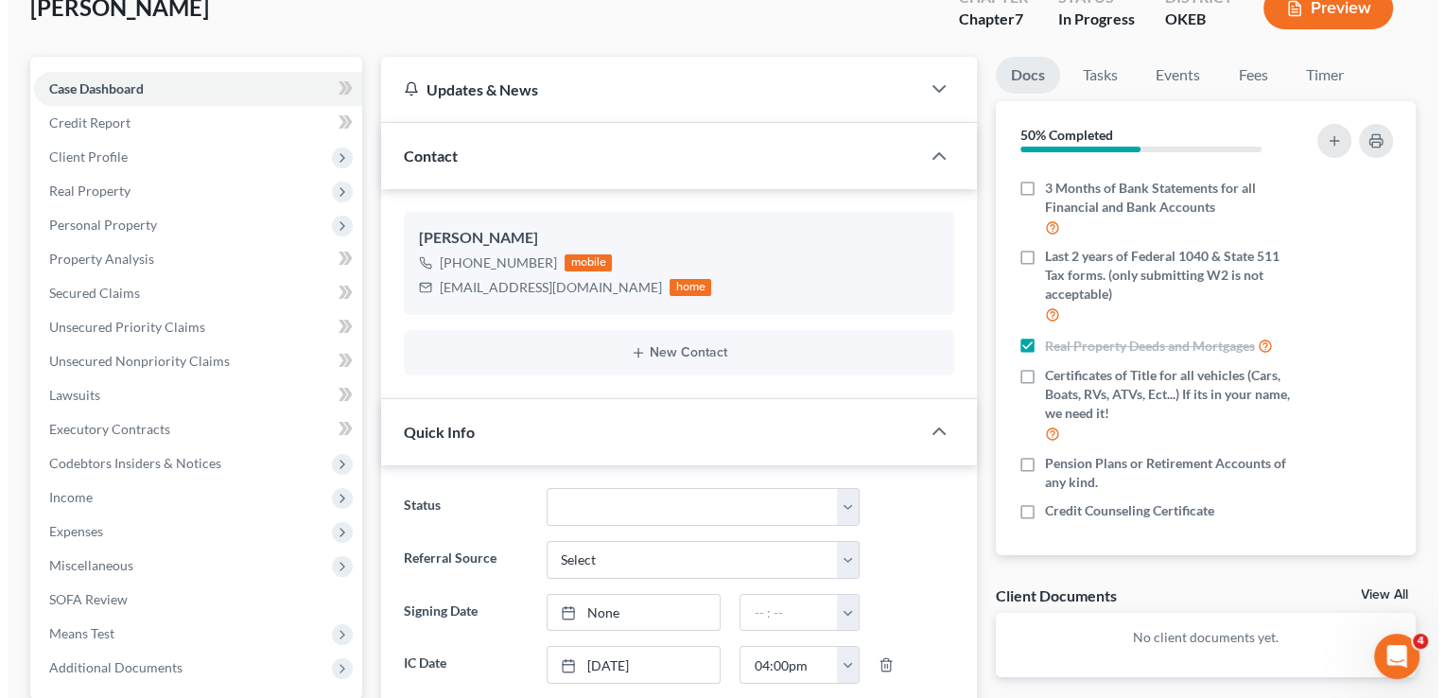
scroll to position [0, 0]
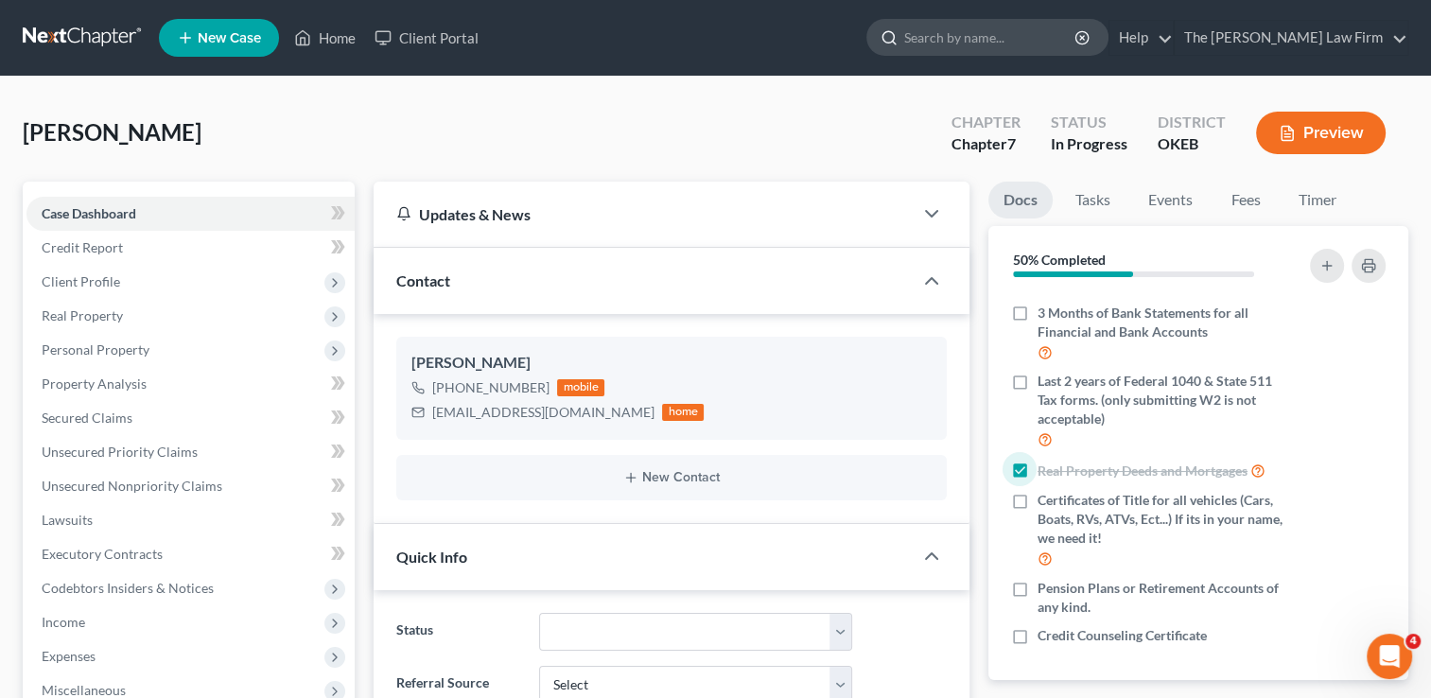
click at [991, 35] on input "search" at bounding box center [990, 37] width 173 height 35
type input "[PERSON_NAME]"
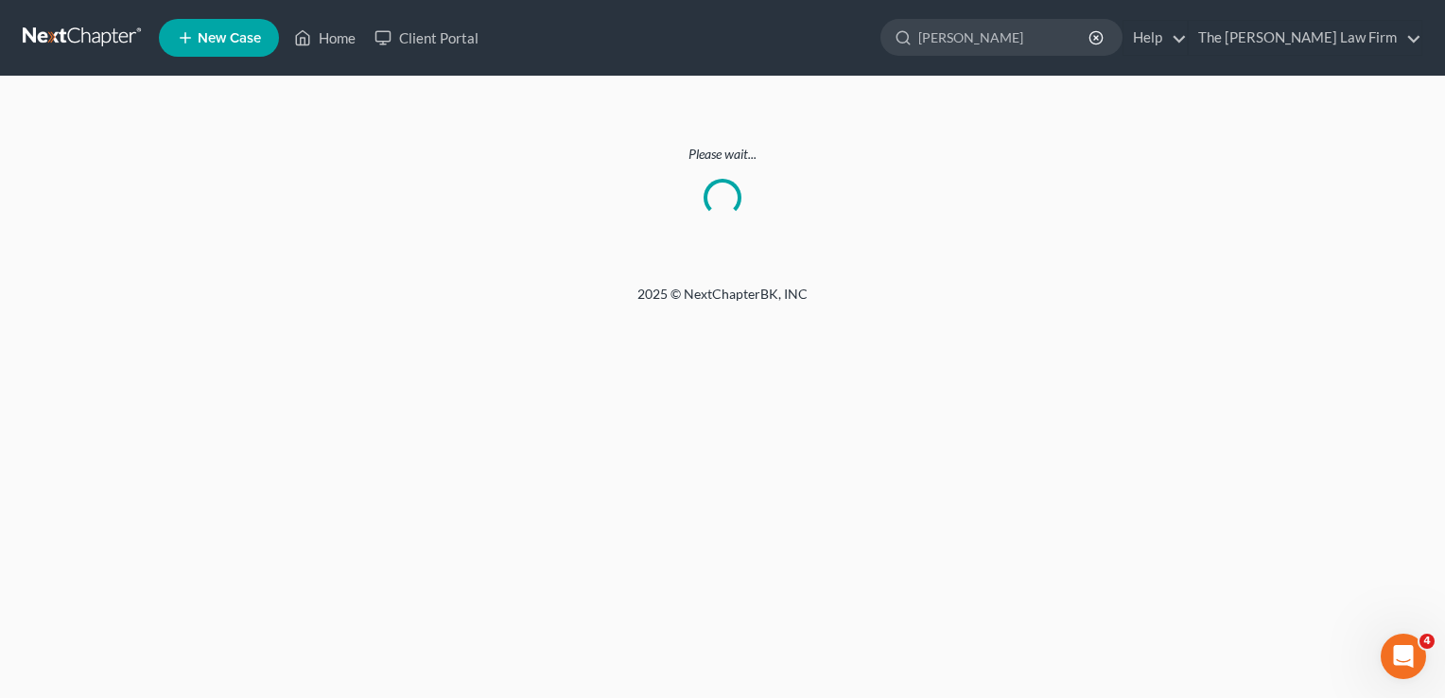
click at [73, 35] on link at bounding box center [83, 38] width 121 height 34
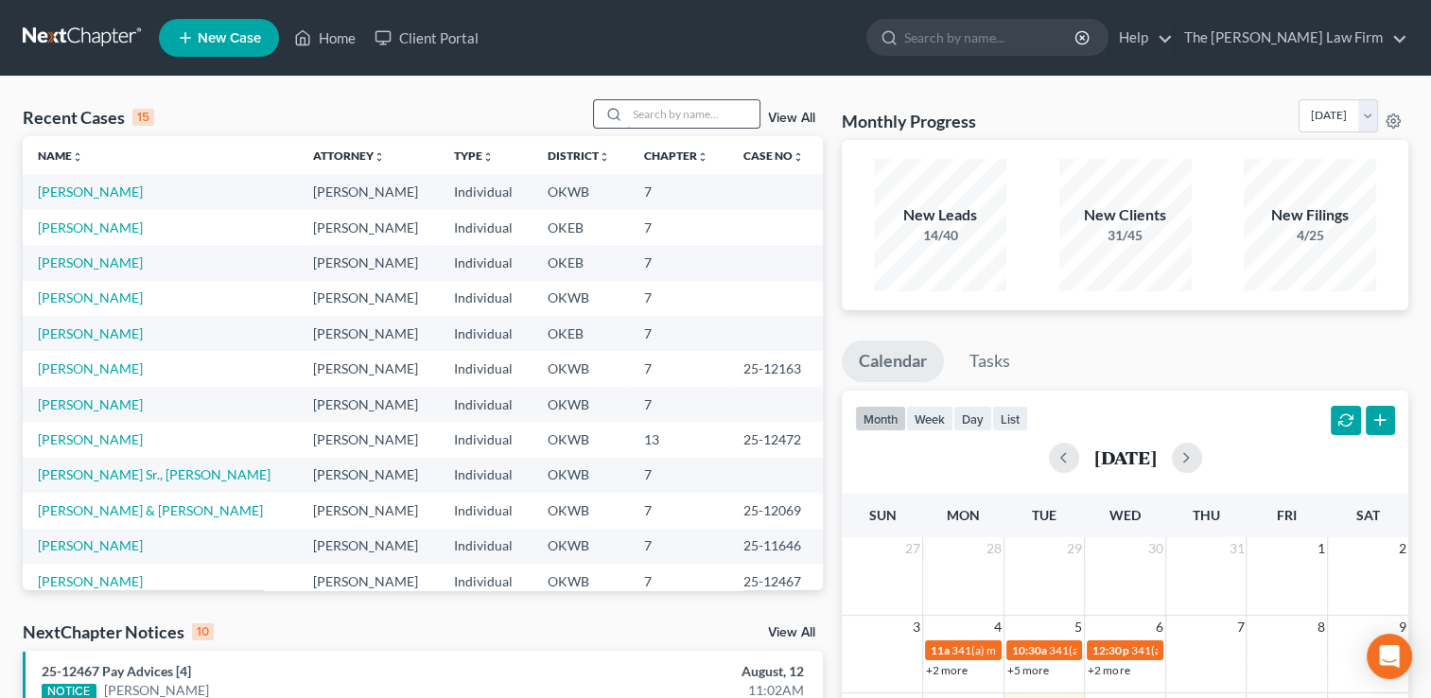
click at [673, 121] on input "search" at bounding box center [693, 113] width 132 height 27
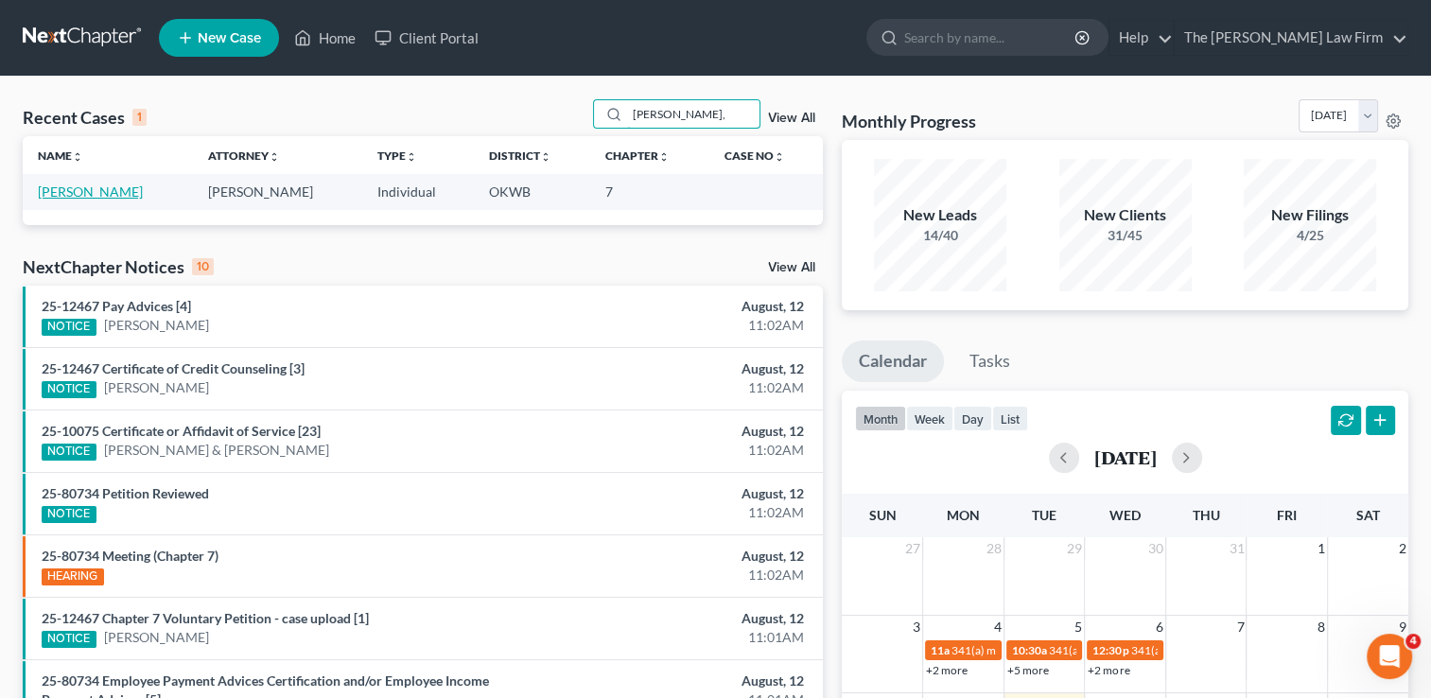
type input "[PERSON_NAME],"
click at [107, 191] on link "[PERSON_NAME]" at bounding box center [90, 191] width 105 height 16
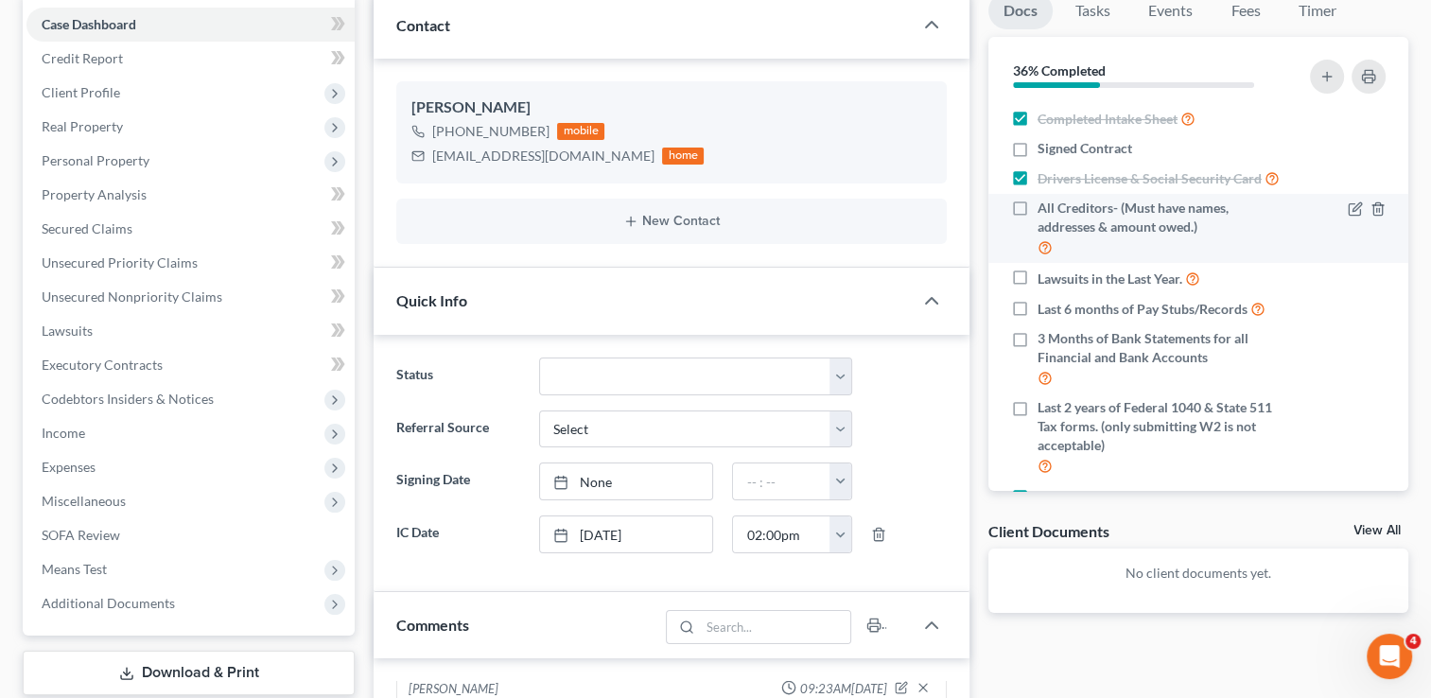
scroll to position [189, 0]
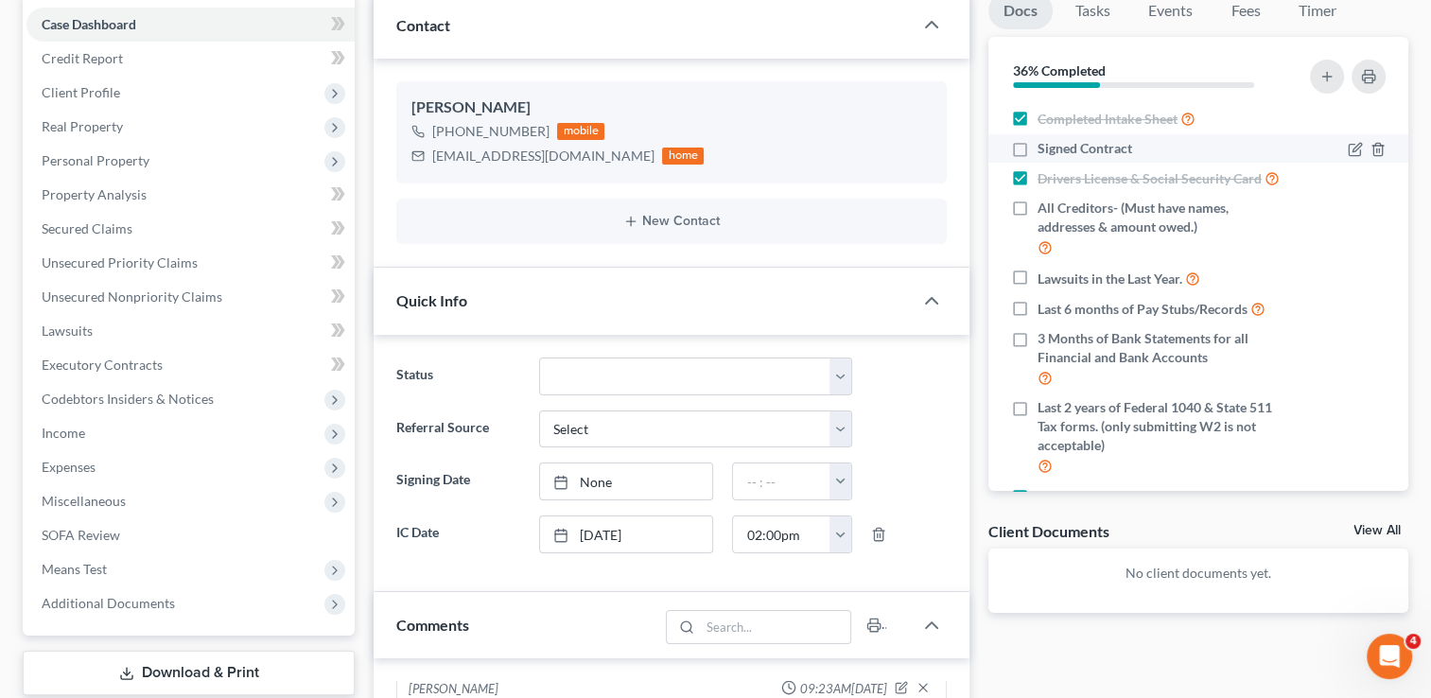
click at [1037, 150] on label "Signed Contract" at bounding box center [1084, 148] width 95 height 19
click at [1045, 150] on input "Signed Contract" at bounding box center [1051, 145] width 12 height 12
checkbox input "true"
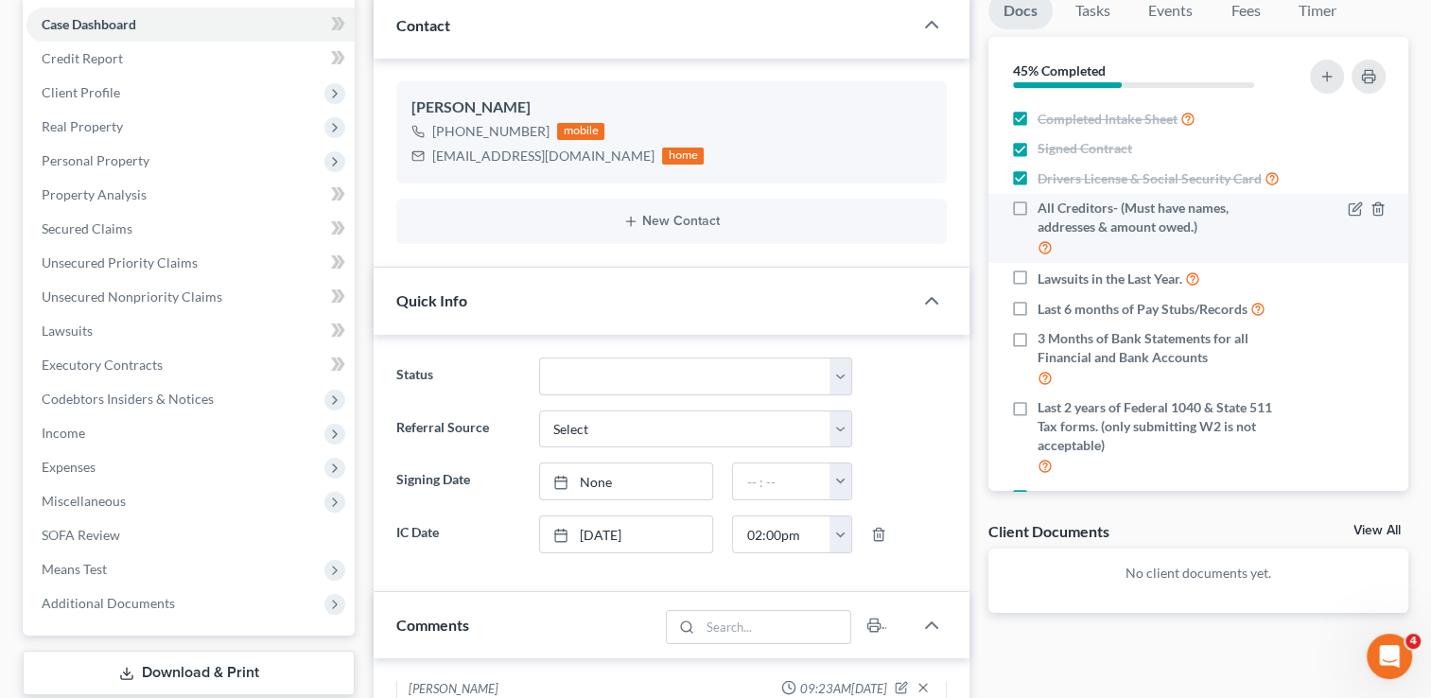
click at [1037, 222] on label "All Creditors- (Must have names, addresses & amount owed.)" at bounding box center [1162, 229] width 250 height 60
click at [1045, 211] on input "All Creditors- (Must have names, addresses & amount owed.)" at bounding box center [1051, 205] width 12 height 12
checkbox input "true"
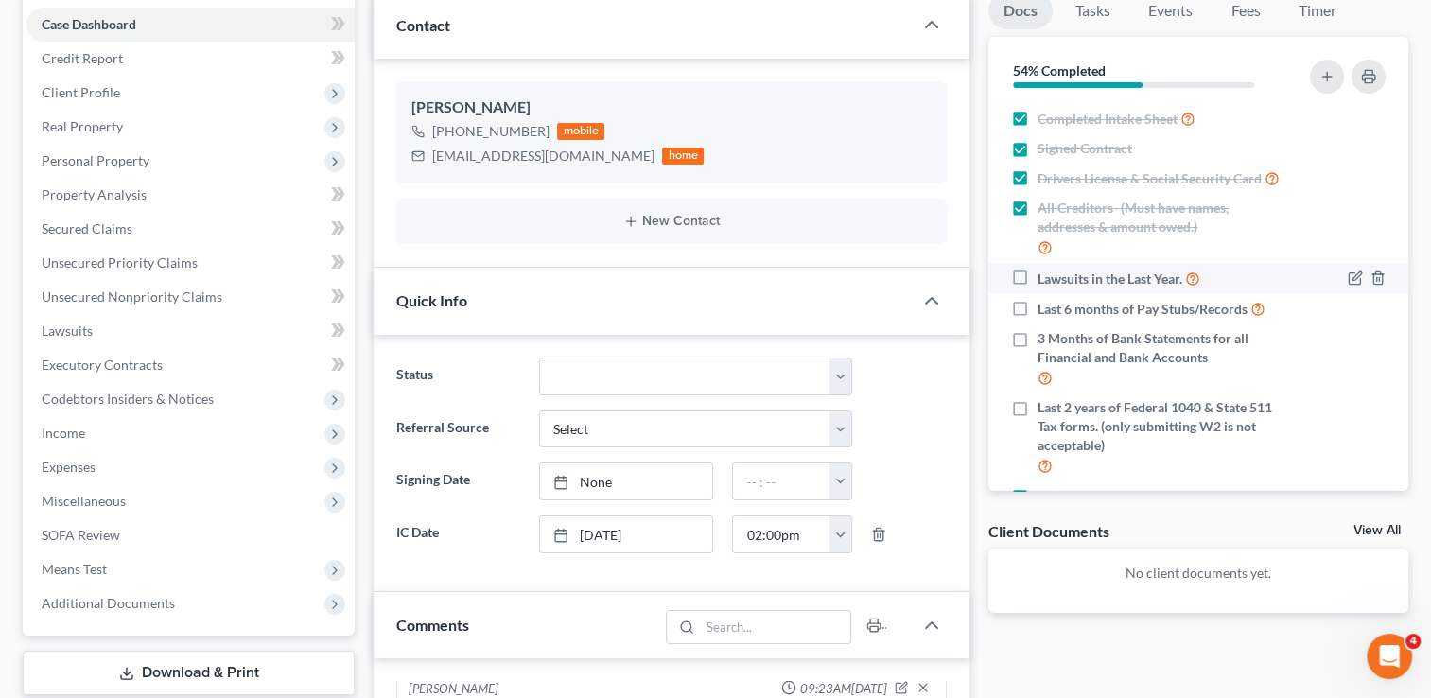
click at [1037, 288] on label "Lawsuits in the Last Year." at bounding box center [1118, 279] width 163 height 22
click at [1045, 280] on input "Lawsuits in the Last Year." at bounding box center [1051, 274] width 12 height 12
checkbox input "true"
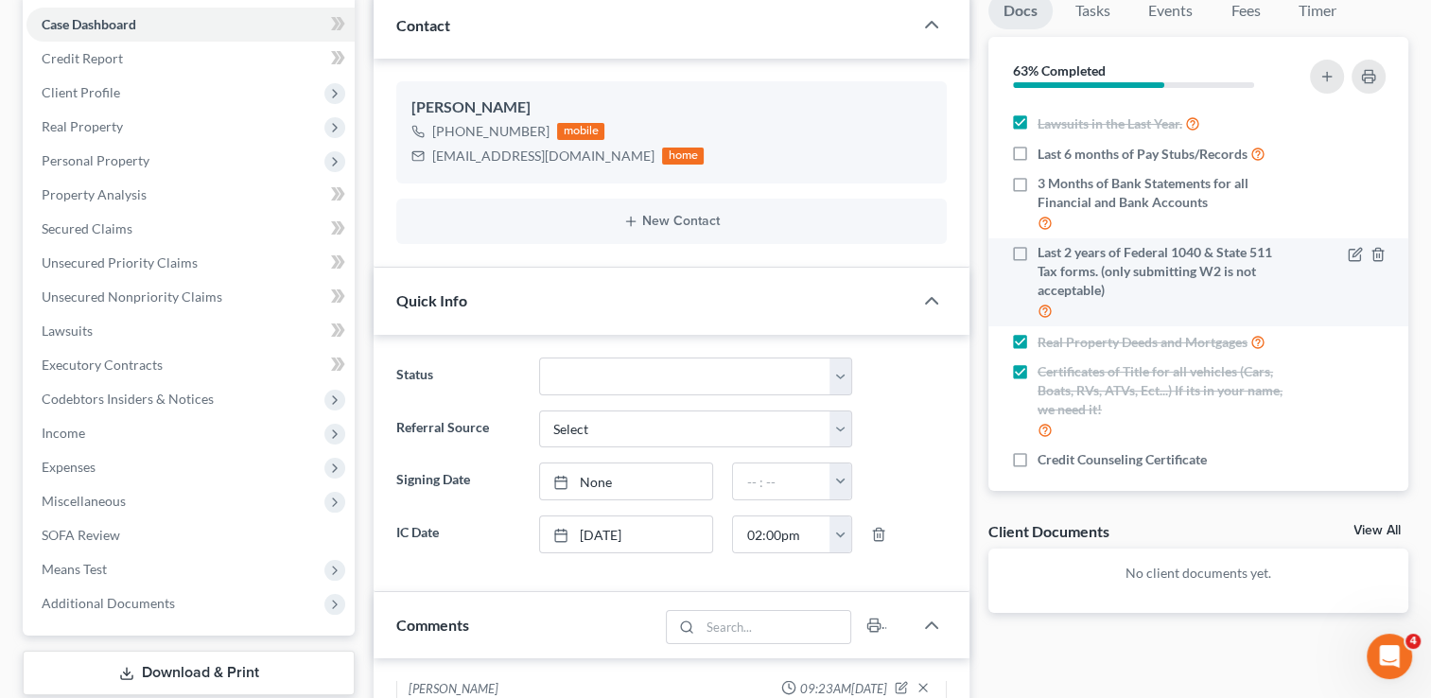
scroll to position [187, 0]
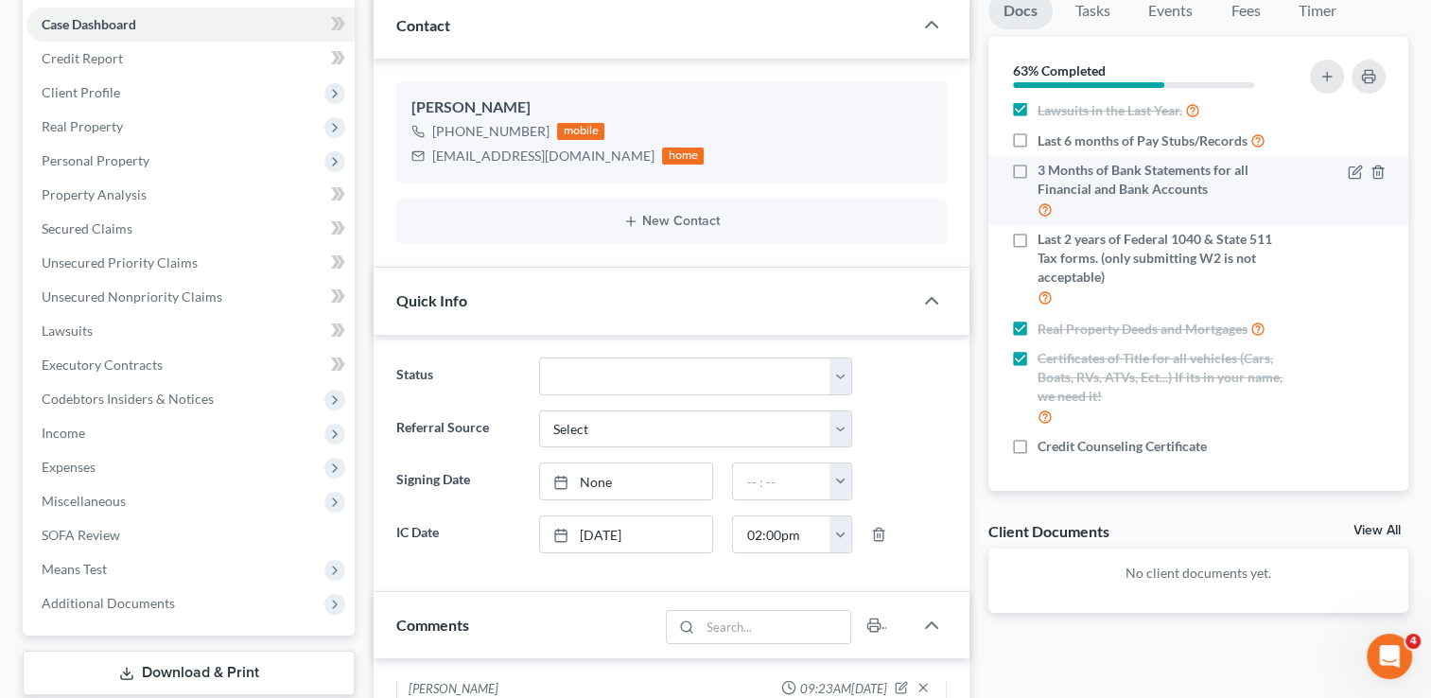
click at [1037, 167] on label "3 Months of Bank Statements for all Financial and Bank Accounts" at bounding box center [1162, 191] width 250 height 60
click at [1045, 167] on input "3 Months of Bank Statements for all Financial and Bank Accounts" at bounding box center [1051, 167] width 12 height 12
checkbox input "true"
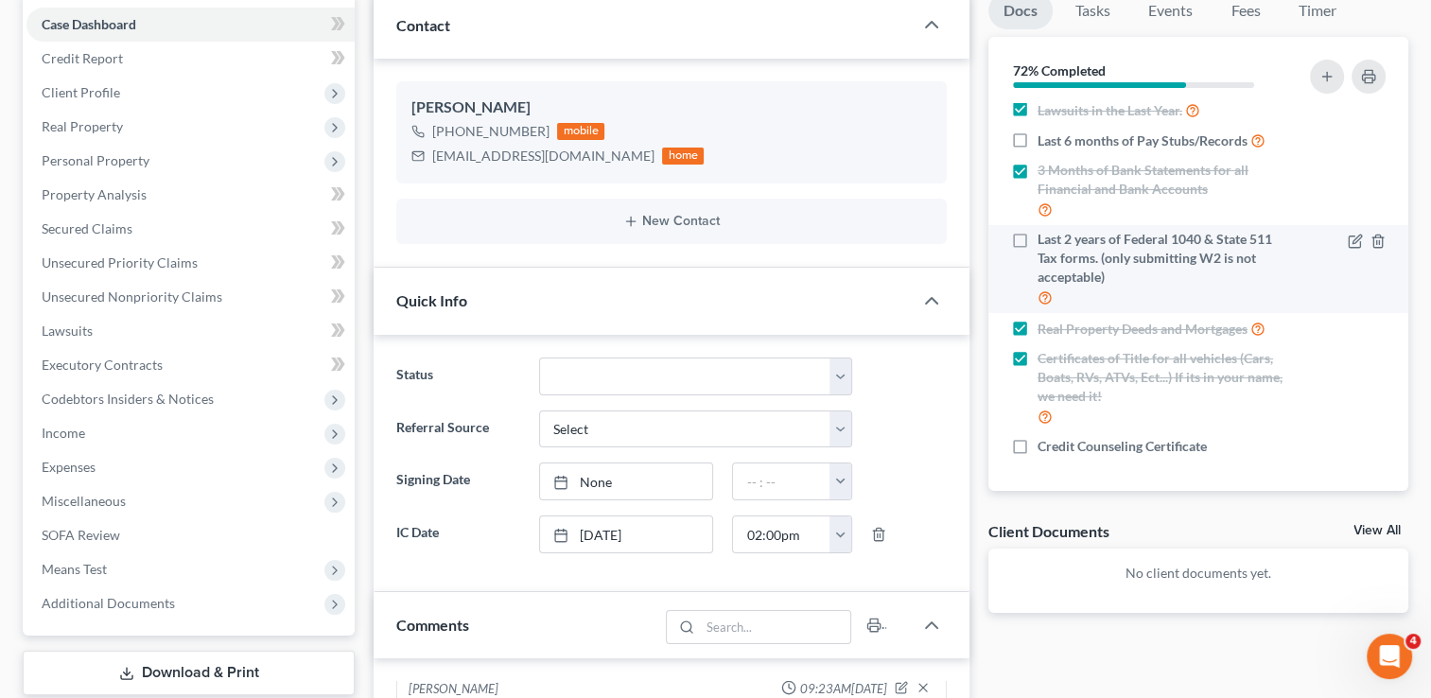
click at [1037, 238] on label "Last 2 years of Federal 1040 & State 511 Tax forms. (only submitting W2 is not …" at bounding box center [1162, 269] width 250 height 78
click at [1045, 238] on input "Last 2 years of Federal 1040 & State 511 Tax forms. (only submitting W2 is not …" at bounding box center [1051, 236] width 12 height 12
checkbox input "true"
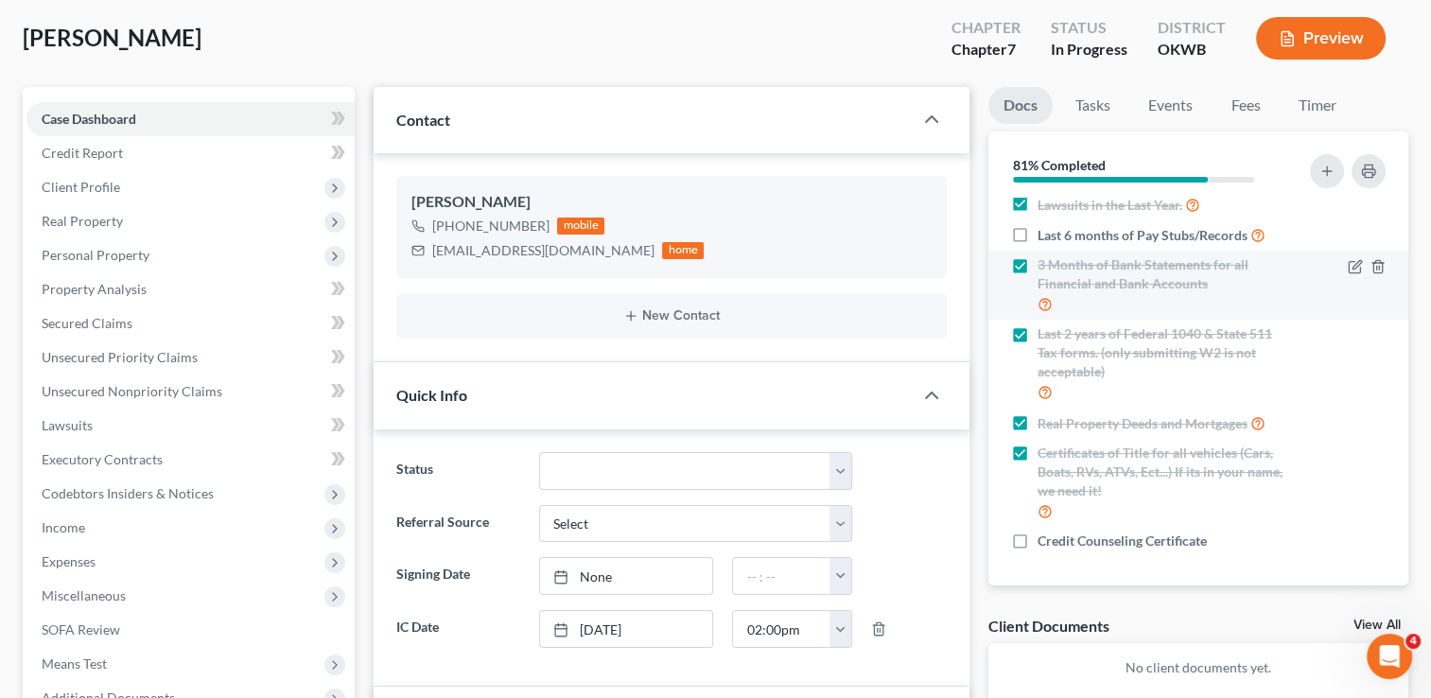
scroll to position [189, 0]
